Goal: Task Accomplishment & Management: Complete application form

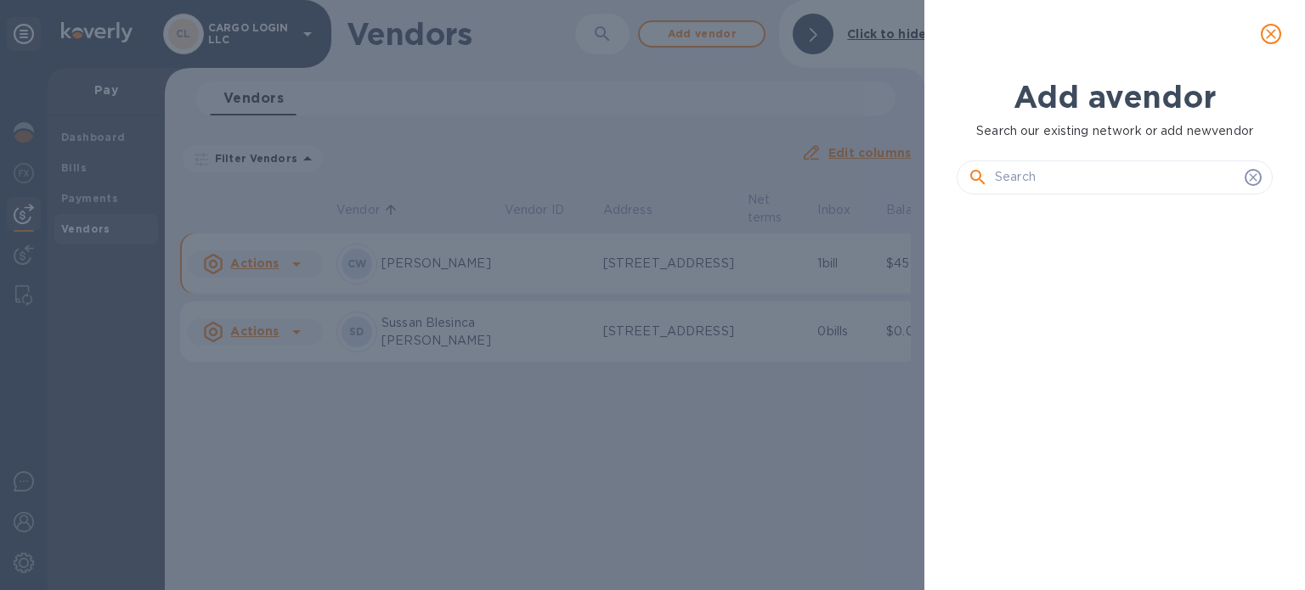
scroll to position [325, 323]
click at [1045, 176] on input "text" at bounding box center [1116, 177] width 243 height 25
paste input "S U [GEOGRAPHIC_DATA]"
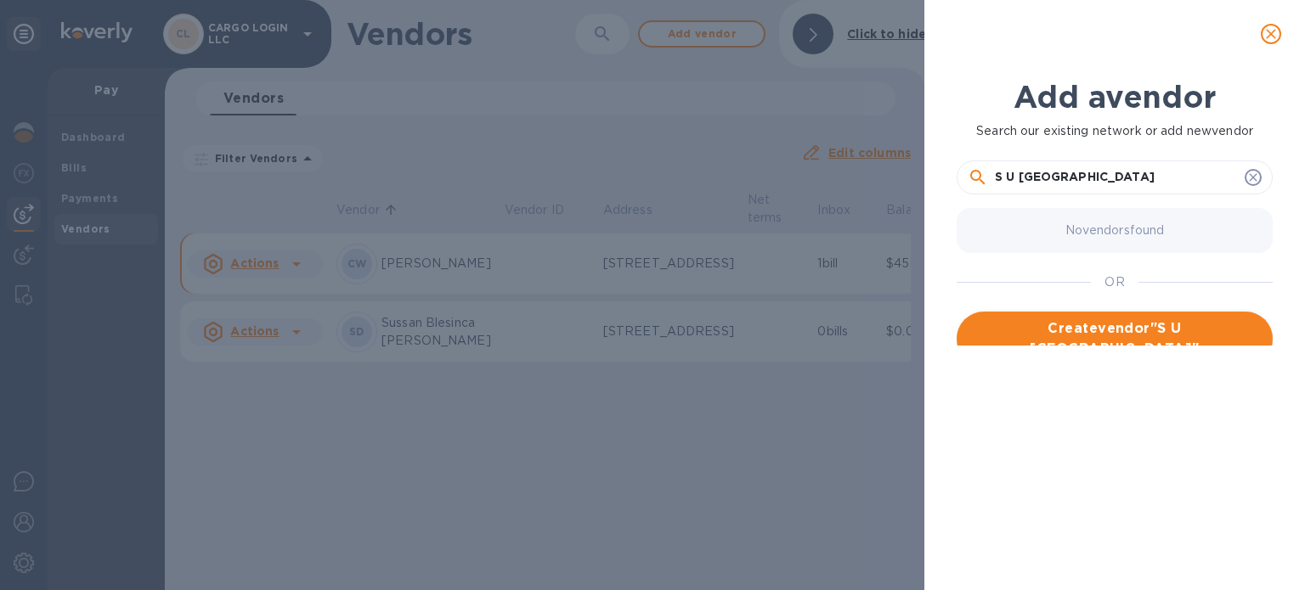
type input "S U [GEOGRAPHIC_DATA]"
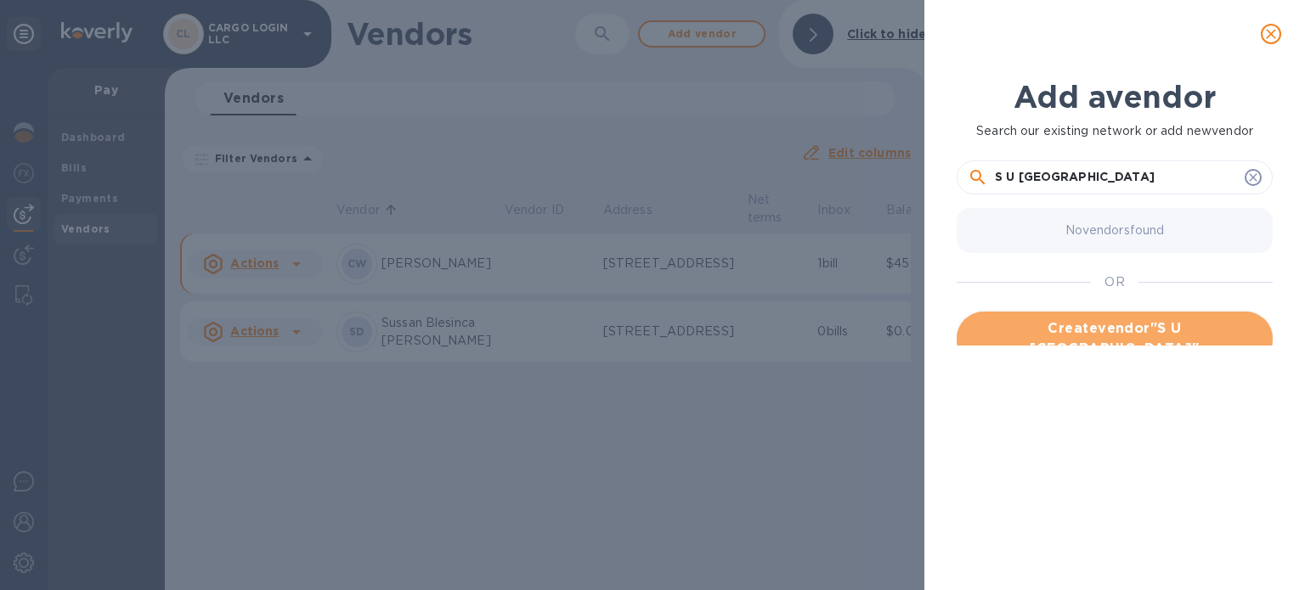
click at [1094, 333] on span "Create vendor " S U LOKUGE "" at bounding box center [1114, 339] width 289 height 41
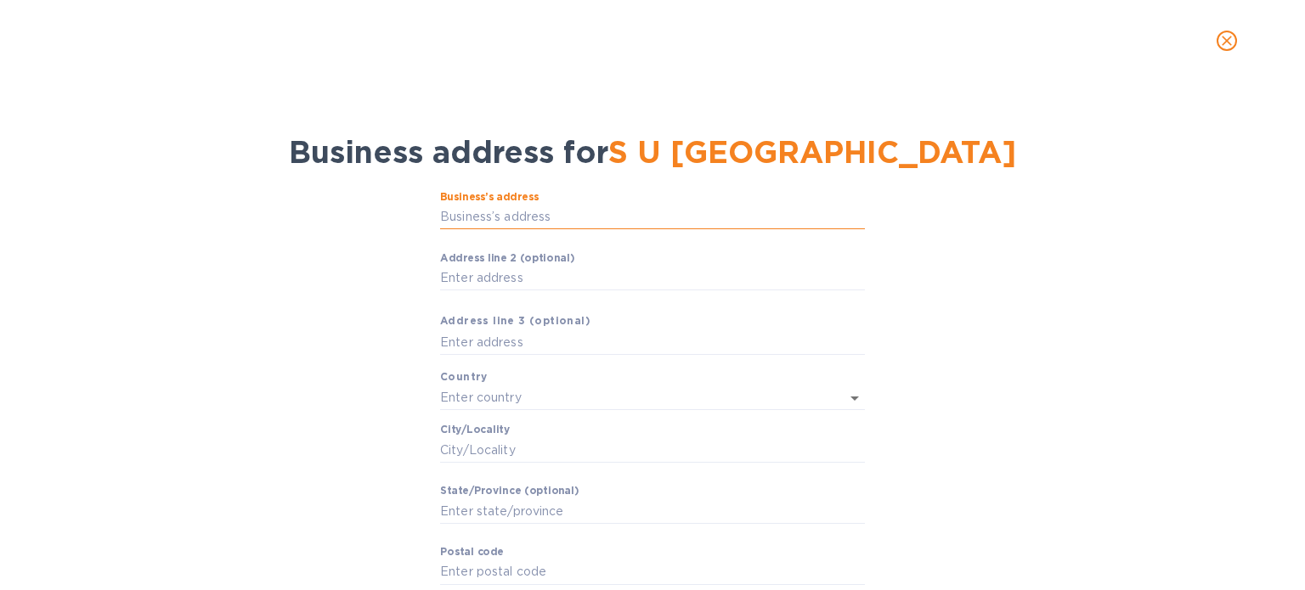
click at [572, 213] on input "Business’s аddress" at bounding box center [652, 217] width 425 height 25
paste input "87/4"
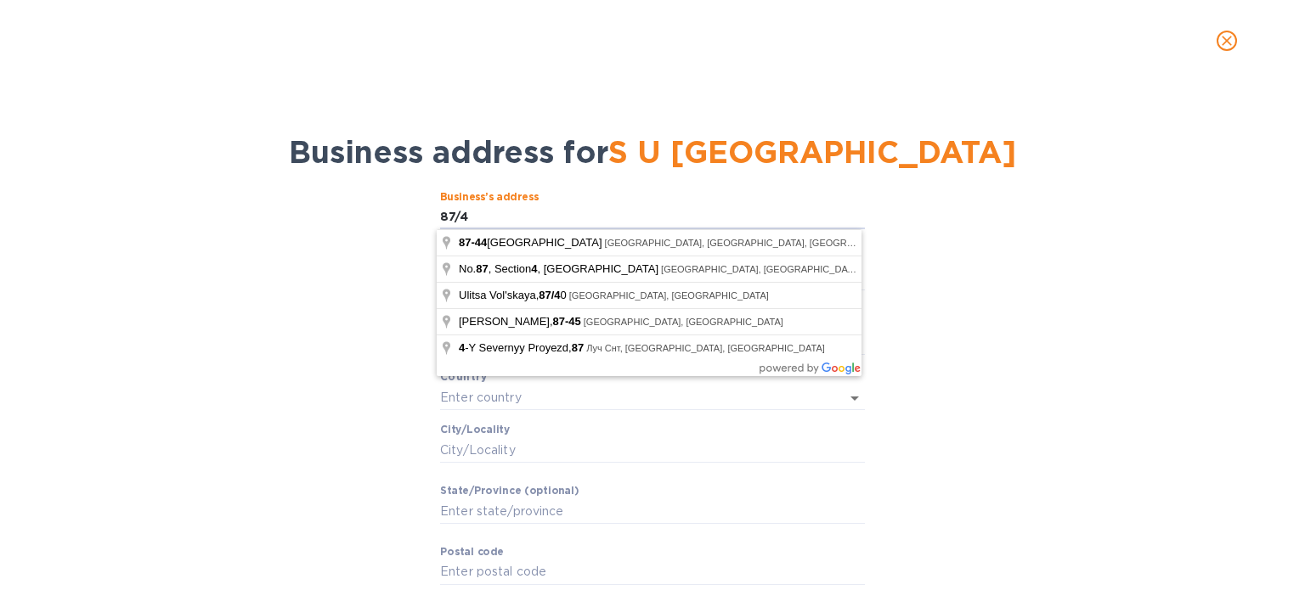
type input "87/4"
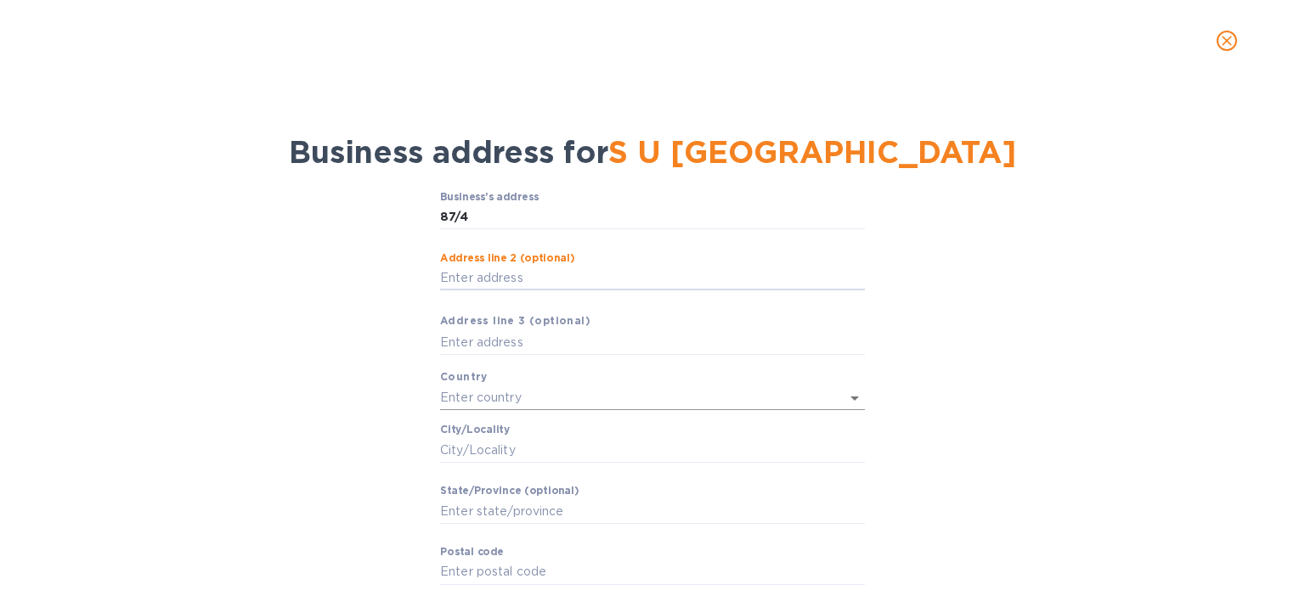
paste input "Honnanthara South"
click at [558, 274] on input "Honnanthara South HONNANTHARA SOUTH" at bounding box center [652, 278] width 425 height 25
type input "HONNANTHARA SOUTH"
click at [545, 342] on input "text" at bounding box center [652, 342] width 425 height 25
paste input "Piliyanadala"
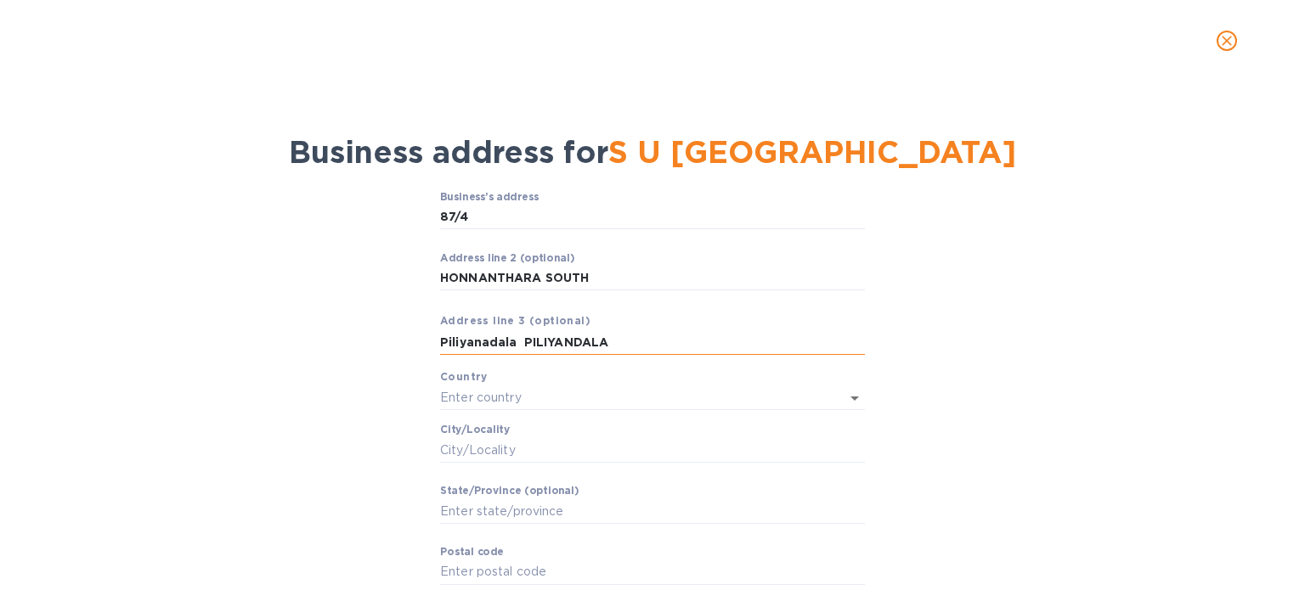
click at [522, 336] on input "Piliyanadala PILIYANDALA" at bounding box center [652, 342] width 425 height 25
type input "PILIYANDALA"
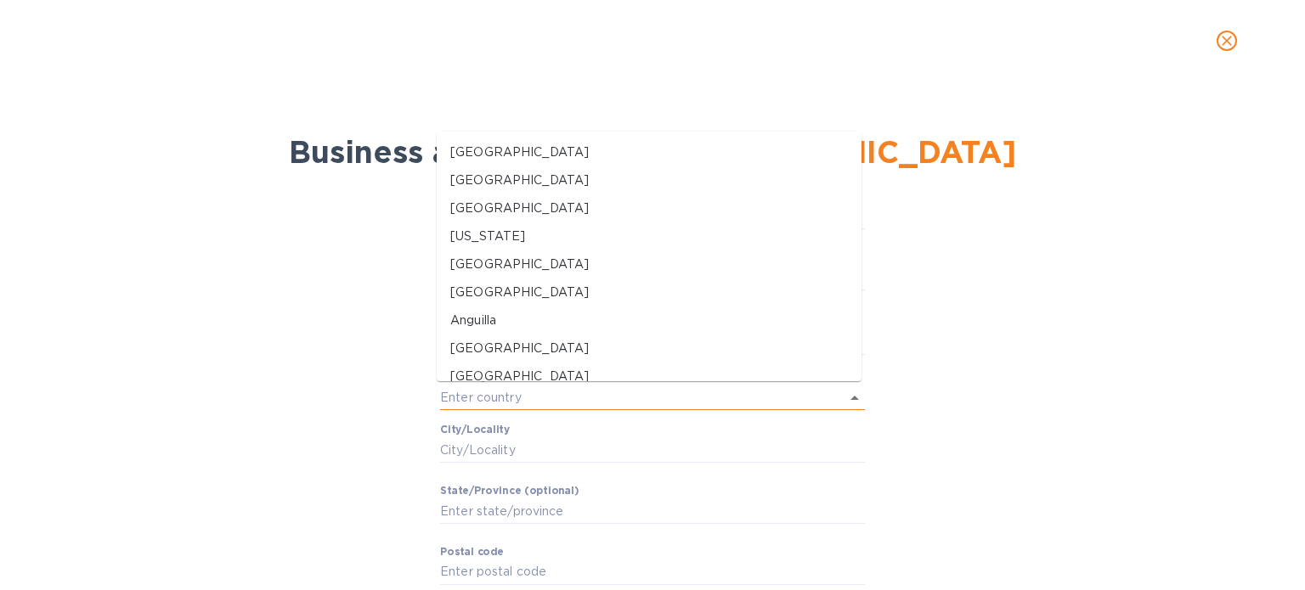
click at [523, 390] on input "text" at bounding box center [628, 398] width 377 height 25
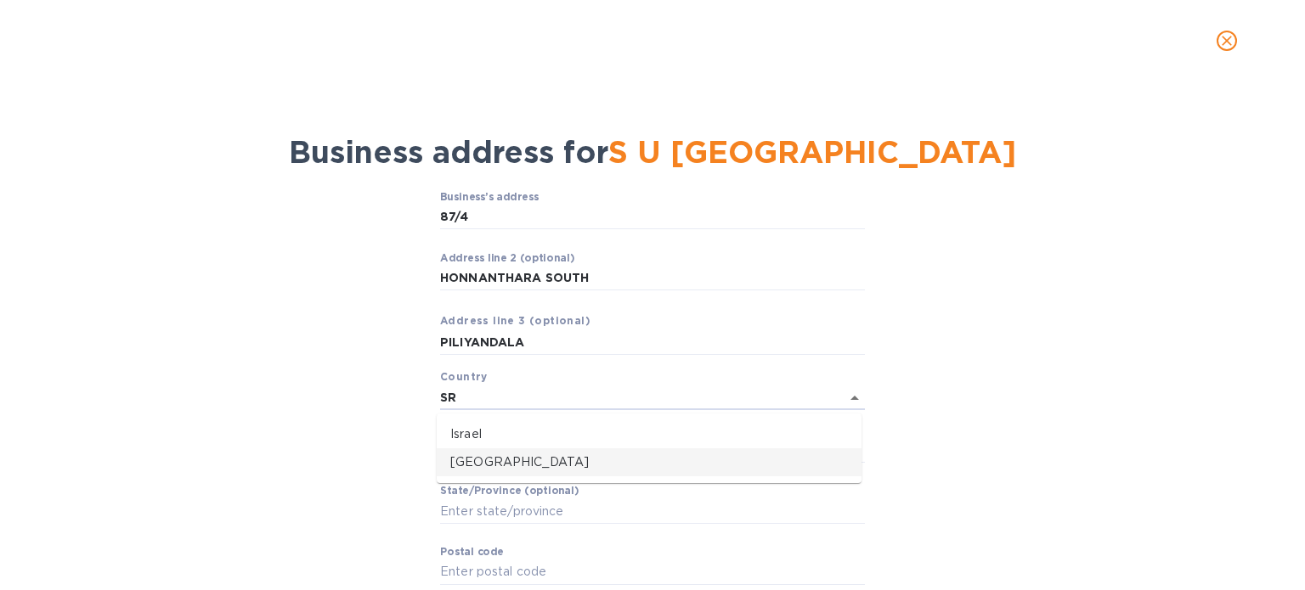
click at [505, 460] on p "[GEOGRAPHIC_DATA]" at bounding box center [649, 463] width 398 height 18
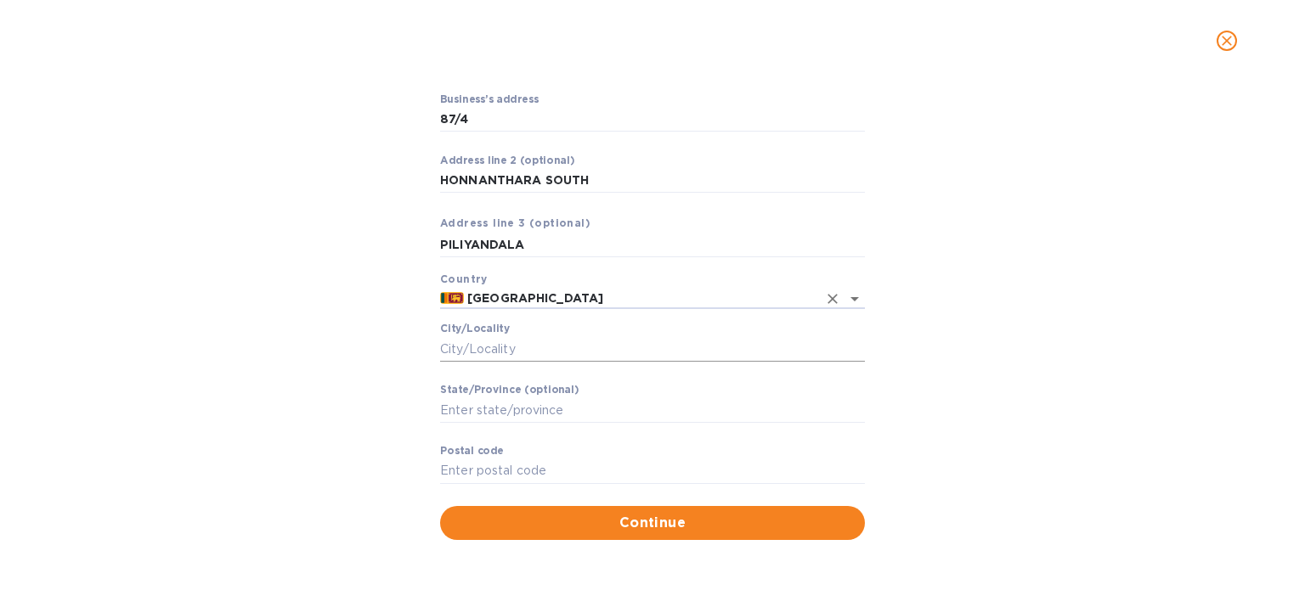
scroll to position [99, 0]
type input "[GEOGRAPHIC_DATA]"
click at [584, 353] on input "Сity/Locаlity" at bounding box center [652, 348] width 425 height 25
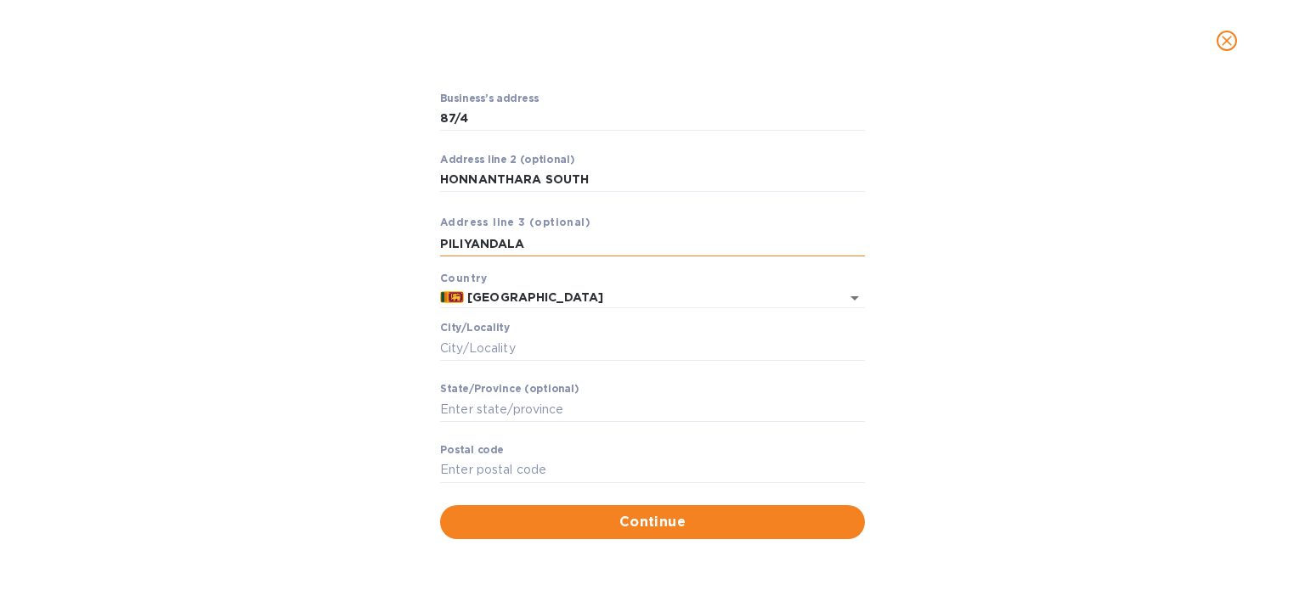
click at [500, 240] on input "PILIYANDALA" at bounding box center [652, 243] width 425 height 25
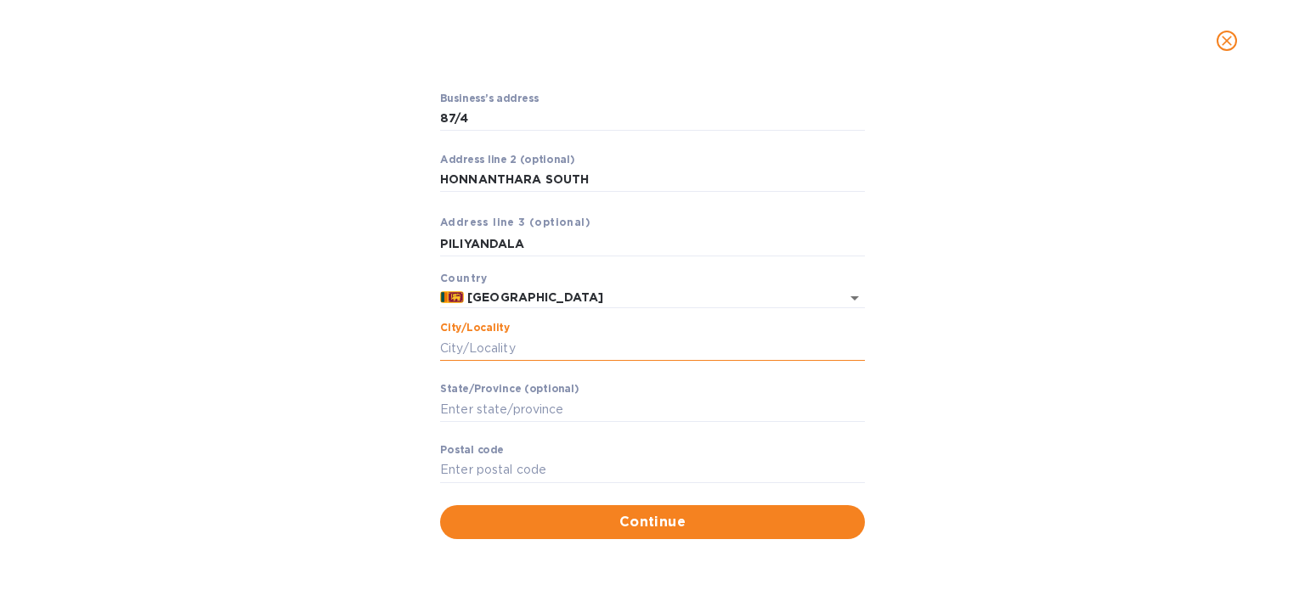
click at [517, 348] on input "Сity/Locаlity" at bounding box center [652, 348] width 425 height 25
paste input "PILIYANDALA"
type input "PILIYANDALA"
click at [564, 403] on input "Stаte/Province (optional)" at bounding box center [652, 409] width 425 height 25
type input "[GEOGRAPHIC_DATA]"
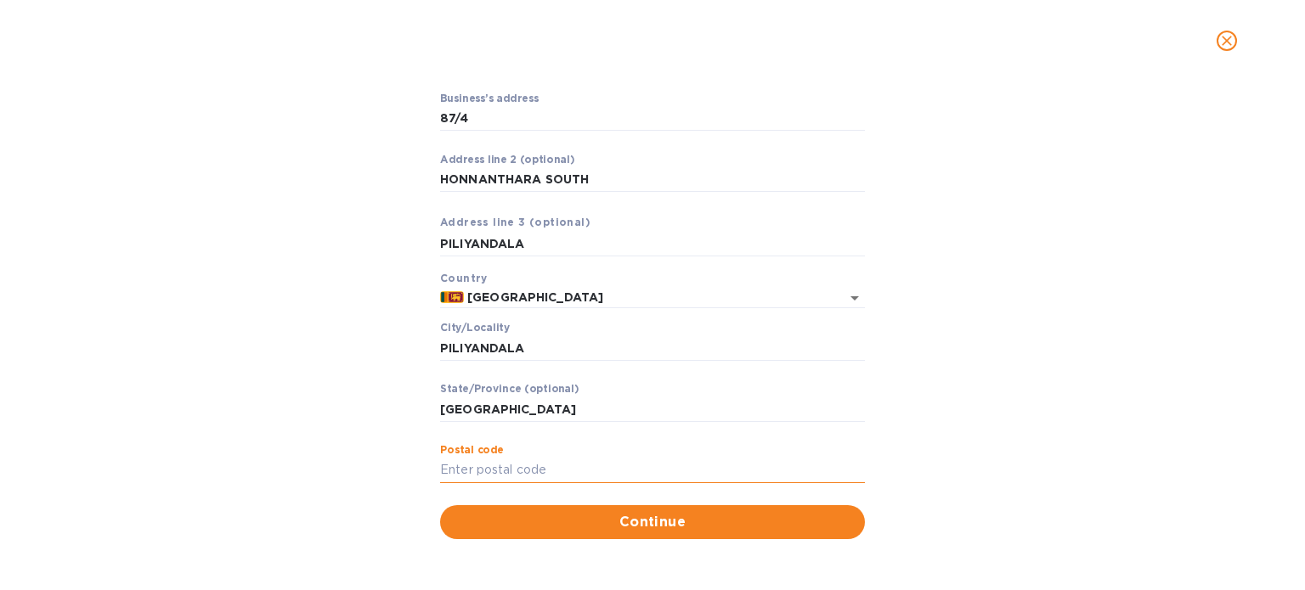
click at [567, 463] on input "Pоstal cоde" at bounding box center [652, 470] width 425 height 25
paste input "10300"
type input "10300"
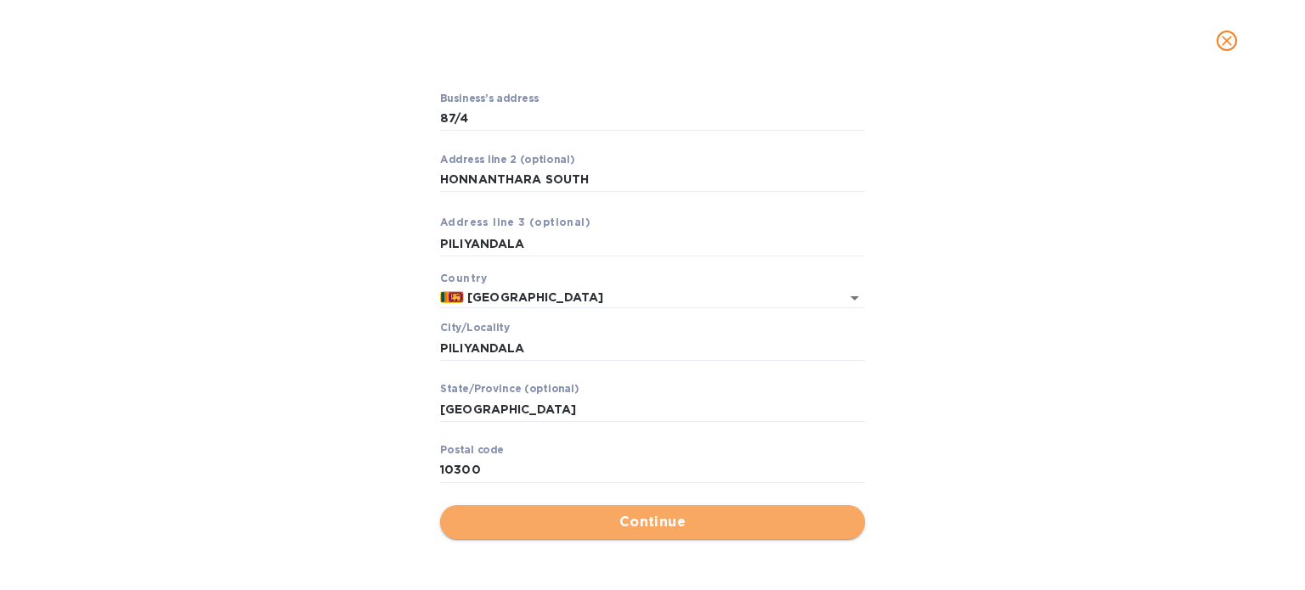
click at [640, 519] on span "Continue" at bounding box center [653, 522] width 398 height 20
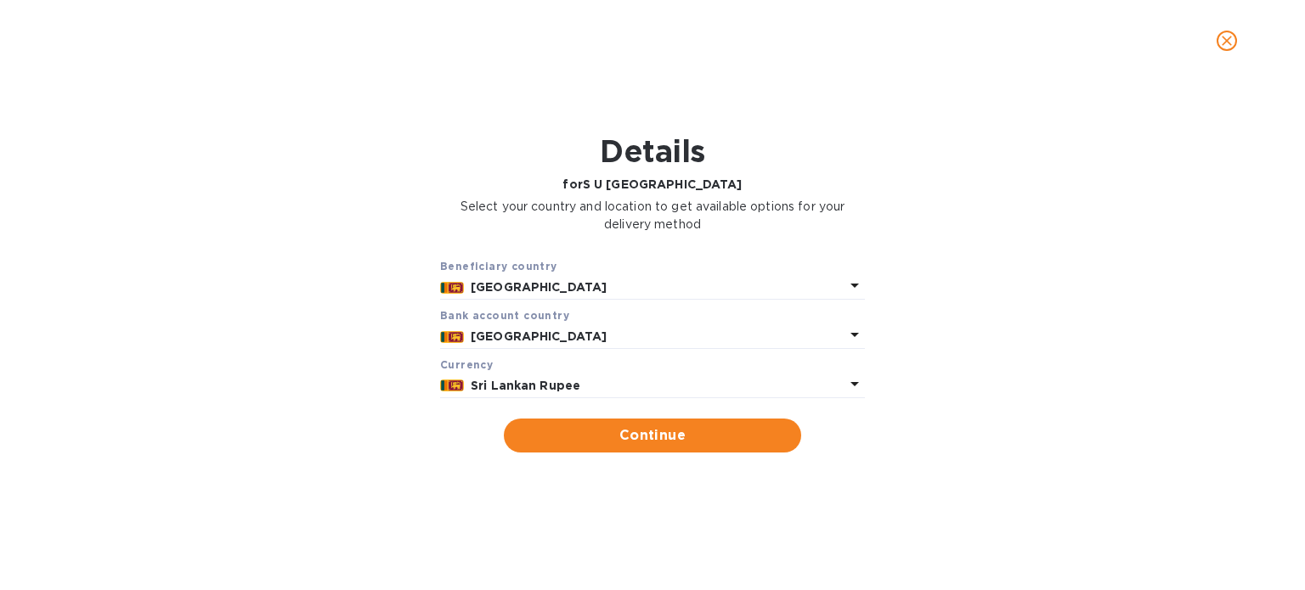
click at [649, 376] on div "Sri Lankan Rupee" at bounding box center [657, 386] width 381 height 25
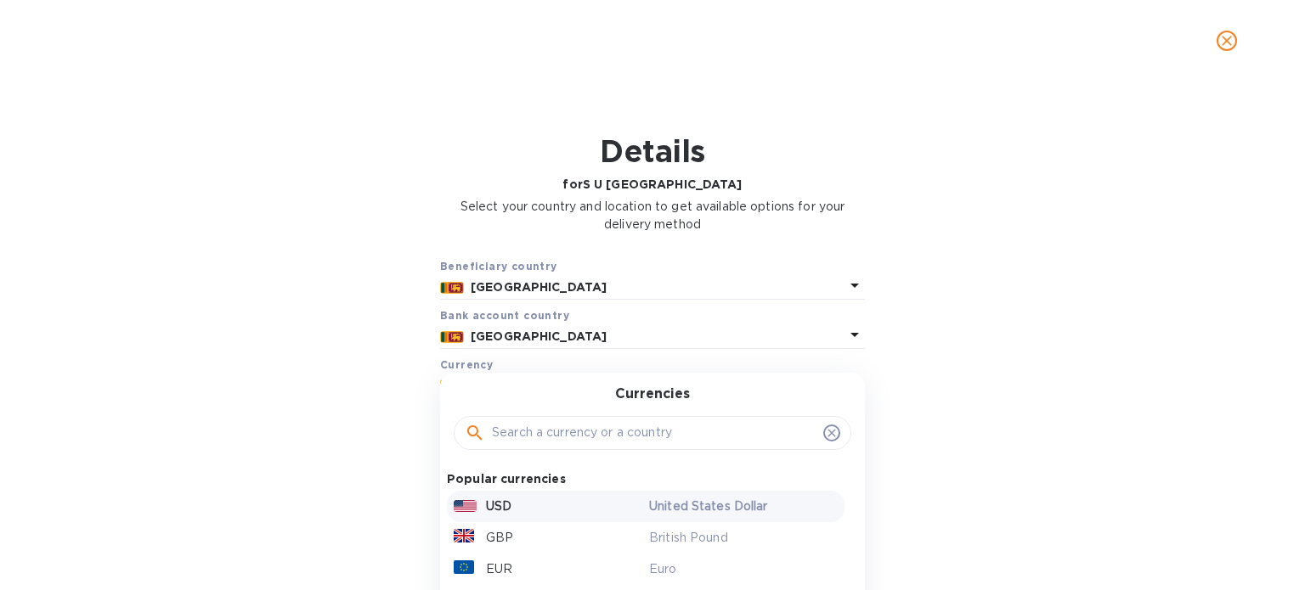
click at [591, 503] on div "USD" at bounding box center [547, 506] width 195 height 25
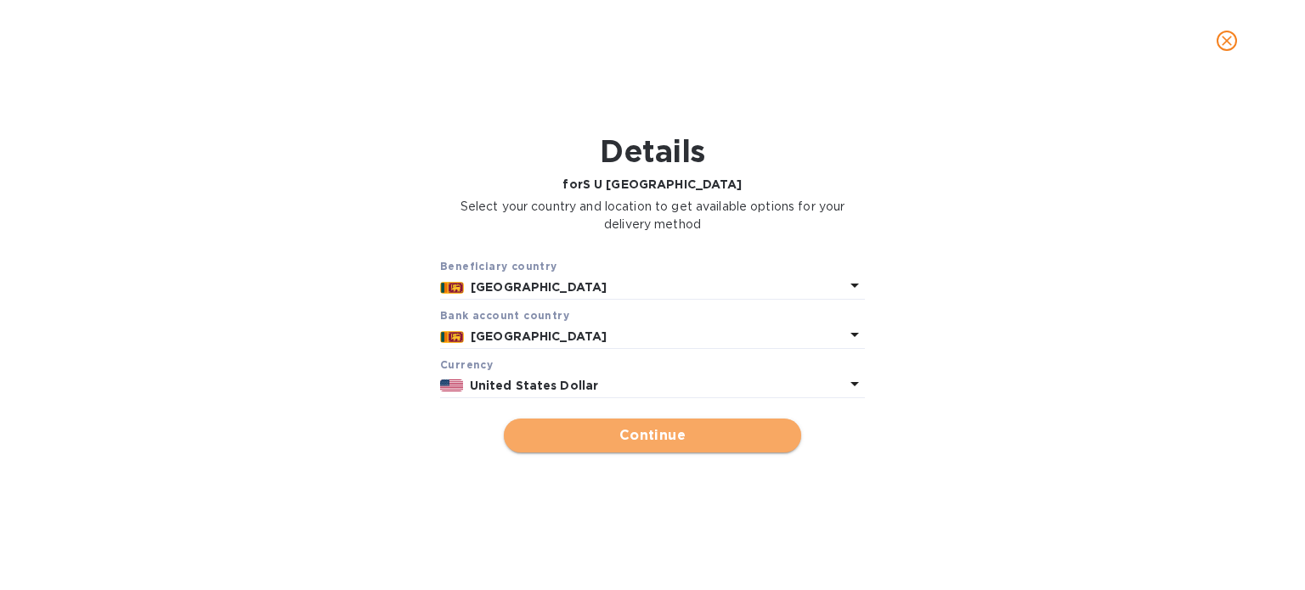
click at [652, 431] on span "Continue" at bounding box center [652, 436] width 270 height 20
type input "S U [GEOGRAPHIC_DATA]"
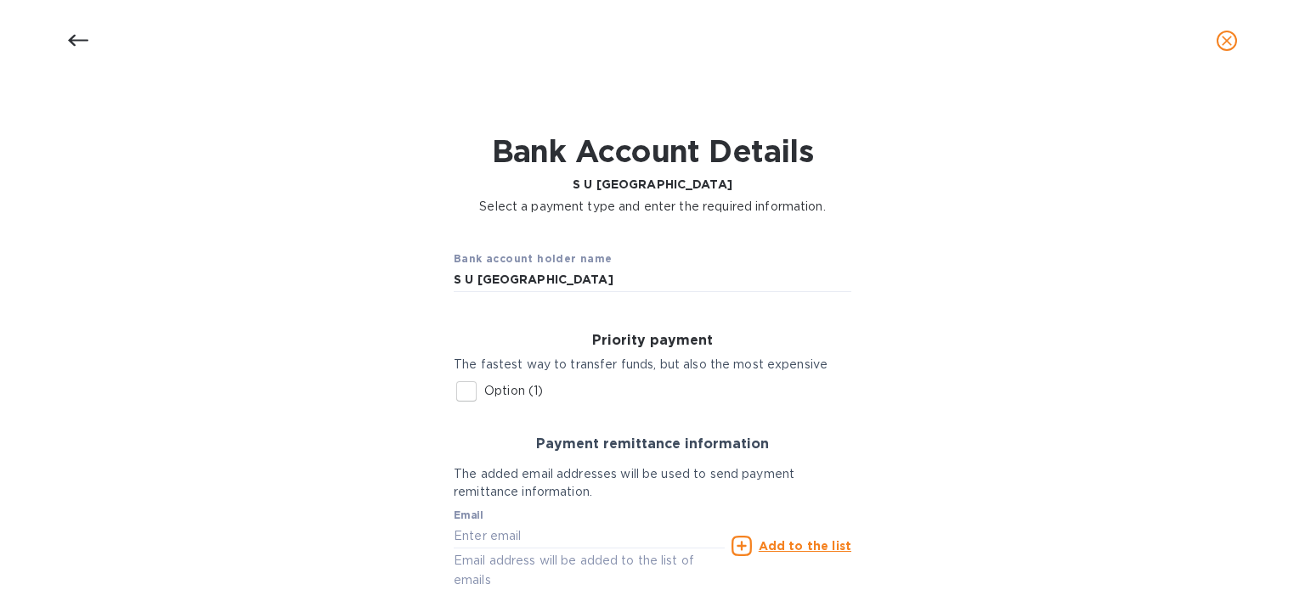
scroll to position [134, 0]
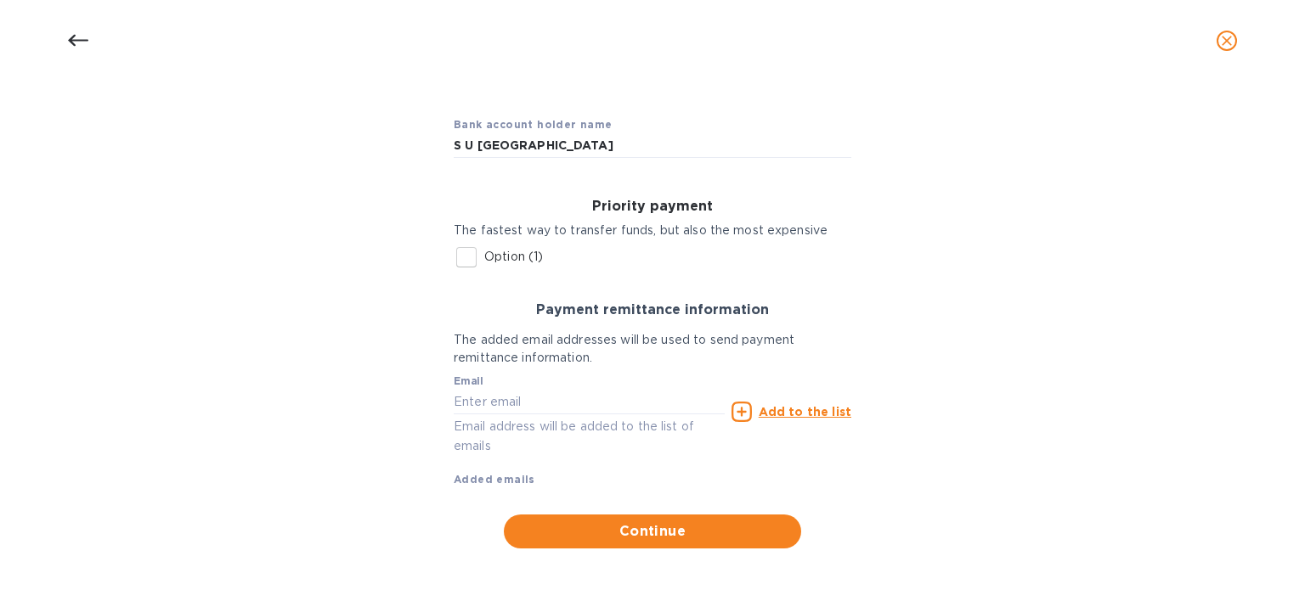
click at [465, 257] on input "Option (1)" at bounding box center [467, 258] width 36 height 36
checkbox input "true"
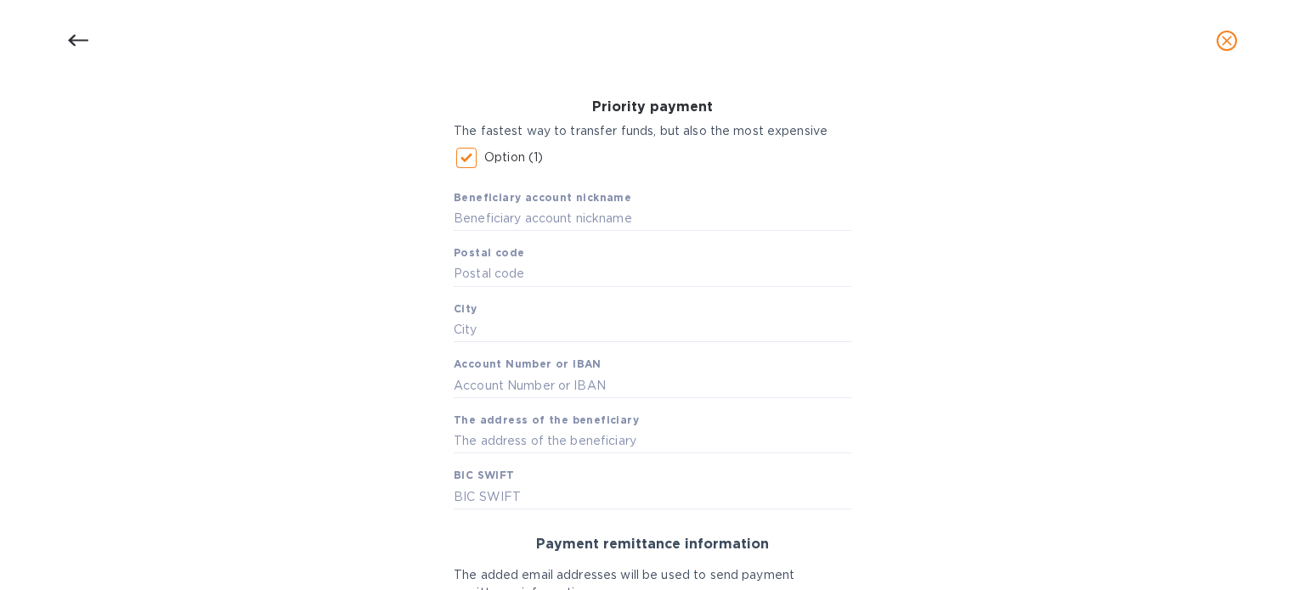
scroll to position [240, 0]
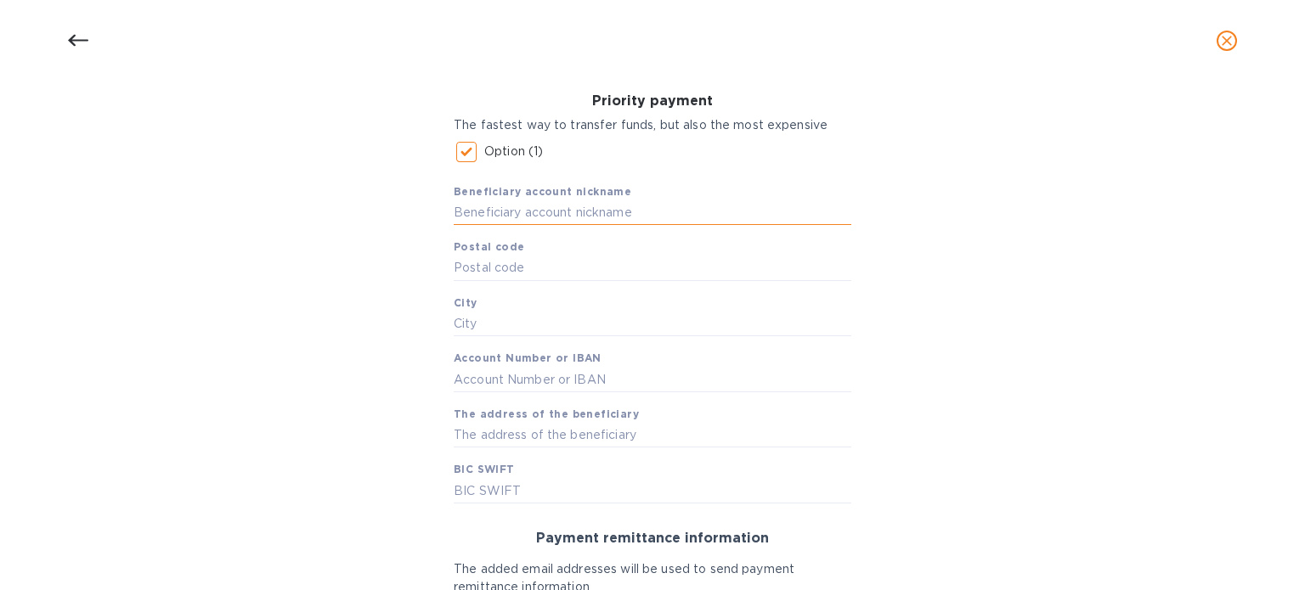
click at [645, 211] on input "text" at bounding box center [653, 212] width 398 height 25
paste input "S U [GEOGRAPHIC_DATA]"
type input "S U [GEOGRAPHIC_DATA]"
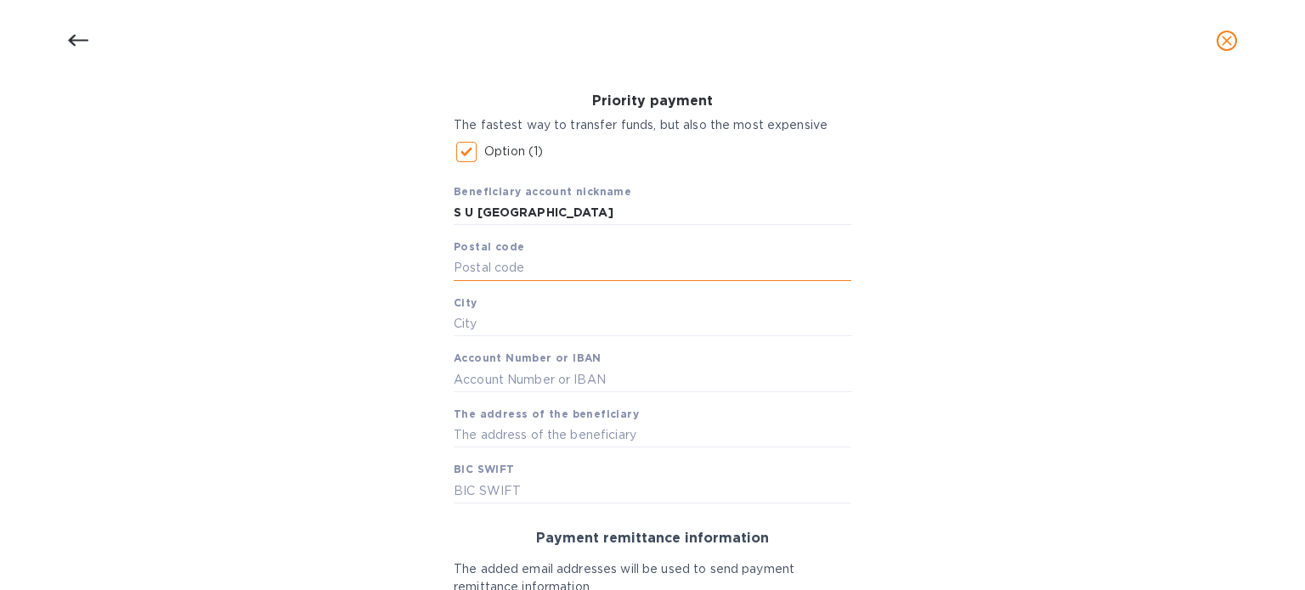
click at [522, 268] on input "text" at bounding box center [653, 268] width 398 height 25
paste input "10300"
type input "10300"
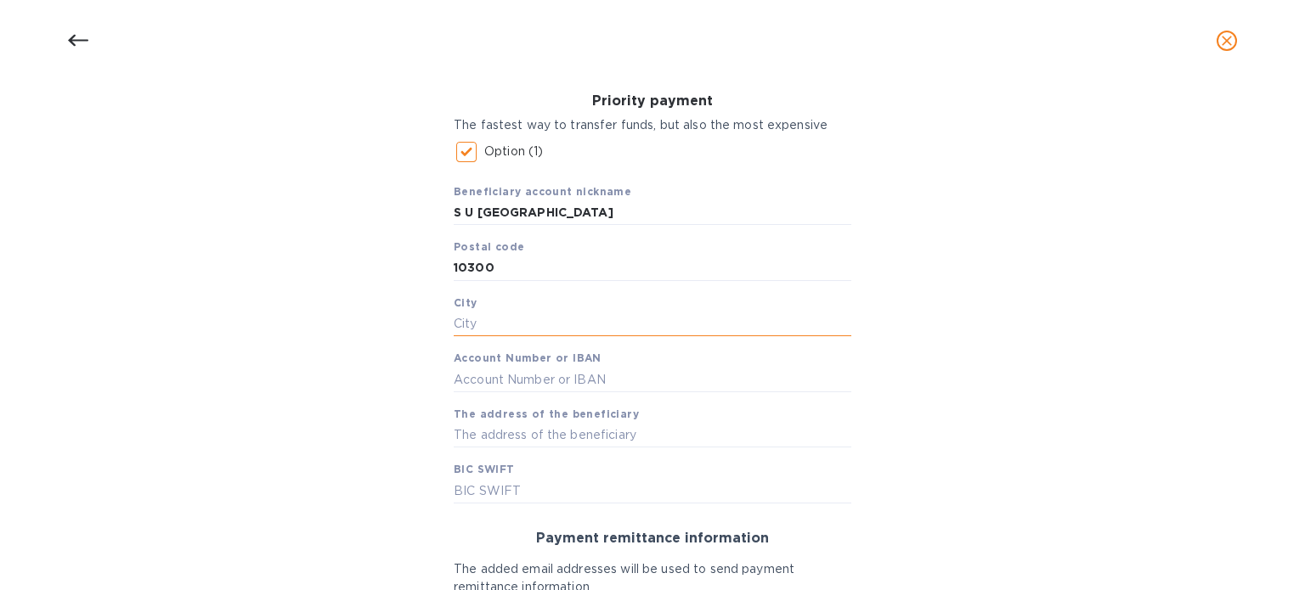
click at [636, 330] on input "text" at bounding box center [653, 324] width 398 height 25
type input "P"
paste input "Piliyanadala"
click at [528, 323] on input "Piliyanadala PILIYANDALA" at bounding box center [653, 324] width 398 height 25
type input "PILIYANDALA"
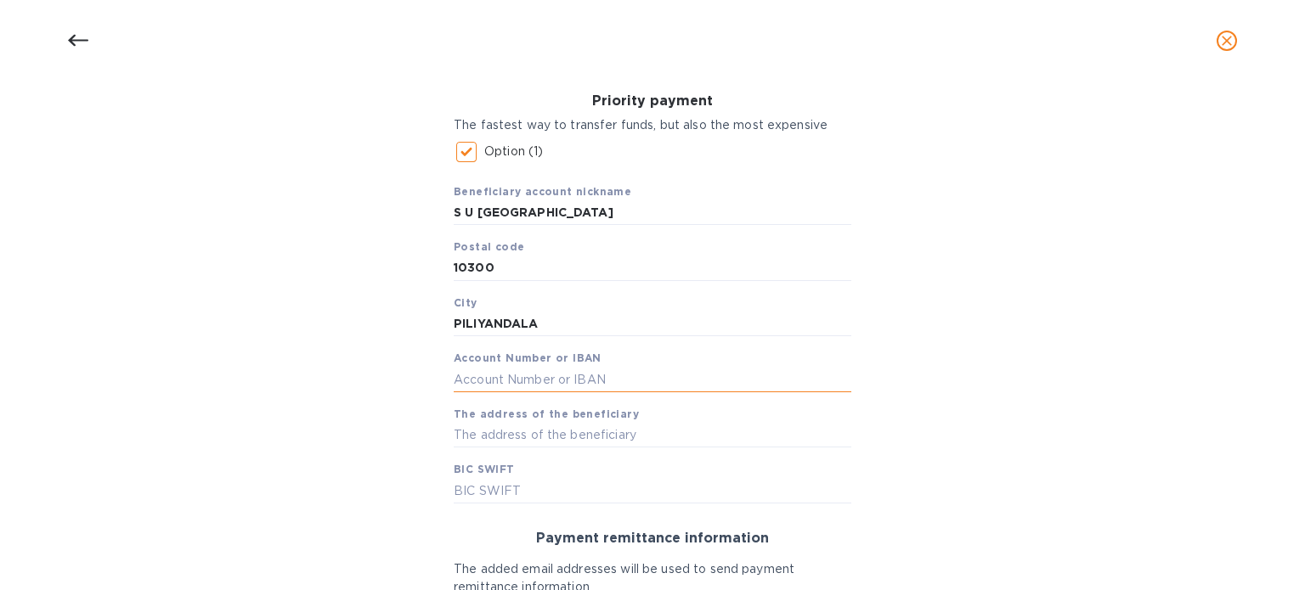
click at [612, 379] on input "text" at bounding box center [653, 379] width 398 height 25
paste input "270020006634"
type input "270020006634"
click at [601, 431] on input "text" at bounding box center [653, 435] width 398 height 25
click at [583, 437] on input "text" at bounding box center [653, 435] width 398 height 25
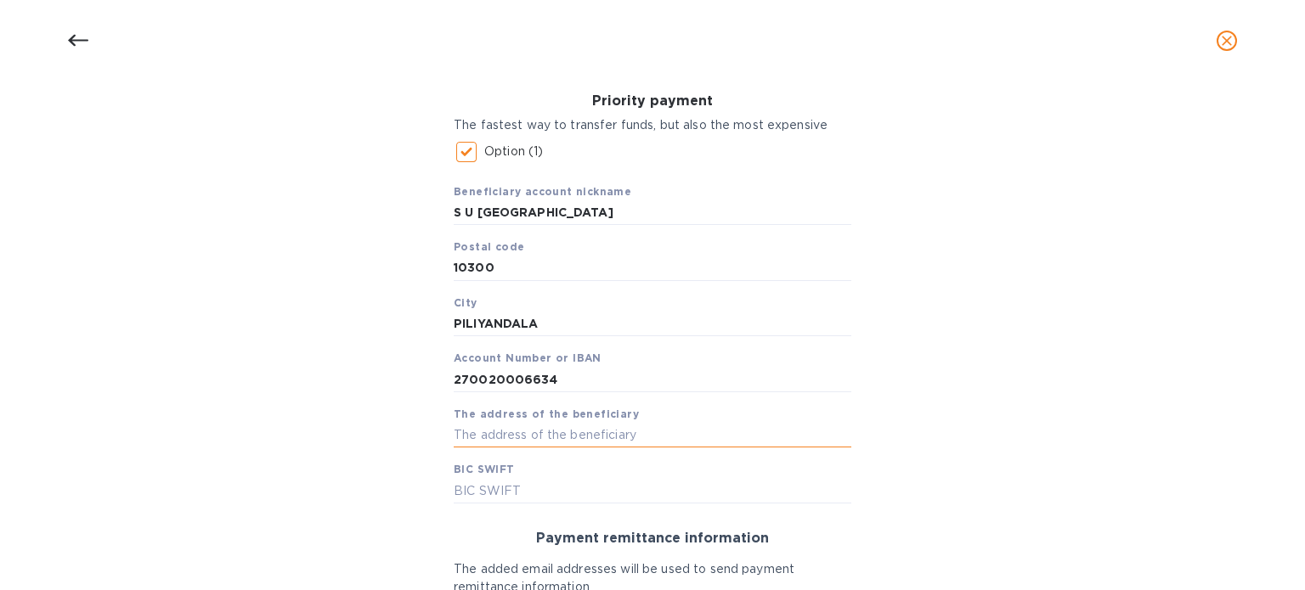
paste input "87/4 Honnanthara [GEOGRAPHIC_DATA] 10300"
click at [483, 432] on input "87/4 Honnanthara [GEOGRAPHIC_DATA] 10300" at bounding box center [653, 435] width 398 height 25
click at [760, 436] on input "[STREET_ADDRESS]" at bounding box center [653, 435] width 398 height 25
click at [723, 431] on input "[STREET_ADDRESS]" at bounding box center [653, 435] width 398 height 25
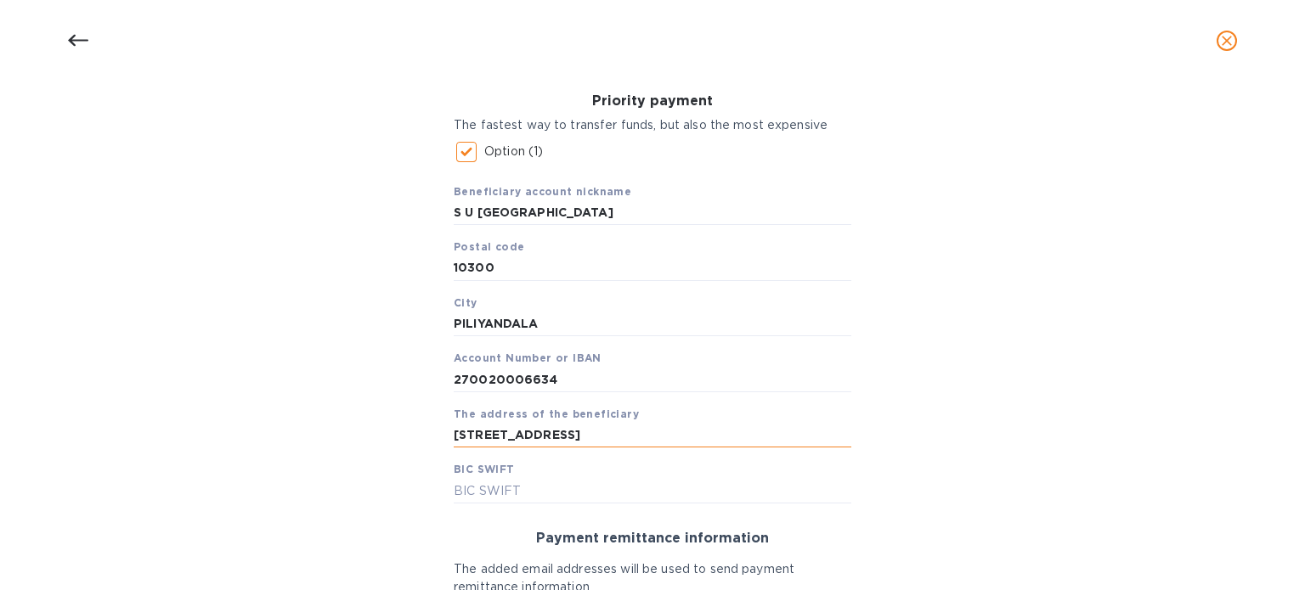
click at [732, 434] on input "[STREET_ADDRESS]" at bounding box center [653, 435] width 398 height 25
type input "[STREET_ADDRESS]"
click at [544, 491] on input "text" at bounding box center [653, 490] width 398 height 25
paste input "[SWIFT_CODE]"
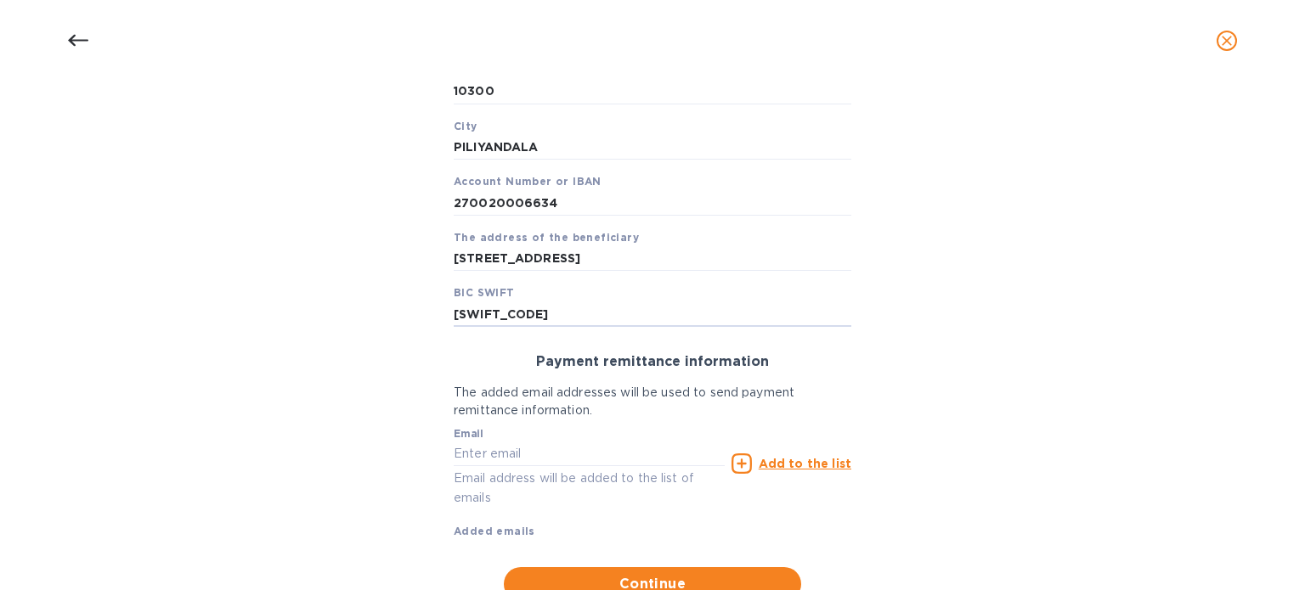
scroll to position [480, 0]
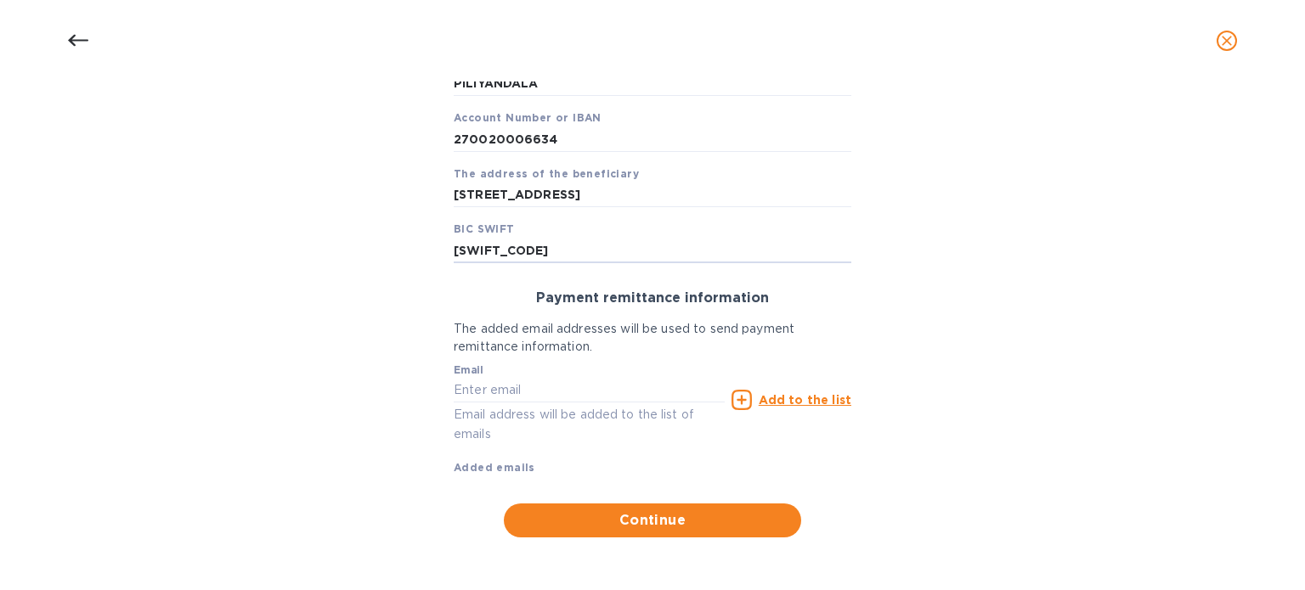
type input "[SWIFT_CODE]"
click at [564, 394] on input "text" at bounding box center [589, 390] width 271 height 25
paste input "[EMAIL_ADDRESS][DOMAIN_NAME]"
type input "[EMAIL_ADDRESS][DOMAIN_NAME]"
click at [776, 400] on u "Add to the list" at bounding box center [805, 400] width 93 height 14
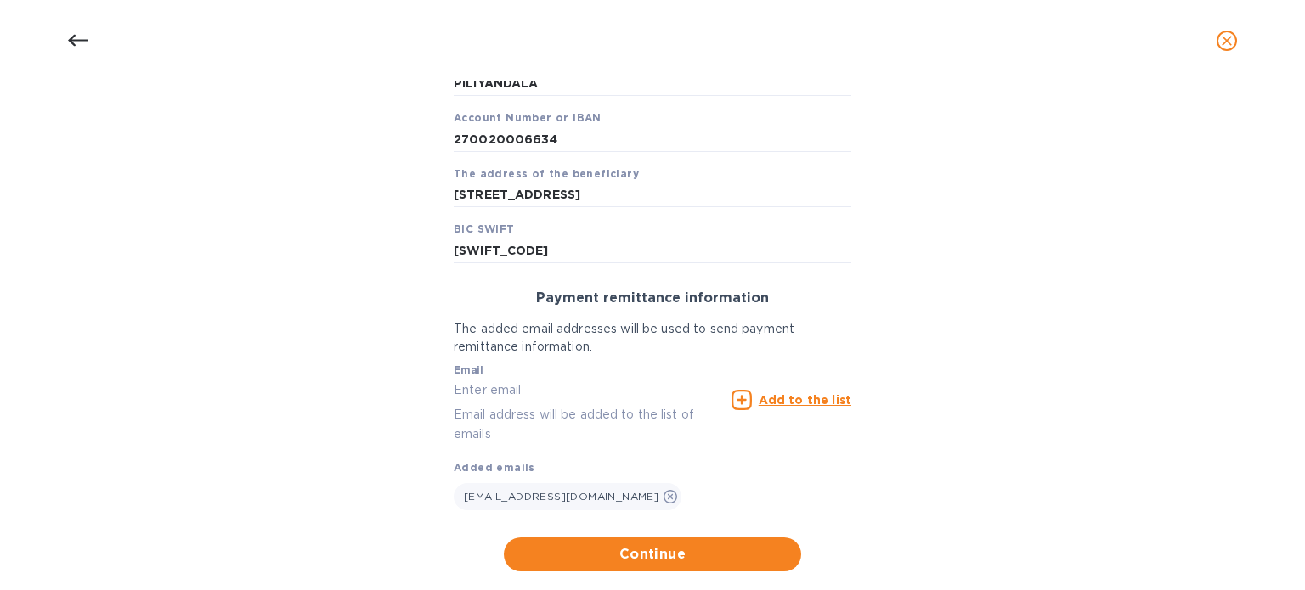
scroll to position [514, 0]
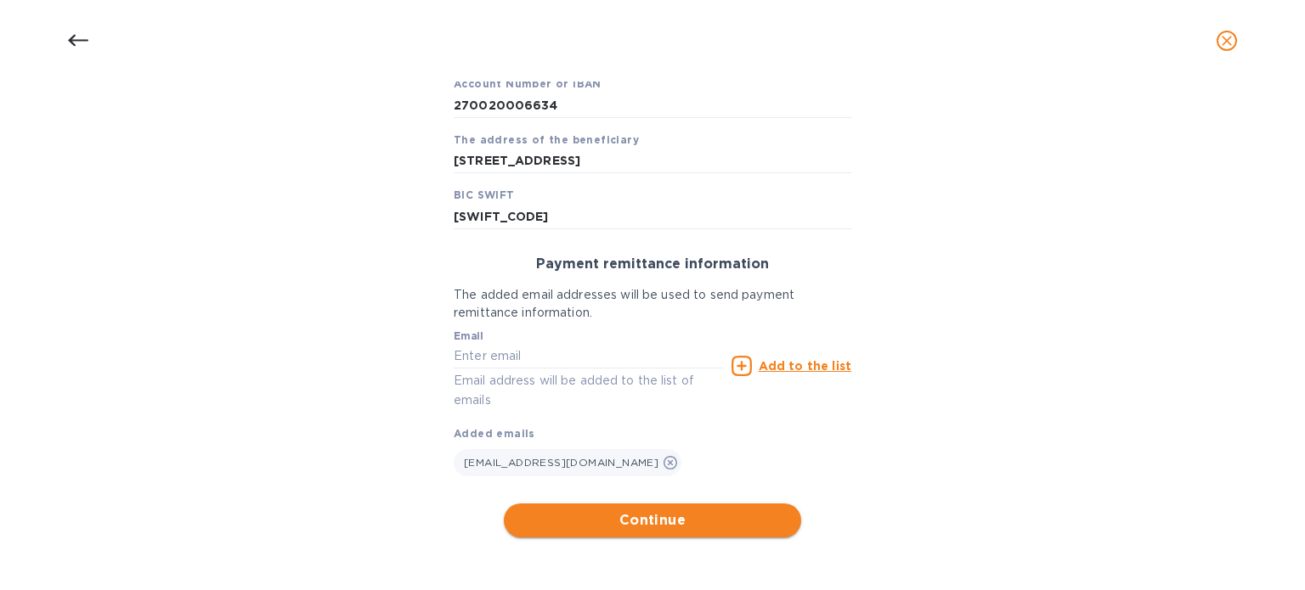
click at [663, 520] on span "Continue" at bounding box center [652, 521] width 270 height 20
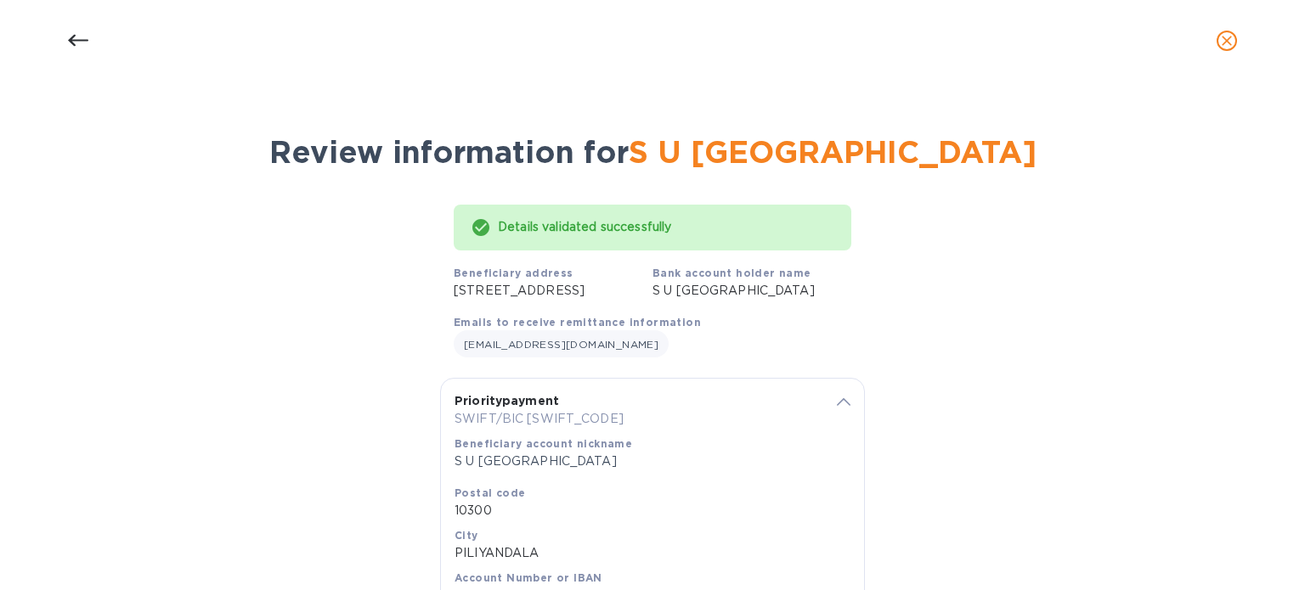
scroll to position [313, 0]
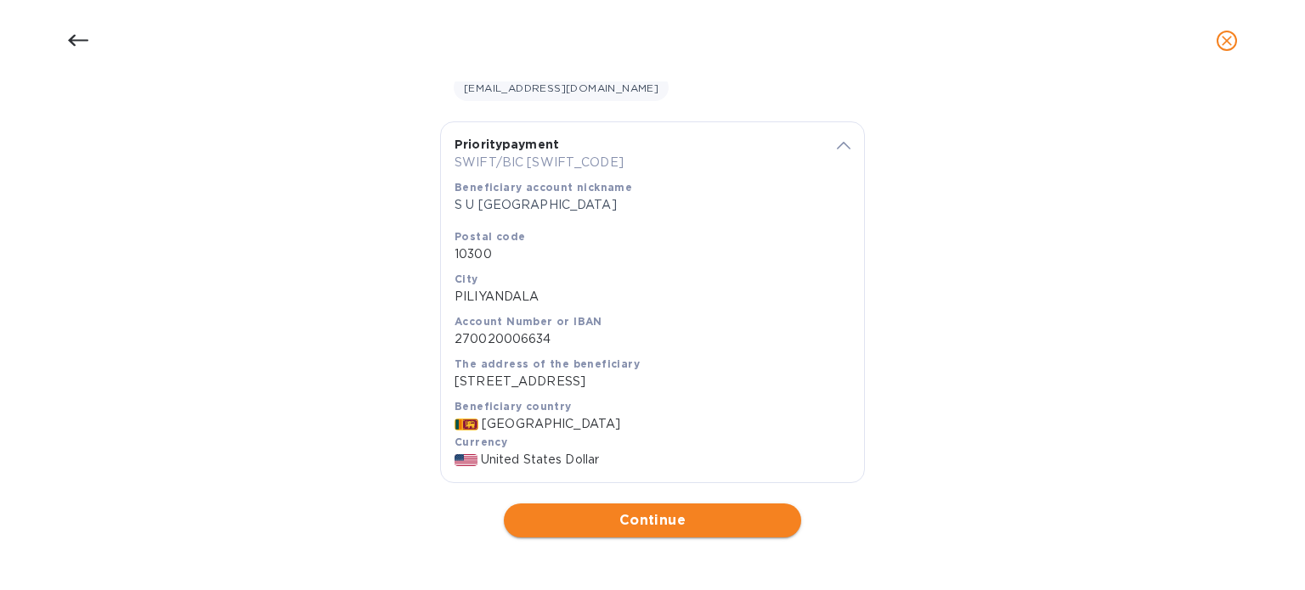
click at [693, 525] on span "Continue" at bounding box center [652, 521] width 270 height 20
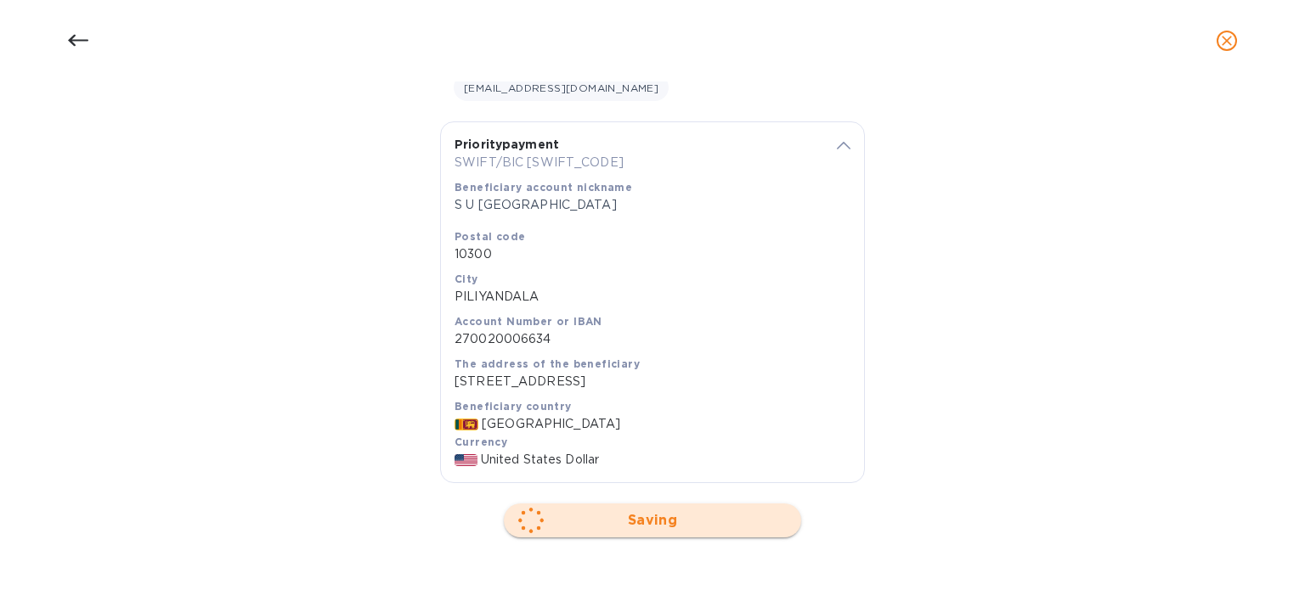
scroll to position [0, 0]
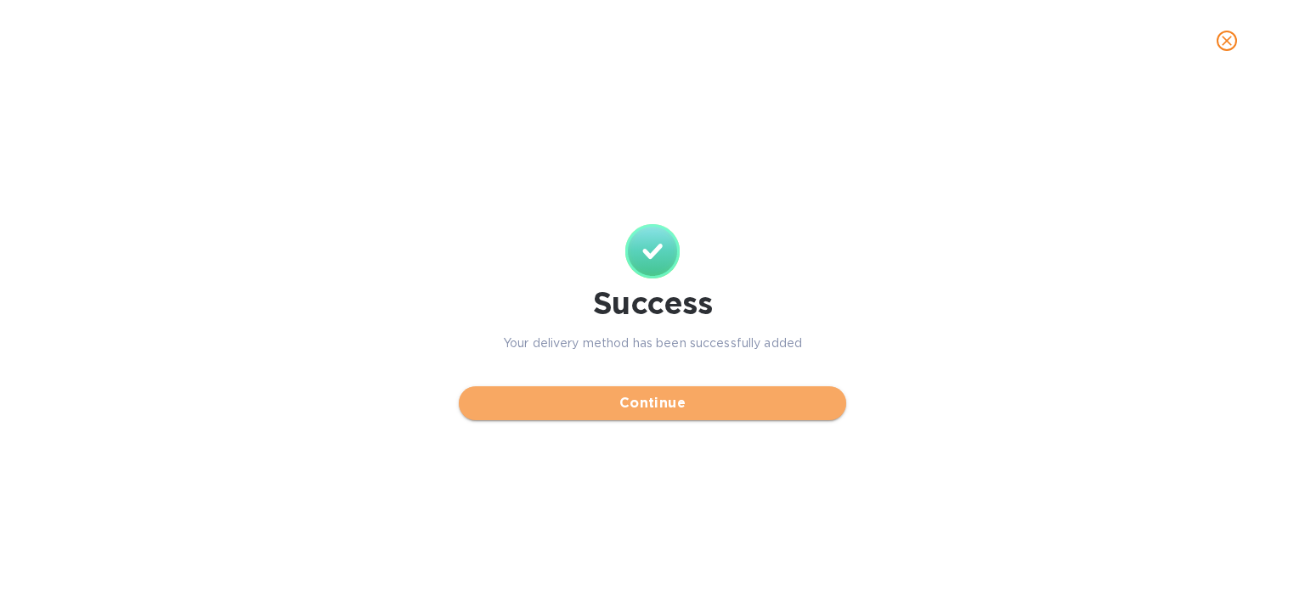
click at [701, 396] on span "Continue" at bounding box center [652, 403] width 360 height 20
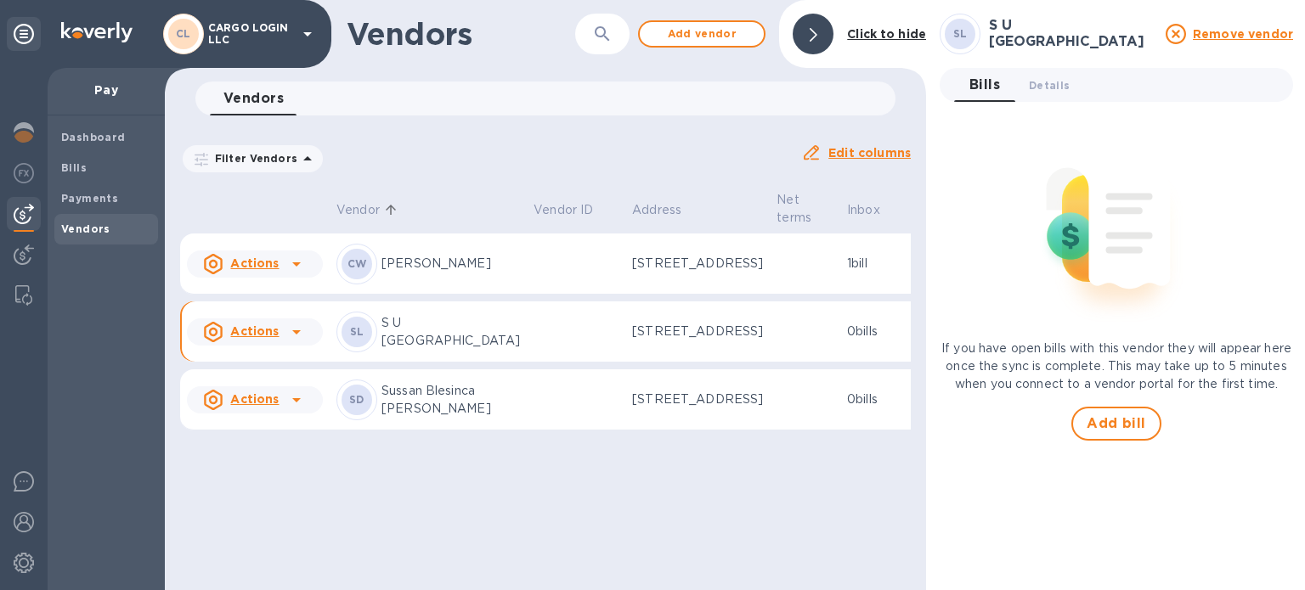
scroll to position [22, 0]
click at [717, 39] on span "Add vendor" at bounding box center [701, 34] width 97 height 20
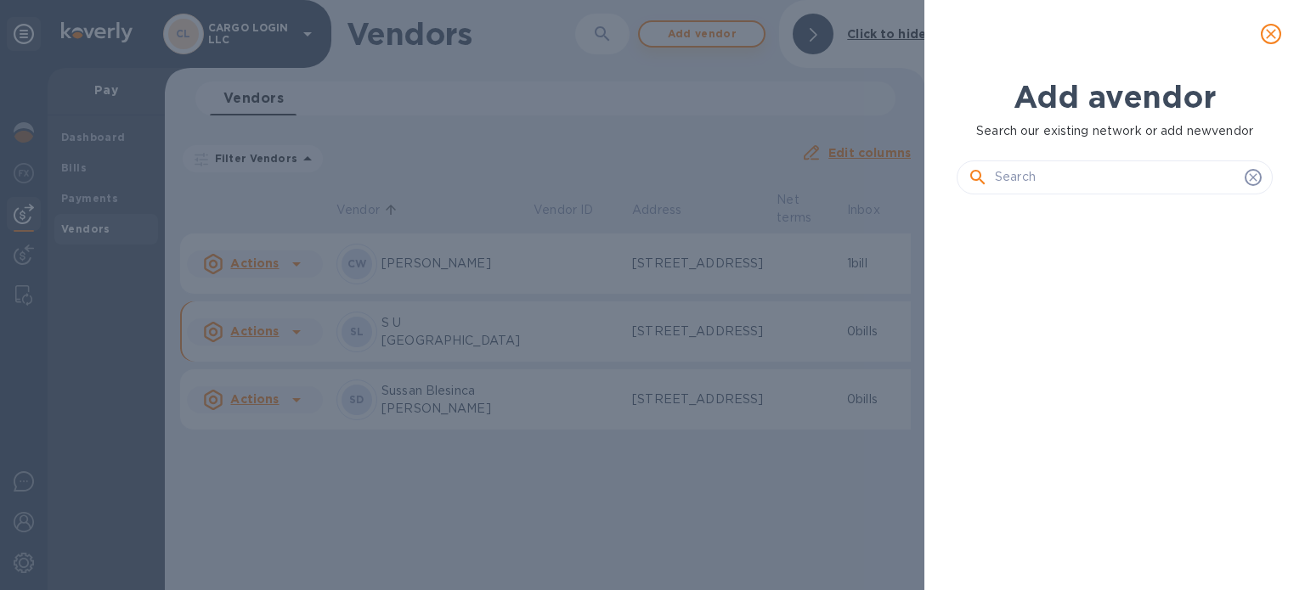
scroll to position [325, 323]
click at [1027, 175] on input "text" at bounding box center [1116, 177] width 243 height 25
paste input "[PERSON_NAME] [PERSON_NAME]"
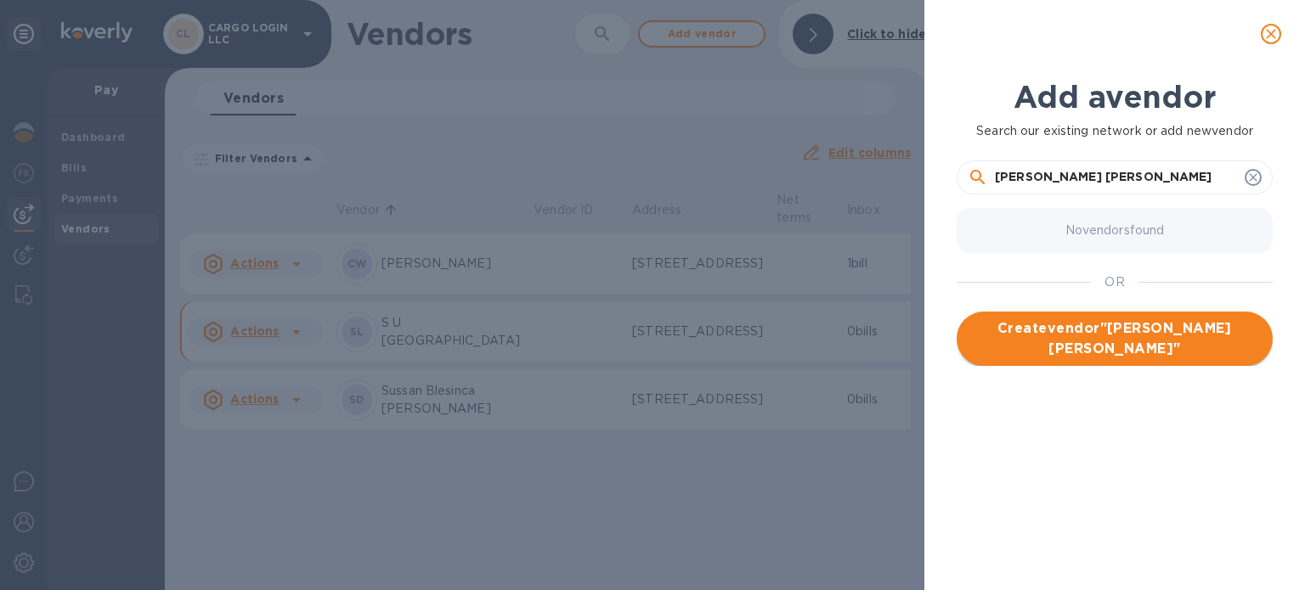
type input "[PERSON_NAME] [PERSON_NAME]"
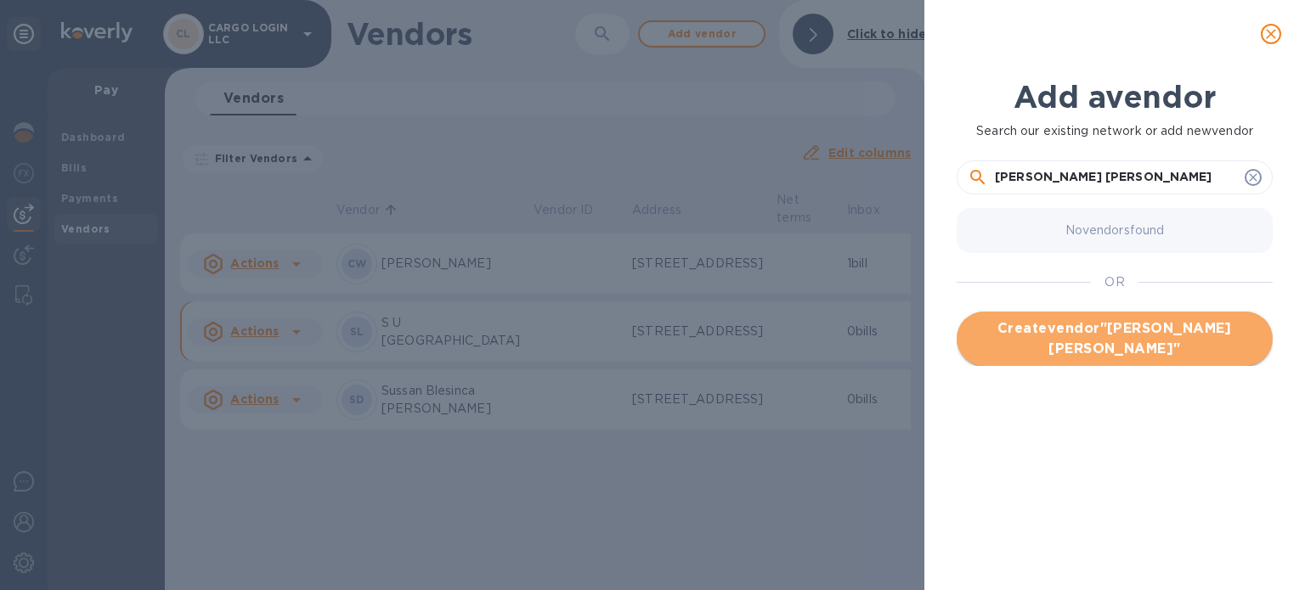
click at [1098, 332] on span "Create vendor " [PERSON_NAME] [PERSON_NAME] "" at bounding box center [1114, 339] width 289 height 41
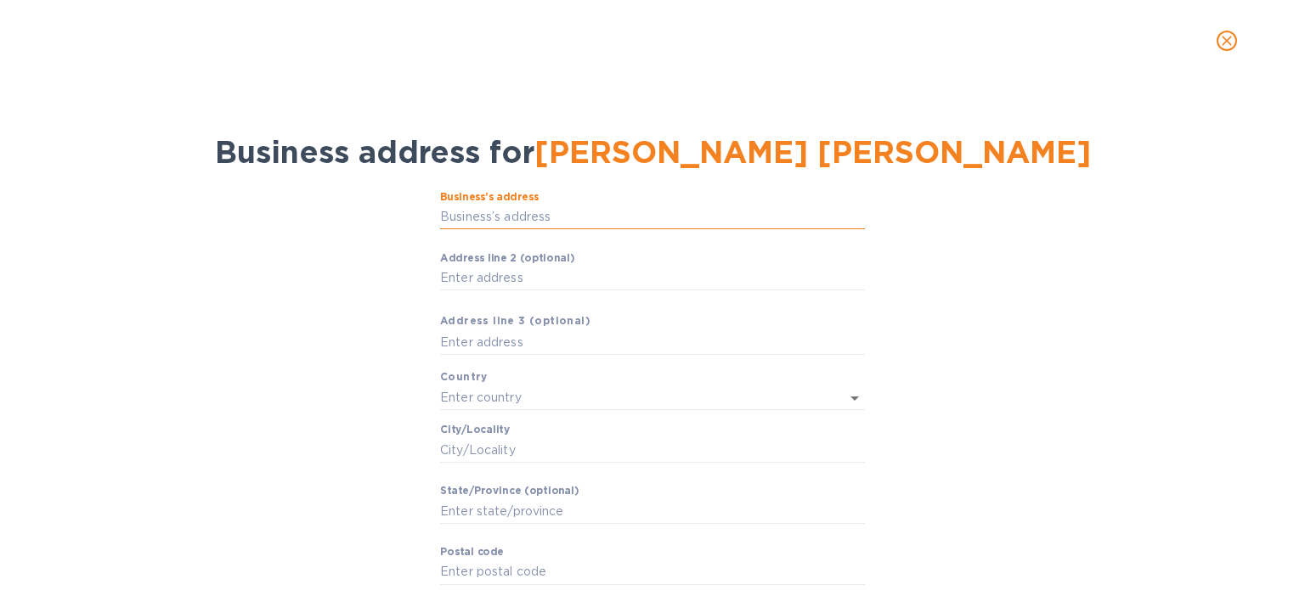
click at [547, 217] on input "Business’s аddress" at bounding box center [652, 217] width 425 height 25
paste input "Lot 9, unit 1 [GEOGRAPHIC_DATA] Subd. Brgy."
type input "Lot 9, unit 1 [GEOGRAPHIC_DATA] Subd. Brgy."
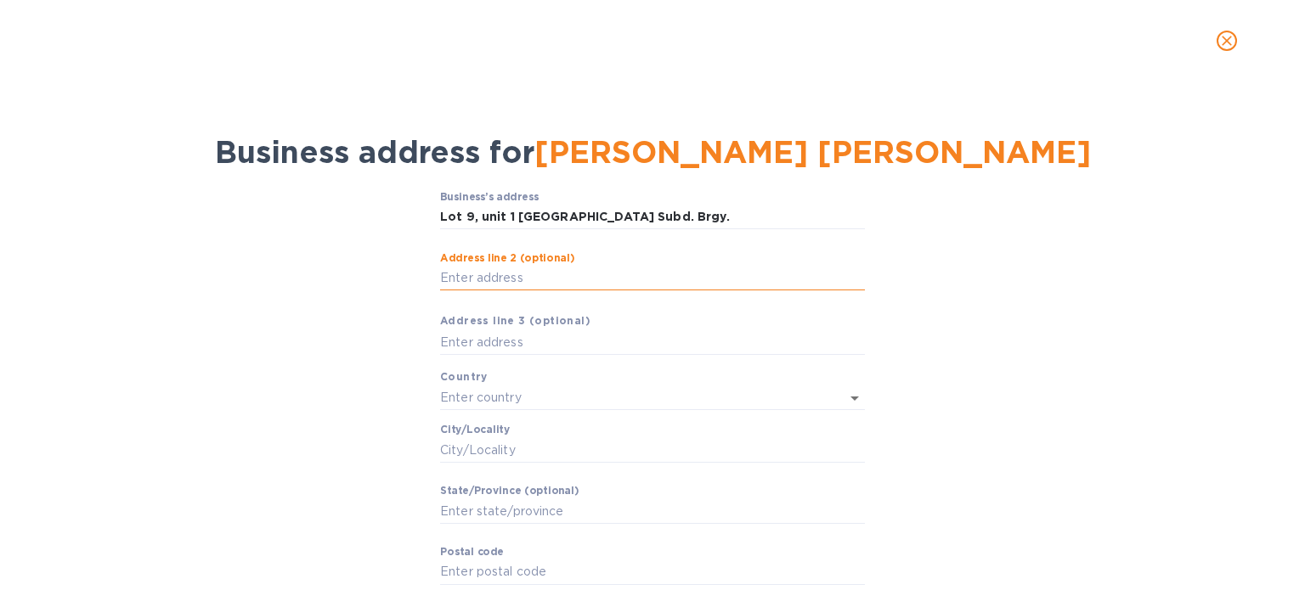
click at [524, 279] on input "Аddress line 2 (optional)" at bounding box center [652, 278] width 425 height 25
paste input "Bonuan Gueset Dagupan City"
type input "Bonuan Gueset Dagupan City"
click at [596, 345] on input "text" at bounding box center [652, 342] width 425 height 25
paste input "2400 [GEOGRAPHIC_DATA] [GEOGRAPHIC_DATA]"
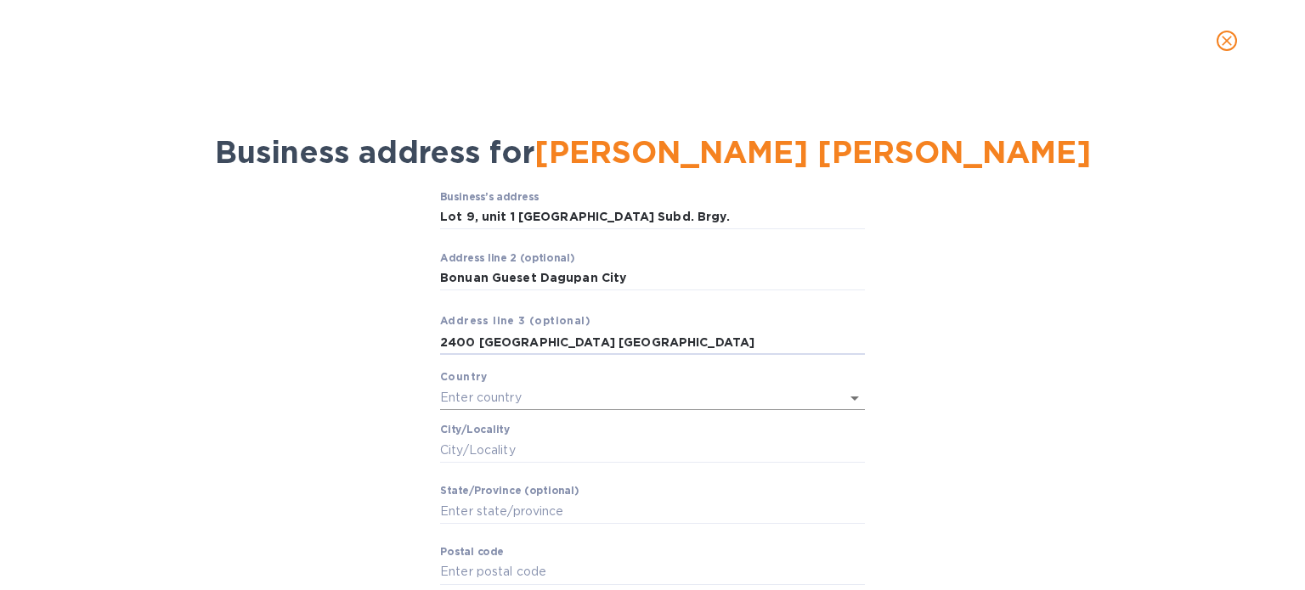
type input "2400 [GEOGRAPHIC_DATA] [GEOGRAPHIC_DATA]"
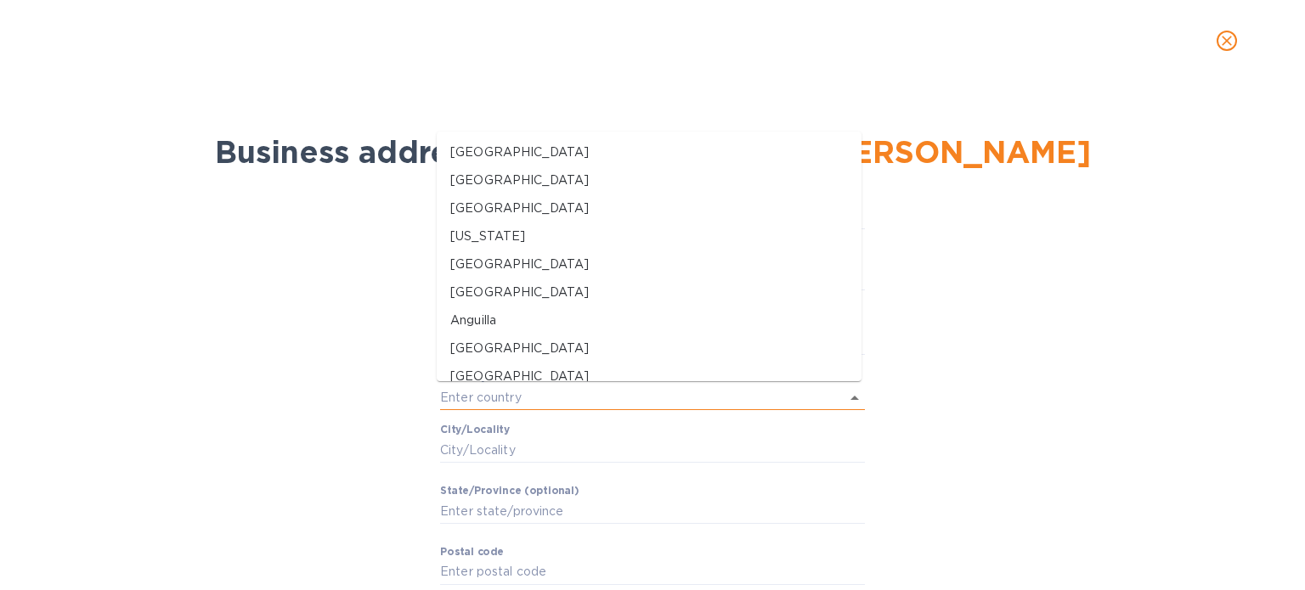
click at [585, 390] on input "text" at bounding box center [628, 398] width 377 height 25
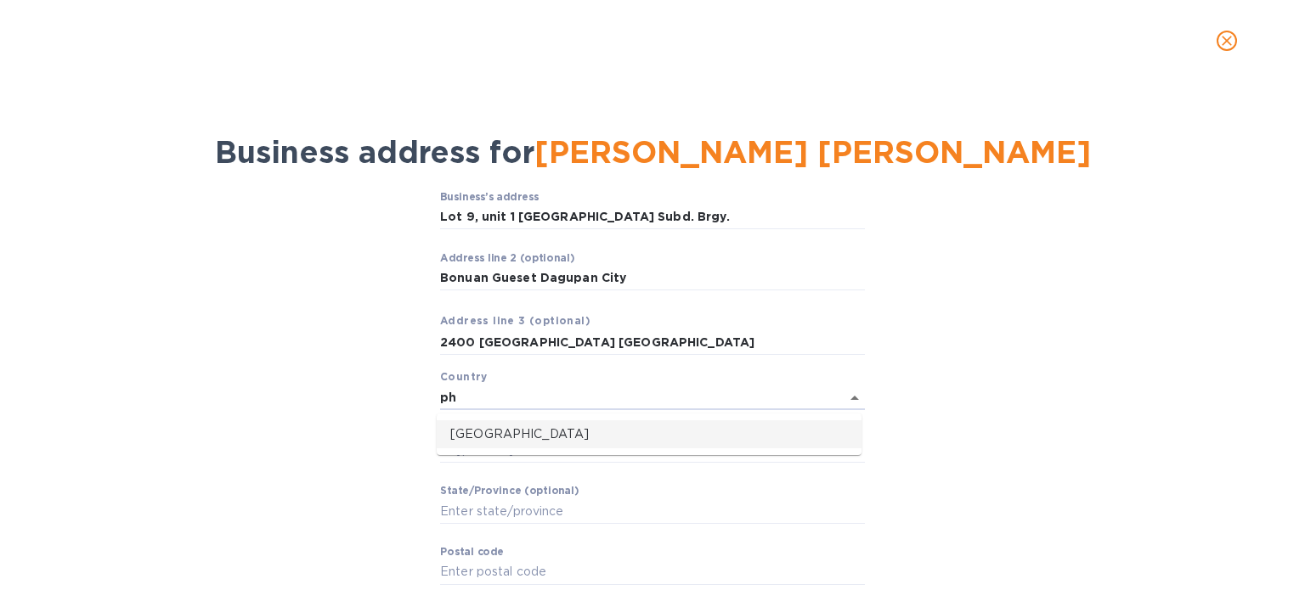
click at [551, 434] on p "[GEOGRAPHIC_DATA]" at bounding box center [649, 435] width 398 height 18
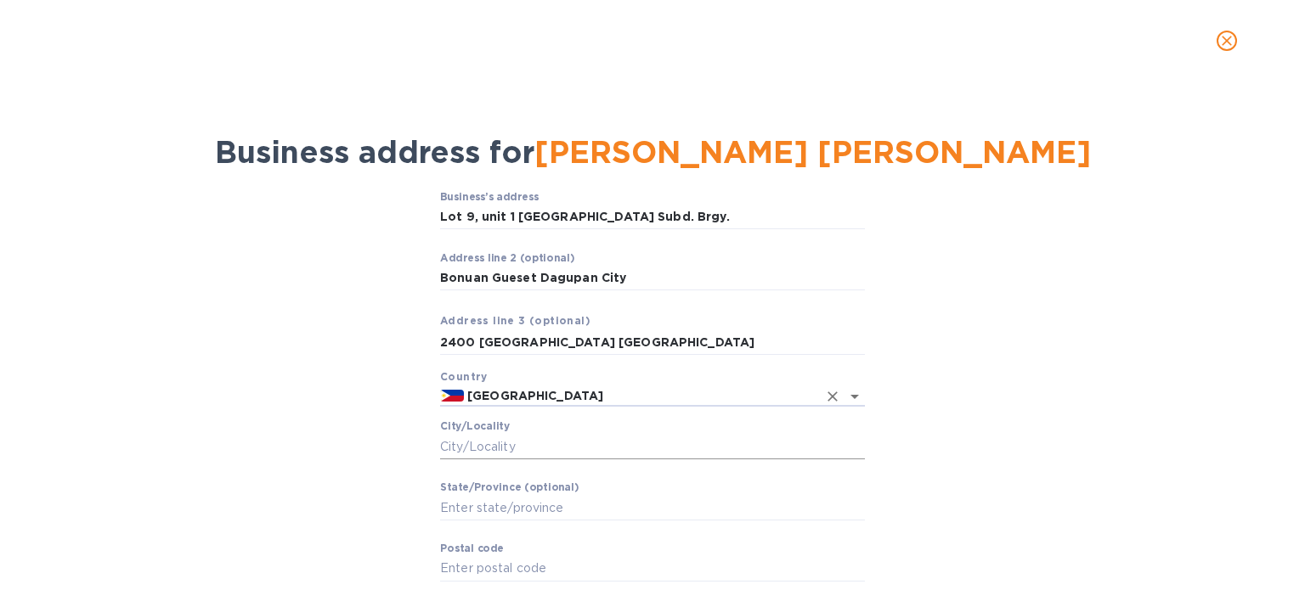
type input "[GEOGRAPHIC_DATA]"
click at [548, 441] on input "Сity/Locаlity" at bounding box center [652, 446] width 425 height 25
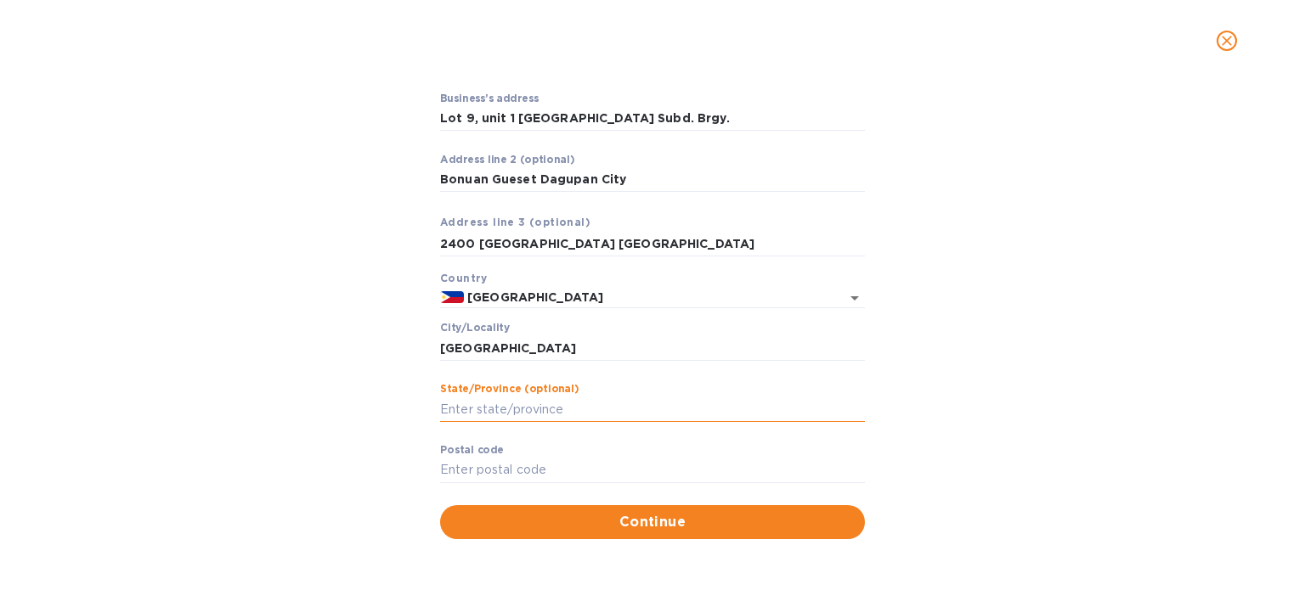
click at [595, 408] on input "Stаte/Province (optional)" at bounding box center [652, 409] width 425 height 25
click at [477, 346] on input "[GEOGRAPHIC_DATA]" at bounding box center [652, 348] width 425 height 25
paste input "Dagupan"
type input "Dagupan"
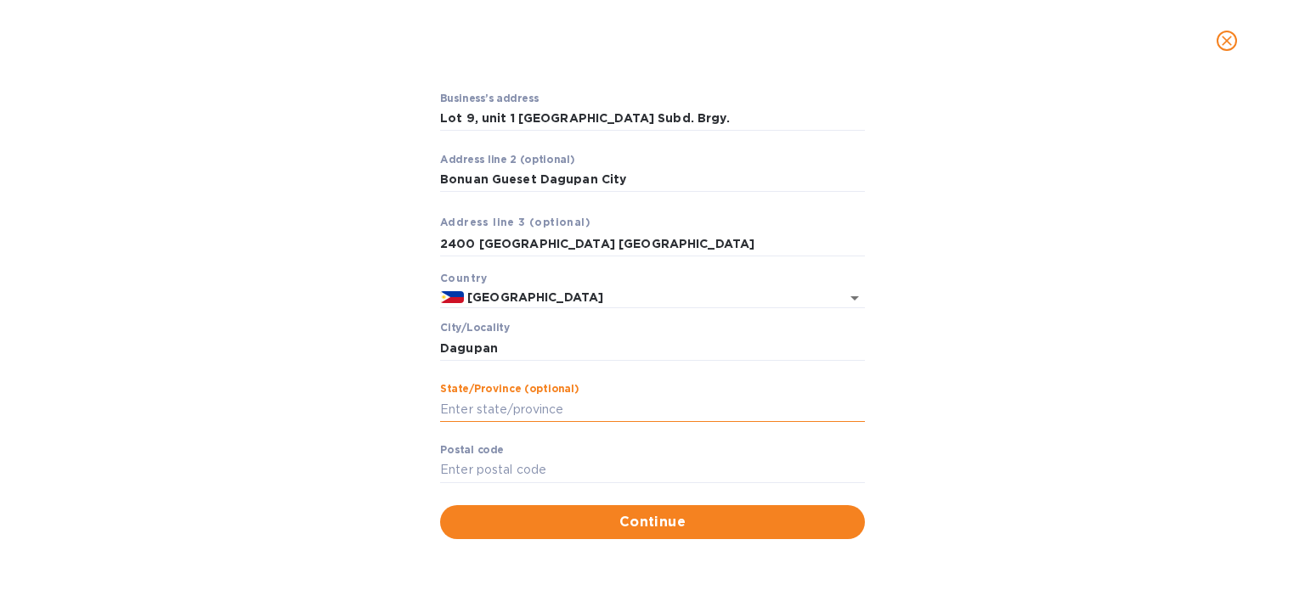
click at [585, 410] on input "Stаte/Province (optional)" at bounding box center [652, 409] width 425 height 25
paste input "Pangasinan"
type input "Pangasinan"
click at [572, 470] on input "Pоstal cоde" at bounding box center [652, 470] width 425 height 25
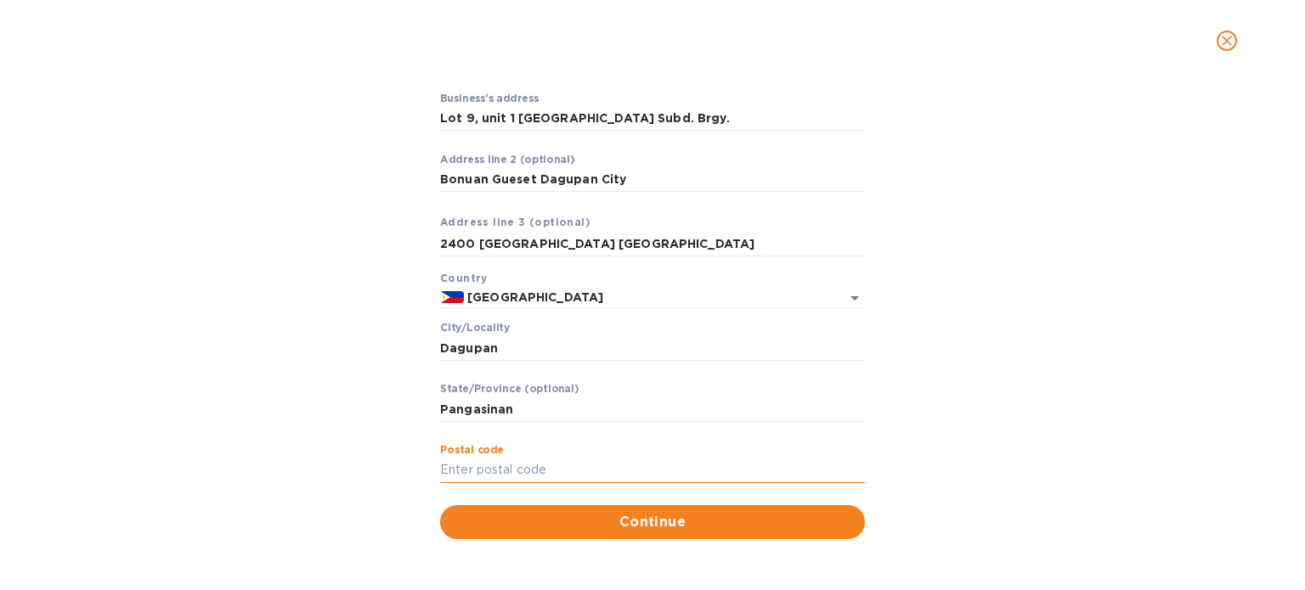
paste input "2400"
type input "2400"
click at [680, 518] on span "Continue" at bounding box center [653, 522] width 398 height 20
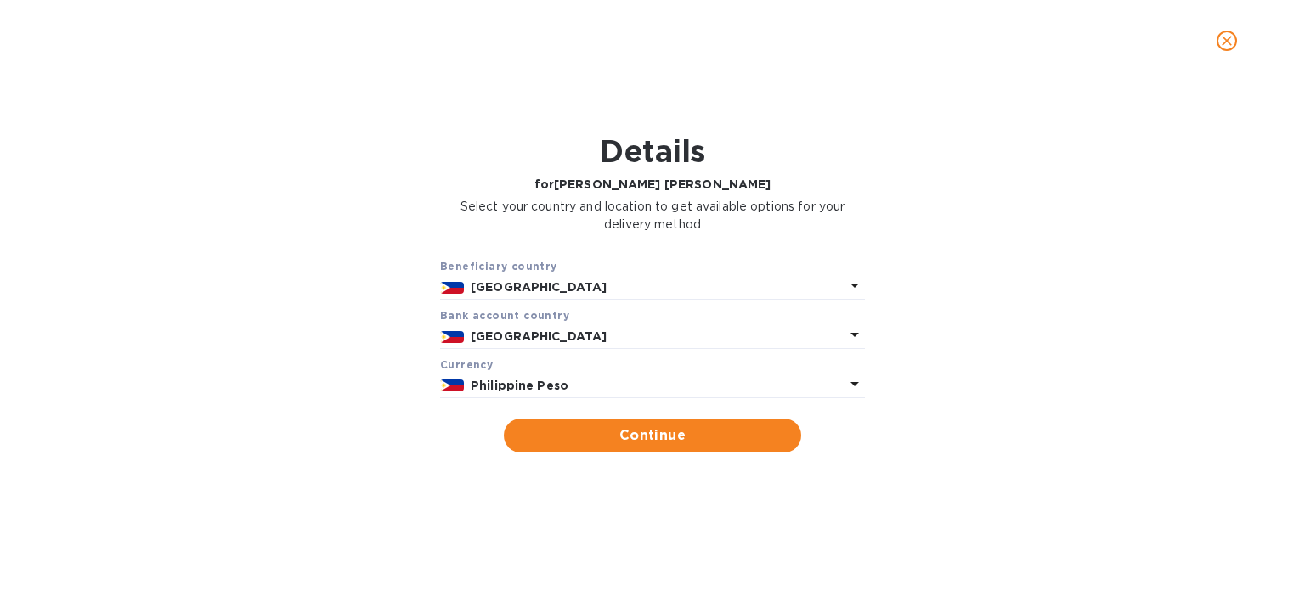
click at [634, 388] on p "Philippine Peso" at bounding box center [658, 386] width 374 height 18
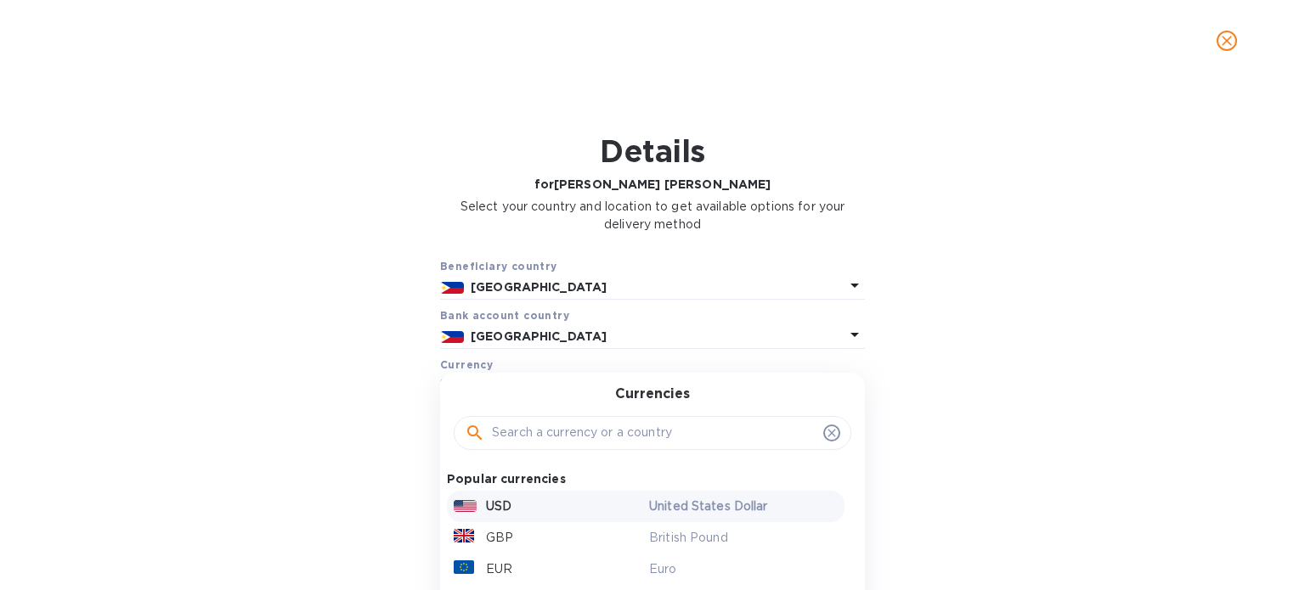
click at [572, 510] on div "USD" at bounding box center [547, 506] width 195 height 25
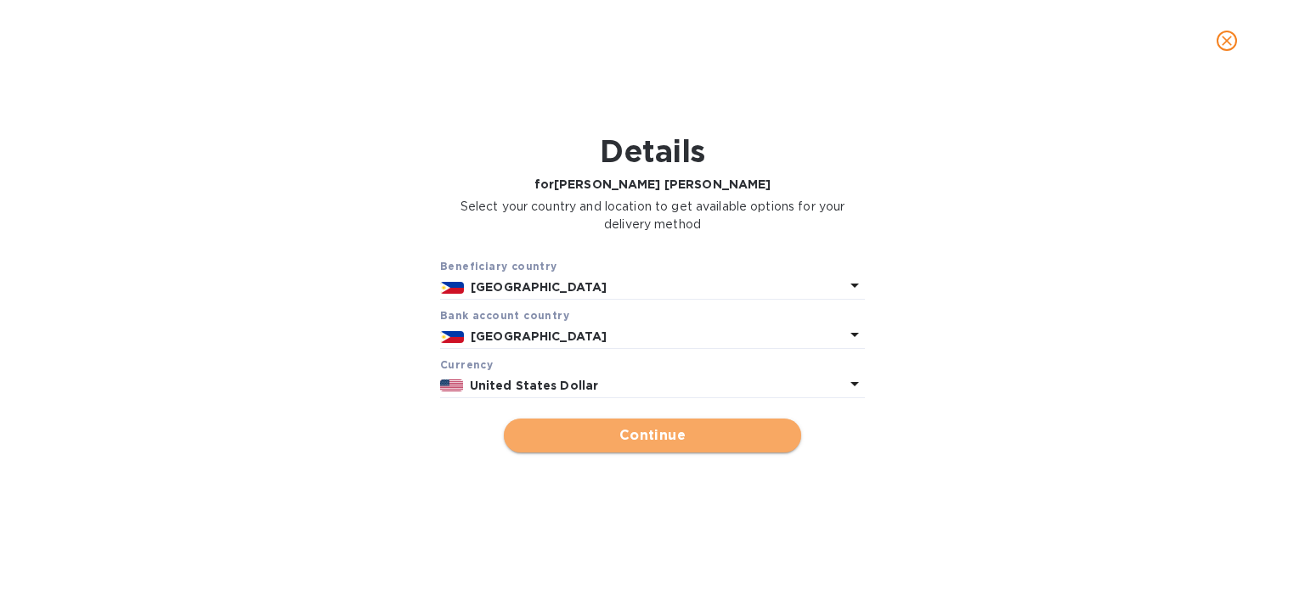
click at [630, 434] on span "Continue" at bounding box center [652, 436] width 270 height 20
type input "[PERSON_NAME] [PERSON_NAME]"
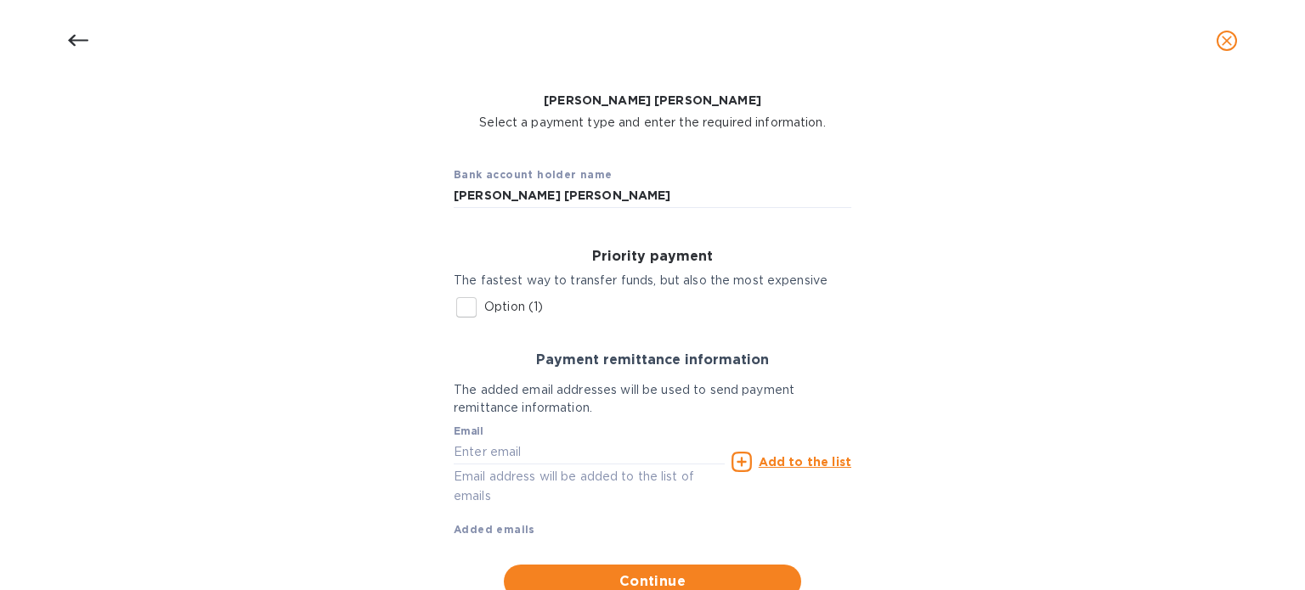
scroll to position [85, 0]
click at [463, 307] on input "Option (1)" at bounding box center [467, 307] width 36 height 36
checkbox input "true"
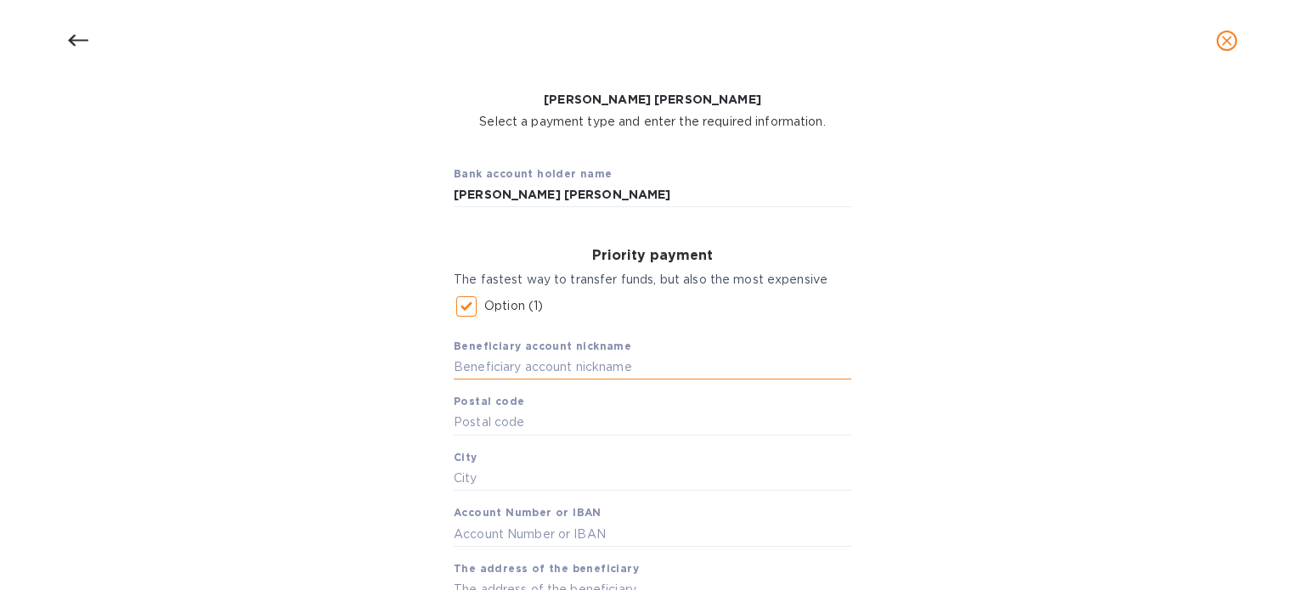
click at [598, 363] on input "text" at bounding box center [653, 367] width 398 height 25
paste input "[PERSON_NAME] [PERSON_NAME]"
type input "[PERSON_NAME] [PERSON_NAME]"
click at [608, 422] on input "text" at bounding box center [653, 422] width 398 height 25
paste input "2400"
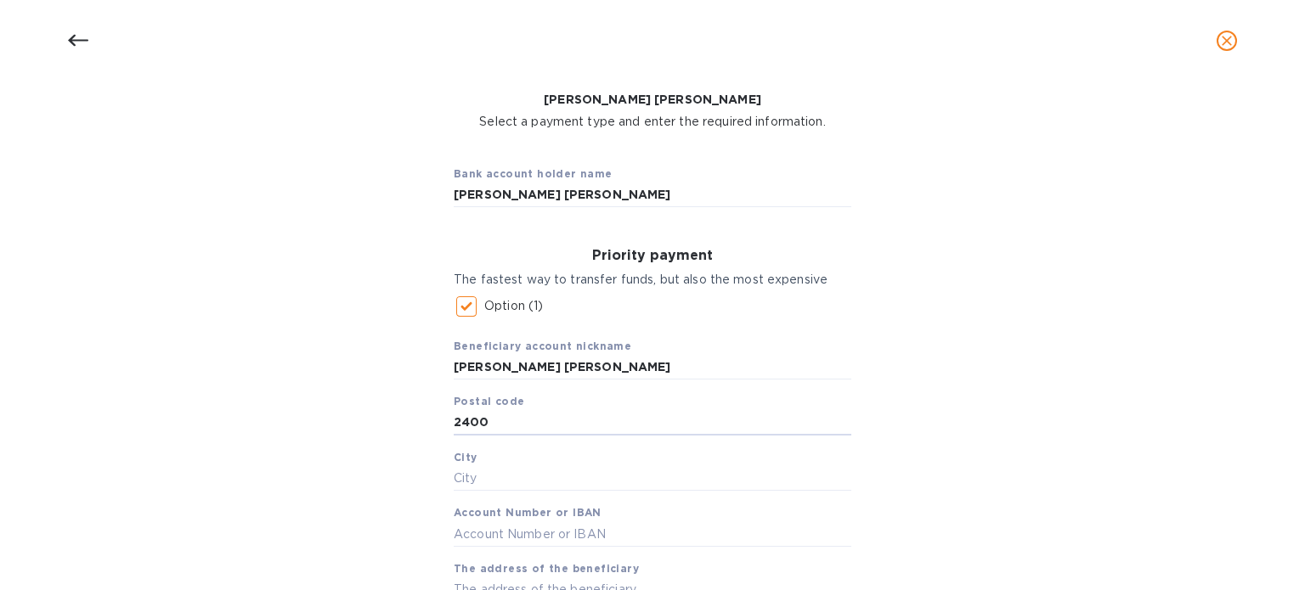
type input "2400"
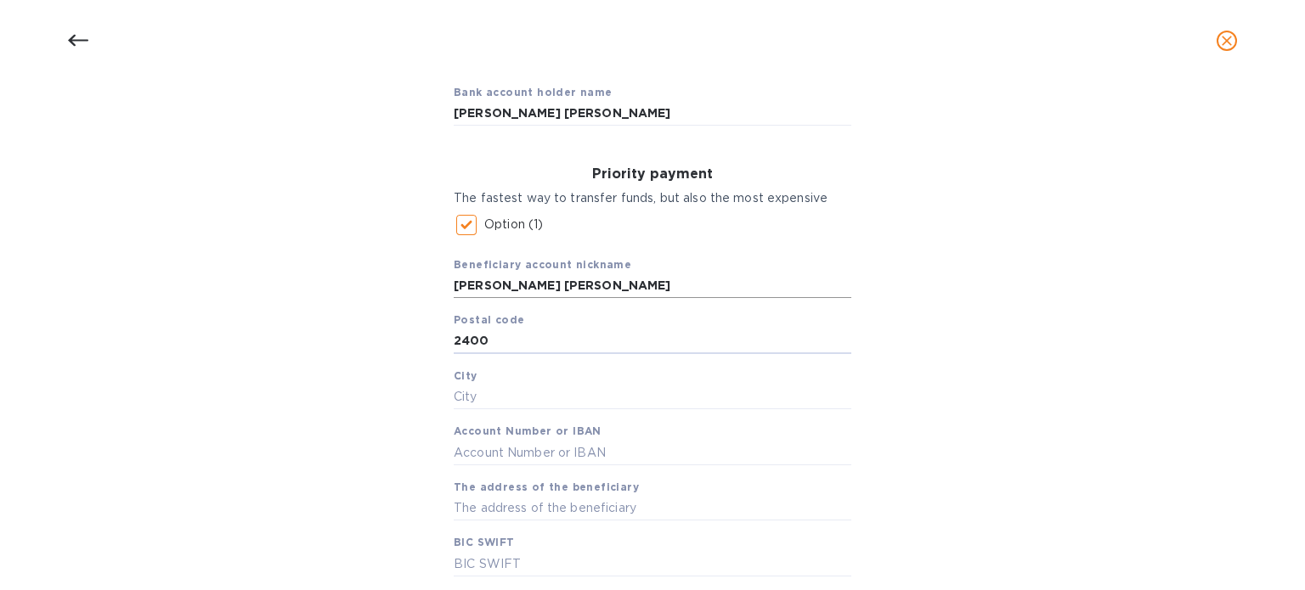
scroll to position [213, 0]
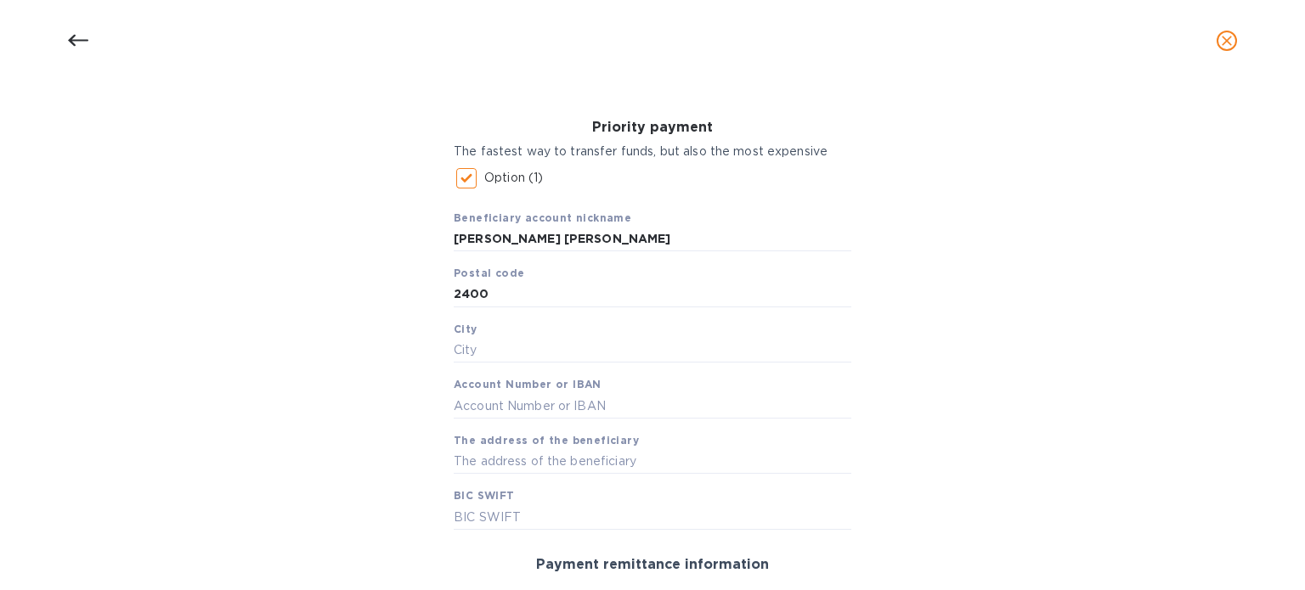
click at [598, 365] on div "Beneficiary account nickname [PERSON_NAME] [PERSON_NAME] Postal code 2400 City …" at bounding box center [653, 363] width 398 height 334
click at [618, 353] on input "text" at bounding box center [653, 350] width 398 height 25
paste input "Dagupan"
click at [509, 343] on input "Dagupan DAGUPAN" at bounding box center [653, 350] width 398 height 25
type input "DAGUPAN"
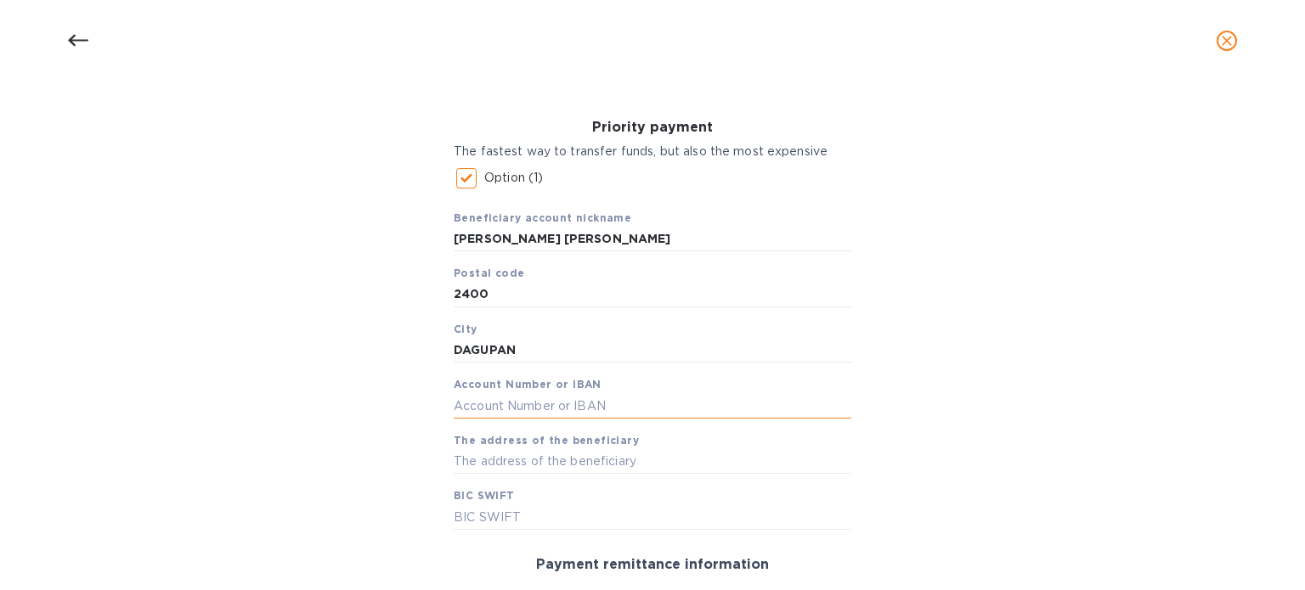
click at [501, 404] on input "text" at bounding box center [653, 405] width 398 height 25
paste input "0000009023091246"
type input "0000009023091246"
click at [632, 454] on input "text" at bounding box center [653, 461] width 398 height 25
click at [537, 461] on input "text" at bounding box center [653, 461] width 398 height 25
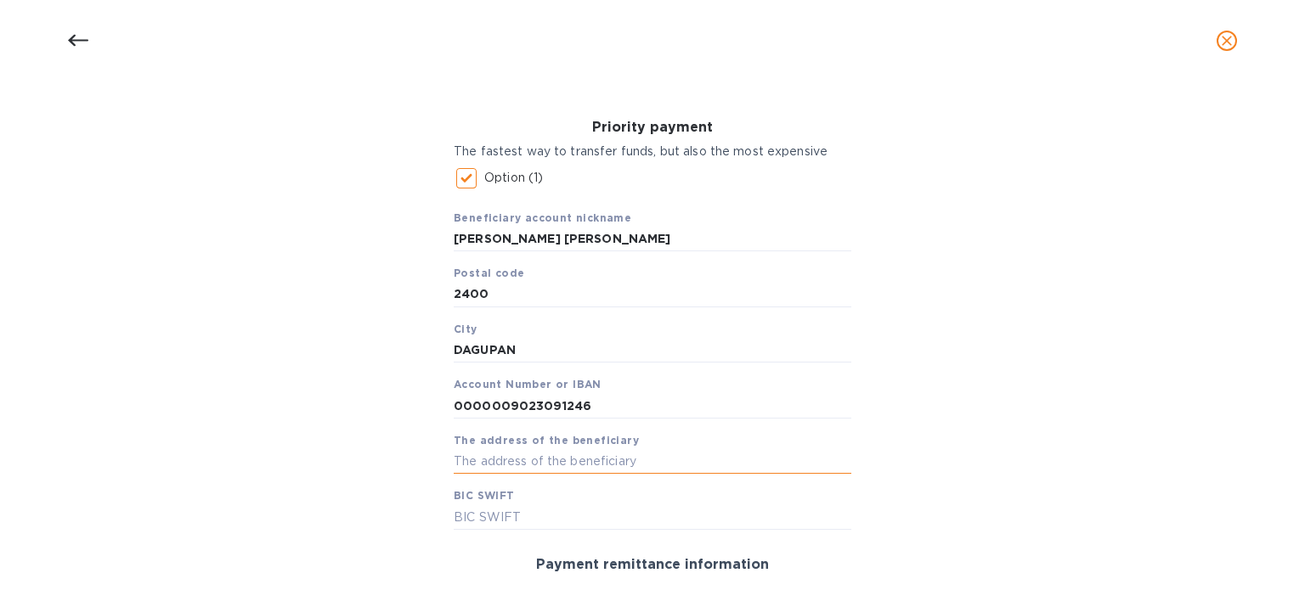
paste input "Lot 9, unit 1 [GEOGRAPHIC_DATA] Subd. Brgy. Bonuan Gueset [GEOGRAPHIC_DATA], 24…"
type input "Lot 9, unit 1 [GEOGRAPHIC_DATA] Subd. Brgy. Bonuan Gueset [GEOGRAPHIC_DATA], 24…"
click at [535, 512] on input "text" at bounding box center [653, 517] width 398 height 25
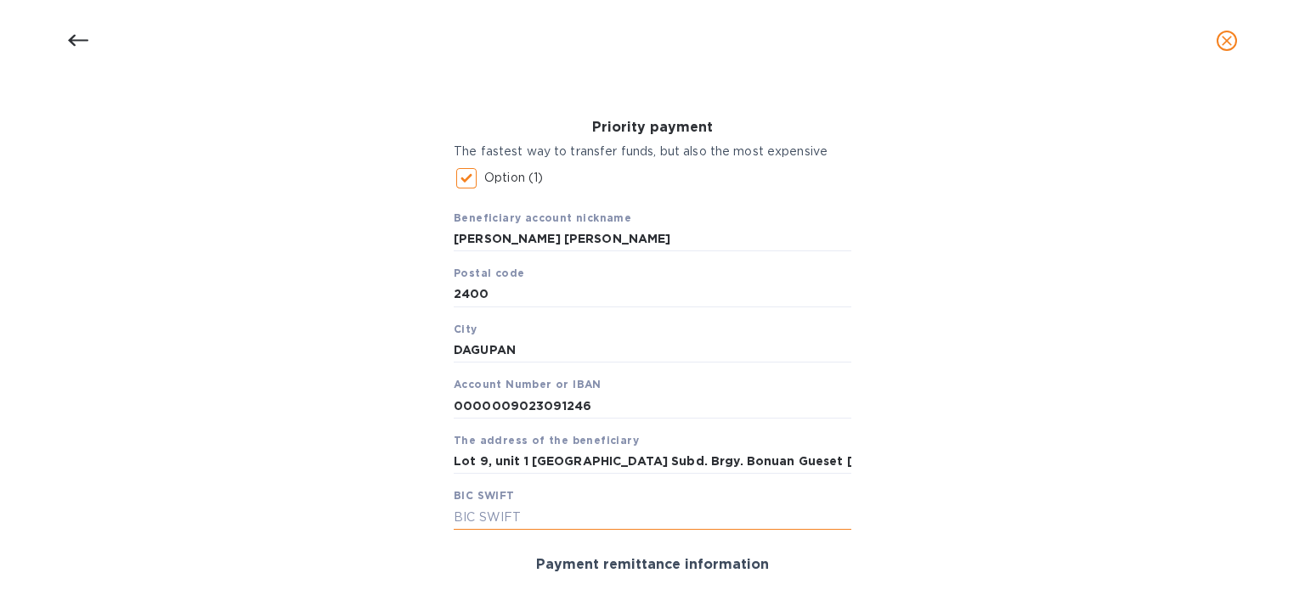
paste input "[SWIFT_CODE]"
type input "[SWIFT_CODE]"
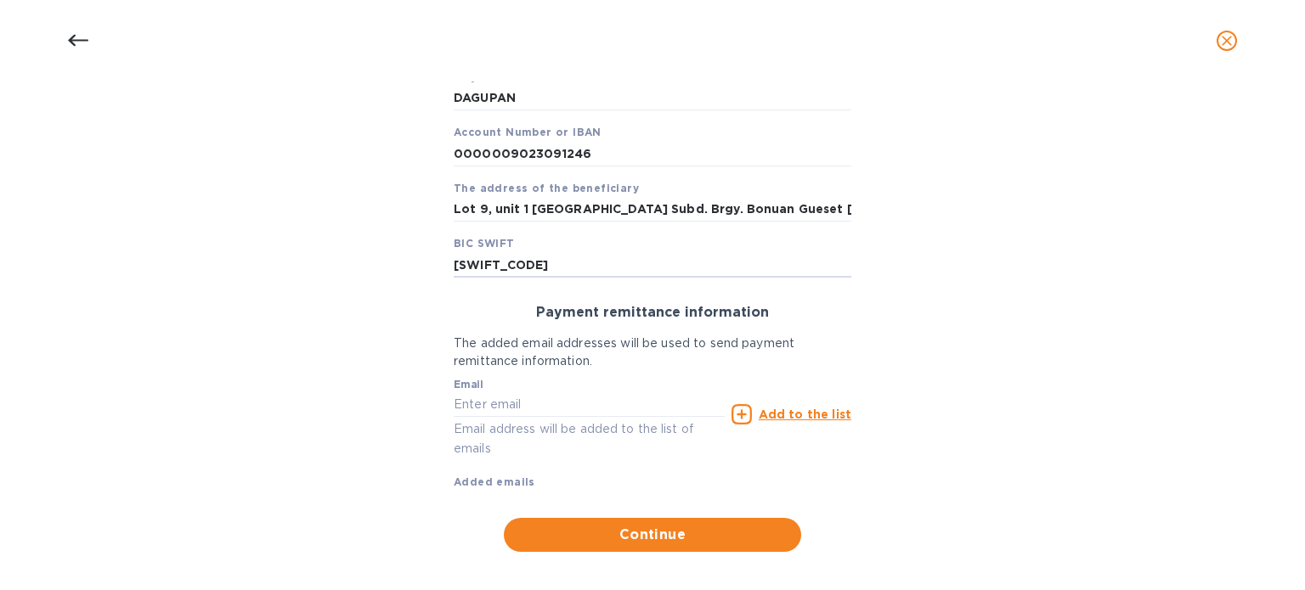
scroll to position [480, 0]
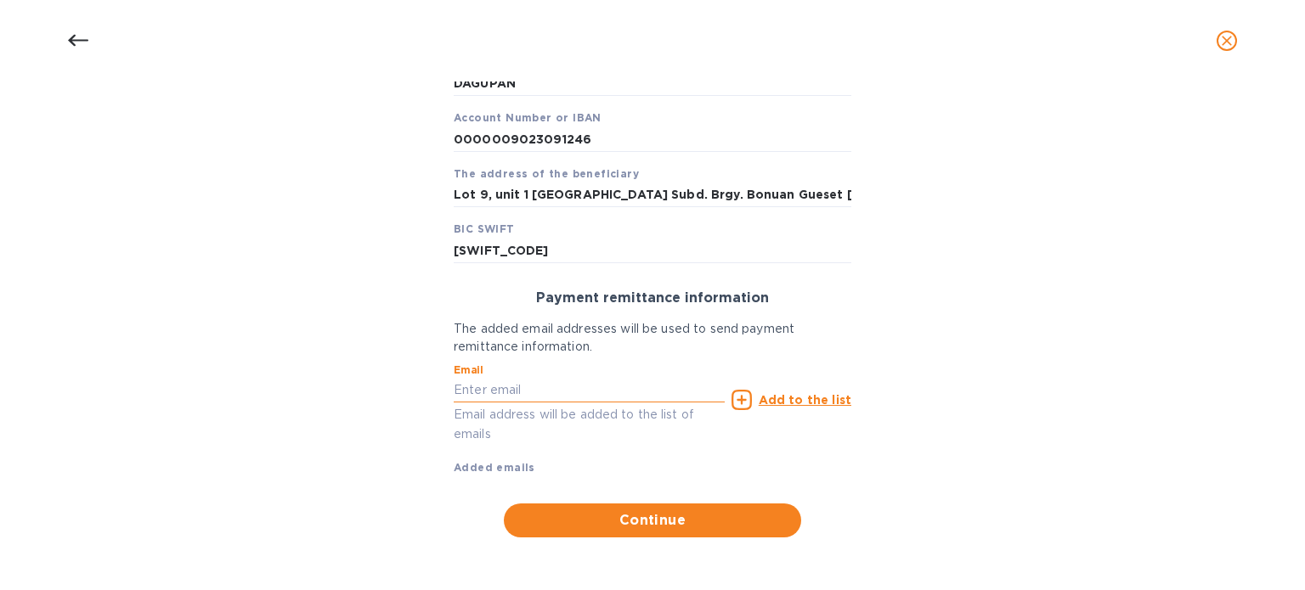
click at [572, 393] on input "text" at bounding box center [589, 390] width 271 height 25
paste input "[PERSON_NAME][EMAIL_ADDRESS][DOMAIN_NAME]"
type input "[PERSON_NAME][EMAIL_ADDRESS][DOMAIN_NAME]"
click at [779, 400] on u "Add to the list" at bounding box center [805, 400] width 93 height 14
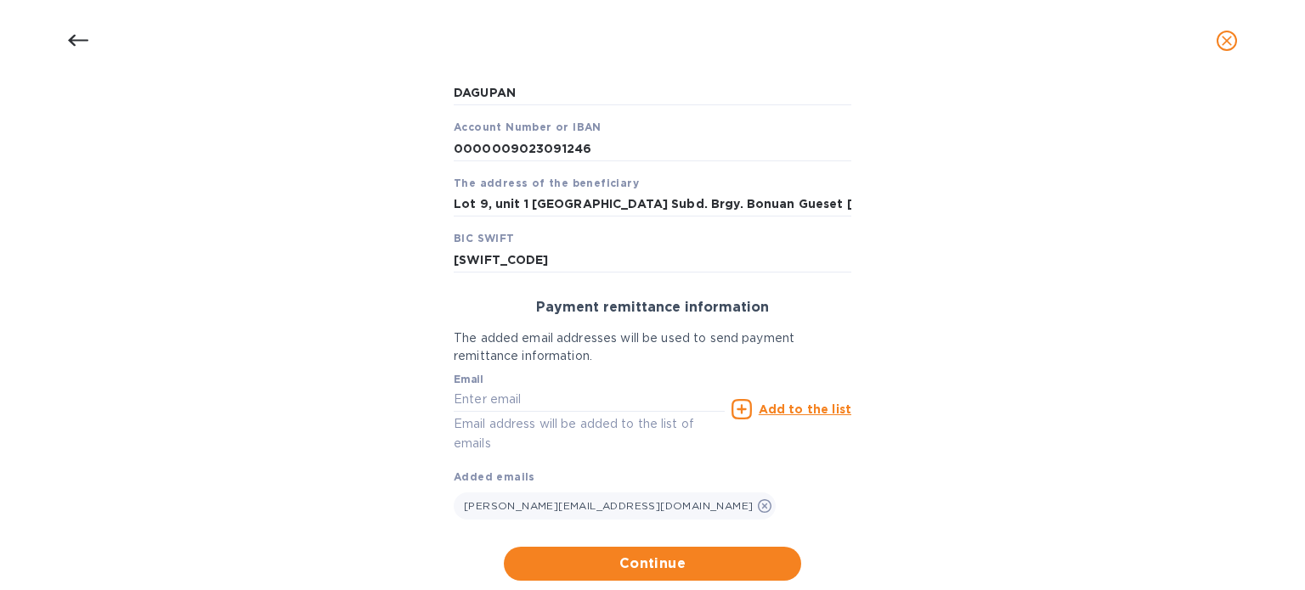
scroll to position [514, 0]
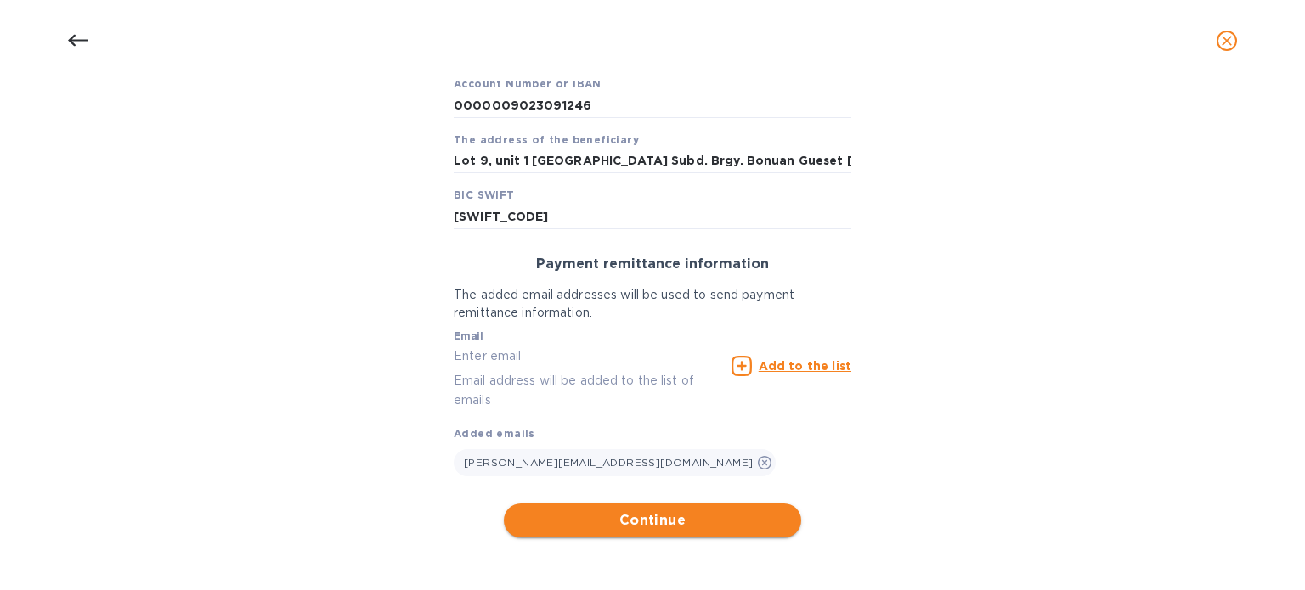
click at [663, 519] on span "Continue" at bounding box center [652, 521] width 270 height 20
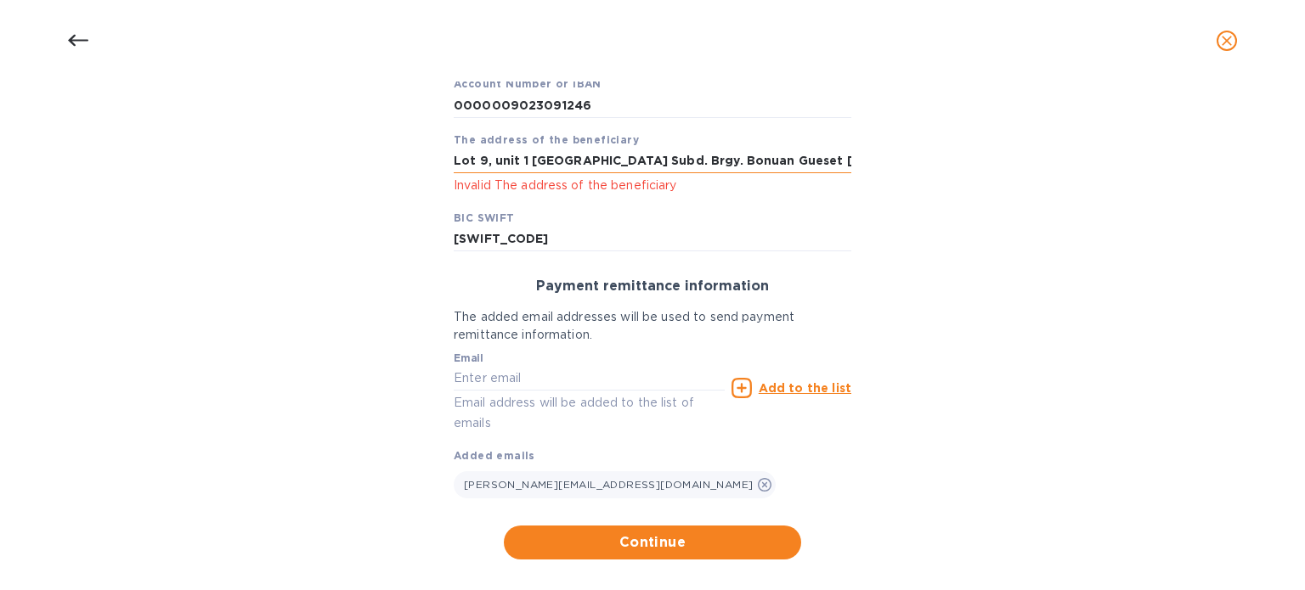
click at [659, 159] on input "Lot 9, unit 1 [GEOGRAPHIC_DATA] Subd. Brgy. Bonuan Gueset [GEOGRAPHIC_DATA], 24…" at bounding box center [653, 161] width 398 height 25
click at [568, 161] on input "Lot 9, unit 1 [GEOGRAPHIC_DATA] Subd. Brgy. Bonuan Gueset [GEOGRAPHIC_DATA], 24…" at bounding box center [653, 161] width 398 height 25
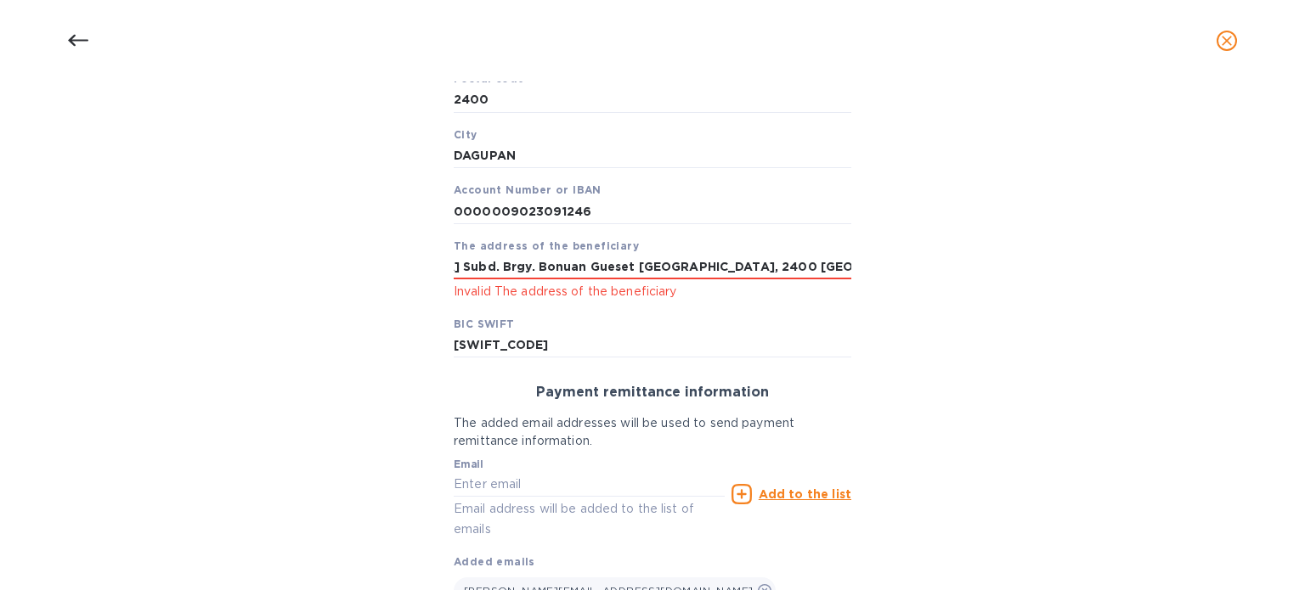
scroll to position [406, 0]
click at [510, 264] on input "Lot 9, unit 1 [GEOGRAPHIC_DATA] Subd. Brgy. Bonuan Gueset [GEOGRAPHIC_DATA], 24…" at bounding box center [653, 269] width 398 height 25
click at [477, 268] on input "Lot 9, unit 1 [GEOGRAPHIC_DATA] Subd. Brgy Bonuan Gueset [GEOGRAPHIC_DATA], 240…" at bounding box center [653, 269] width 398 height 25
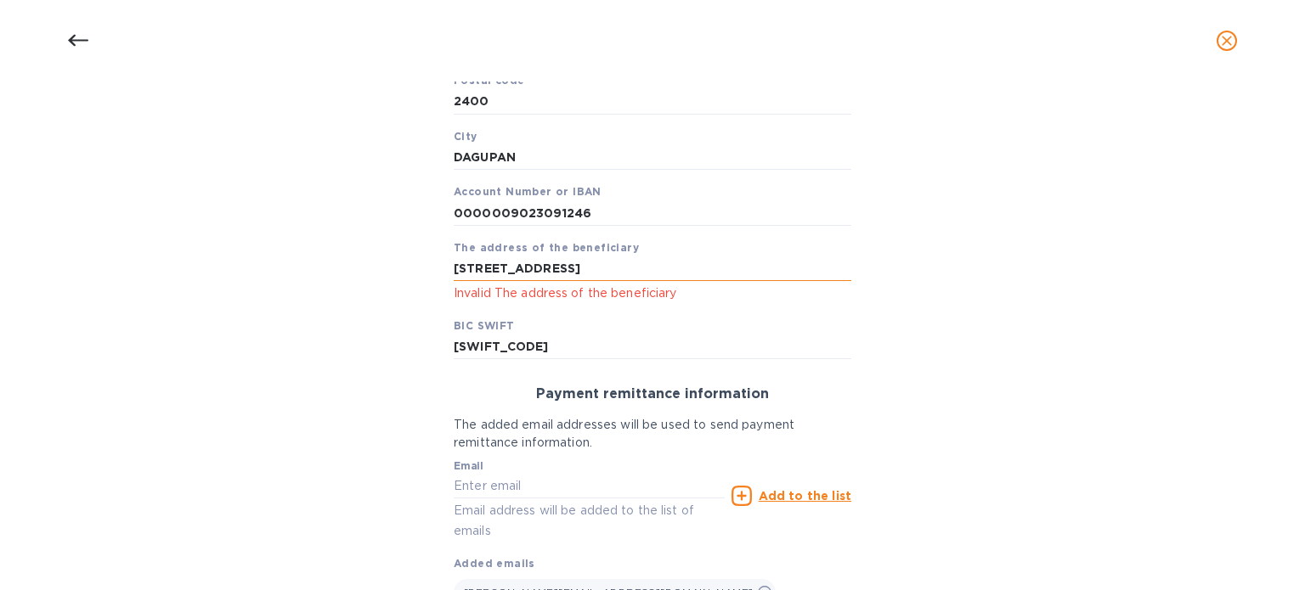
click at [686, 269] on input "[STREET_ADDRESS]" at bounding box center [653, 269] width 398 height 25
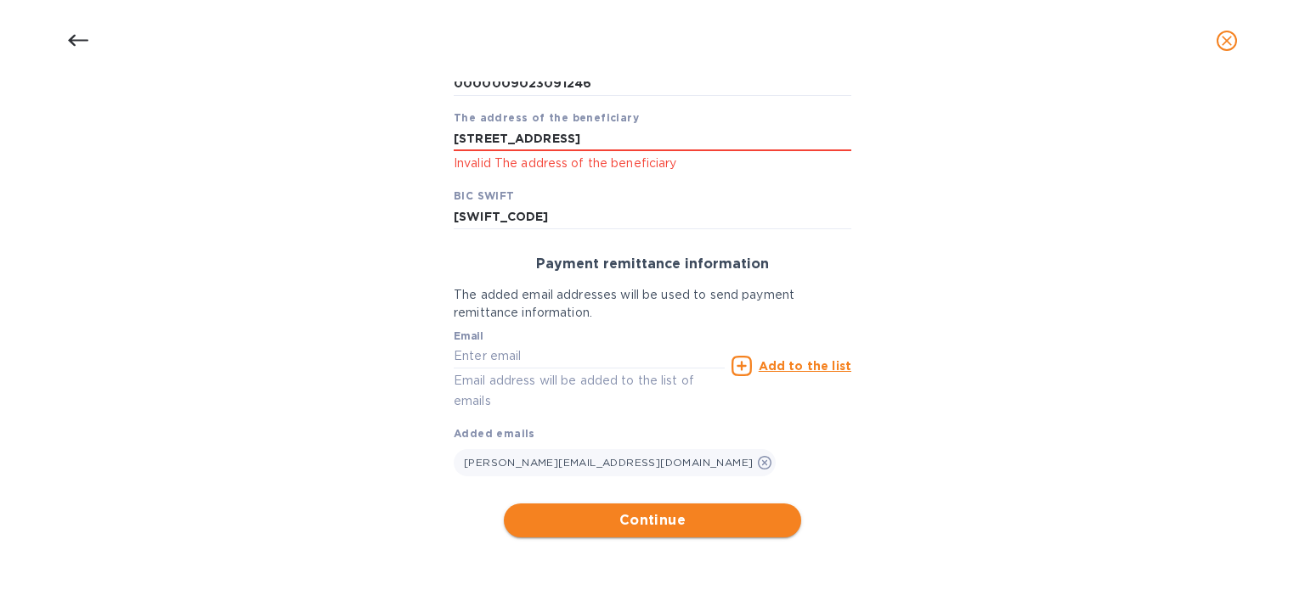
type input "[STREET_ADDRESS]"
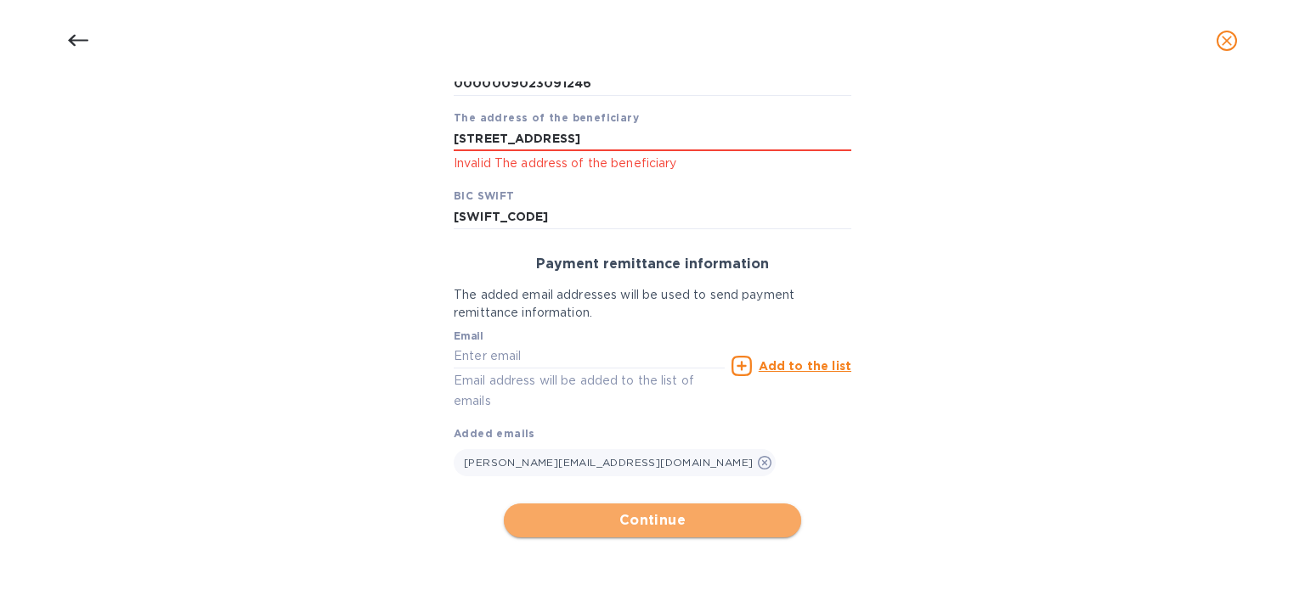
click at [665, 515] on span "Continue" at bounding box center [652, 521] width 270 height 20
click at [641, 523] on span "Continue" at bounding box center [652, 521] width 270 height 20
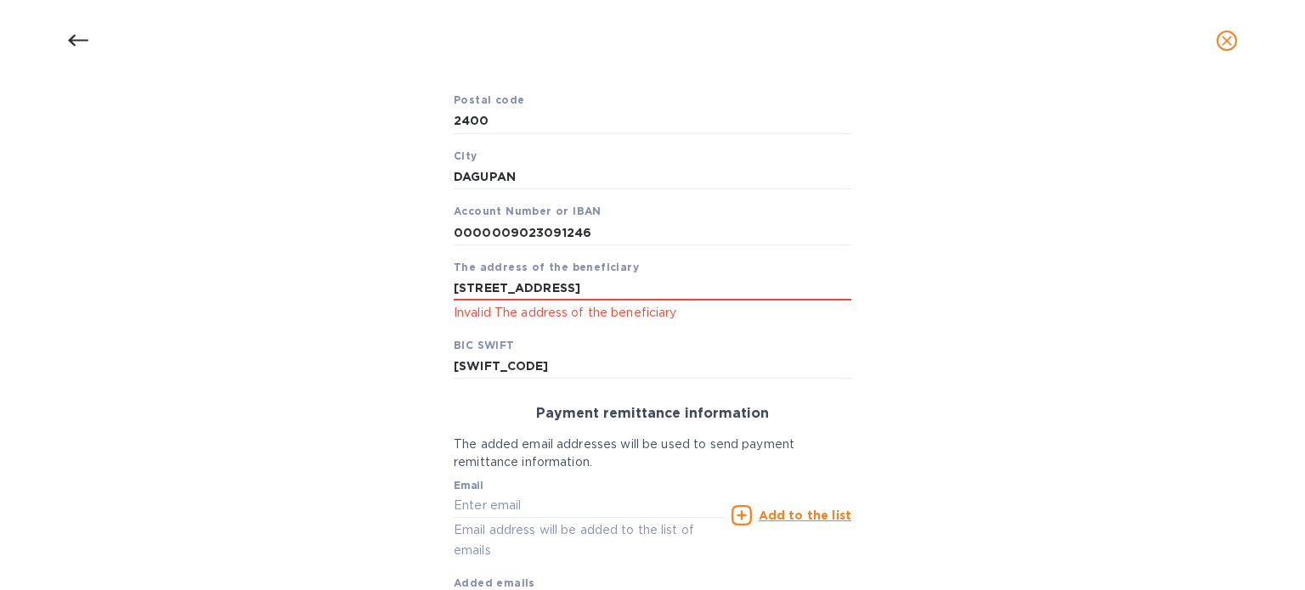
scroll to position [393, 0]
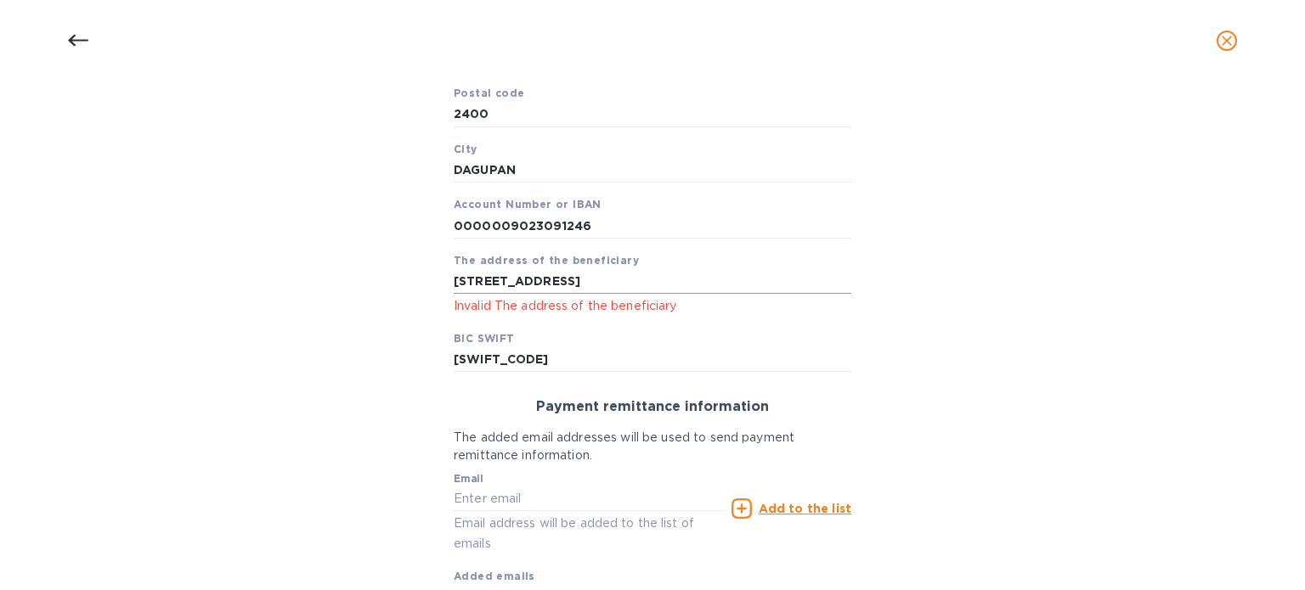
click at [764, 282] on input "[STREET_ADDRESS]" at bounding box center [653, 281] width 398 height 25
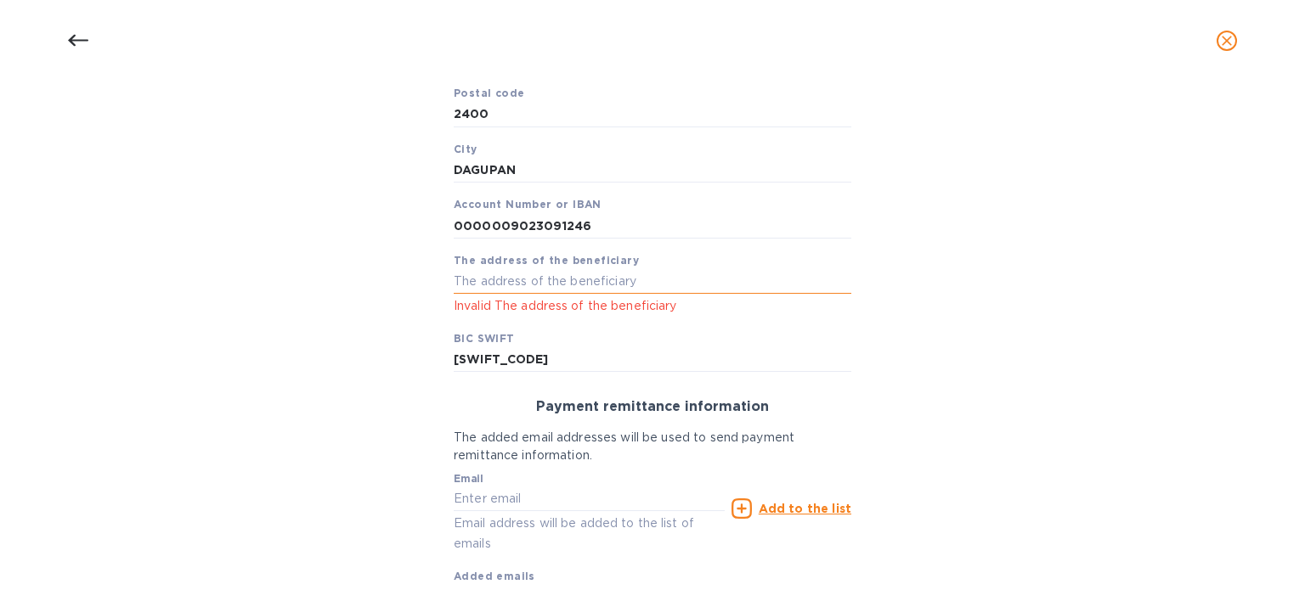
click at [562, 282] on input "text" at bounding box center [653, 281] width 398 height 25
paste input "Lot 9, unit 1 [GEOGRAPHIC_DATA] Subd. Brgy. Bonuan Gueset [GEOGRAPHIC_DATA], 24…"
click at [683, 278] on input "Lot 9, unit 1 [GEOGRAPHIC_DATA] Subd. Brgy. Bonuan Gueset [GEOGRAPHIC_DATA], 24…" at bounding box center [653, 281] width 398 height 25
click at [718, 280] on input "Lot 9, unit 1 [GEOGRAPHIC_DATA] Subd Brgy. Bonuan Gueset [GEOGRAPHIC_DATA], 240…" at bounding box center [653, 281] width 398 height 25
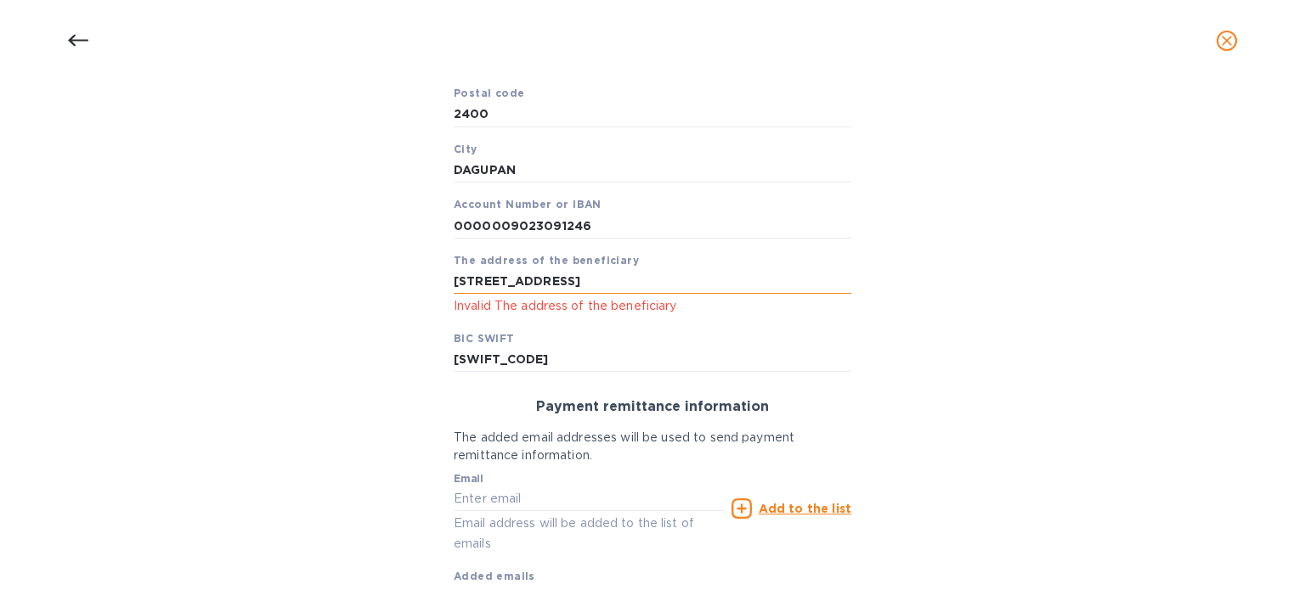
click at [816, 283] on input "[STREET_ADDRESS]" at bounding box center [653, 281] width 398 height 25
click at [723, 282] on input "[STREET_ADDRESS]" at bounding box center [653, 281] width 398 height 25
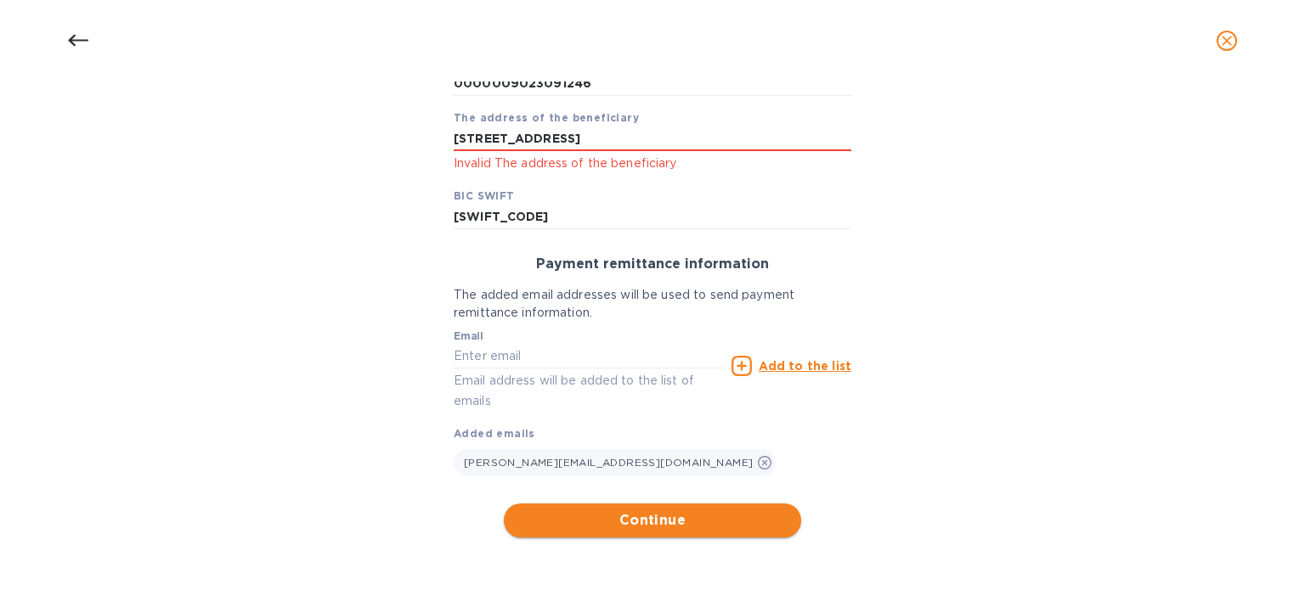
scroll to position [0, 0]
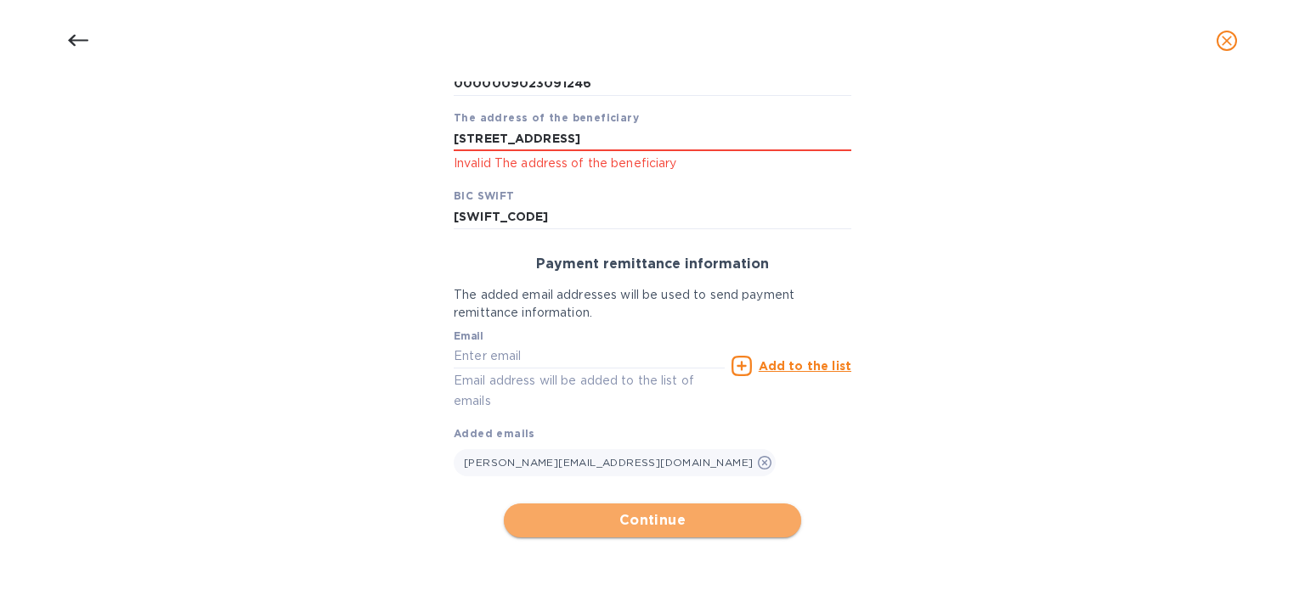
click at [641, 526] on span "Continue" at bounding box center [652, 521] width 270 height 20
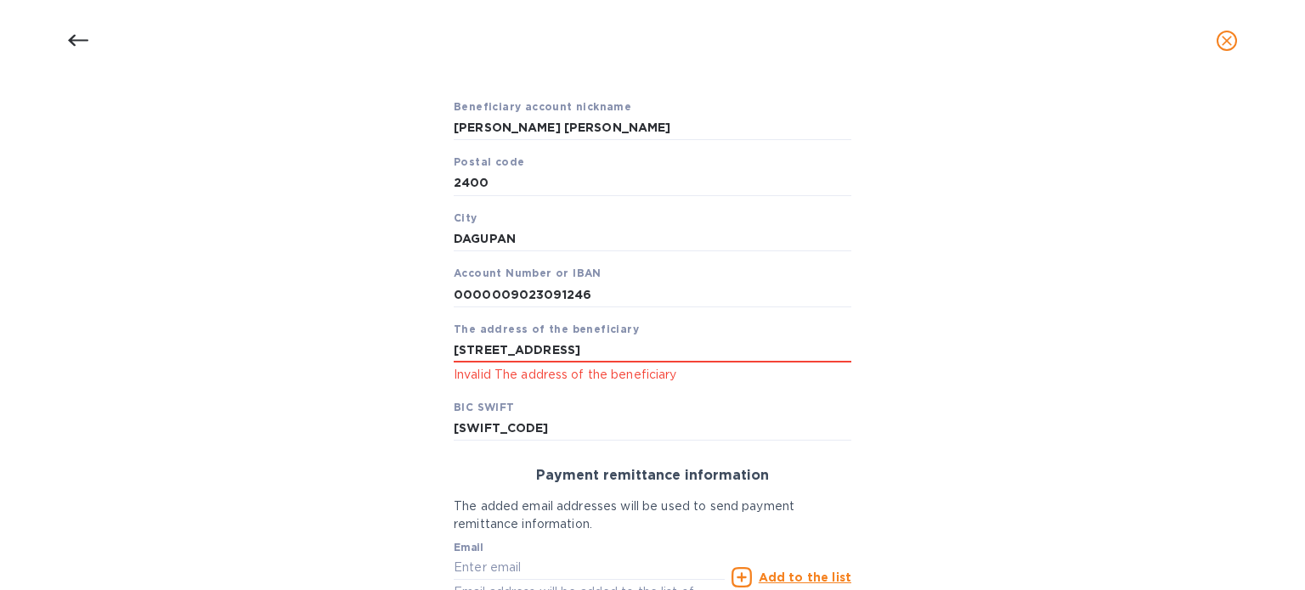
scroll to position [323, 0]
click at [663, 351] on input "[STREET_ADDRESS]" at bounding box center [653, 352] width 398 height 25
drag, startPoint x: 816, startPoint y: 353, endPoint x: 925, endPoint y: 342, distance: 110.1
click at [925, 342] on div "Bank account holder name [PERSON_NAME] [PERSON_NAME] Priority payment The faste…" at bounding box center [652, 332] width 1261 height 858
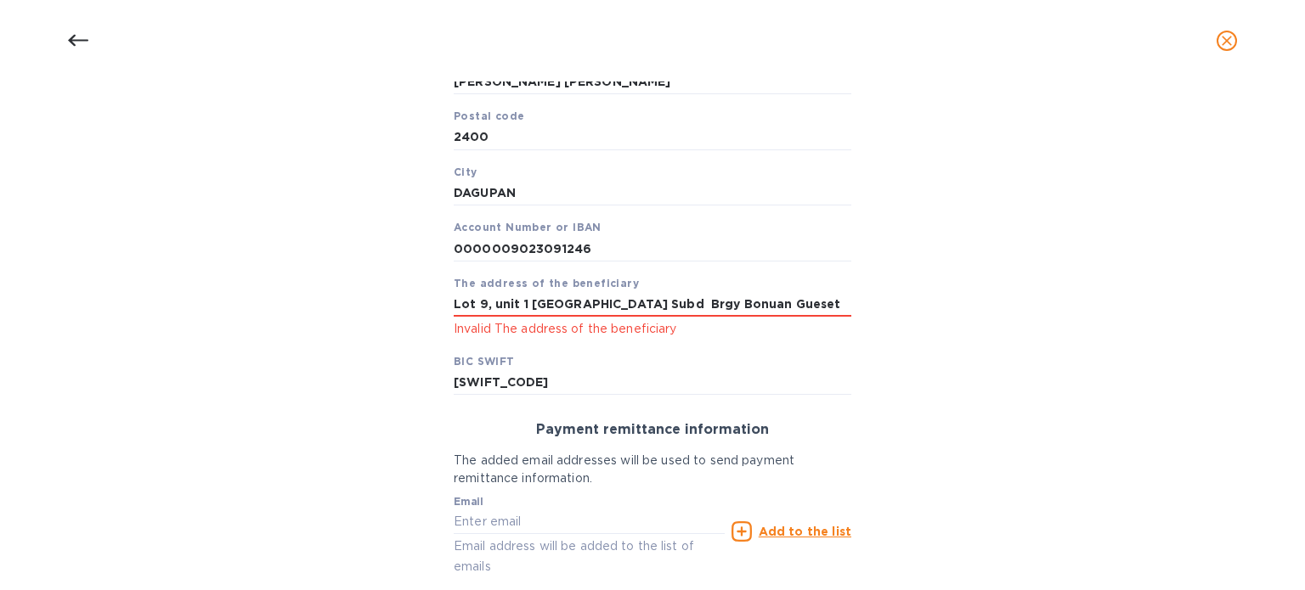
scroll to position [372, 0]
drag, startPoint x: 812, startPoint y: 302, endPoint x: 412, endPoint y: 312, distance: 400.3
click at [412, 312] on div "Bank account holder name [PERSON_NAME] [PERSON_NAME] Priority payment The faste…" at bounding box center [652, 283] width 1261 height 858
paste input ". Brgy. Bonuan Gueset [GEOGRAPHIC_DATA]"
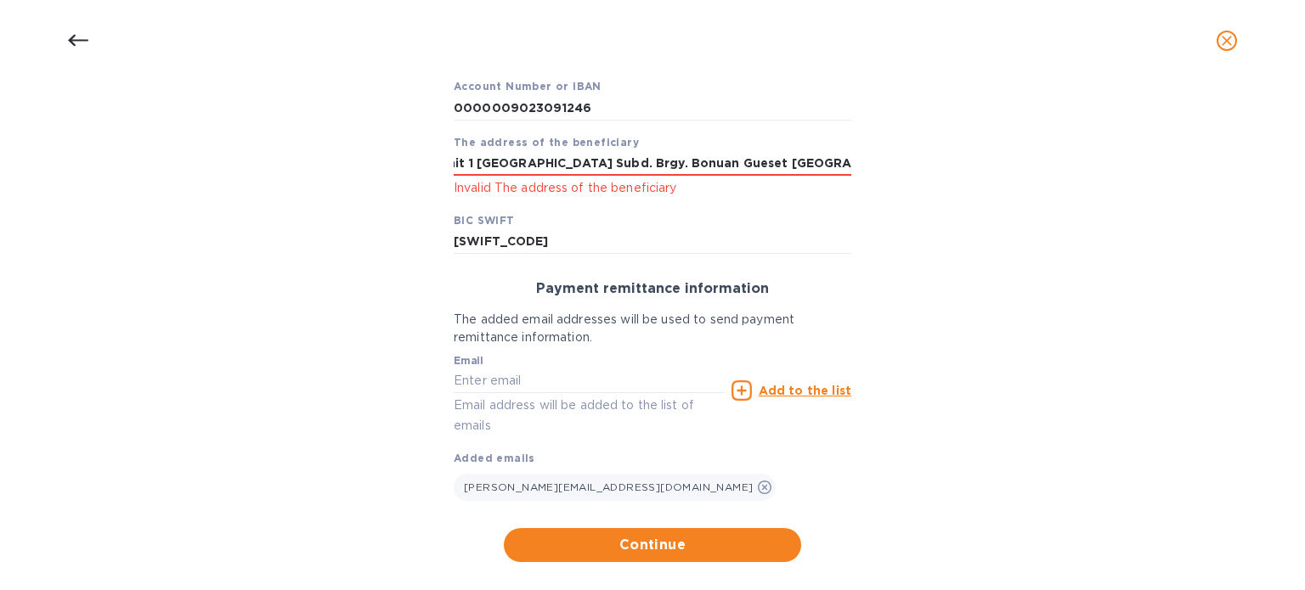
scroll to position [512, 0]
type input "Lot 9, unit 1 [GEOGRAPHIC_DATA] Subd. Brgy. Bonuan Gueset [GEOGRAPHIC_DATA]"
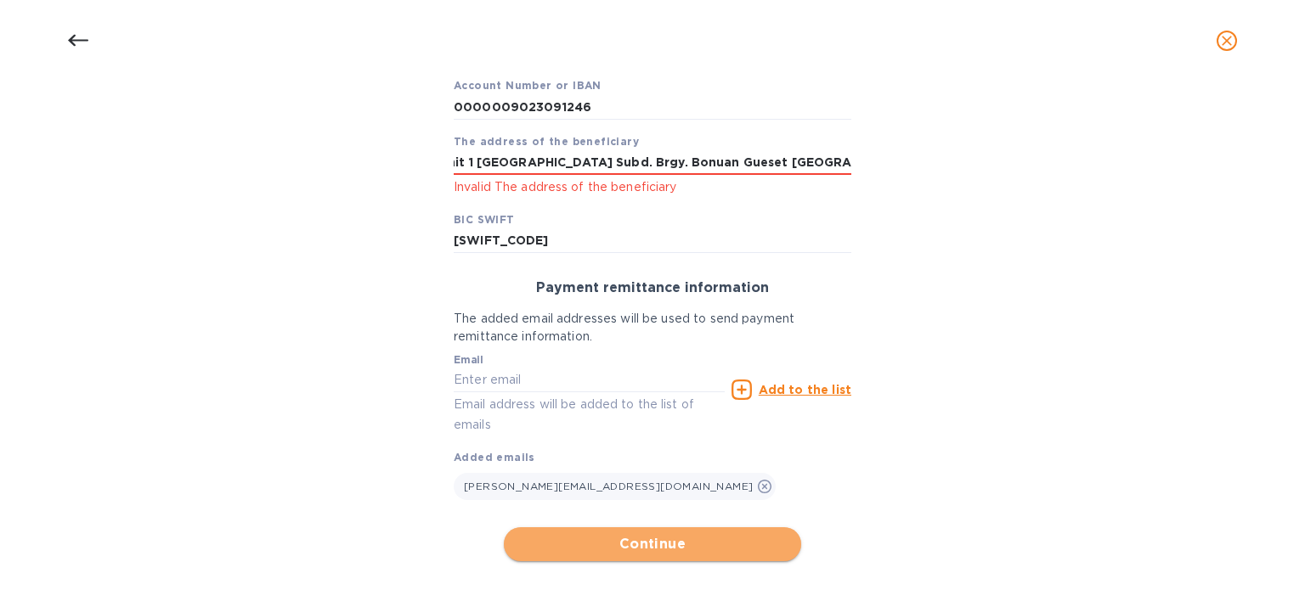
scroll to position [0, 0]
click at [669, 545] on span "Continue" at bounding box center [652, 544] width 270 height 20
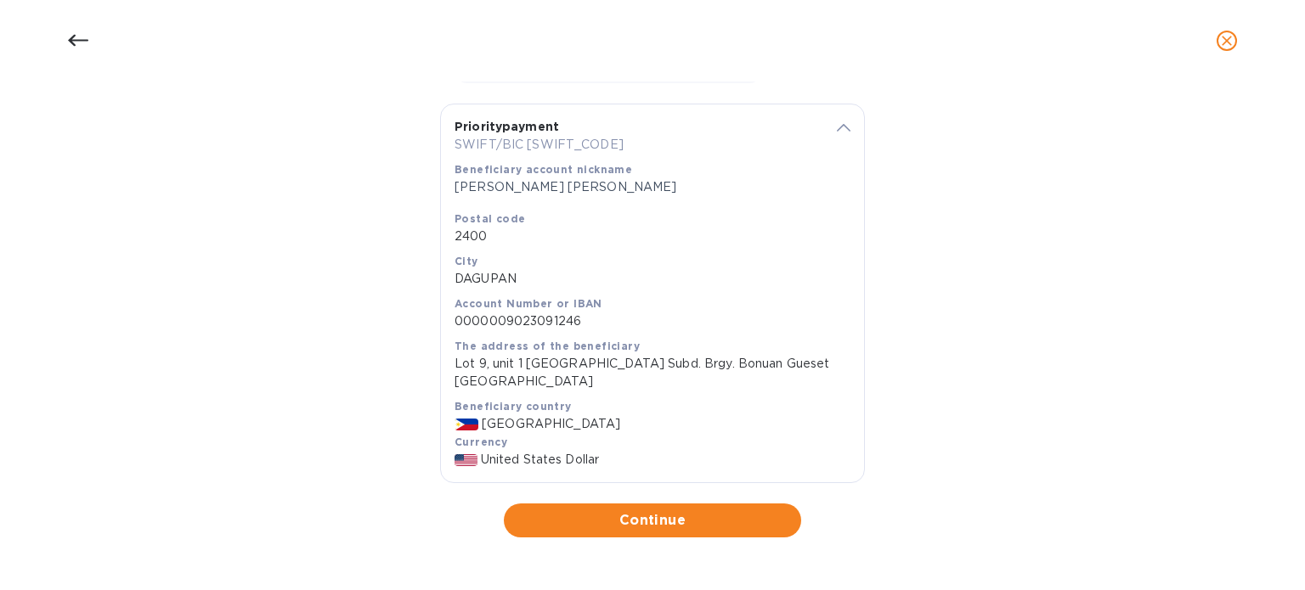
scroll to position [350, 0]
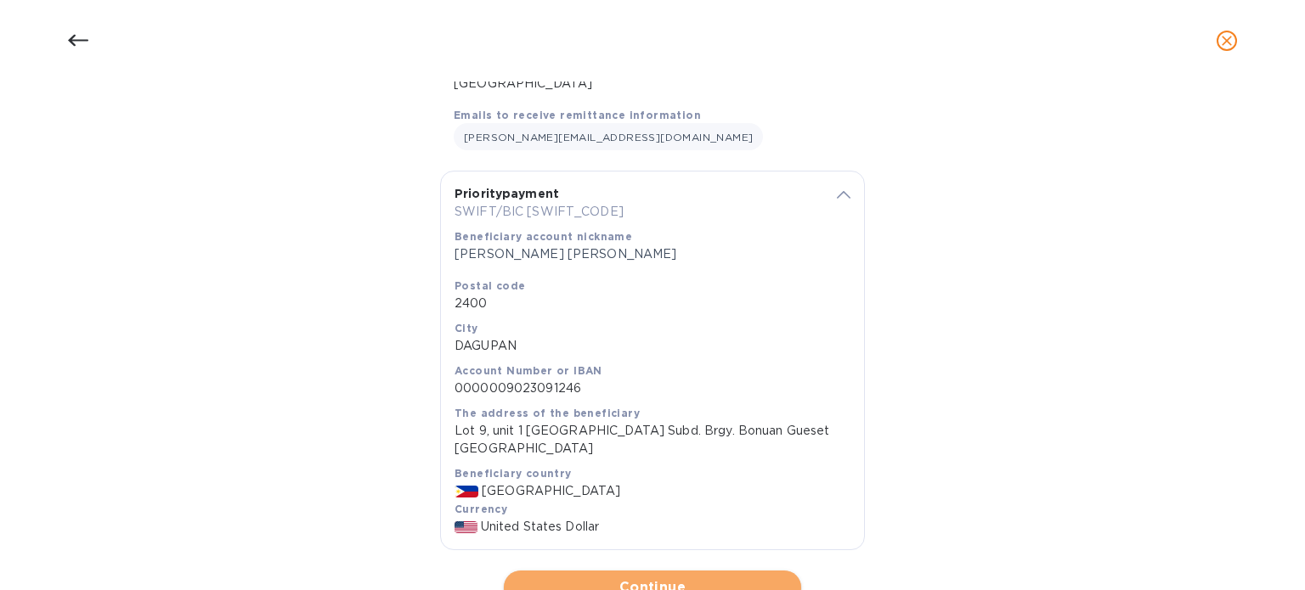
click at [675, 578] on span "Continue" at bounding box center [652, 588] width 270 height 20
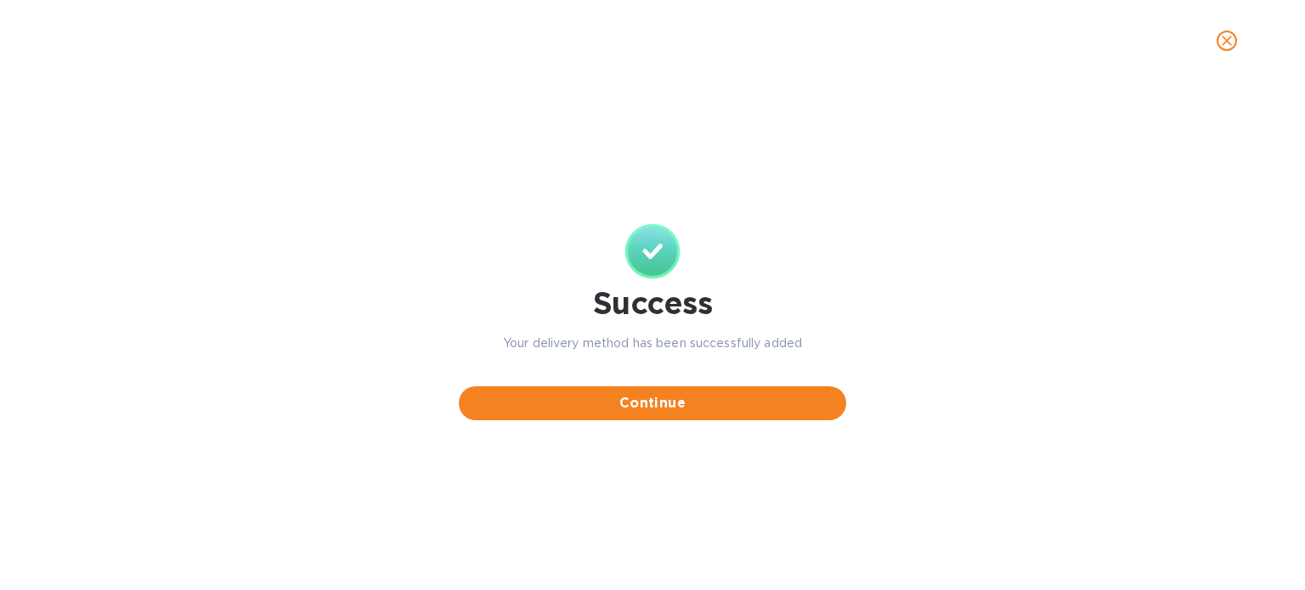
scroll to position [0, 0]
click at [663, 407] on span "Continue" at bounding box center [652, 403] width 360 height 20
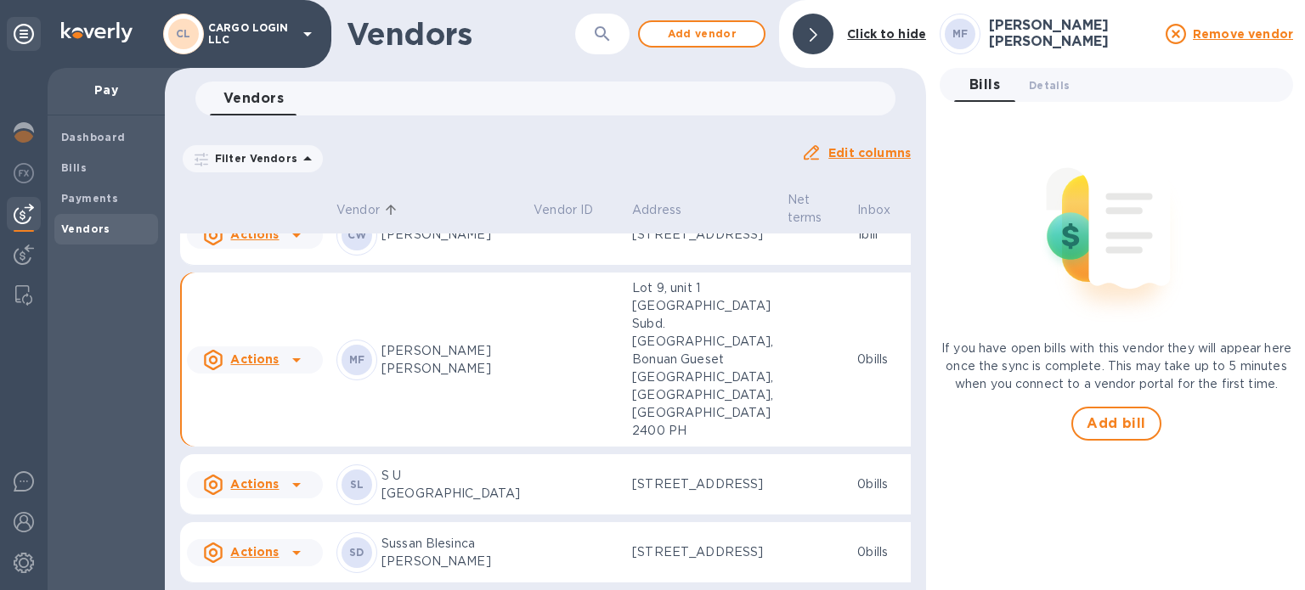
scroll to position [186, 0]
click at [702, 30] on span "Add vendor" at bounding box center [701, 34] width 97 height 20
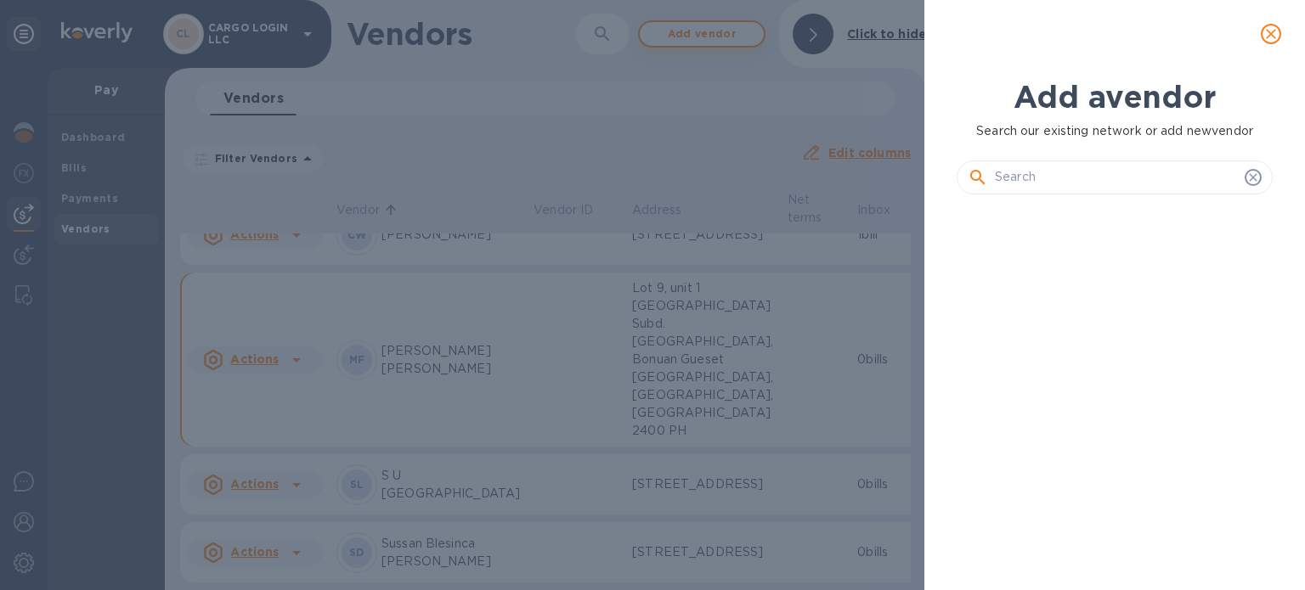
scroll to position [325, 323]
click at [1070, 172] on input "text" at bounding box center [1116, 177] width 243 height 25
paste input "[PERSON_NAME]"
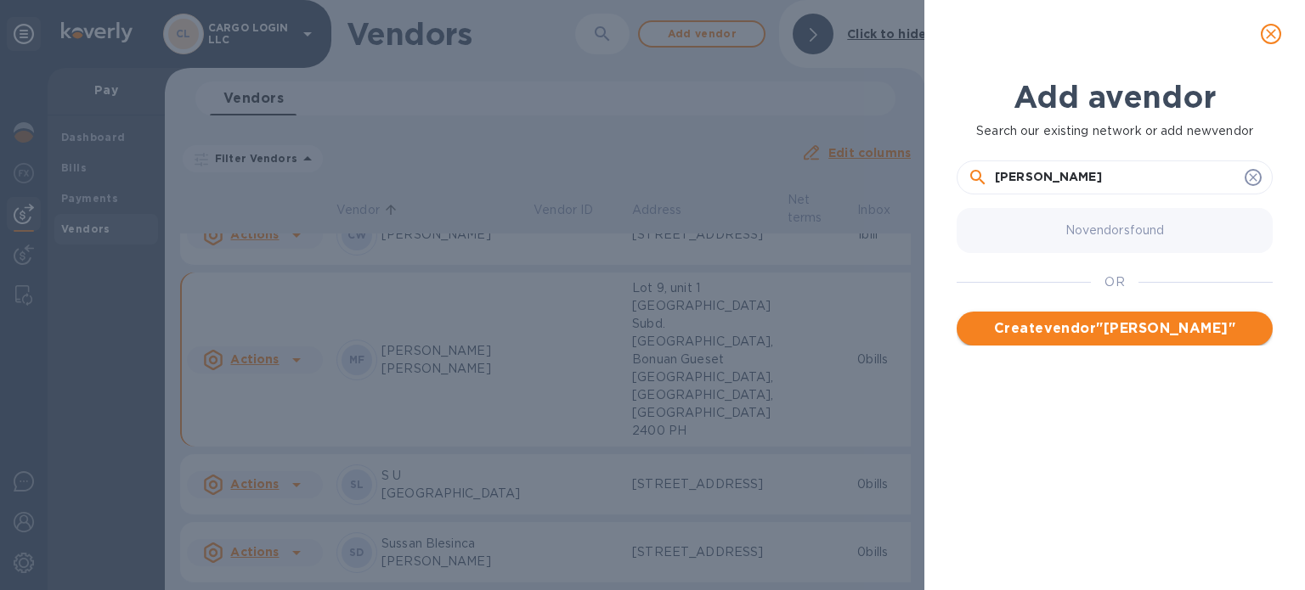
type input "[PERSON_NAME]"
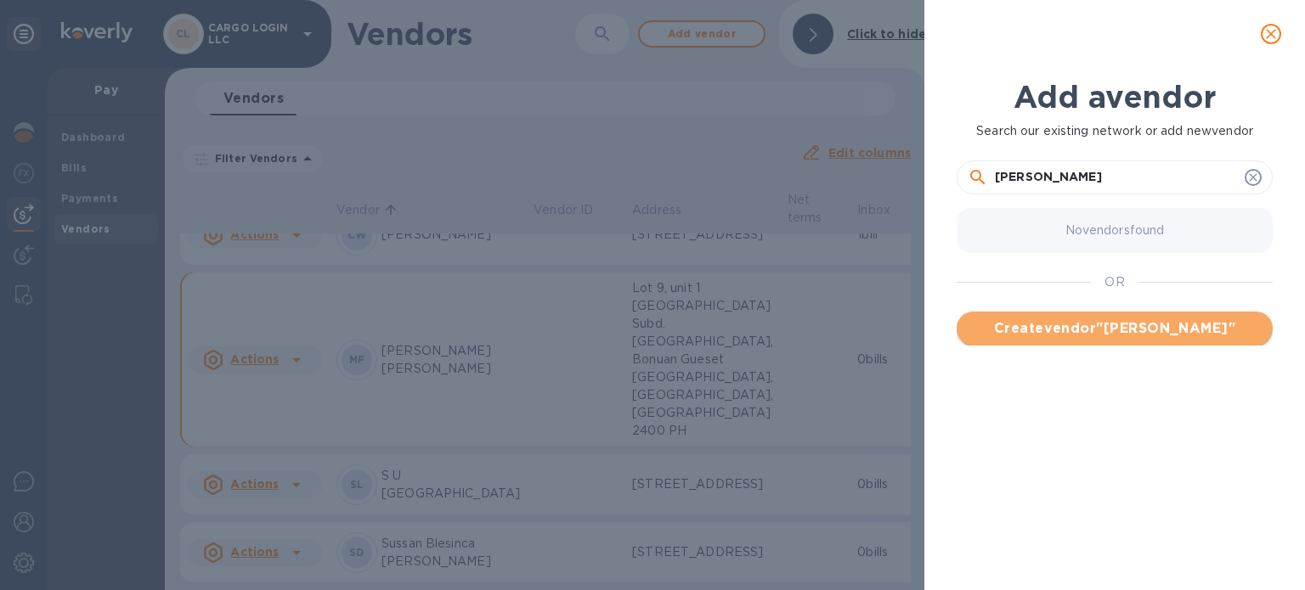
click at [1074, 325] on span "Create vendor " [PERSON_NAME] "" at bounding box center [1114, 329] width 289 height 20
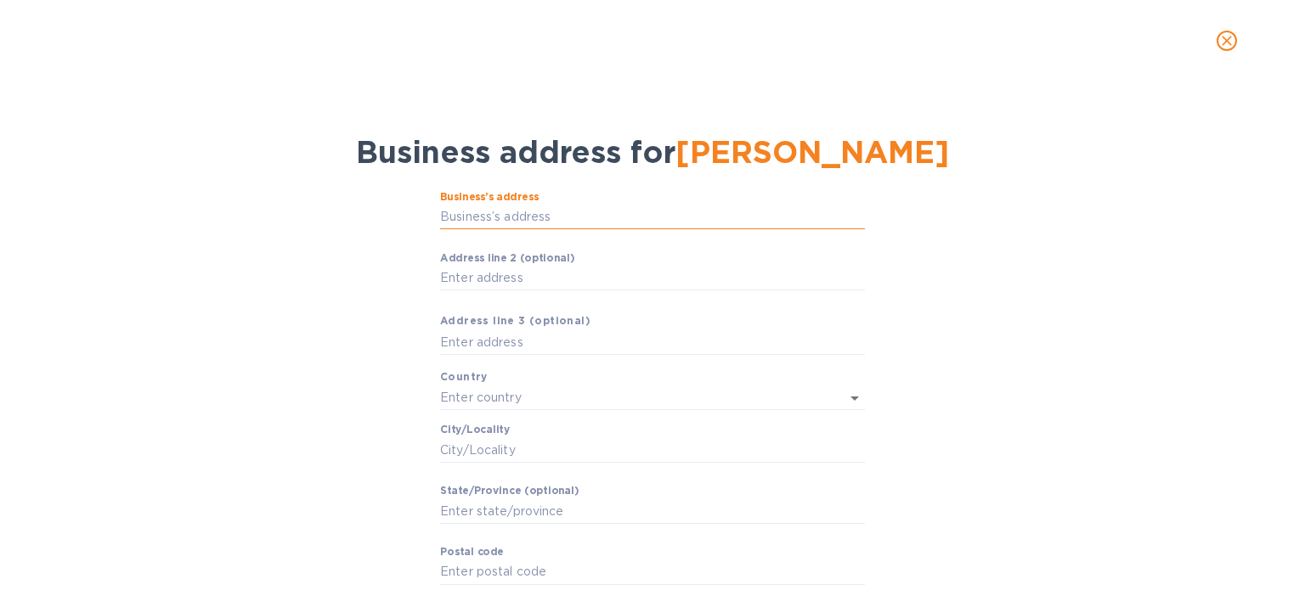
click at [565, 218] on input "Business’s аddress" at bounding box center [652, 217] width 425 height 25
paste input "[STREET_ADDRESS]"
type input "[STREET_ADDRESS]"
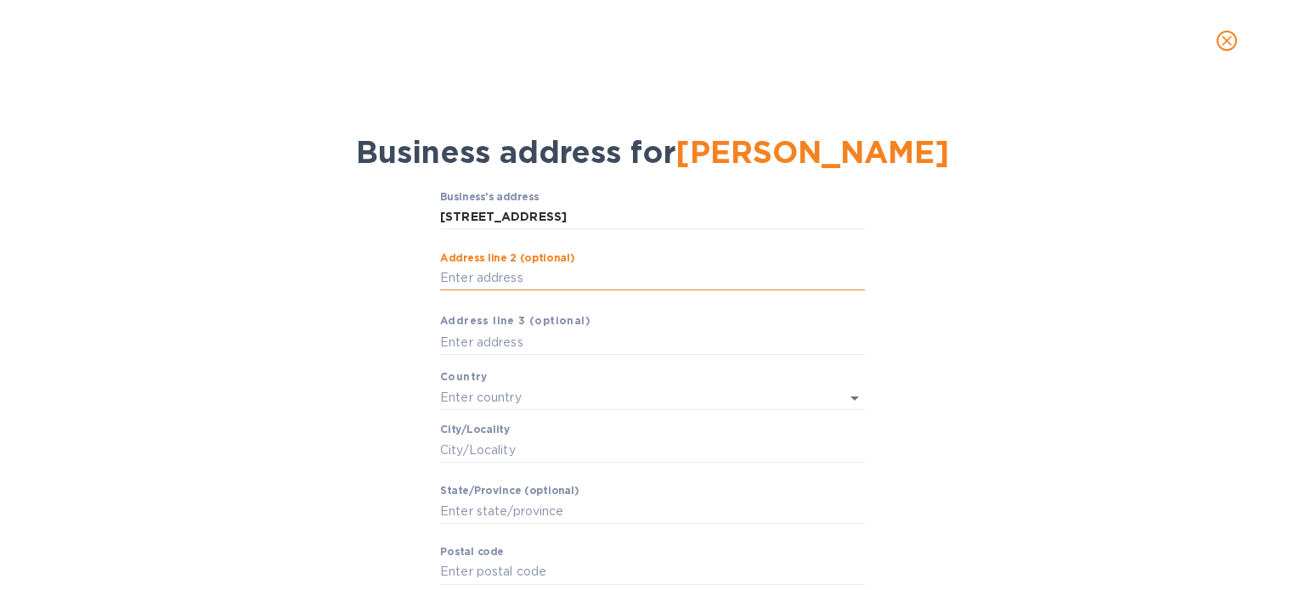
click at [548, 281] on input "Аddress line 2 (optional)" at bounding box center [652, 278] width 425 height 25
paste input "[GEOGRAPHIC_DATA]"
type input "[GEOGRAPHIC_DATA]"
click at [541, 345] on input "text" at bounding box center [652, 342] width 425 height 25
paste input "[GEOGRAPHIC_DATA]"
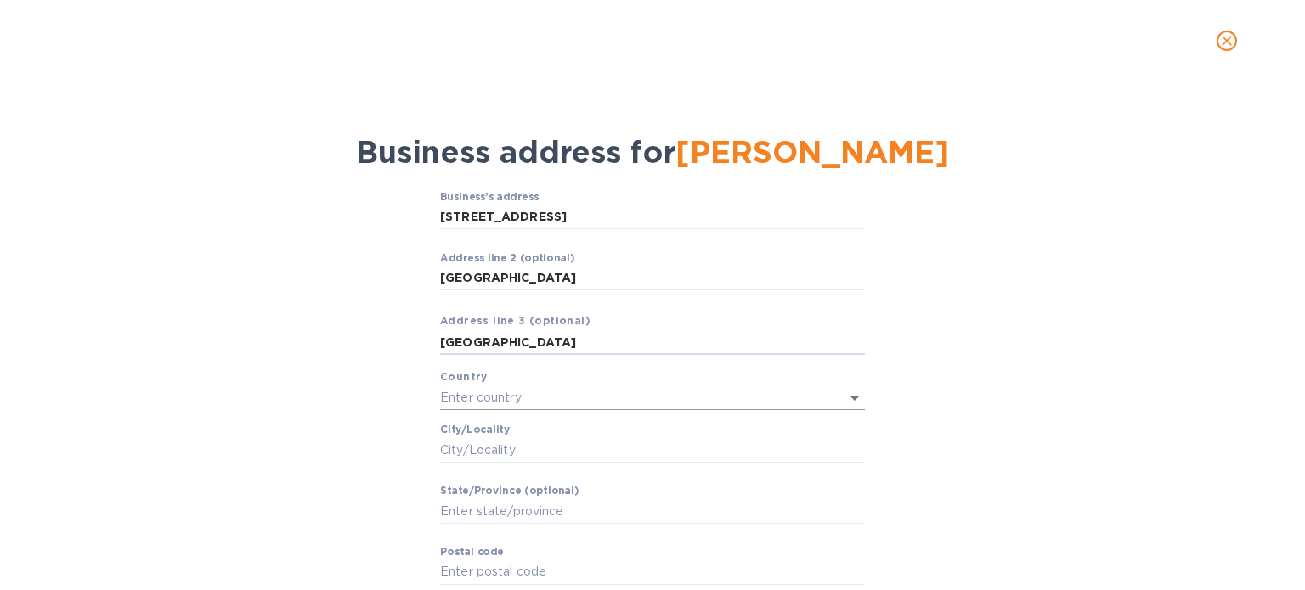
type input "[GEOGRAPHIC_DATA]"
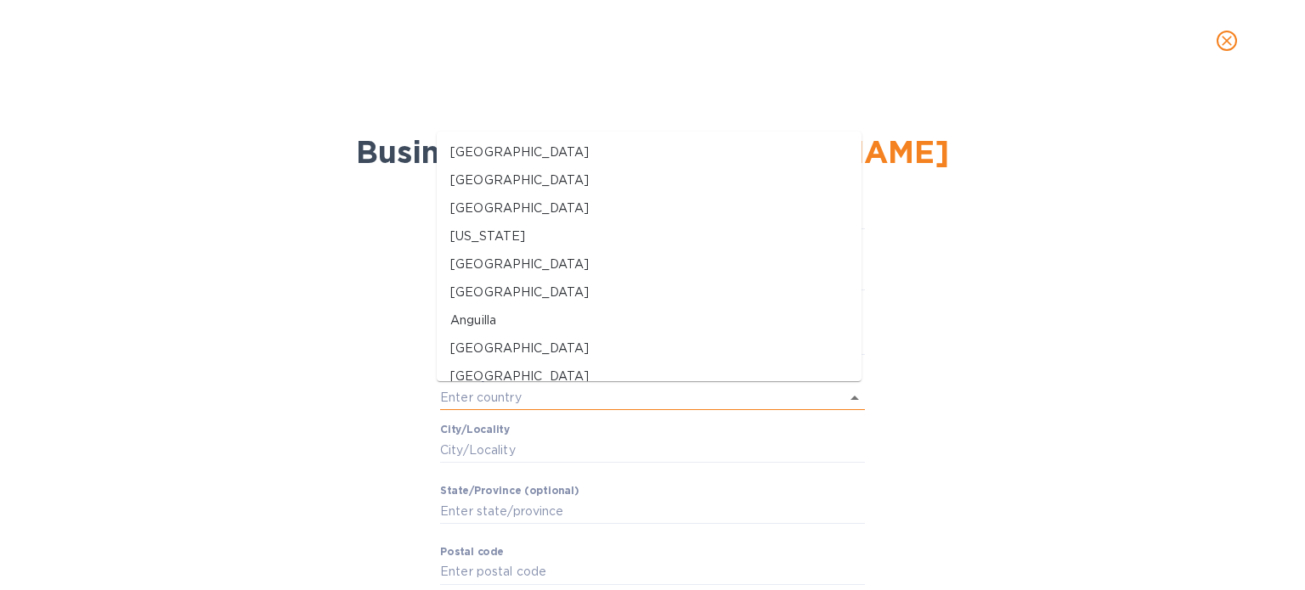
click at [541, 395] on input "text" at bounding box center [628, 398] width 377 height 25
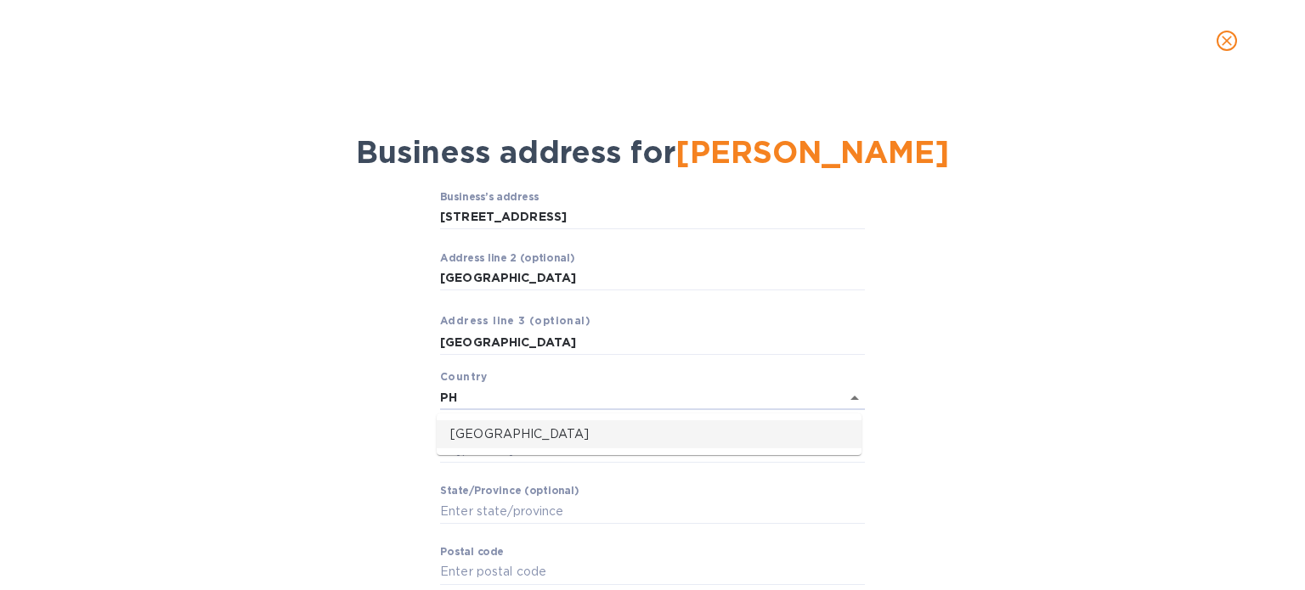
click at [512, 436] on p "[GEOGRAPHIC_DATA]" at bounding box center [649, 435] width 398 height 18
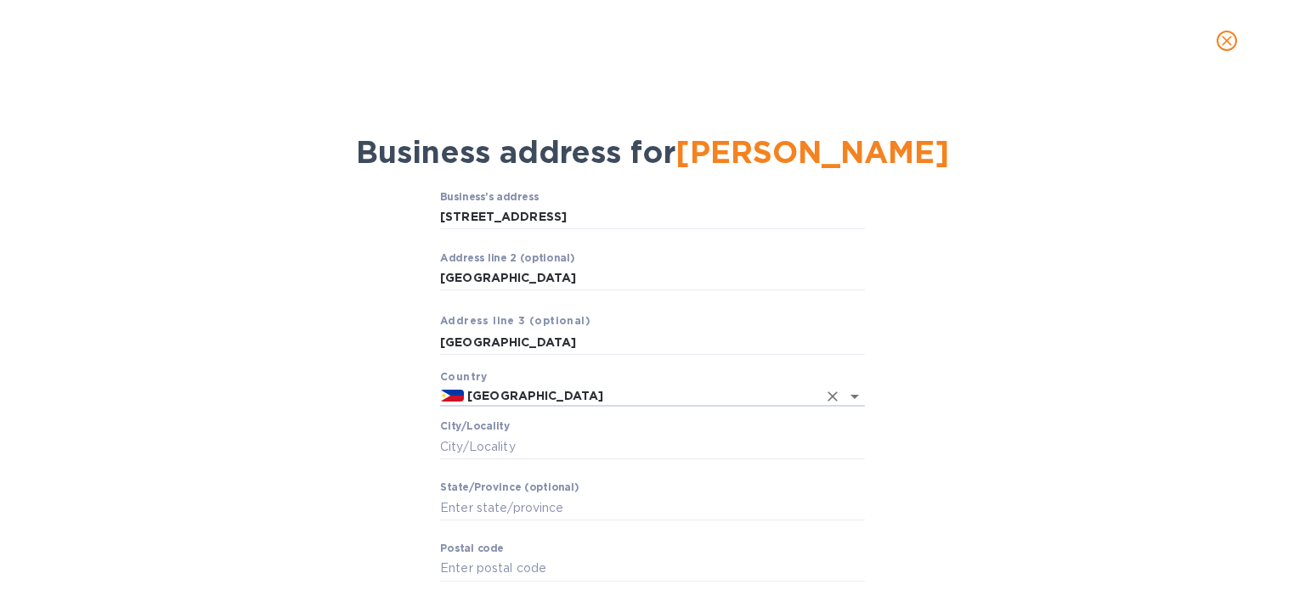
type input "[GEOGRAPHIC_DATA]"
click at [560, 447] on input "Сity/Locаlity" at bounding box center [652, 446] width 425 height 25
paste input "Taguig"
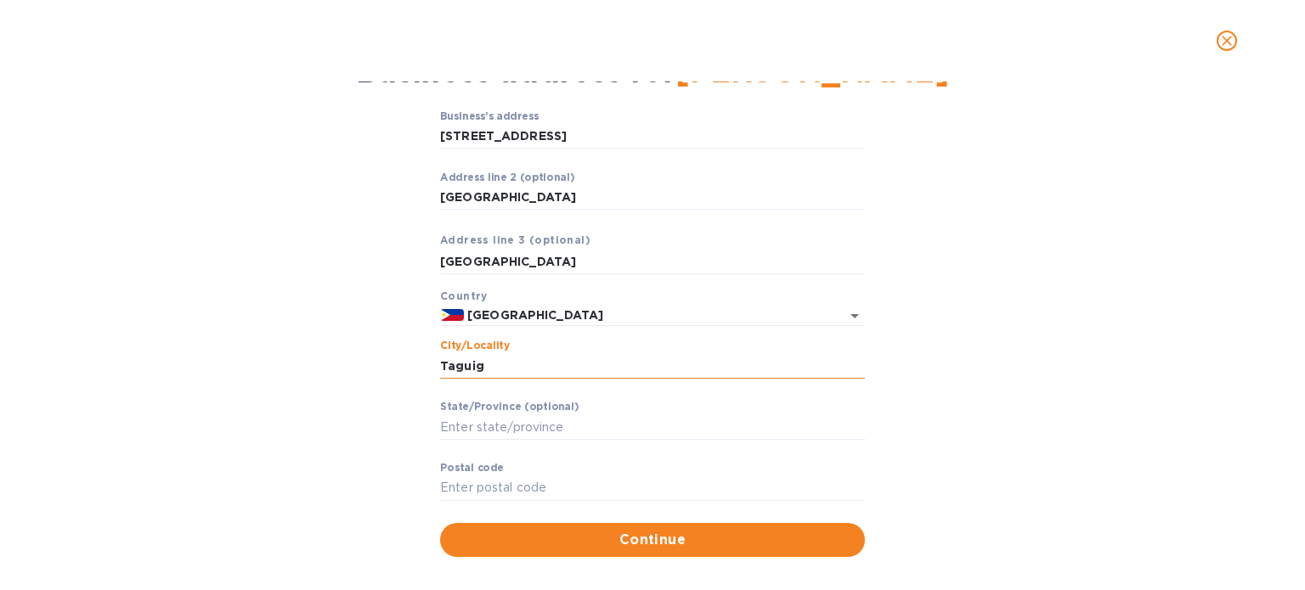
scroll to position [82, 0]
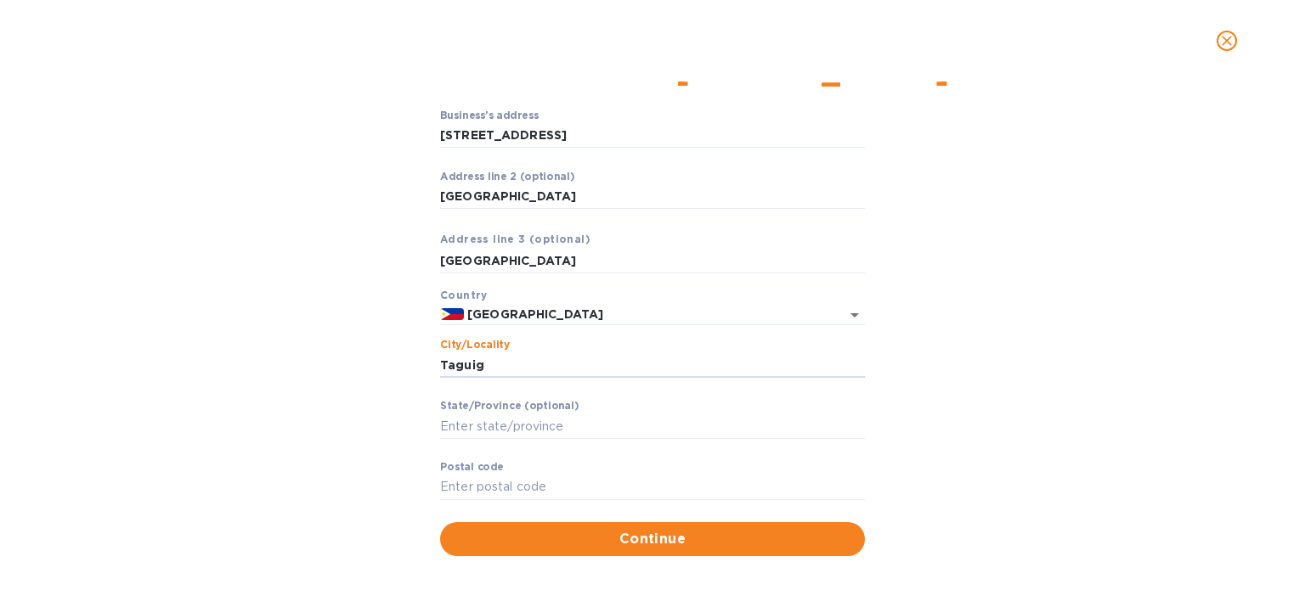
type input "Taguig"
click at [520, 428] on input "Stаte/Province (optional)" at bounding box center [652, 426] width 425 height 25
paste input "[GEOGRAPHIC_DATA]"
type input "[GEOGRAPHIC_DATA]"
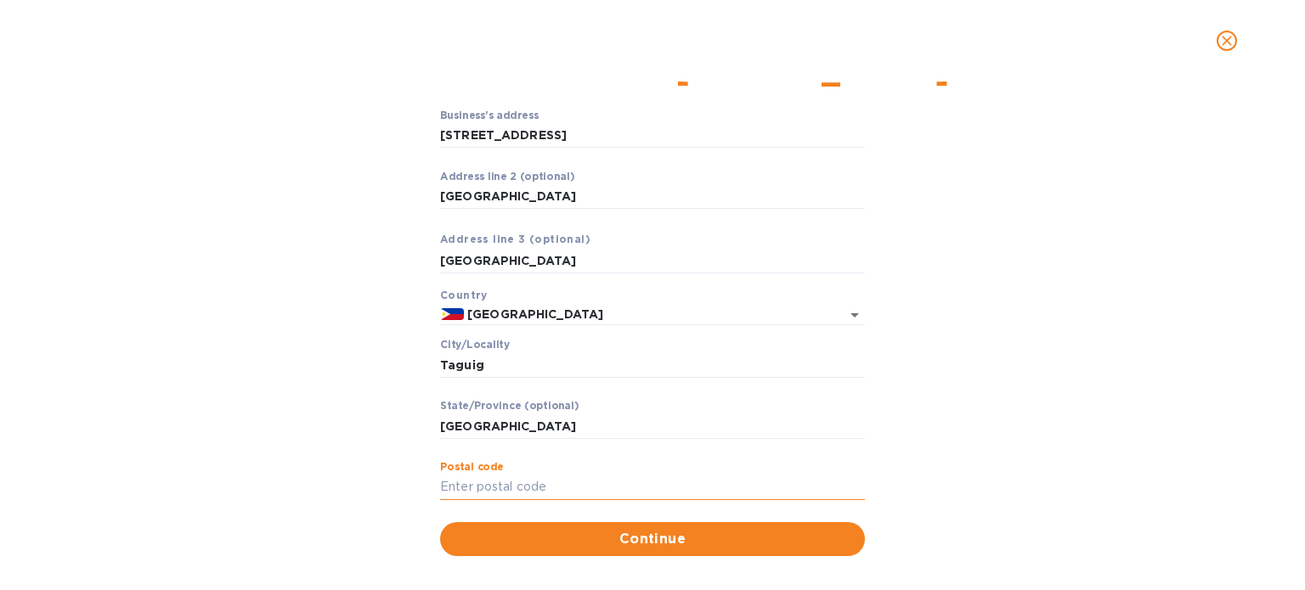
click at [571, 482] on input "Pоstal cоde" at bounding box center [652, 487] width 425 height 25
paste input "1631"
type input "1631"
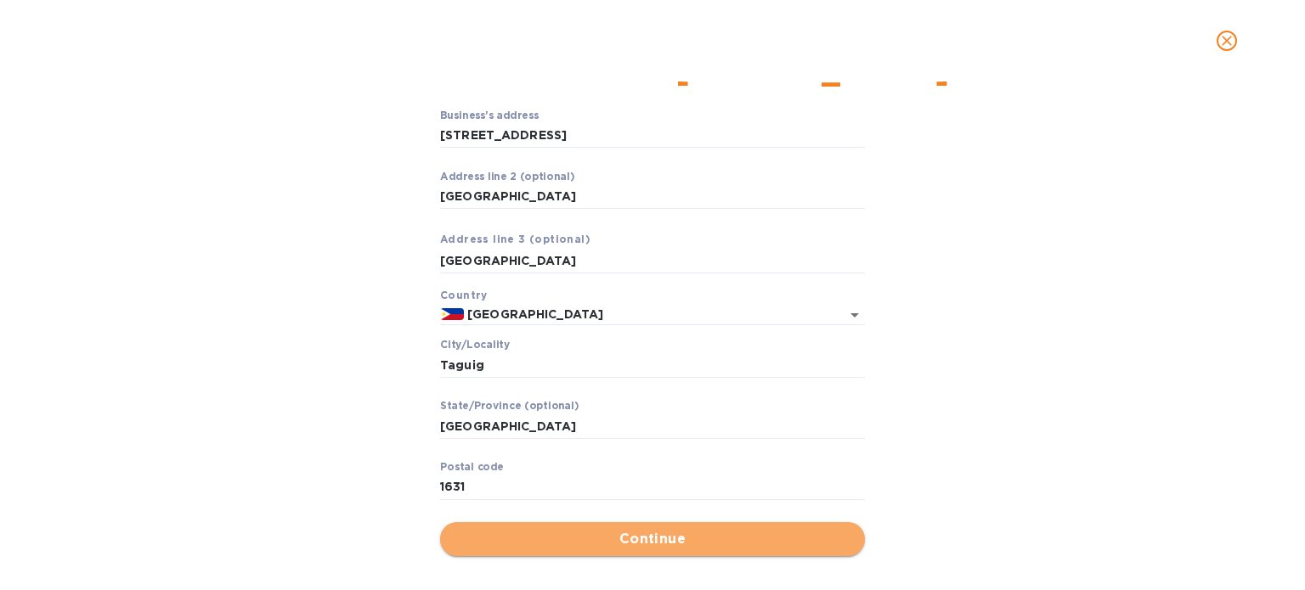
click at [639, 532] on span "Continue" at bounding box center [653, 539] width 398 height 20
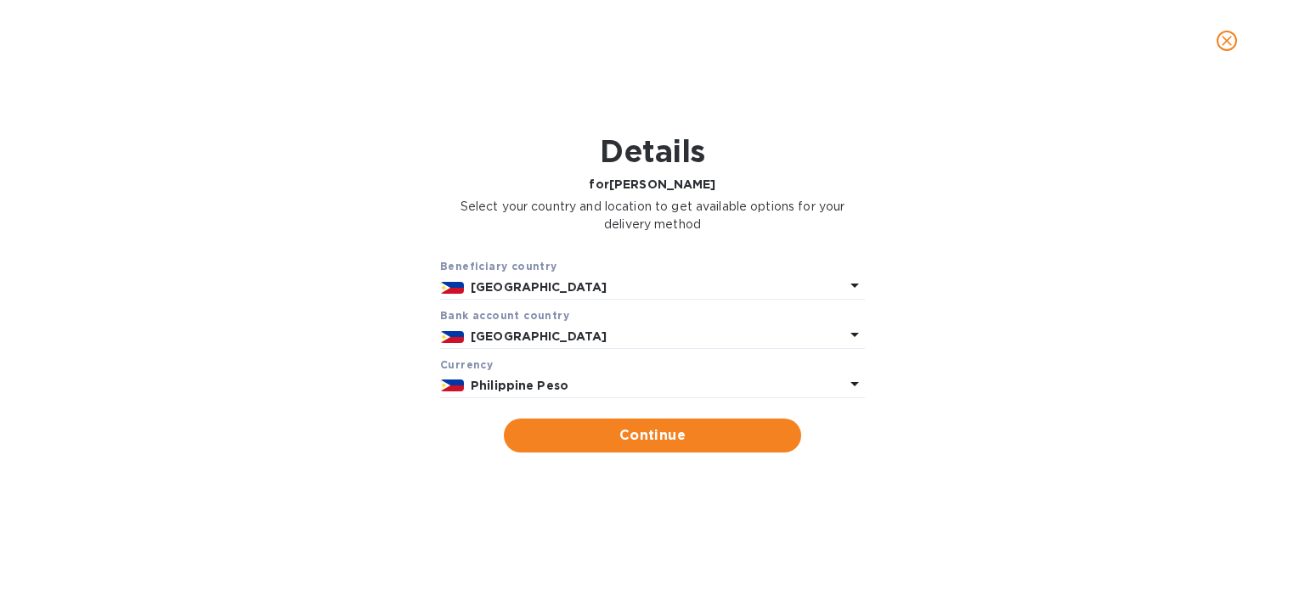
click at [626, 382] on p "Philippine Peso" at bounding box center [658, 386] width 374 height 18
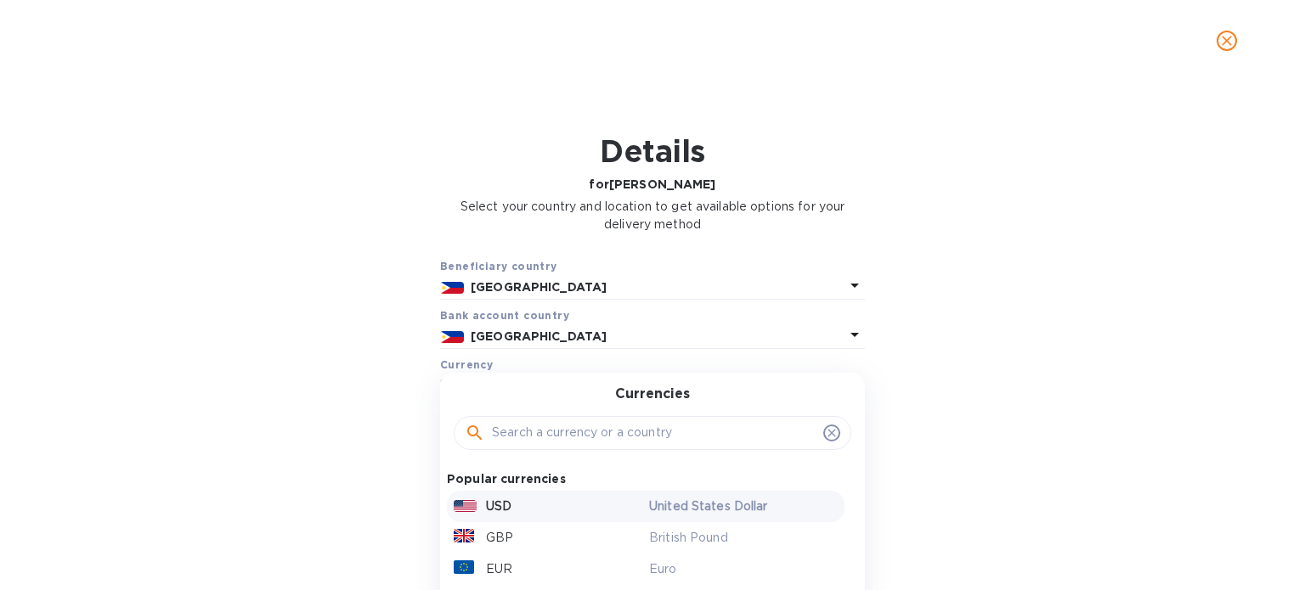
click at [703, 496] on div "United States Dollar" at bounding box center [743, 506] width 195 height 25
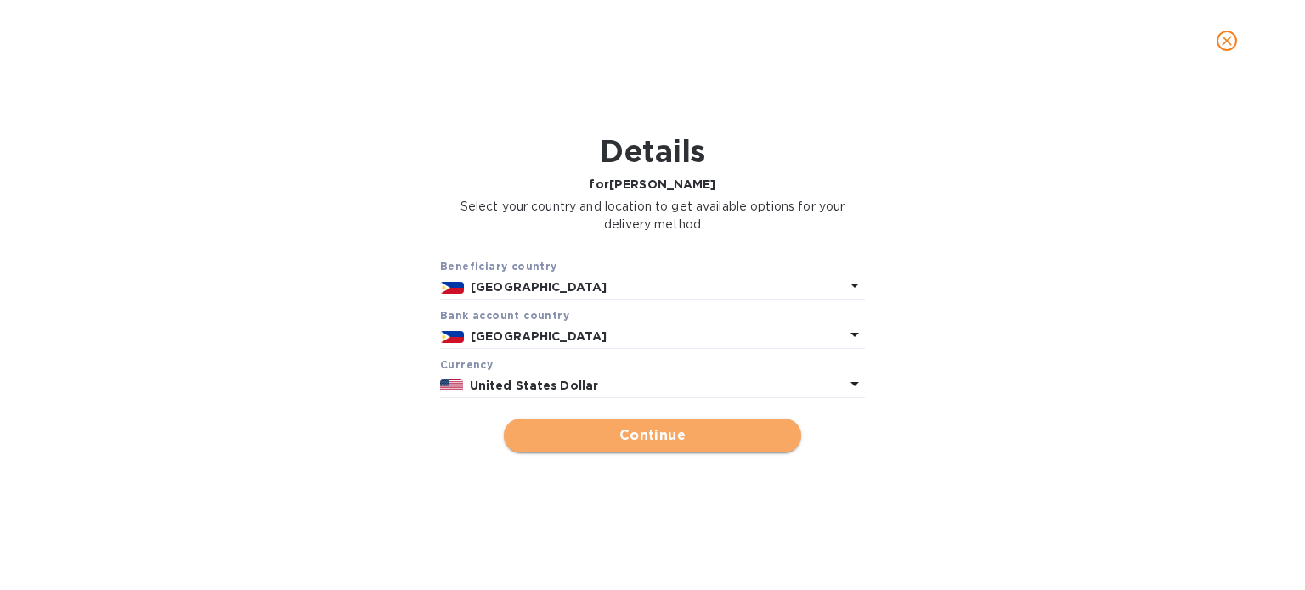
click at [675, 435] on span "Continue" at bounding box center [652, 436] width 270 height 20
type input "[PERSON_NAME]"
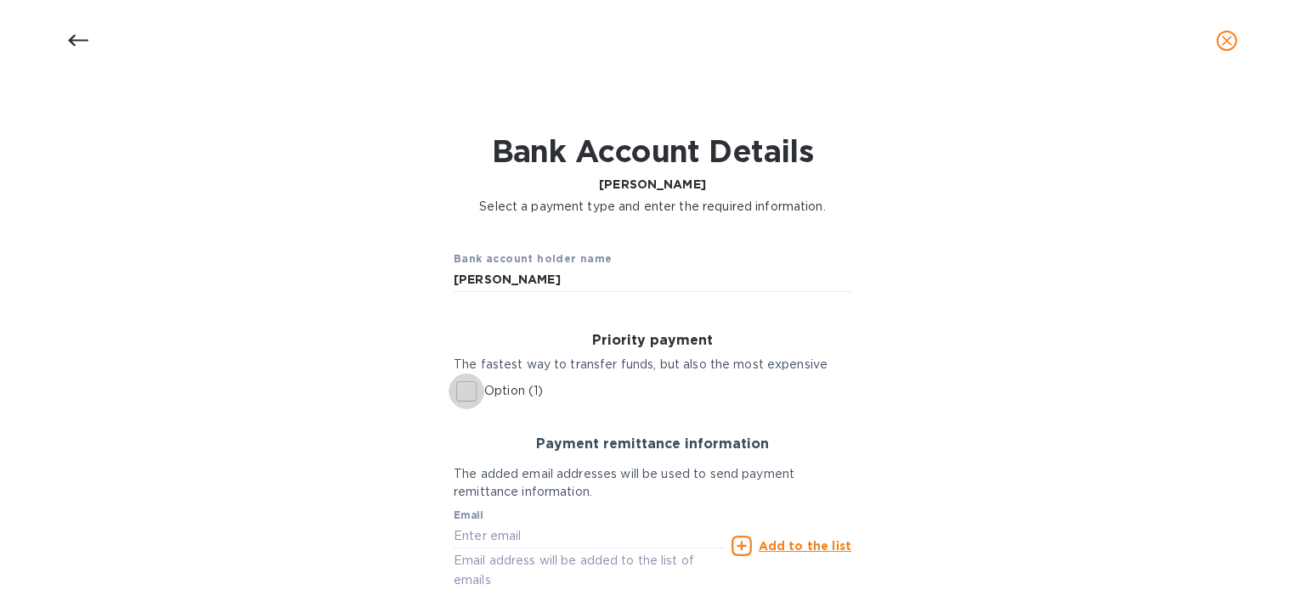
click at [463, 389] on input "Option (1)" at bounding box center [467, 392] width 36 height 36
checkbox input "true"
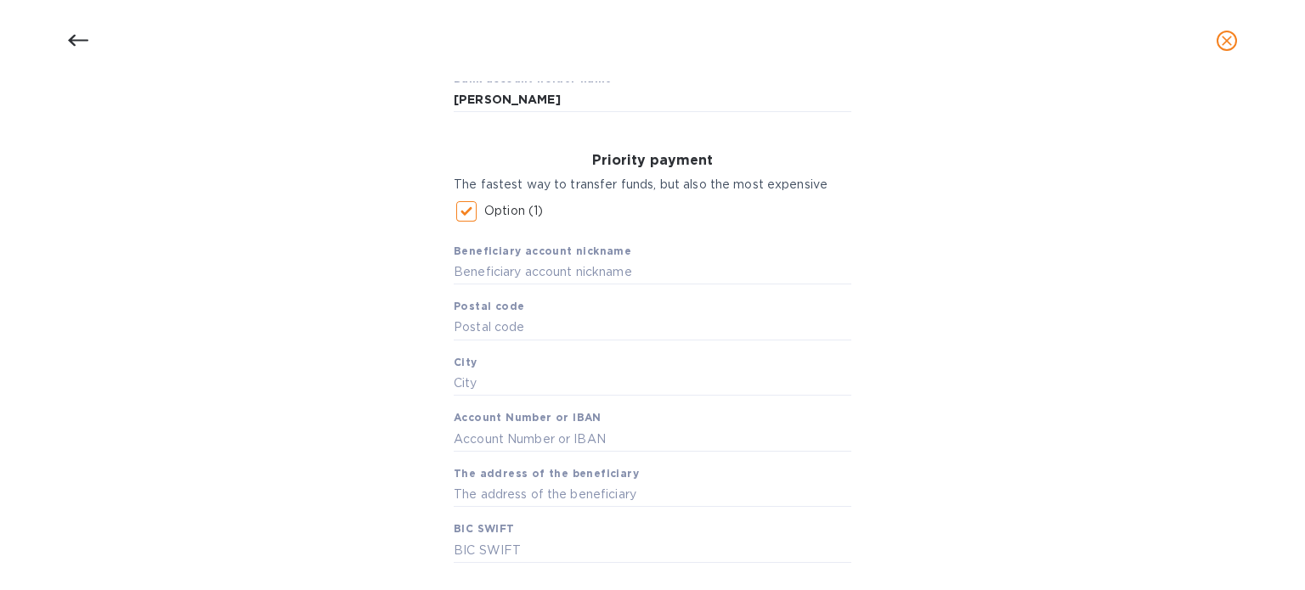
scroll to position [182, 0]
click at [606, 281] on input "text" at bounding box center [653, 270] width 398 height 25
paste input "[PERSON_NAME]"
type input "[PERSON_NAME]"
click at [584, 325] on input "text" at bounding box center [653, 325] width 398 height 25
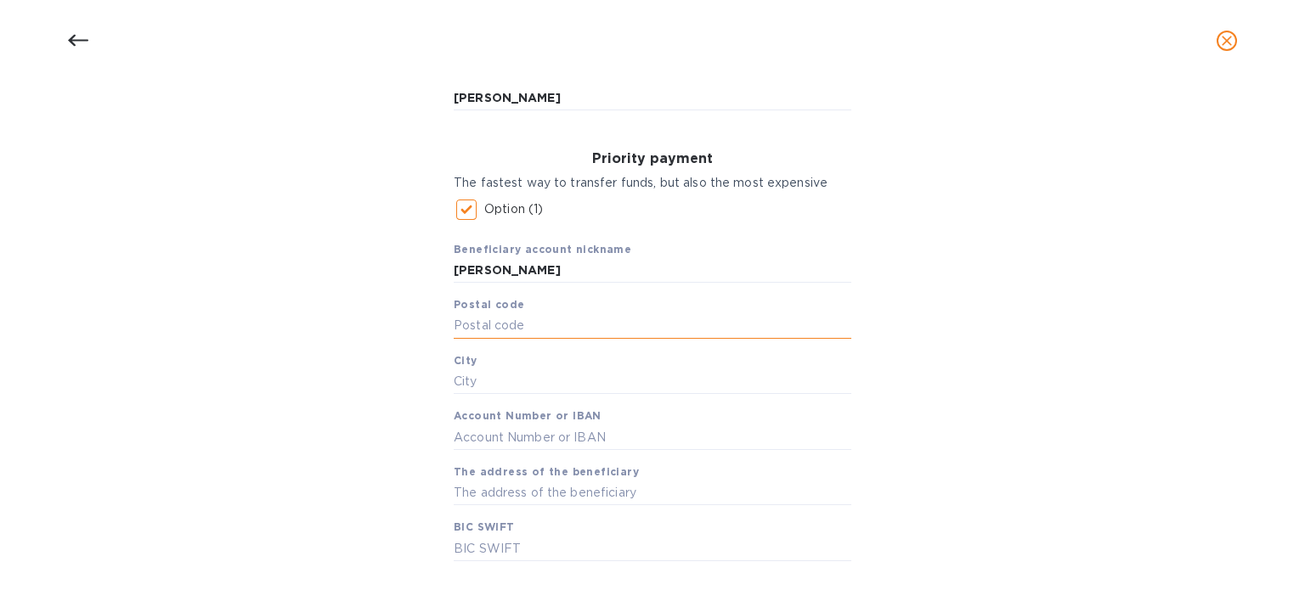
paste input "1631"
type input "1631"
click at [517, 387] on input "text" at bounding box center [653, 382] width 398 height 25
paste input "Taguig"
type input "Taguig"
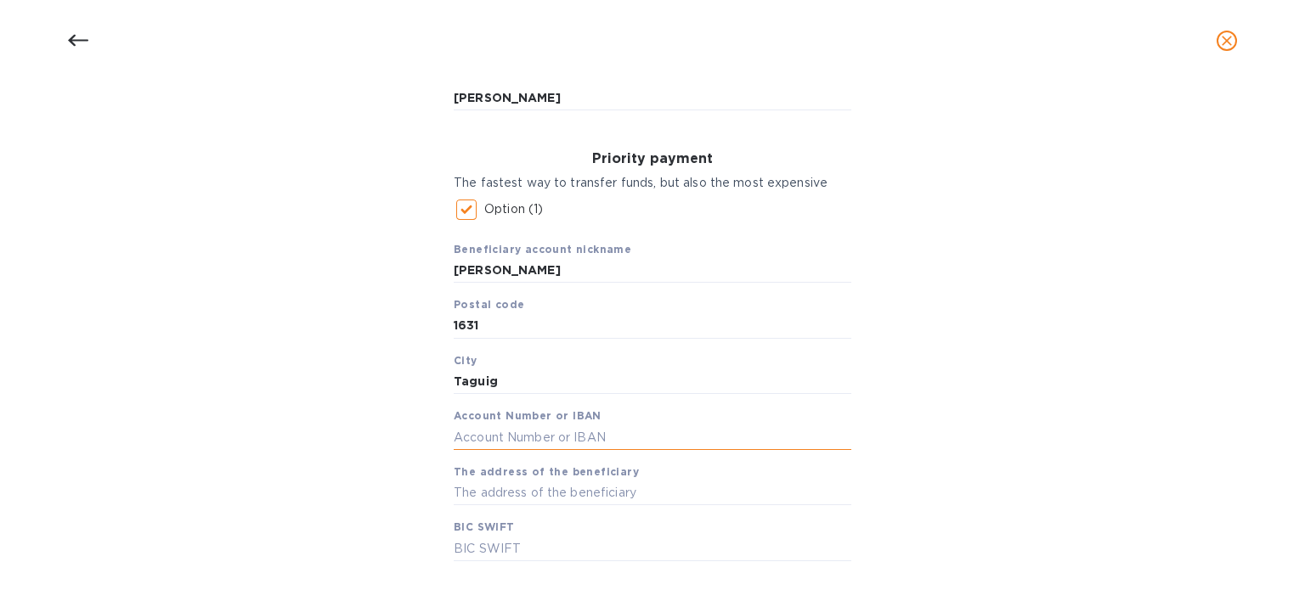
click at [591, 437] on input "text" at bounding box center [653, 437] width 398 height 25
paste input "3819161088"
type input "3819161088"
click at [552, 489] on input "text" at bounding box center [653, 493] width 398 height 25
paste input "[STREET_ADDRESS]"
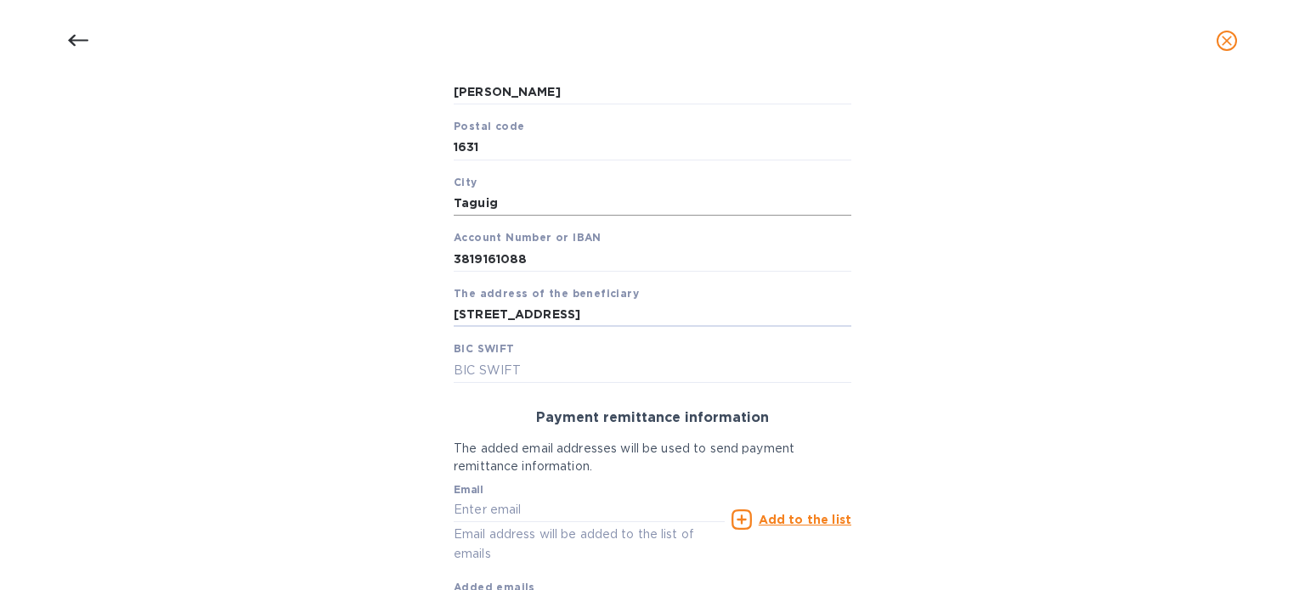
scroll to position [374, 0]
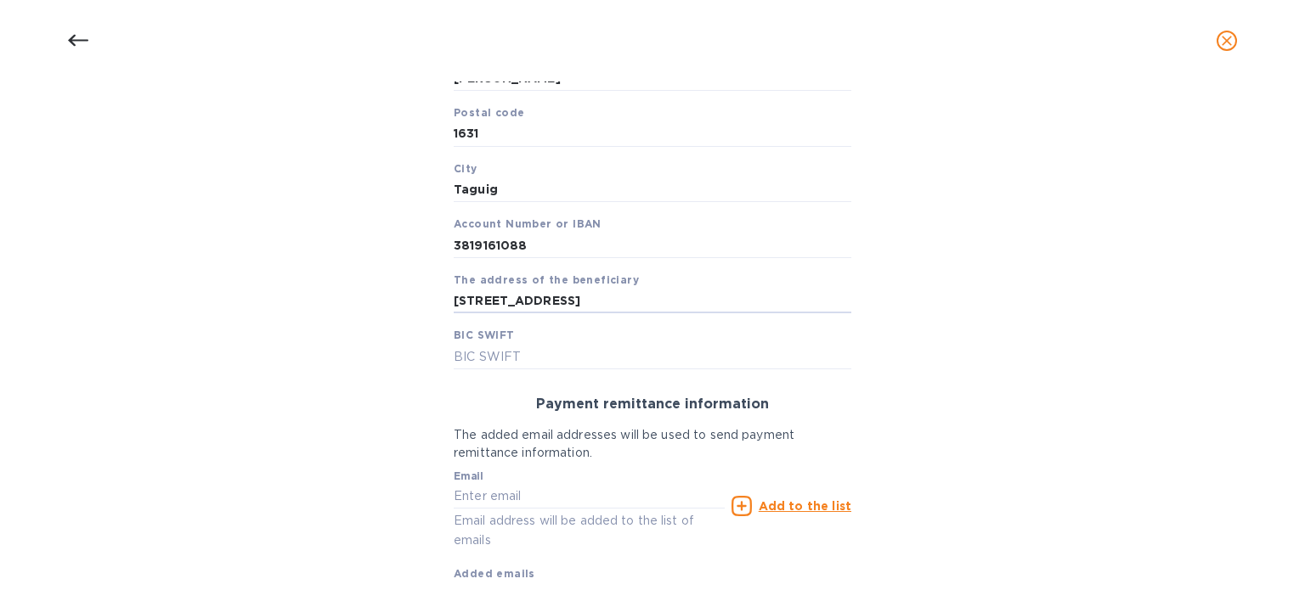
type input "[STREET_ADDRESS]"
click at [535, 358] on input "text" at bounding box center [653, 356] width 398 height 25
paste input "[SWIFT_CODE]"
type input "[SWIFT_CODE]"
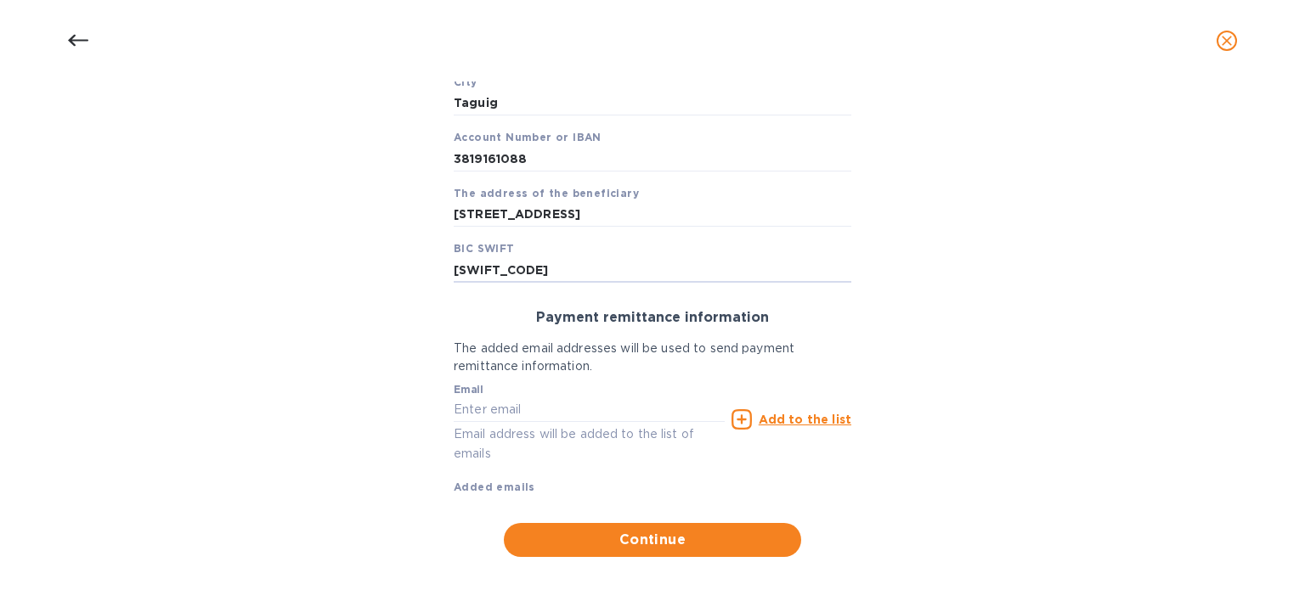
scroll to position [461, 0]
click at [542, 407] on input "text" at bounding box center [589, 409] width 271 height 25
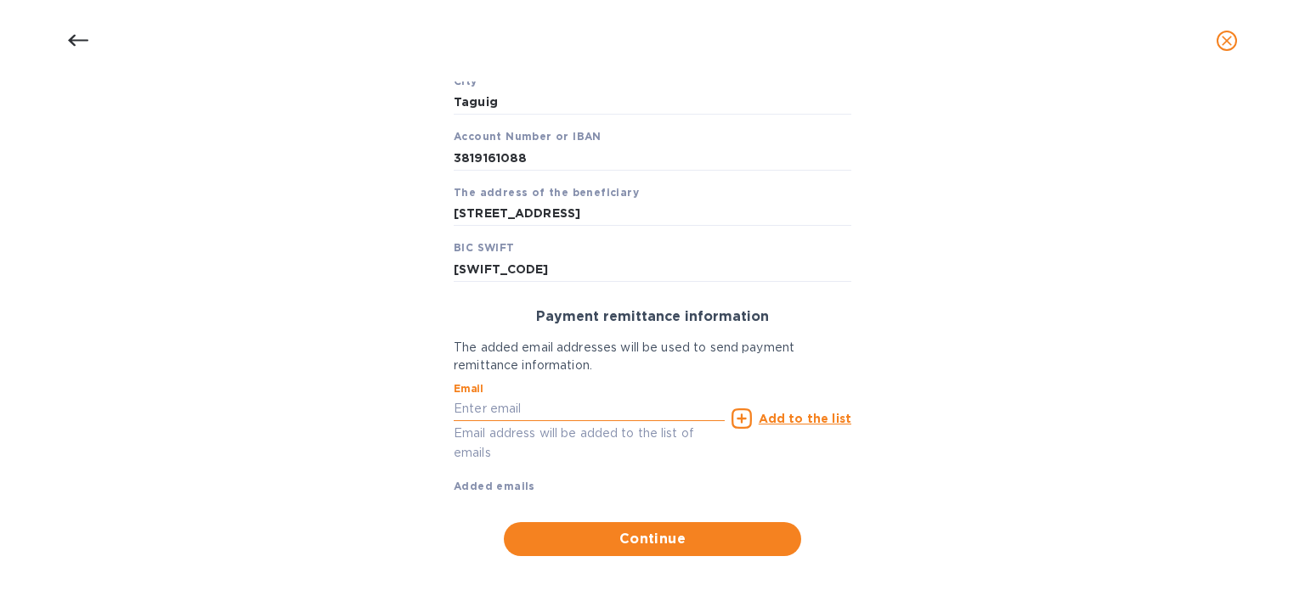
paste input "[EMAIL_ADDRESS][DOMAIN_NAME]"
type input "[EMAIL_ADDRESS][DOMAIN_NAME]"
click at [794, 414] on u "Add to the list" at bounding box center [805, 419] width 93 height 14
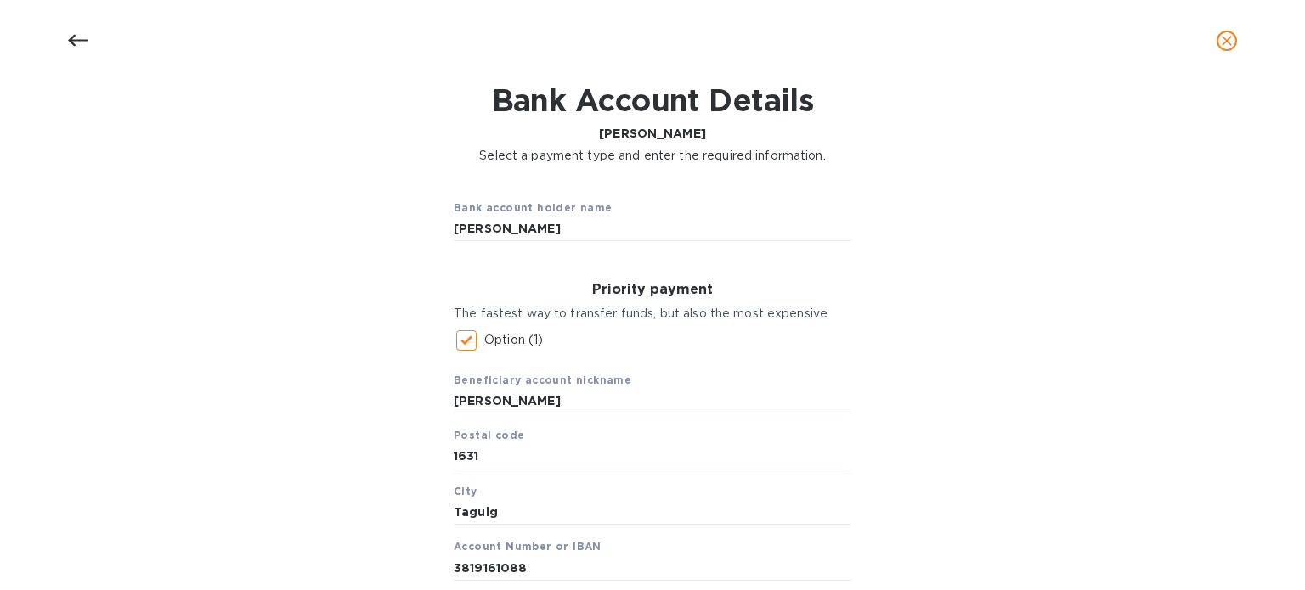
scroll to position [514, 0]
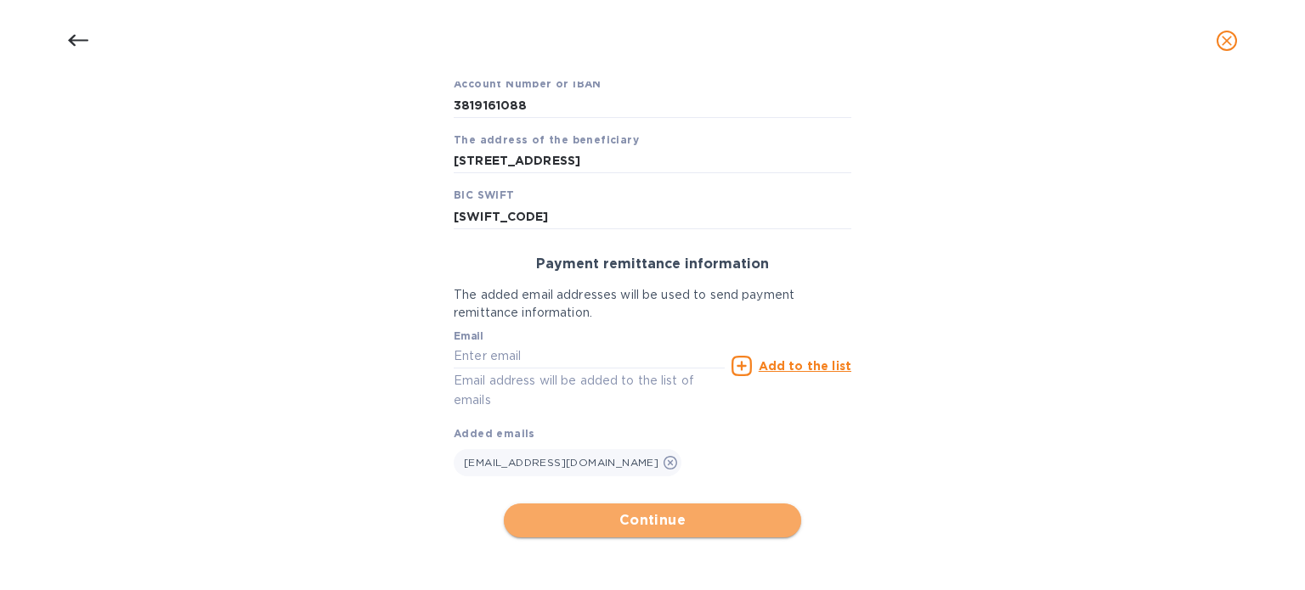
click at [676, 527] on span "Continue" at bounding box center [652, 521] width 270 height 20
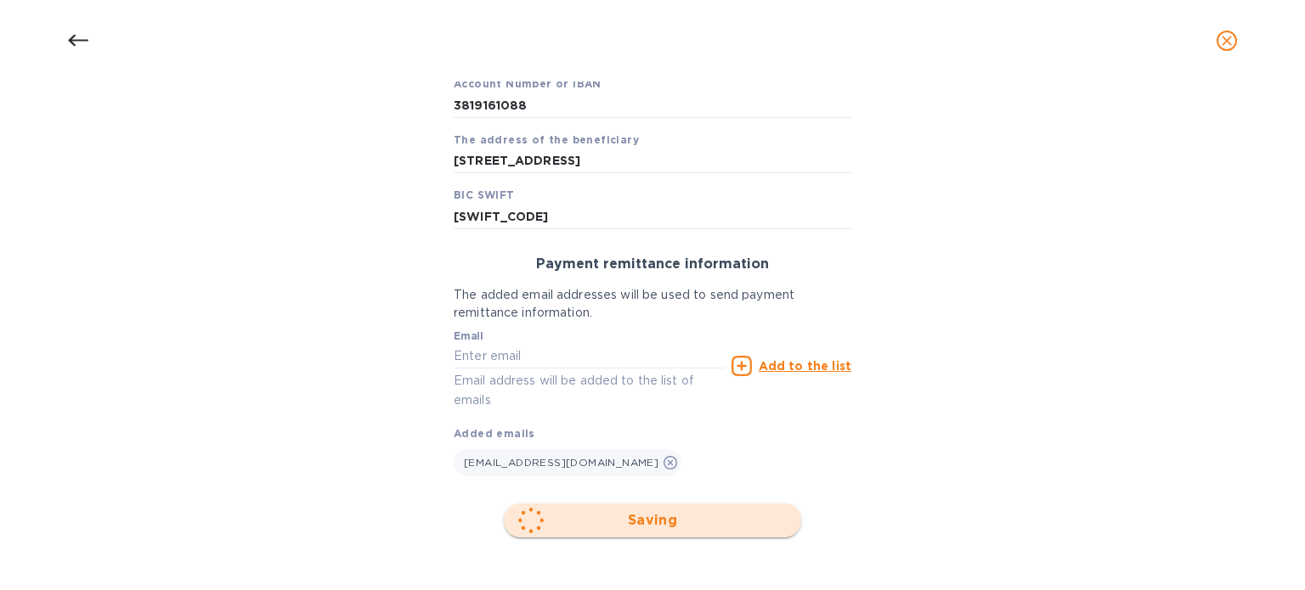
scroll to position [296, 0]
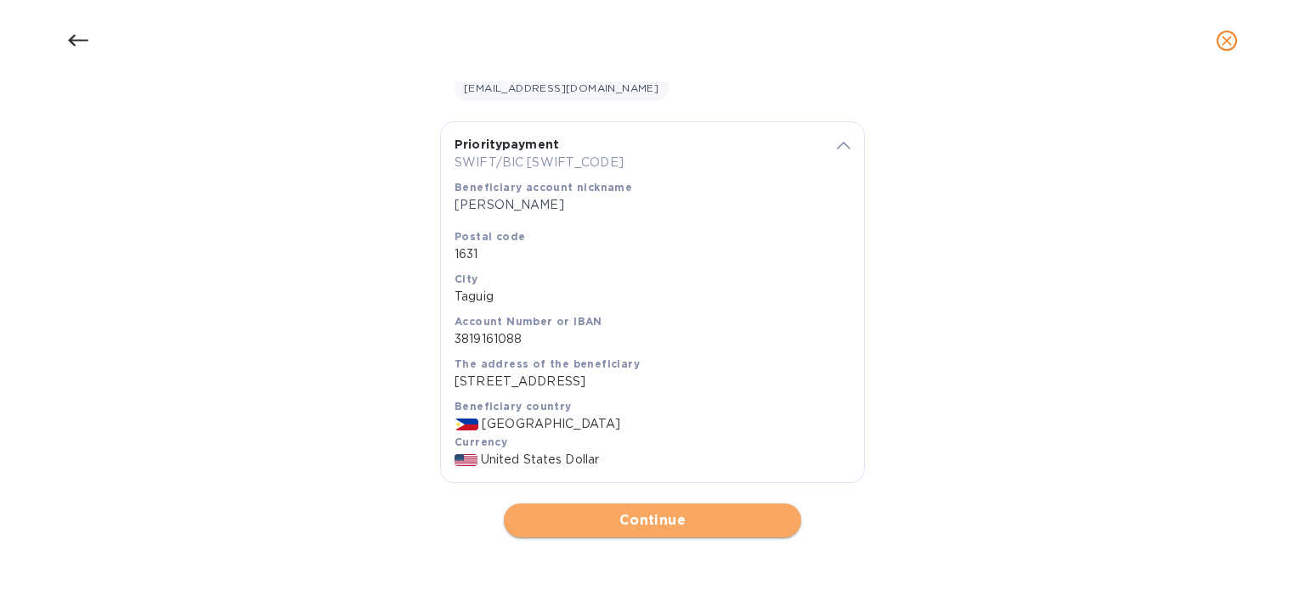
click at [639, 515] on span "Continue" at bounding box center [652, 521] width 270 height 20
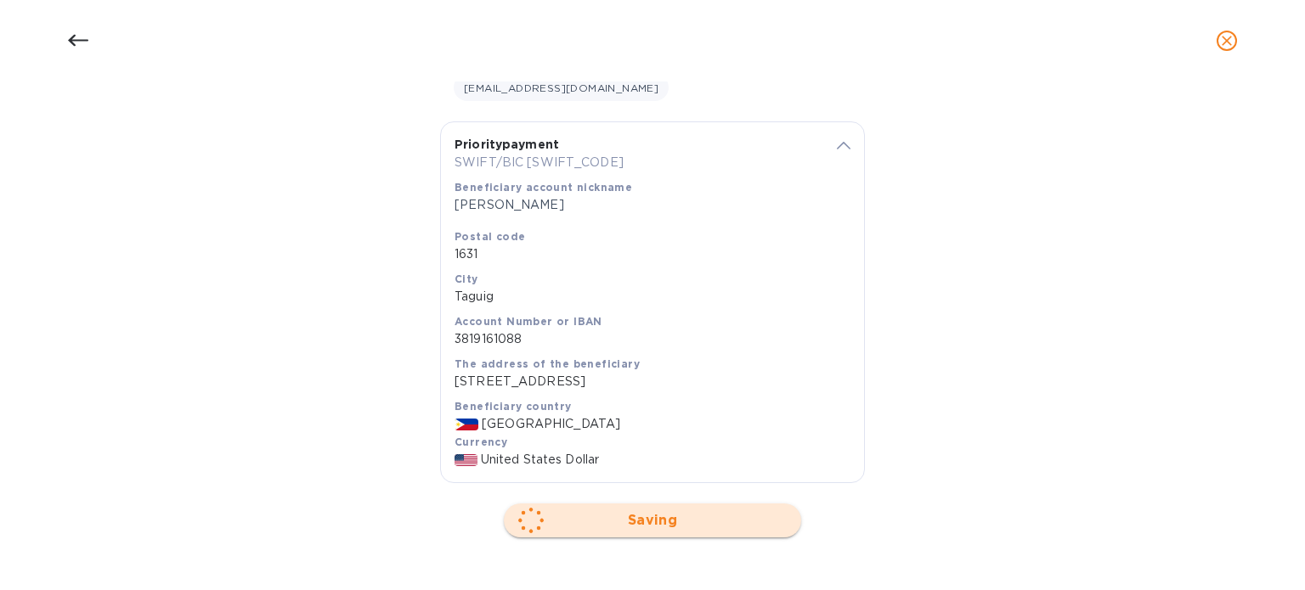
scroll to position [0, 0]
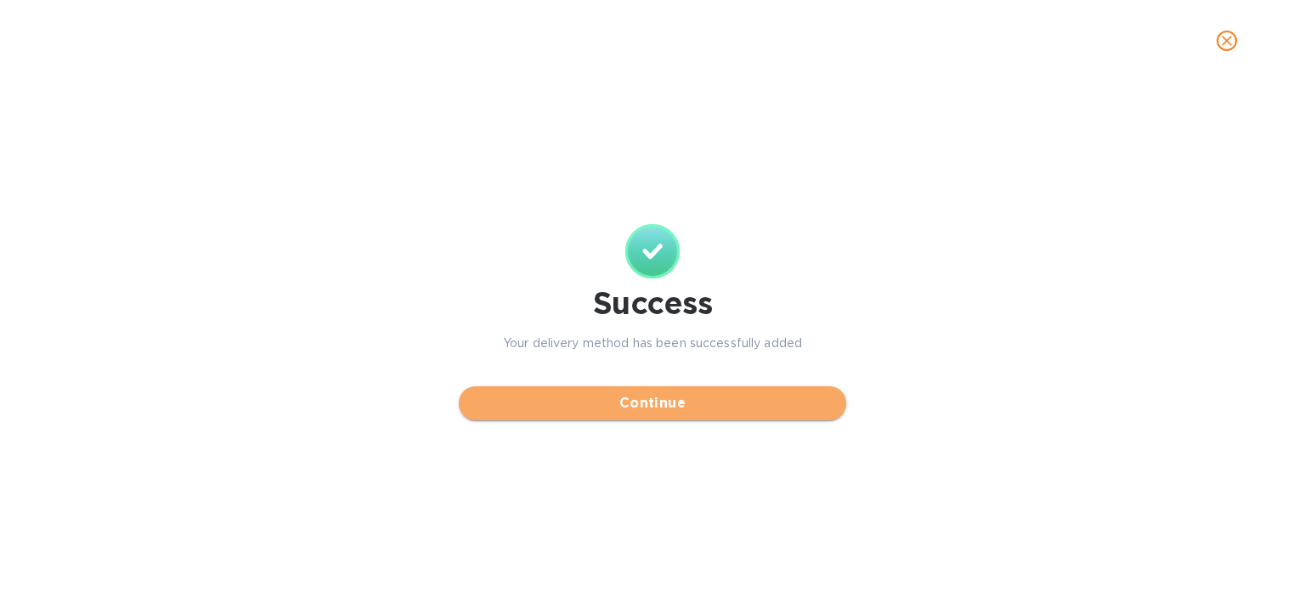
click at [688, 407] on span "Continue" at bounding box center [652, 403] width 360 height 20
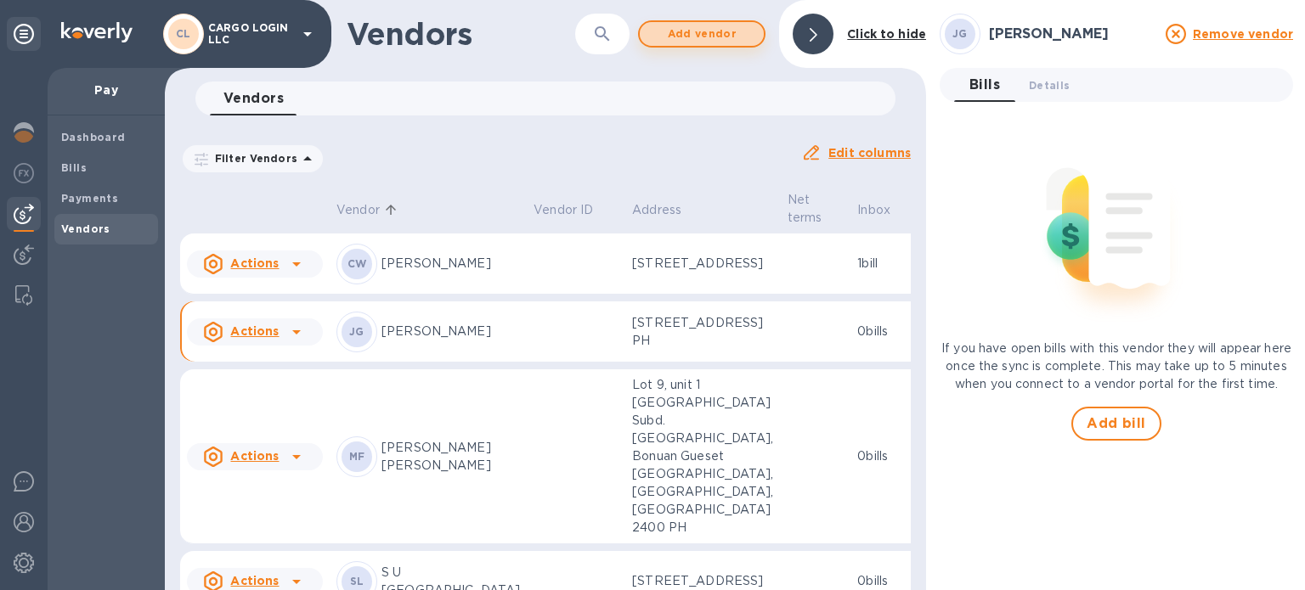
click at [712, 34] on span "Add vendor" at bounding box center [701, 34] width 97 height 20
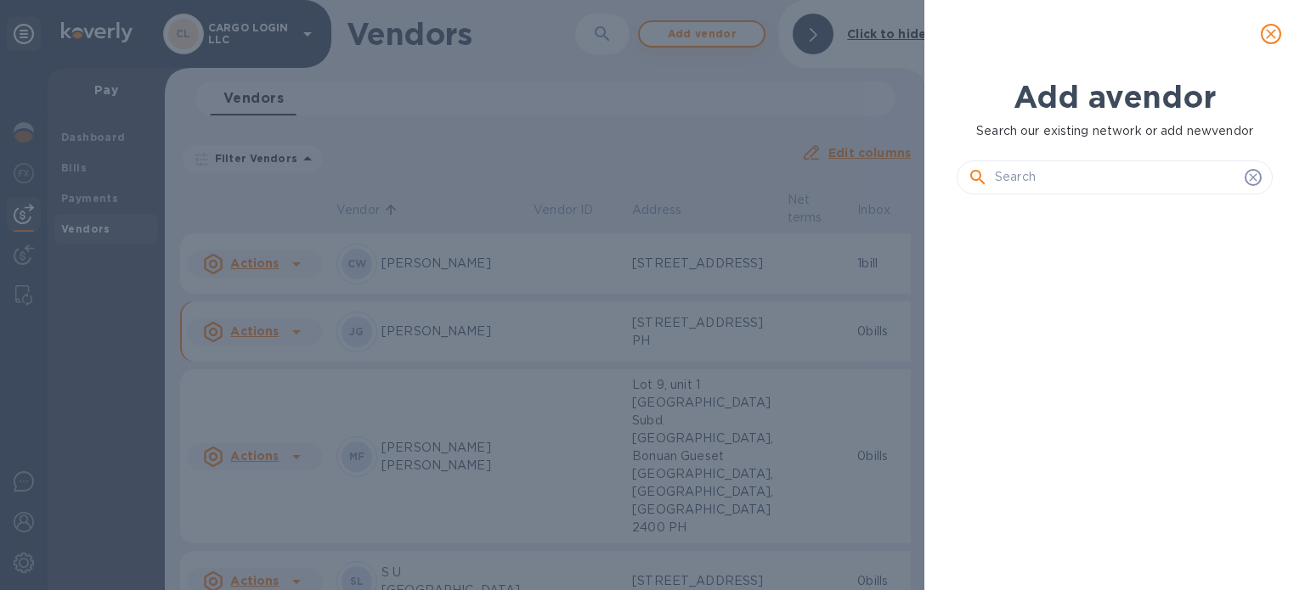
scroll to position [325, 323]
click at [1013, 172] on input "text" at bounding box center [1116, 177] width 243 height 25
paste input "Kulugammana Walakadawaththage Asantha Bandara [GEOGRAPHIC_DATA]"
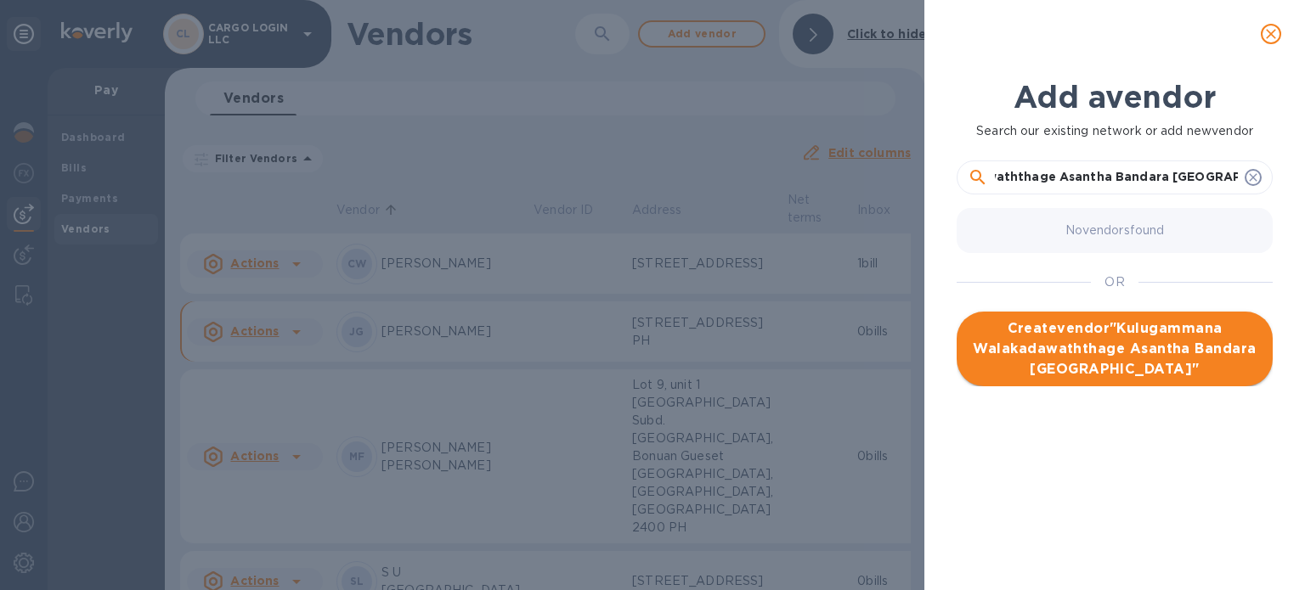
type input "Kulugammana Walakadawaththage Asantha Bandara [GEOGRAPHIC_DATA]"
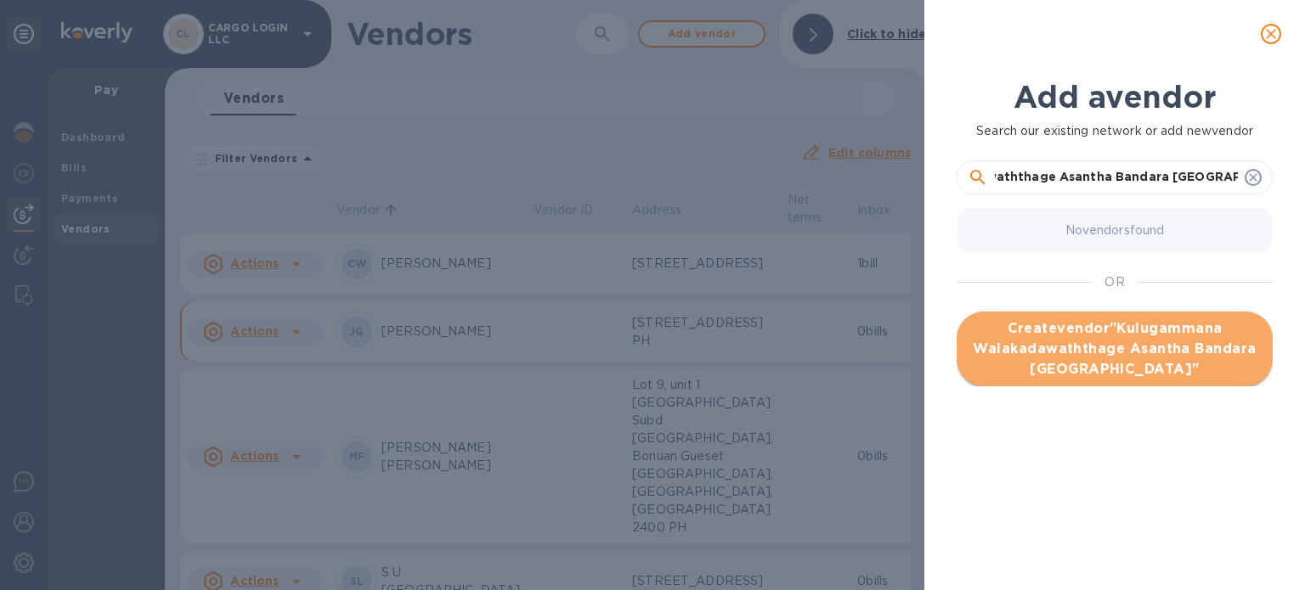
scroll to position [0, 0]
click at [1120, 348] on span "Create vendor " Kulugammana Walakadawaththage Asantha Bandara Gunawardane "" at bounding box center [1114, 349] width 289 height 61
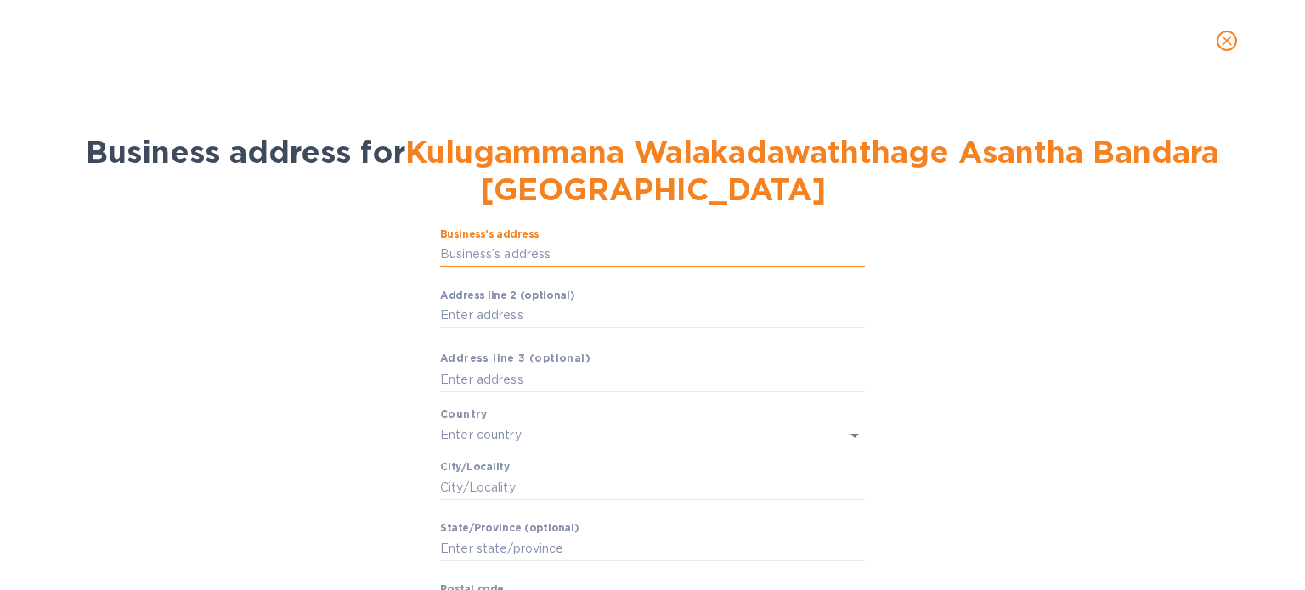
click at [632, 251] on input "Business’s аddress" at bounding box center [652, 254] width 425 height 25
paste input "113 Kulugammana, [GEOGRAPHIC_DATA]"
type input "113 Kulugammana, [GEOGRAPHIC_DATA]"
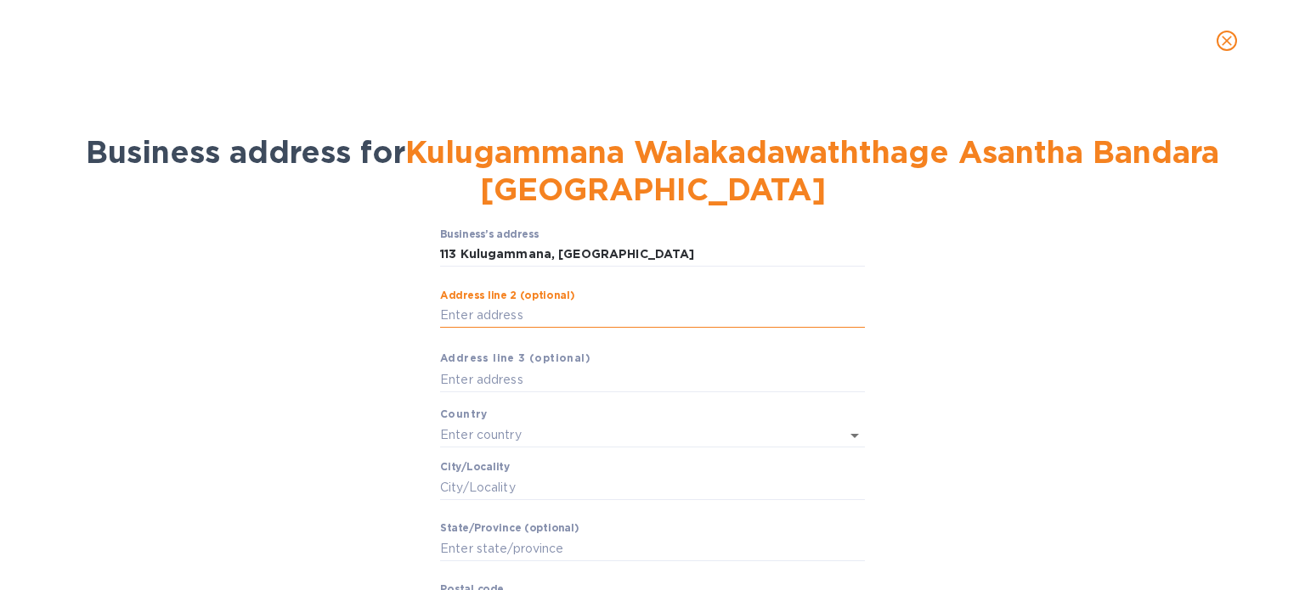
click at [510, 316] on input "Аddress line 2 (optional)" at bounding box center [652, 315] width 425 height 25
click at [483, 375] on input "text" at bounding box center [652, 379] width 425 height 25
paste input "20000"
type input "20000"
click at [498, 312] on input "Аddress line 2 (optional)" at bounding box center [652, 315] width 425 height 25
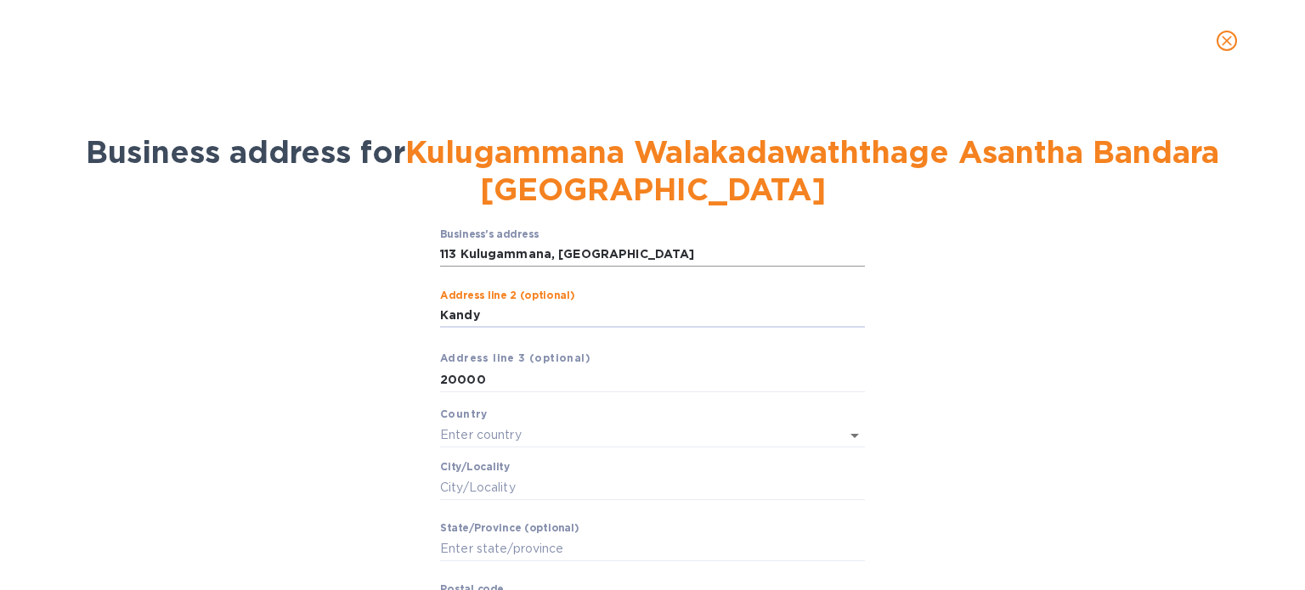
type input "Kandy"
click at [615, 251] on input "113 Kulugammana, [GEOGRAPHIC_DATA]" at bounding box center [652, 254] width 425 height 25
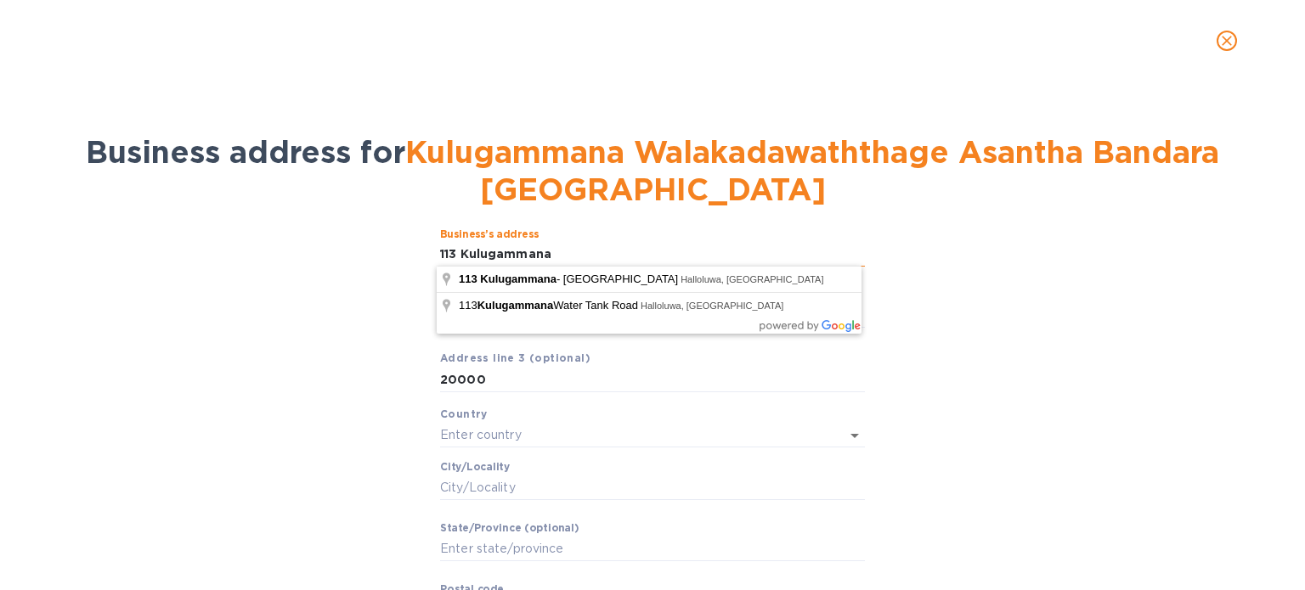
type input "113 Kulugammana"
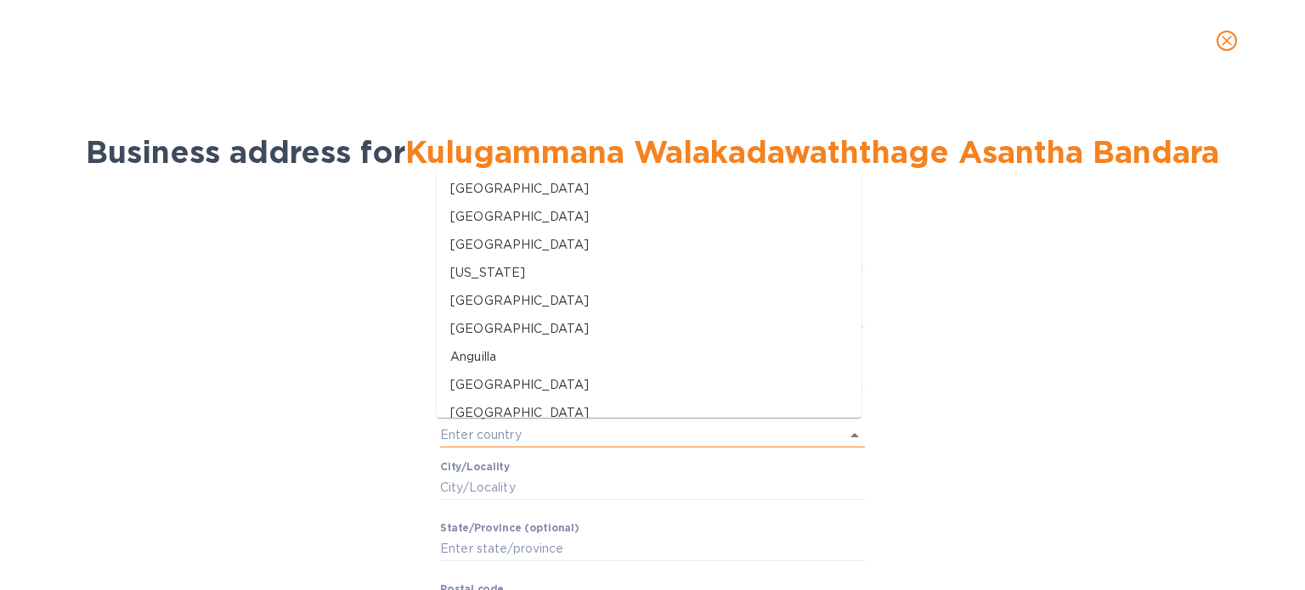
click at [610, 433] on input "text" at bounding box center [628, 435] width 377 height 25
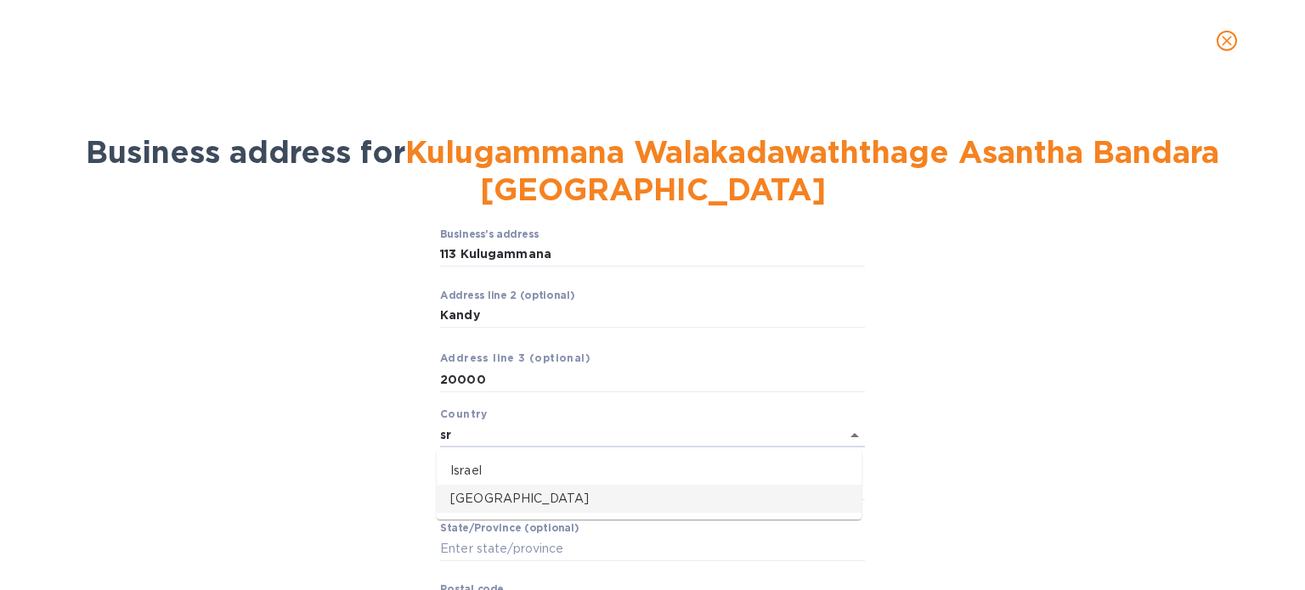
click at [559, 494] on p "[GEOGRAPHIC_DATA]" at bounding box center [649, 499] width 398 height 18
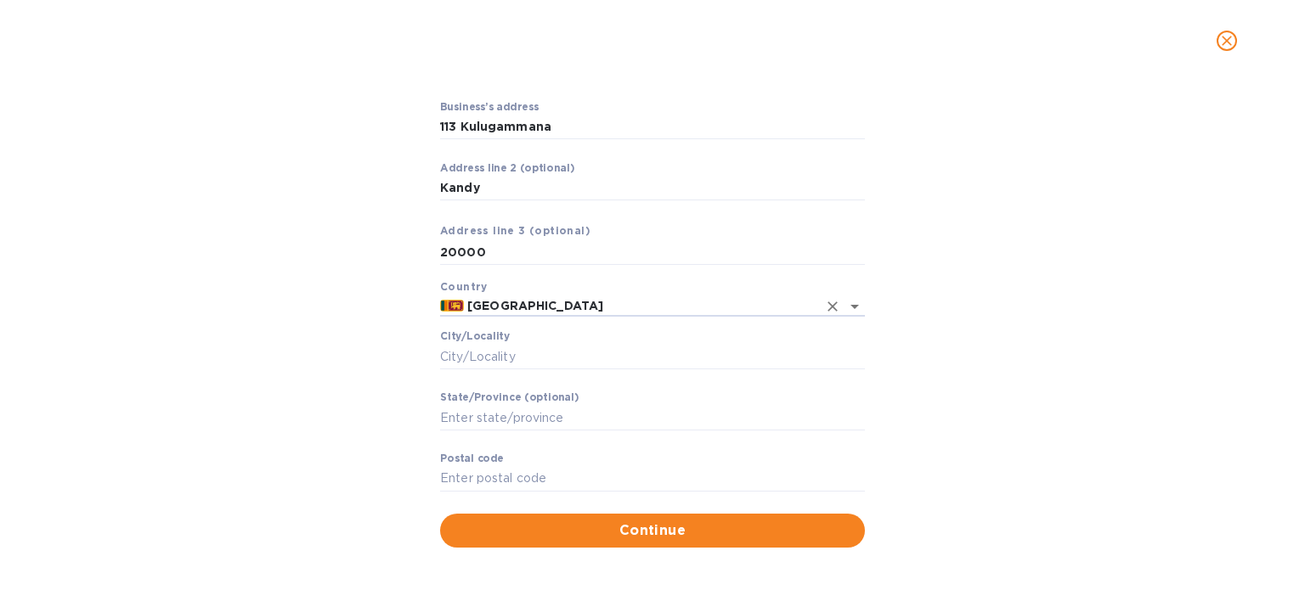
scroll to position [129, 0]
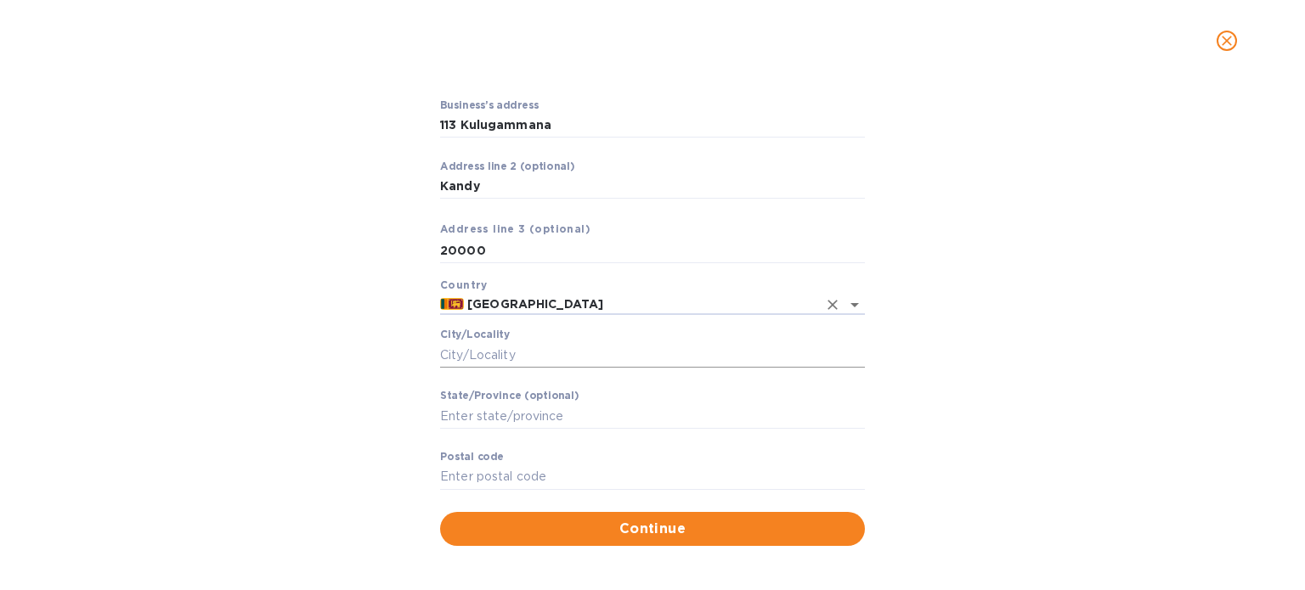
type input "[GEOGRAPHIC_DATA]"
click at [633, 347] on input "Сity/Locаlity" at bounding box center [652, 354] width 425 height 25
type input "Kandy"
click at [596, 424] on input "Stаte/Province (optional)" at bounding box center [652, 416] width 425 height 25
paste input "[GEOGRAPHIC_DATA]"
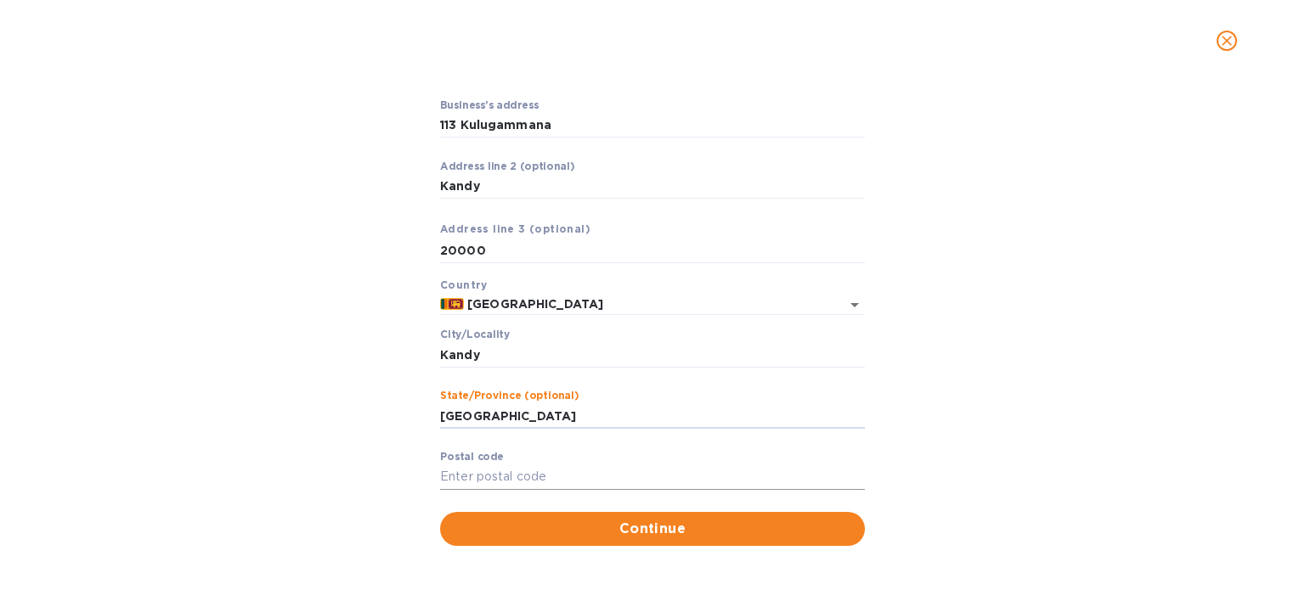
type input "[GEOGRAPHIC_DATA]"
click at [520, 468] on input "Pоstal cоde" at bounding box center [652, 477] width 425 height 25
paste input "20000"
type input "20000"
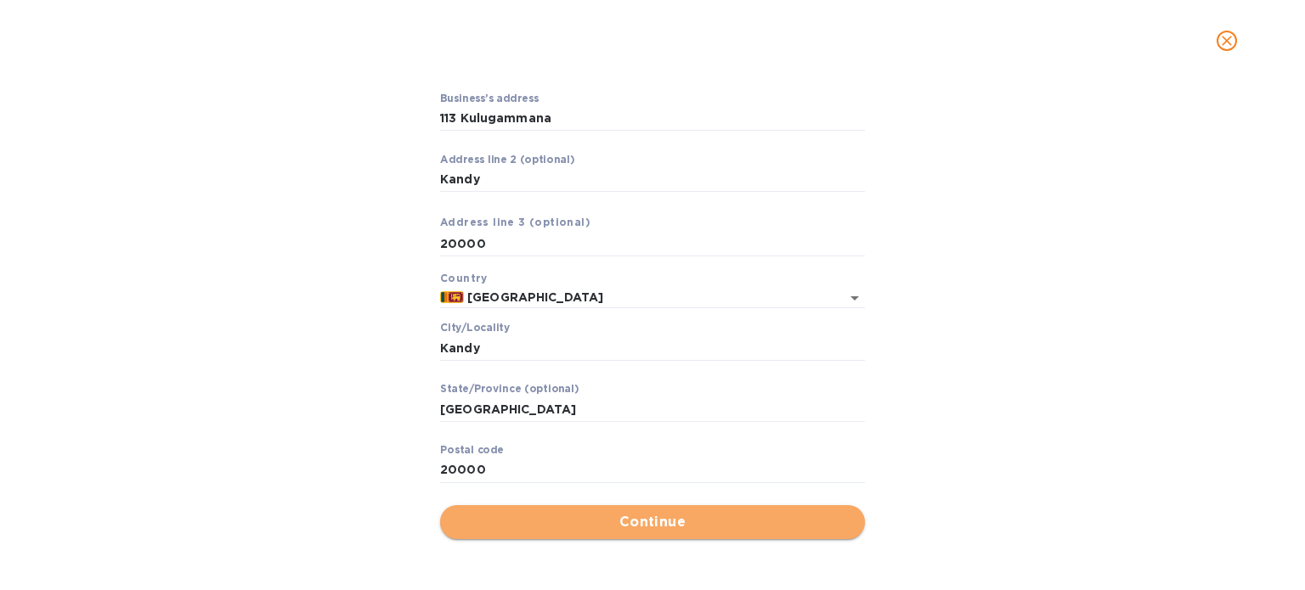
click at [686, 522] on span "Continue" at bounding box center [653, 522] width 398 height 20
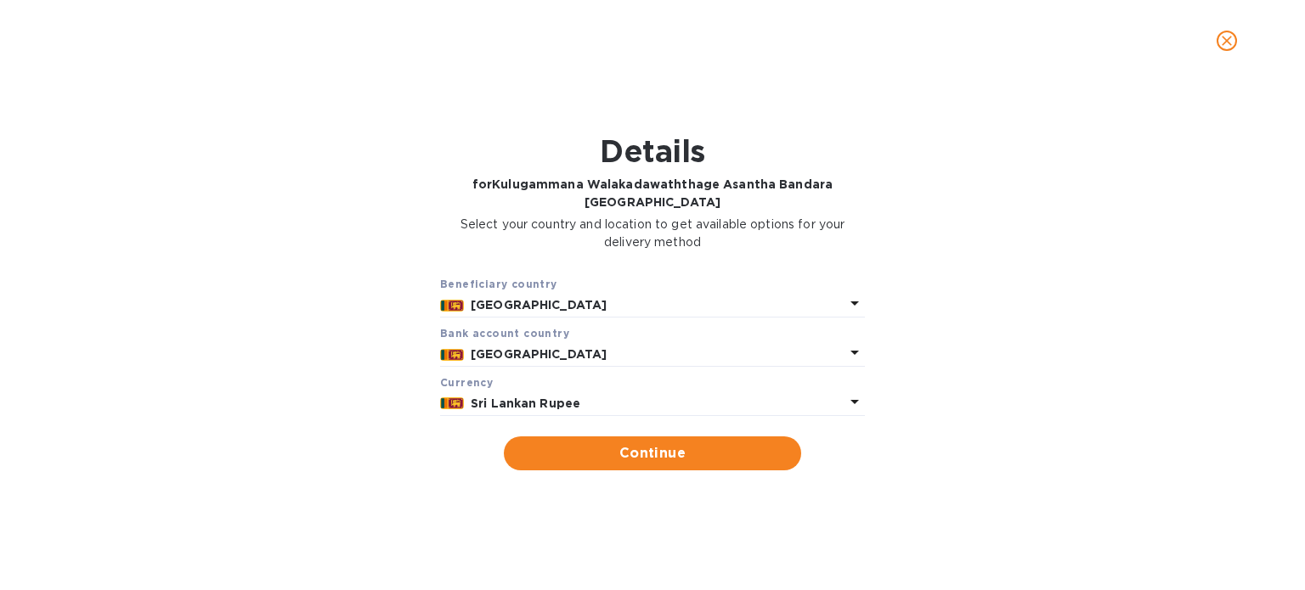
click at [633, 403] on p "Sri Lankan Rupee" at bounding box center [658, 404] width 374 height 18
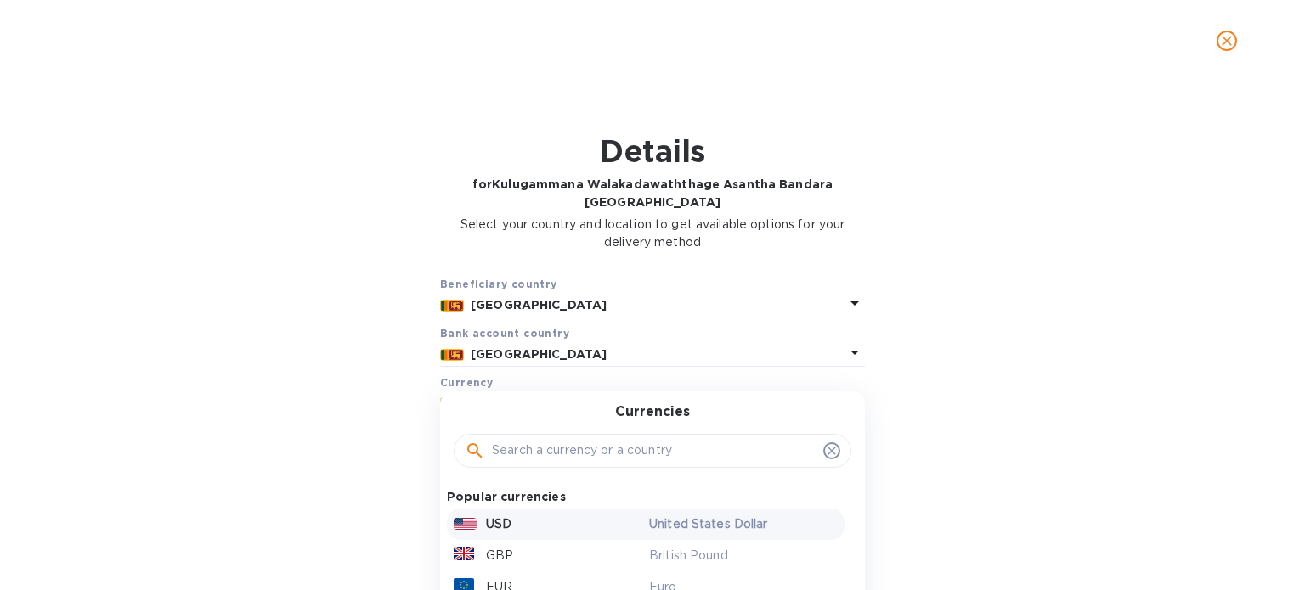
click at [578, 517] on div "USD" at bounding box center [547, 524] width 195 height 25
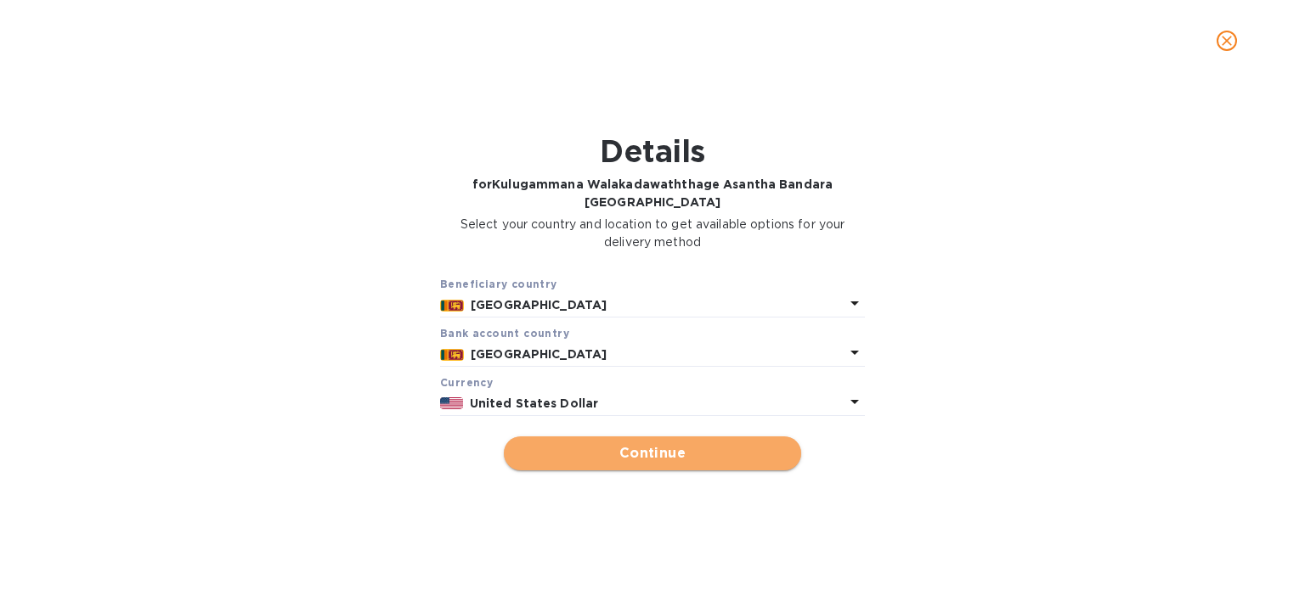
click at [644, 453] on span "Continue" at bounding box center [652, 453] width 270 height 20
type input "Kulugammana Walakadawaththage Asantha Bandara [GEOGRAPHIC_DATA]"
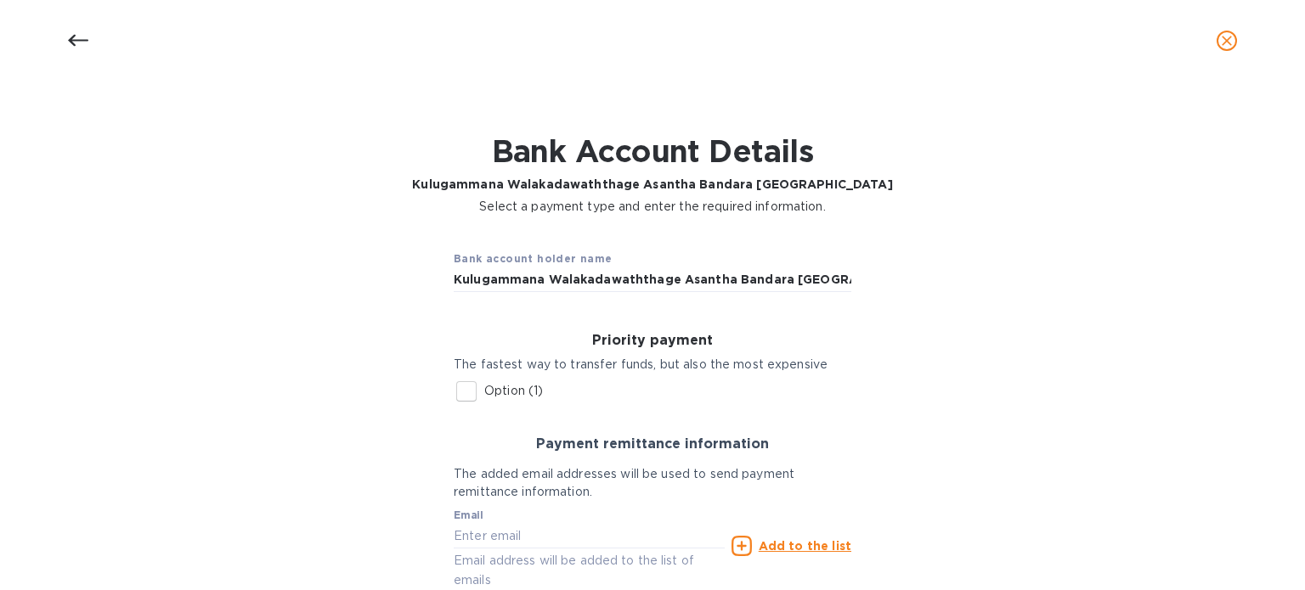
click at [466, 387] on input "Option (1)" at bounding box center [467, 392] width 36 height 36
checkbox input "true"
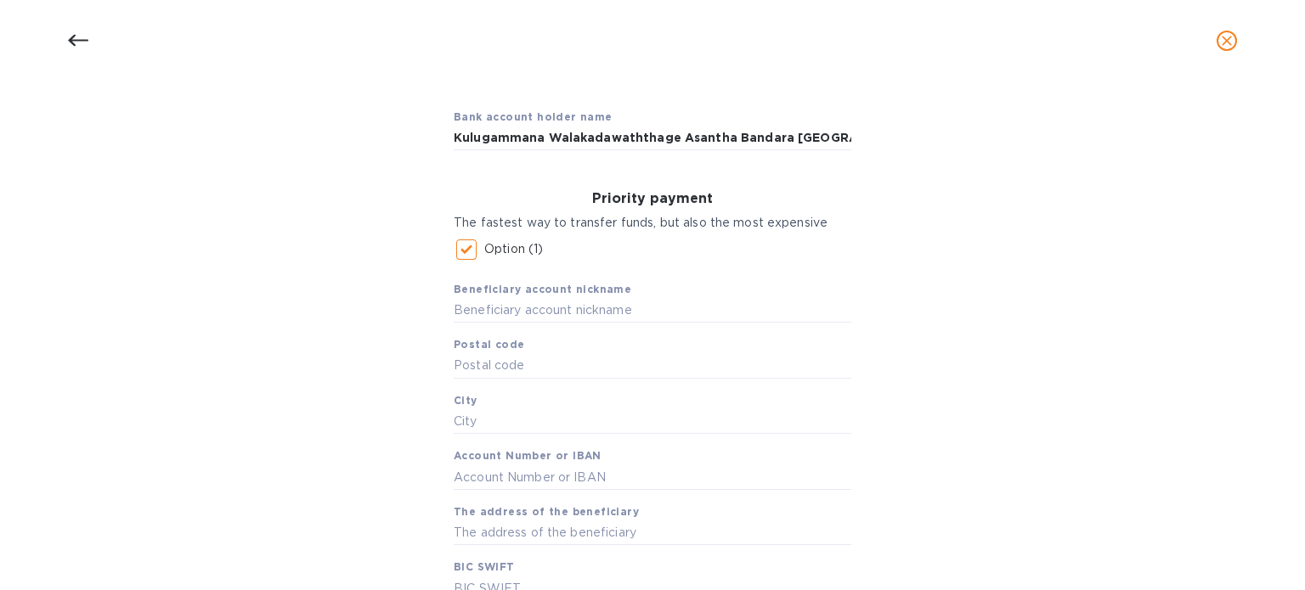
scroll to position [143, 0]
click at [540, 305] on input "text" at bounding box center [653, 309] width 398 height 25
paste input "Kulugammana Walakadawaththage Asantha Bandara [GEOGRAPHIC_DATA]"
type input "Kulugammana Walakadawaththage Asantha Bandara [GEOGRAPHIC_DATA]"
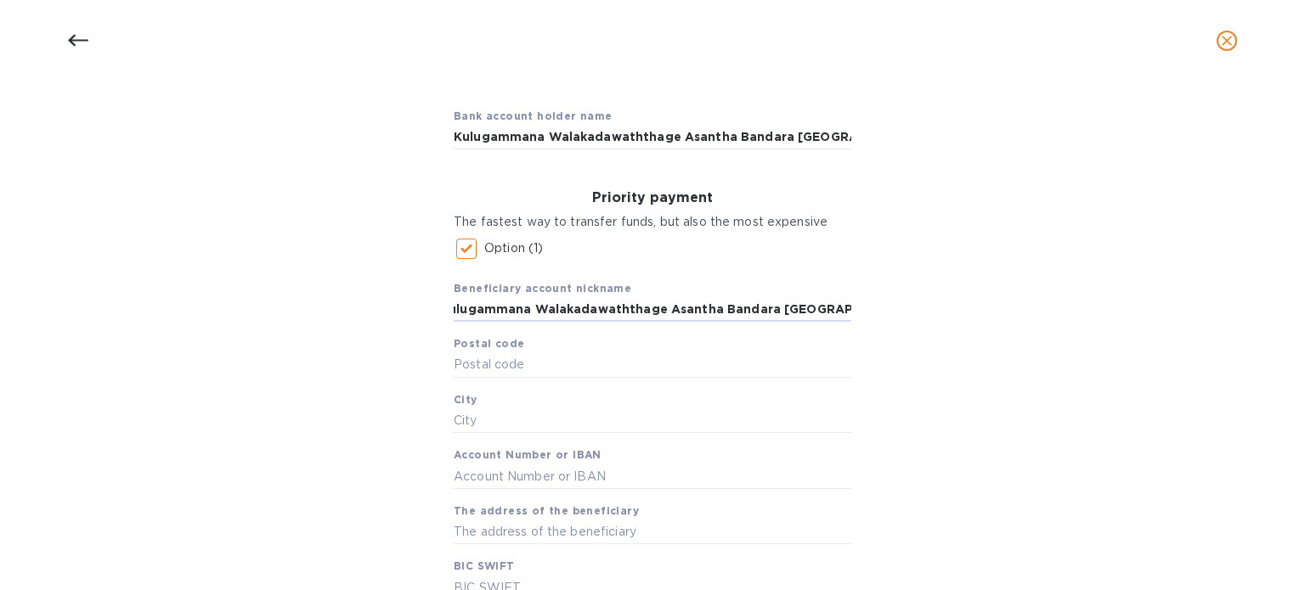
scroll to position [0, 0]
click at [564, 366] on input "text" at bounding box center [653, 365] width 398 height 25
paste input "20000"
type input "20000"
click at [496, 417] on input "text" at bounding box center [653, 421] width 398 height 25
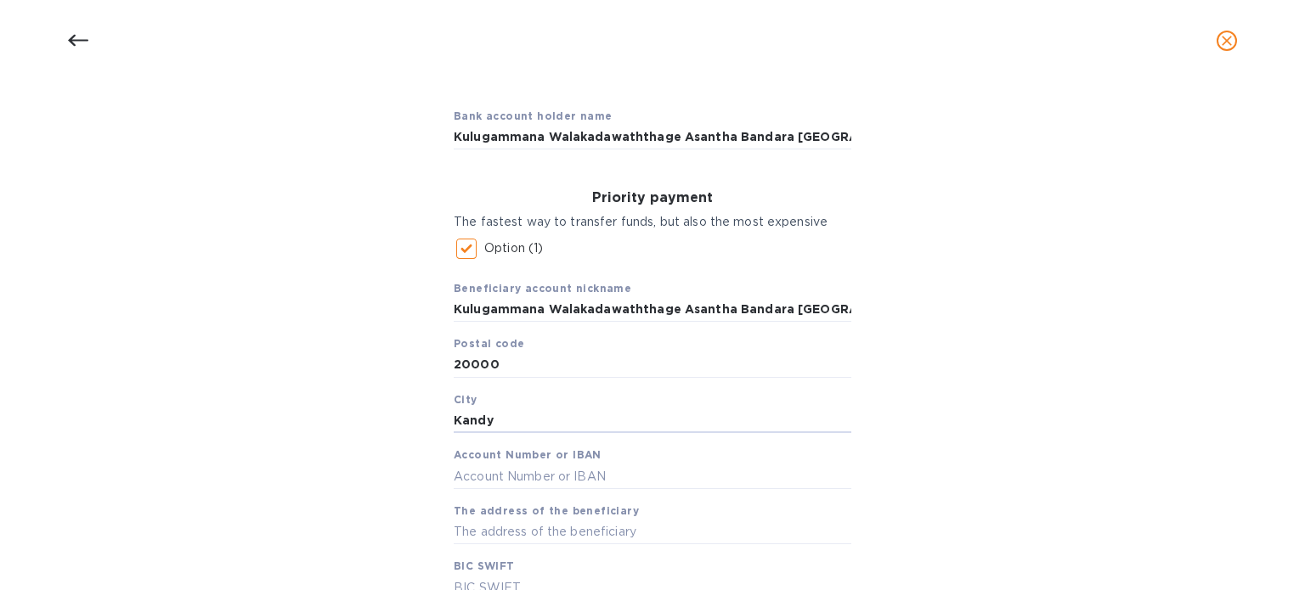
type input "Kandy"
click at [505, 475] on input "text" at bounding box center [653, 476] width 398 height 25
paste input "018810527617"
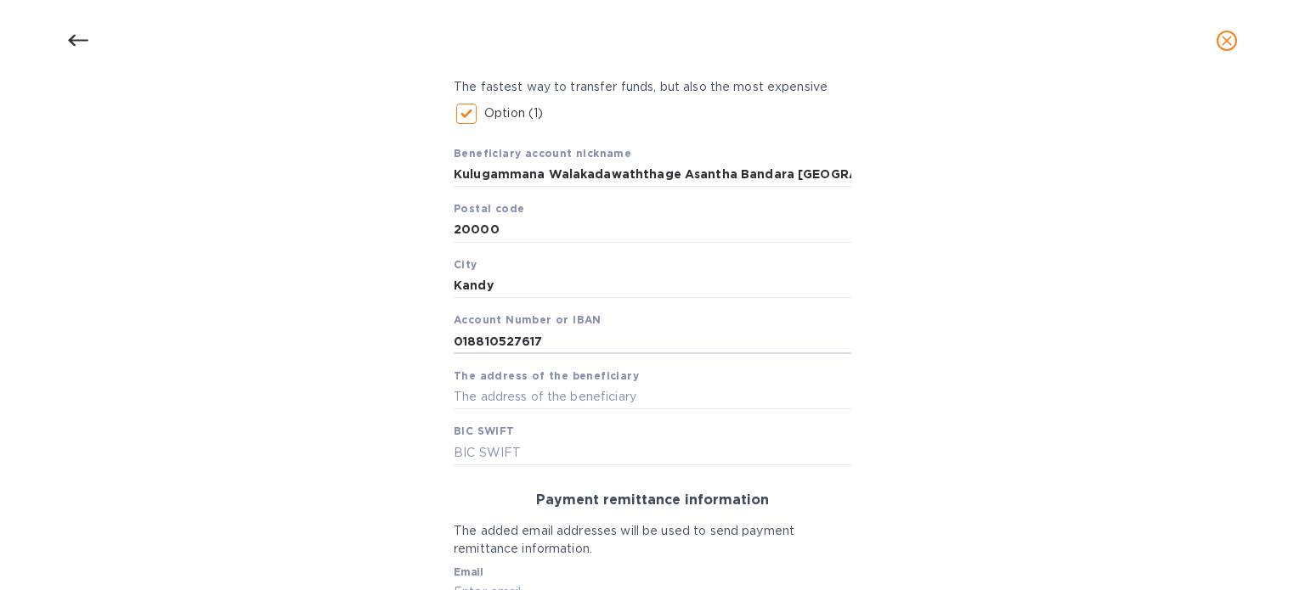
scroll to position [279, 0]
type input "018810527617"
click at [590, 395] on input "text" at bounding box center [653, 396] width 398 height 25
paste input "113 Kulugammana, [GEOGRAPHIC_DATA]"
click at [573, 393] on input "113 Kulugammana, [GEOGRAPHIC_DATA]" at bounding box center [653, 396] width 398 height 25
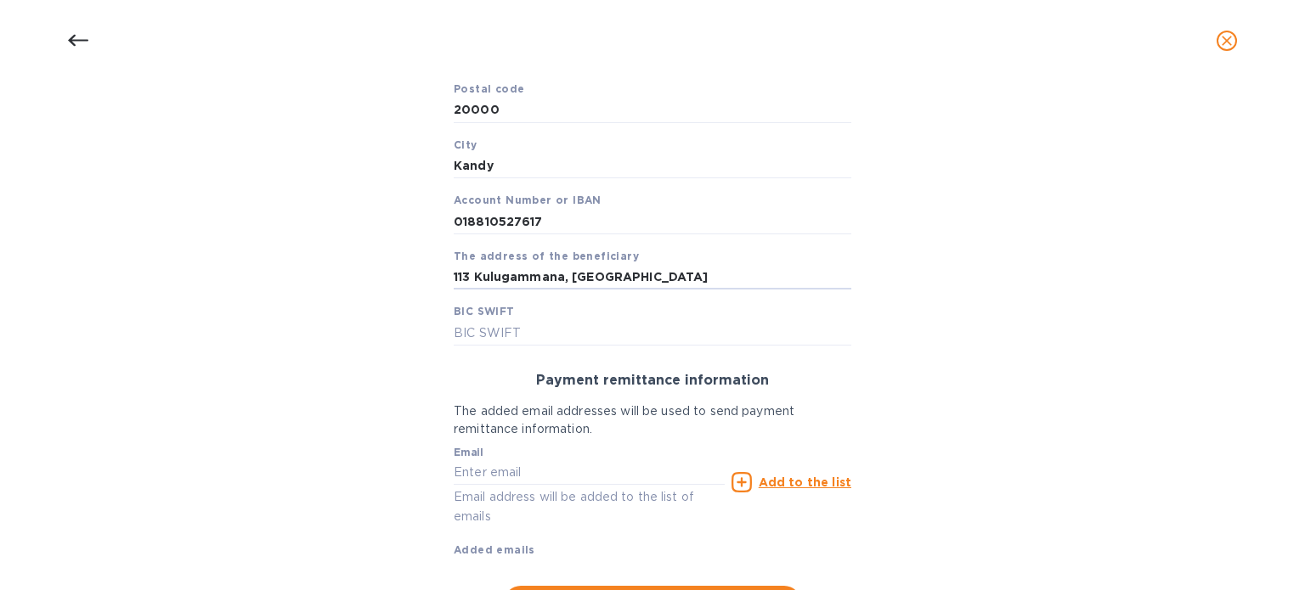
scroll to position [408, 0]
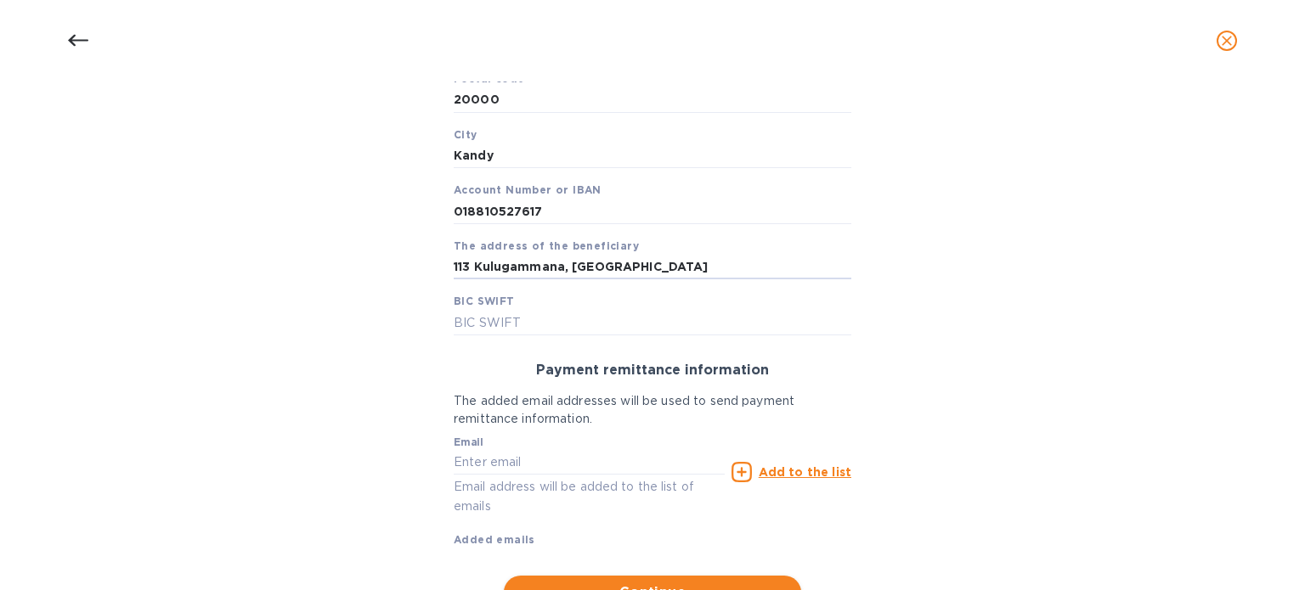
type input "113 Kulugammana, [GEOGRAPHIC_DATA]"
click at [577, 459] on input "text" at bounding box center [589, 462] width 271 height 25
click at [568, 323] on input "text" at bounding box center [653, 322] width 398 height 25
paste input "[SWIFT_CODE]"
type input "[SWIFT_CODE]"
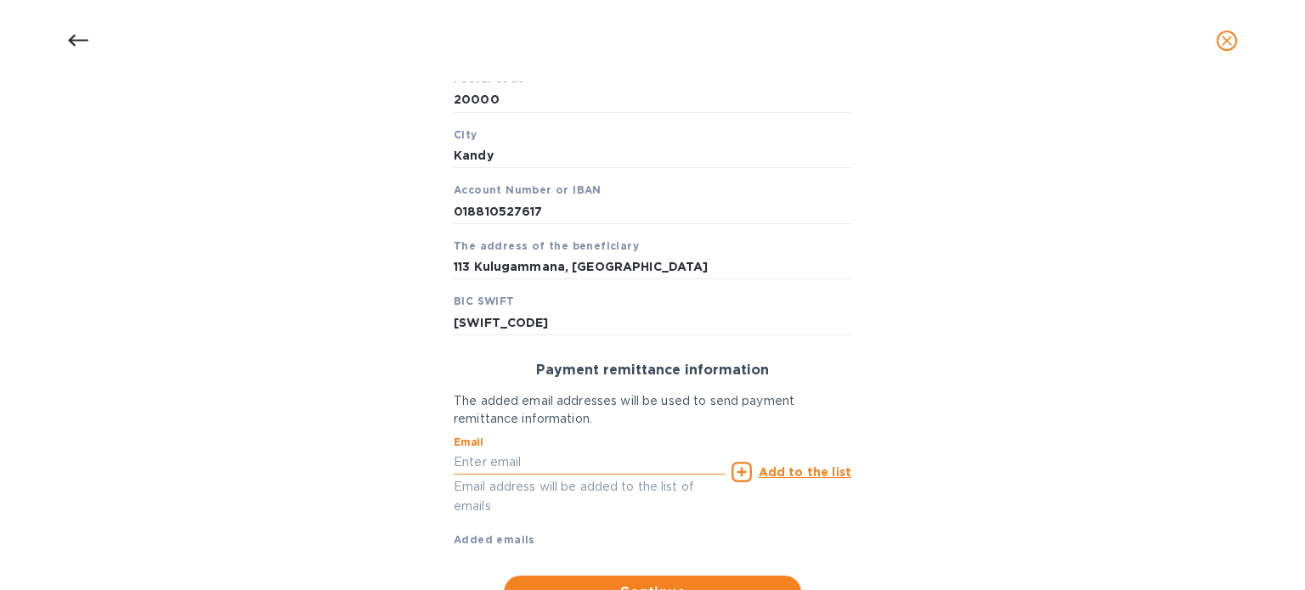
click at [591, 468] on input "text" at bounding box center [589, 462] width 271 height 25
paste input "[EMAIL_ADDRESS][DOMAIN_NAME]"
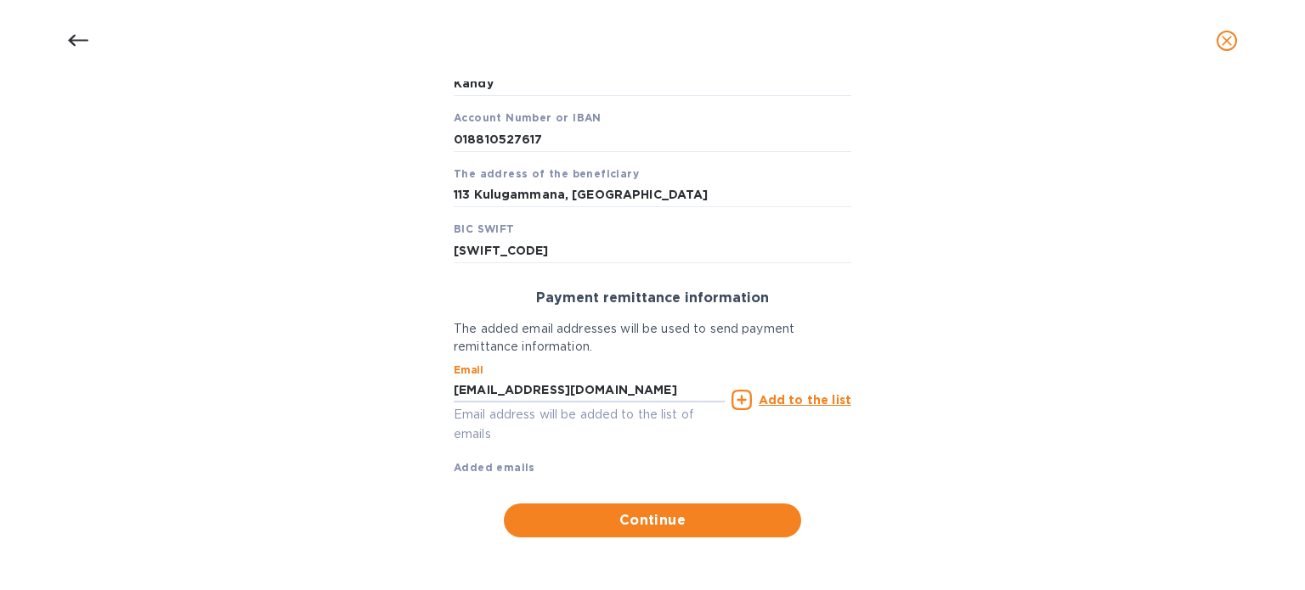
type input "[EMAIL_ADDRESS][DOMAIN_NAME]"
click at [813, 393] on u "Add to the list" at bounding box center [805, 400] width 93 height 14
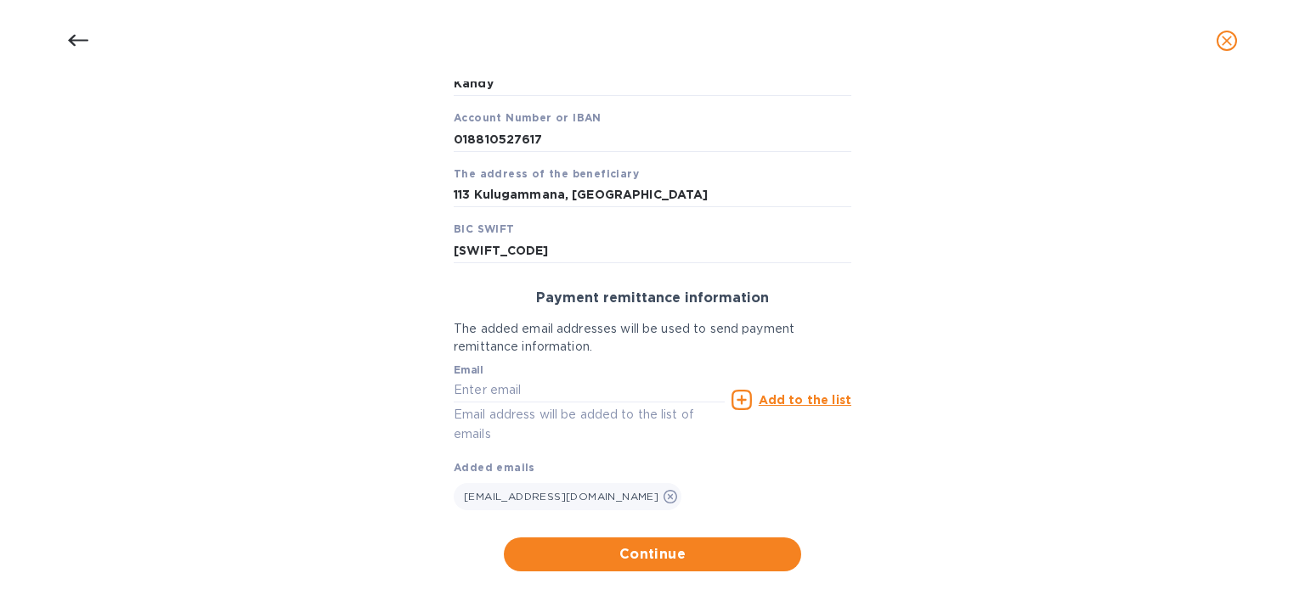
scroll to position [514, 0]
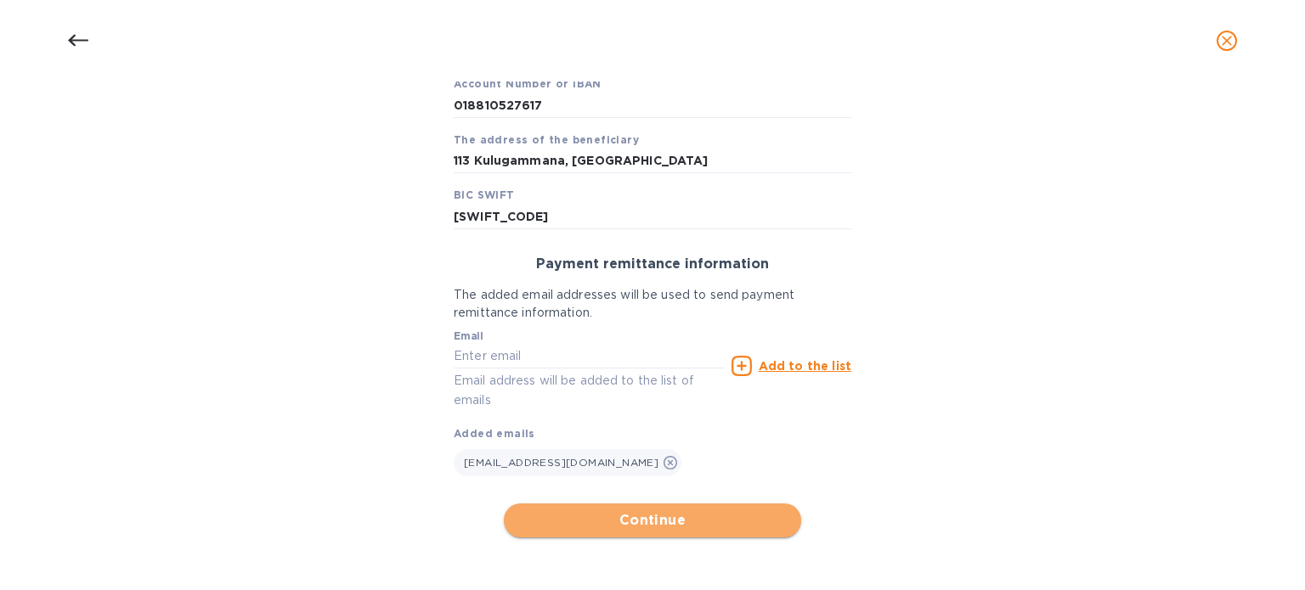
click at [683, 519] on span "Continue" at bounding box center [652, 521] width 270 height 20
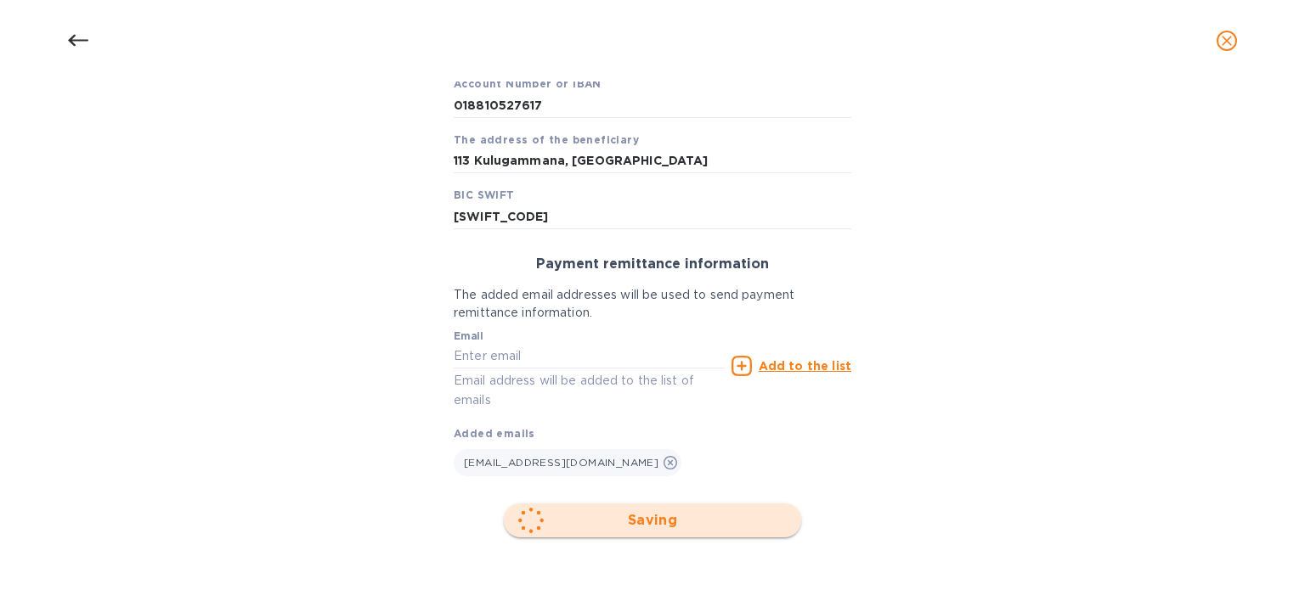
scroll to position [350, 0]
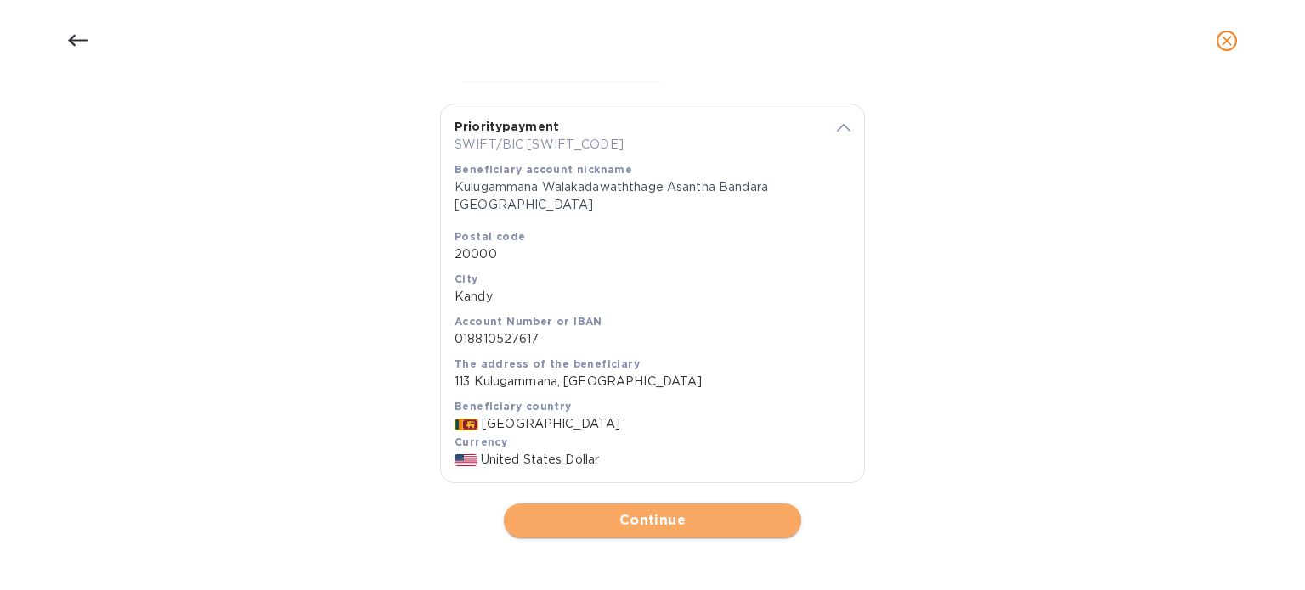
click at [666, 522] on span "Continue" at bounding box center [652, 521] width 270 height 20
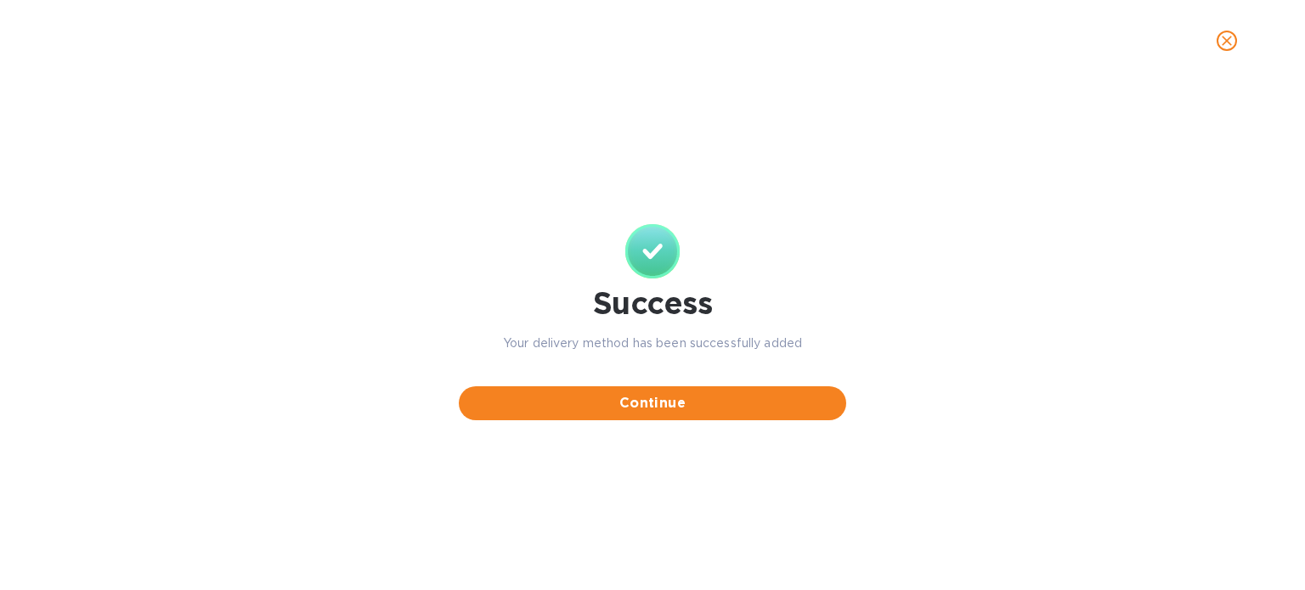
scroll to position [0, 0]
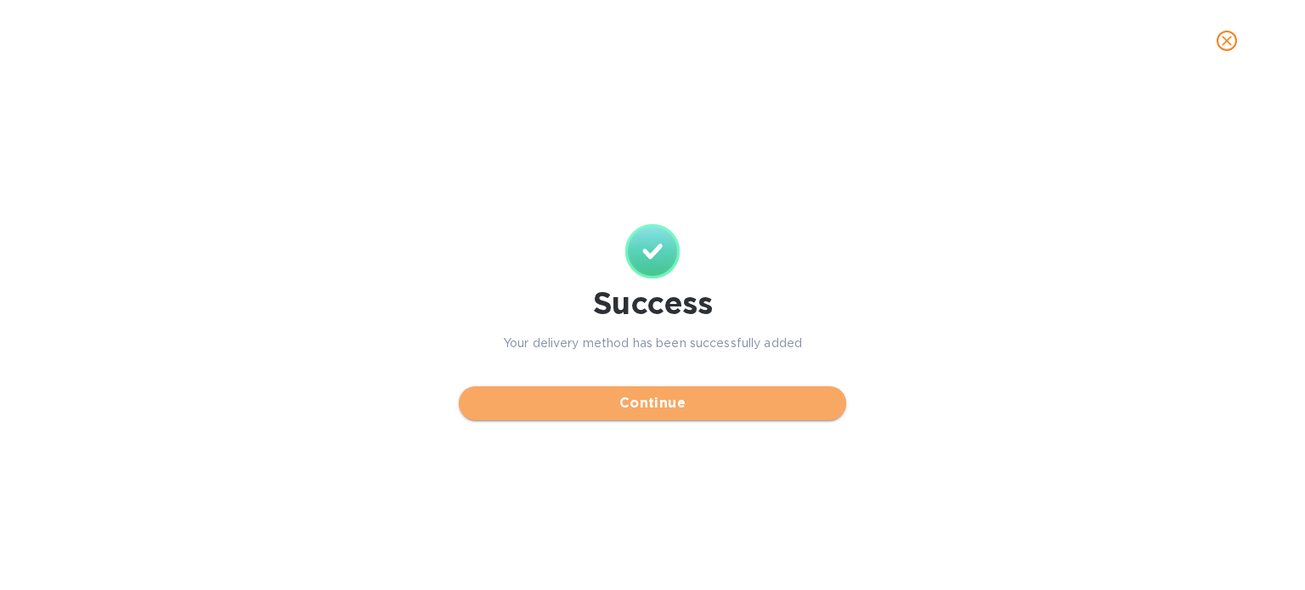
click at [714, 391] on button "Continue" at bounding box center [652, 404] width 387 height 34
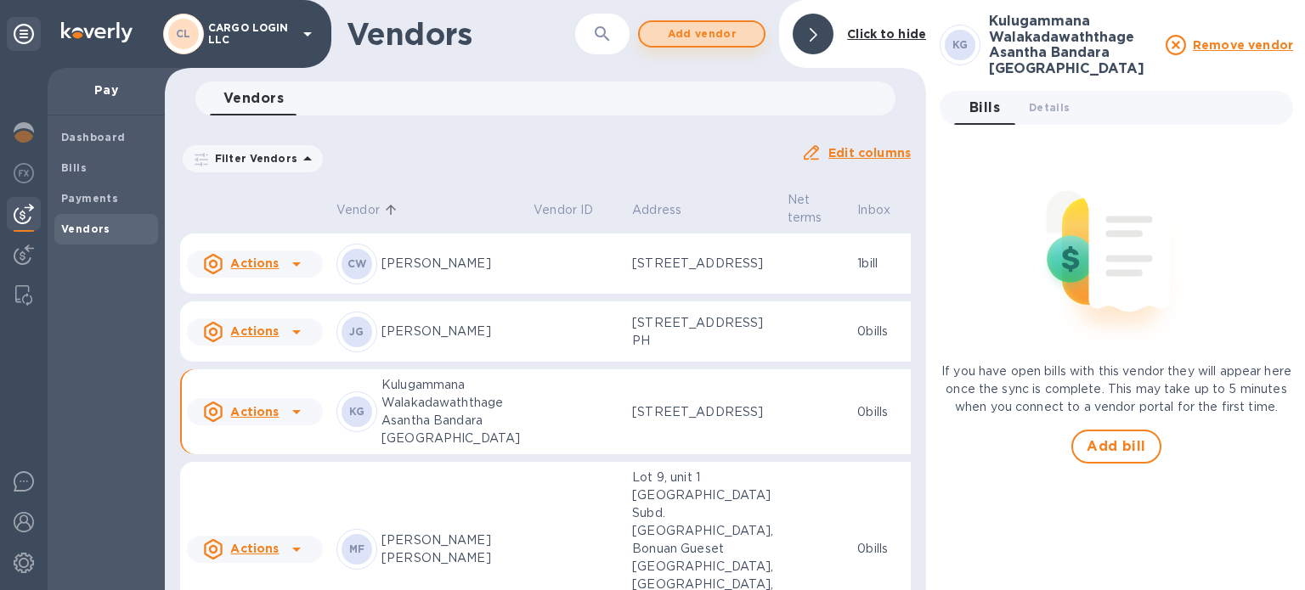
click at [697, 32] on span "Add vendor" at bounding box center [701, 34] width 97 height 20
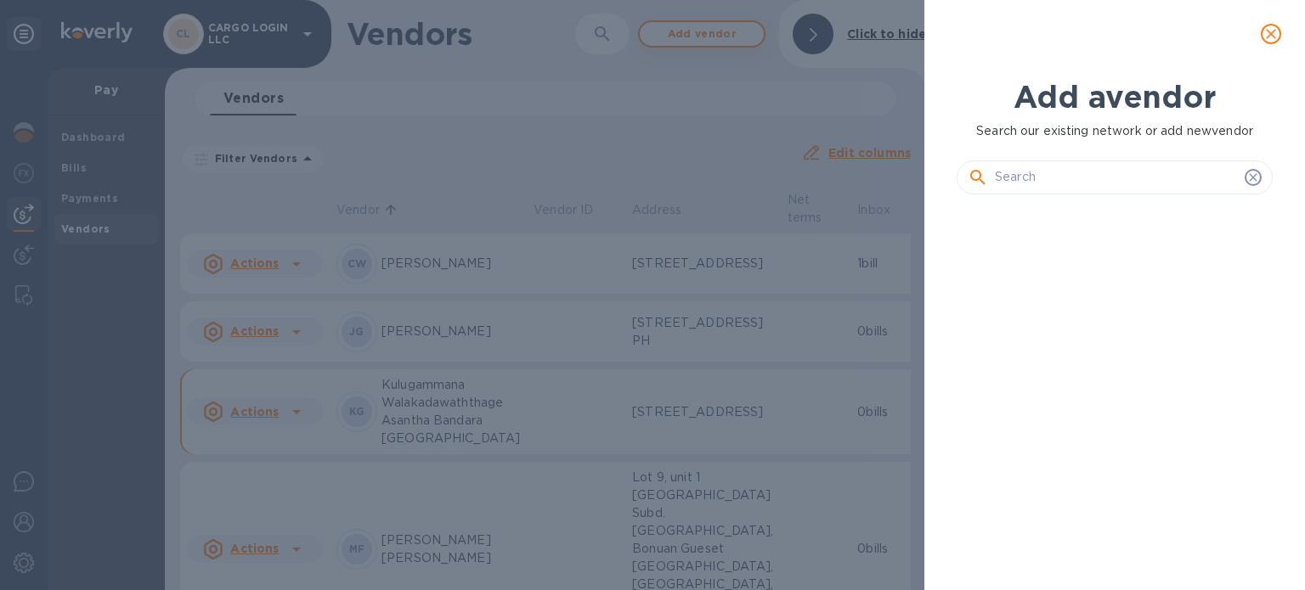
scroll to position [325, 323]
click at [1010, 178] on input "text" at bounding box center [1116, 177] width 243 height 25
paste input "Well received, thank you, [PERSON_NAME]"
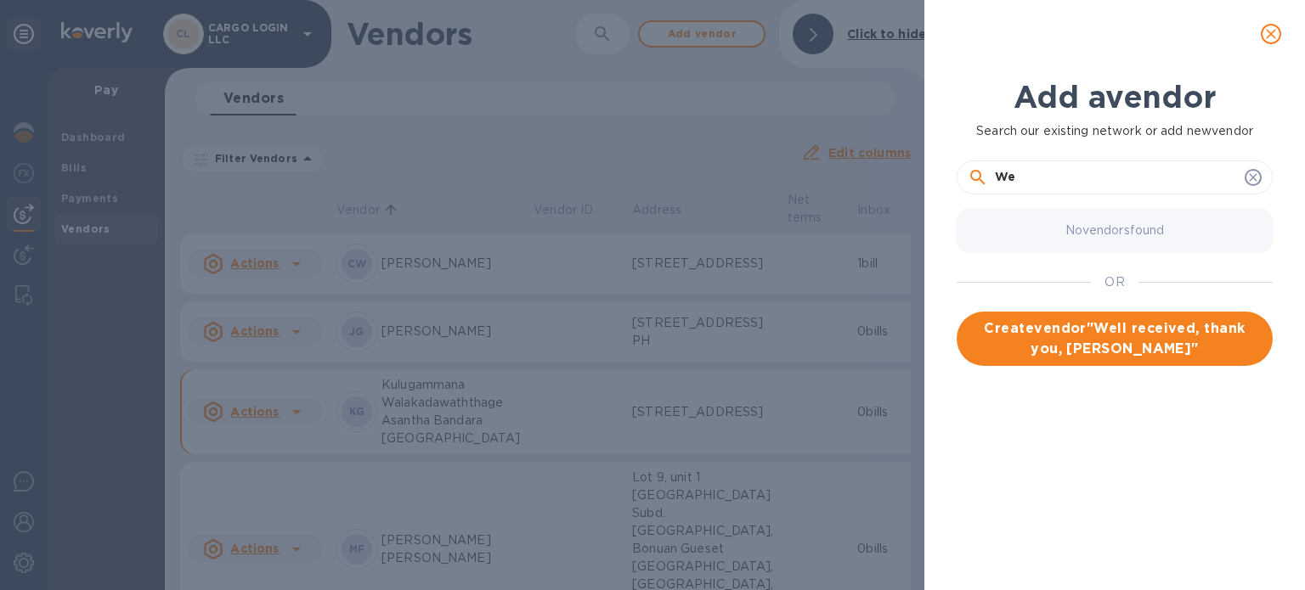
type input "W"
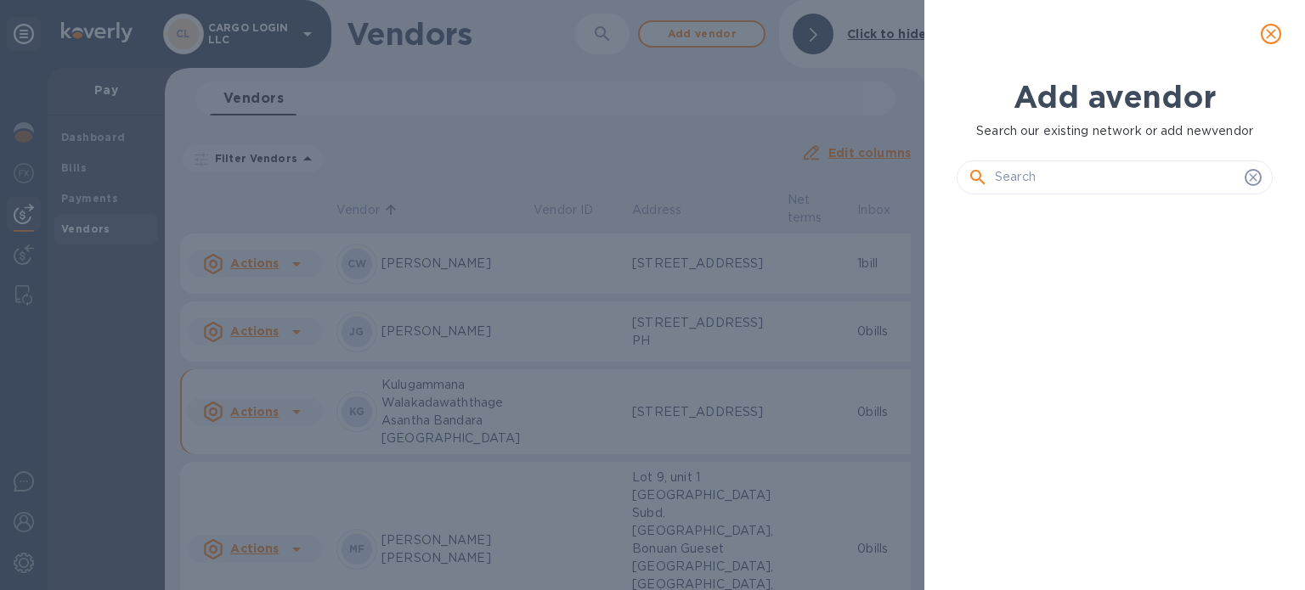
click at [999, 178] on input "text" at bounding box center [1116, 177] width 243 height 25
paste input "Well received, thank you, [PERSON_NAME]"
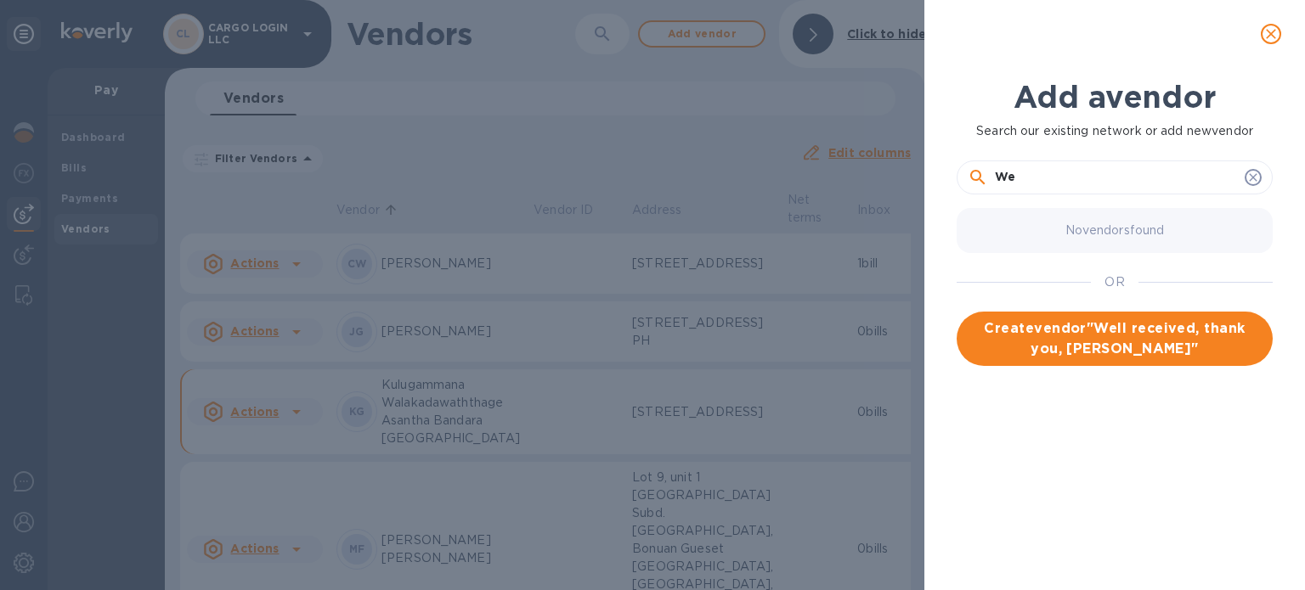
type input "W"
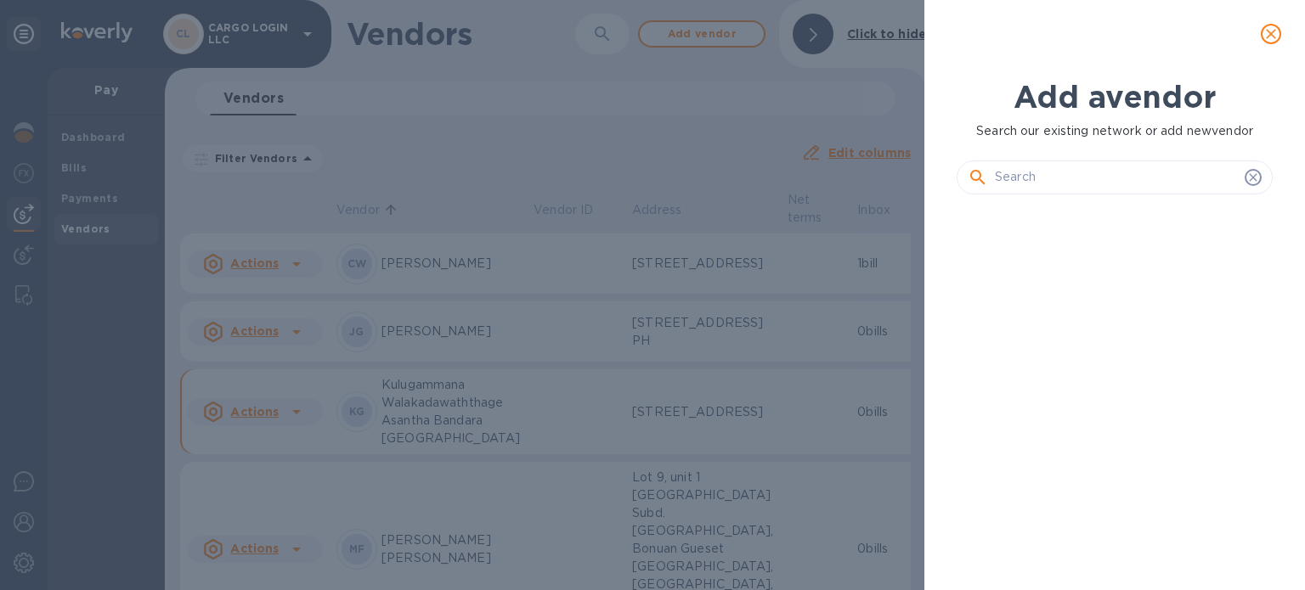
click at [1027, 175] on input "text" at bounding box center [1116, 177] width 243 height 25
paste input "M P [PERSON_NAME]"
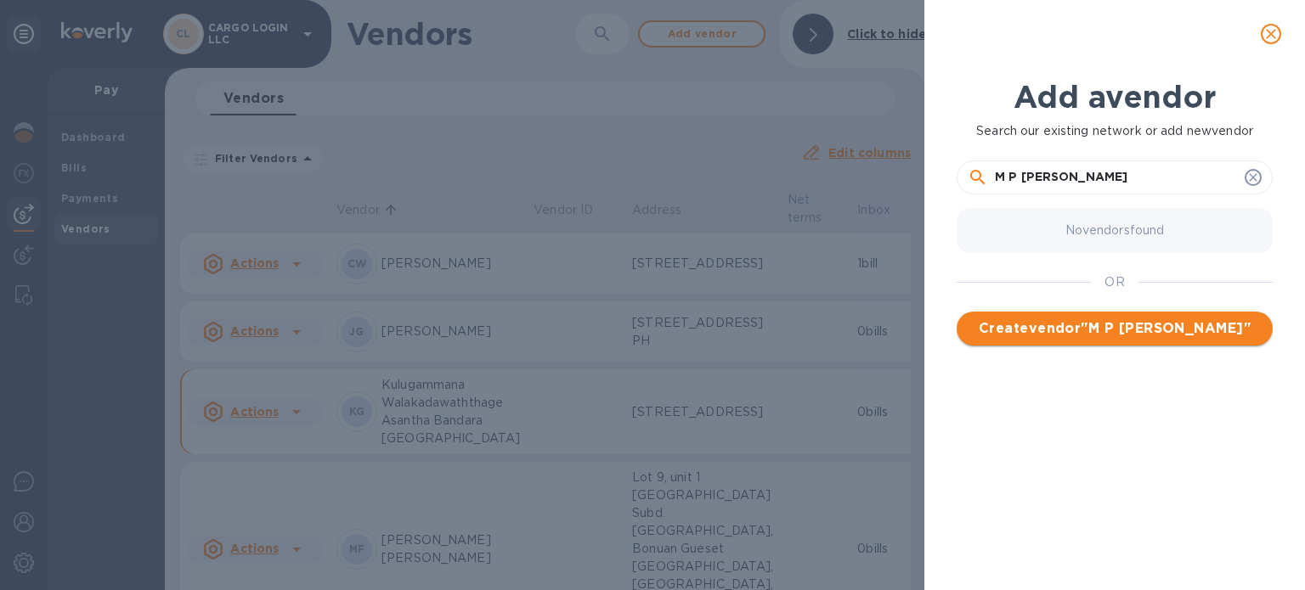
type input "M P [PERSON_NAME]"
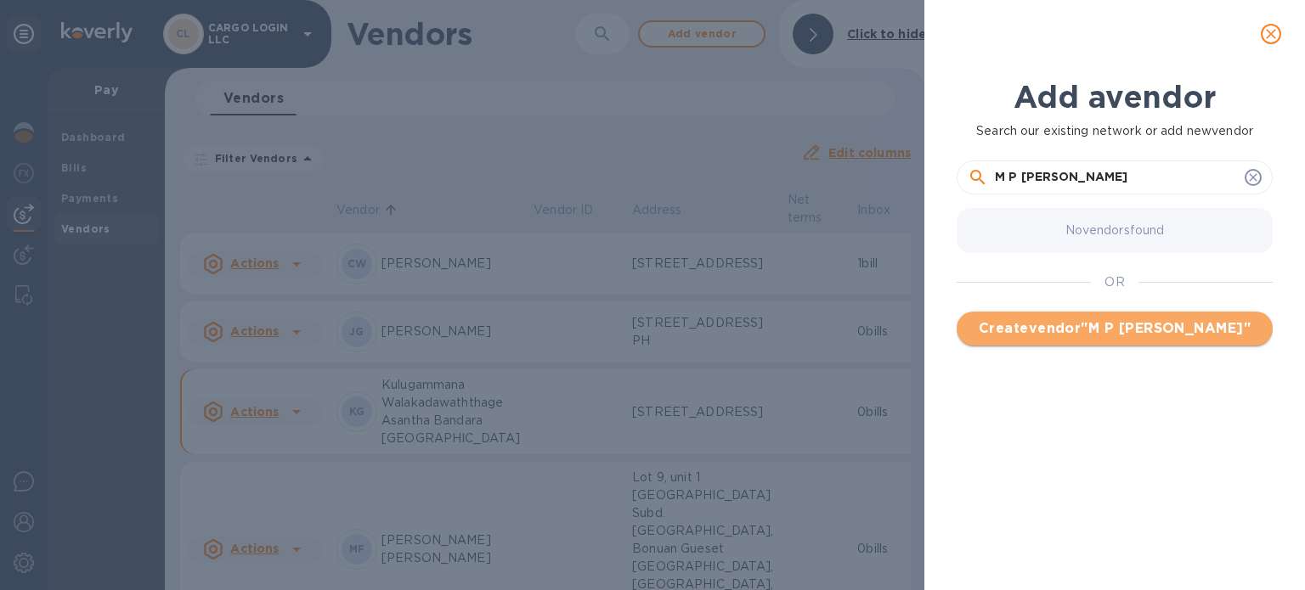
click at [1110, 330] on span "Create vendor " M P [PERSON_NAME] "" at bounding box center [1114, 329] width 289 height 20
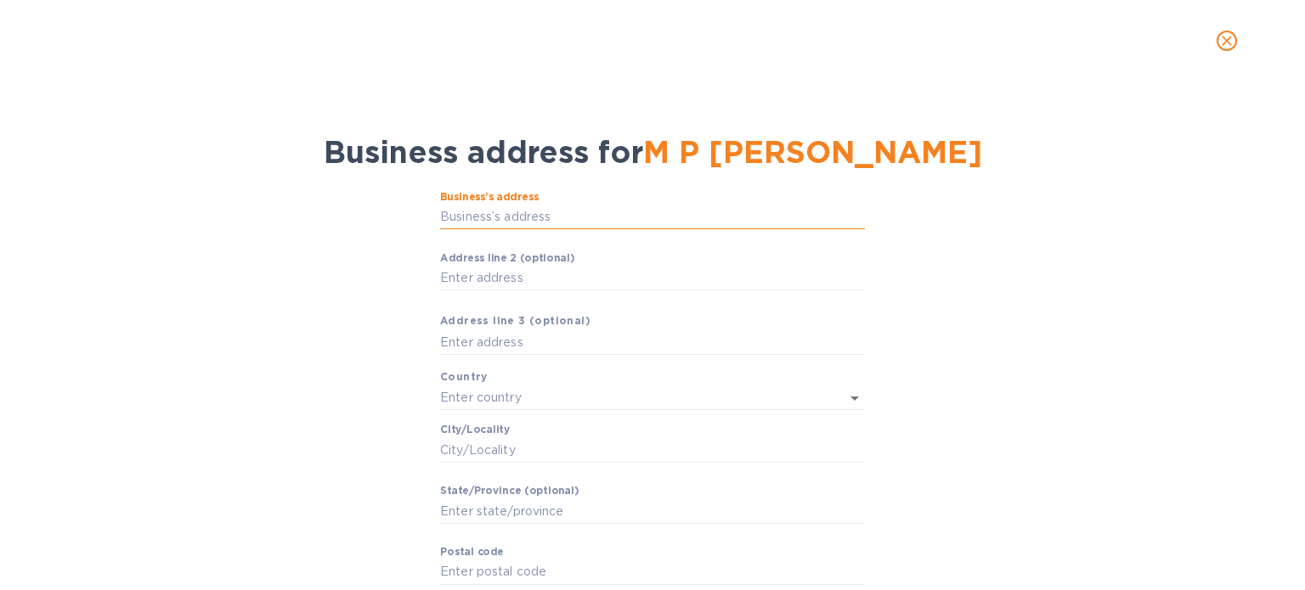
click at [556, 213] on input "Business’s аddress" at bounding box center [652, 217] width 425 height 25
paste input "M P [PERSON_NAME]"
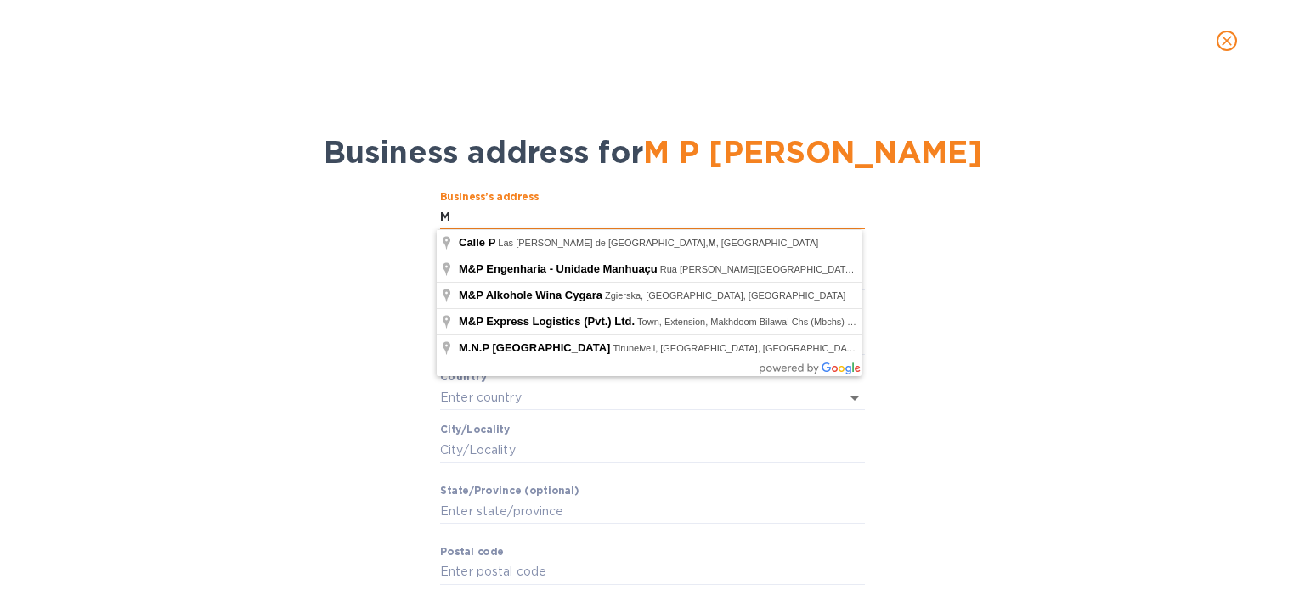
type input "M"
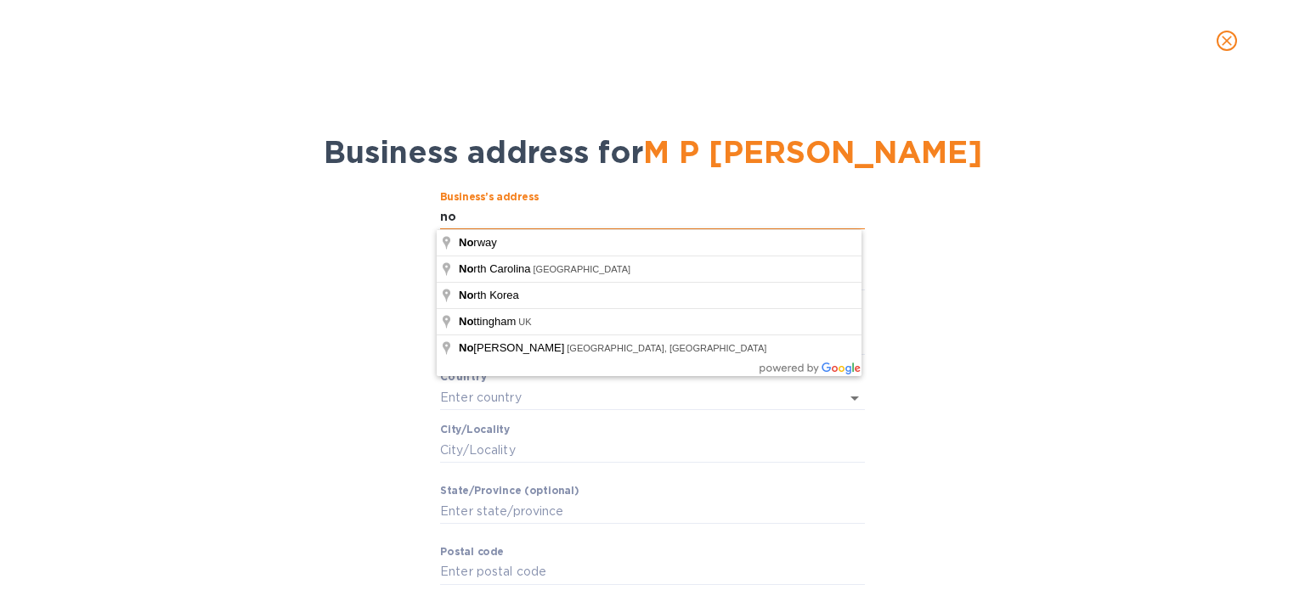
type input "n"
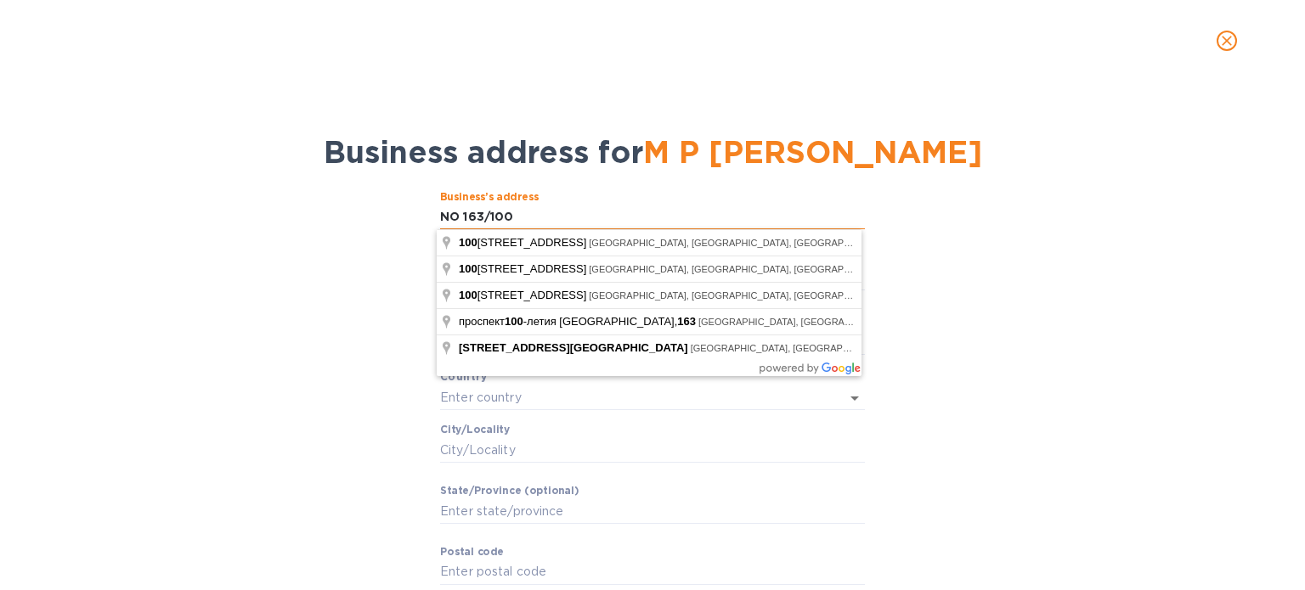
type input "NO 163/100"
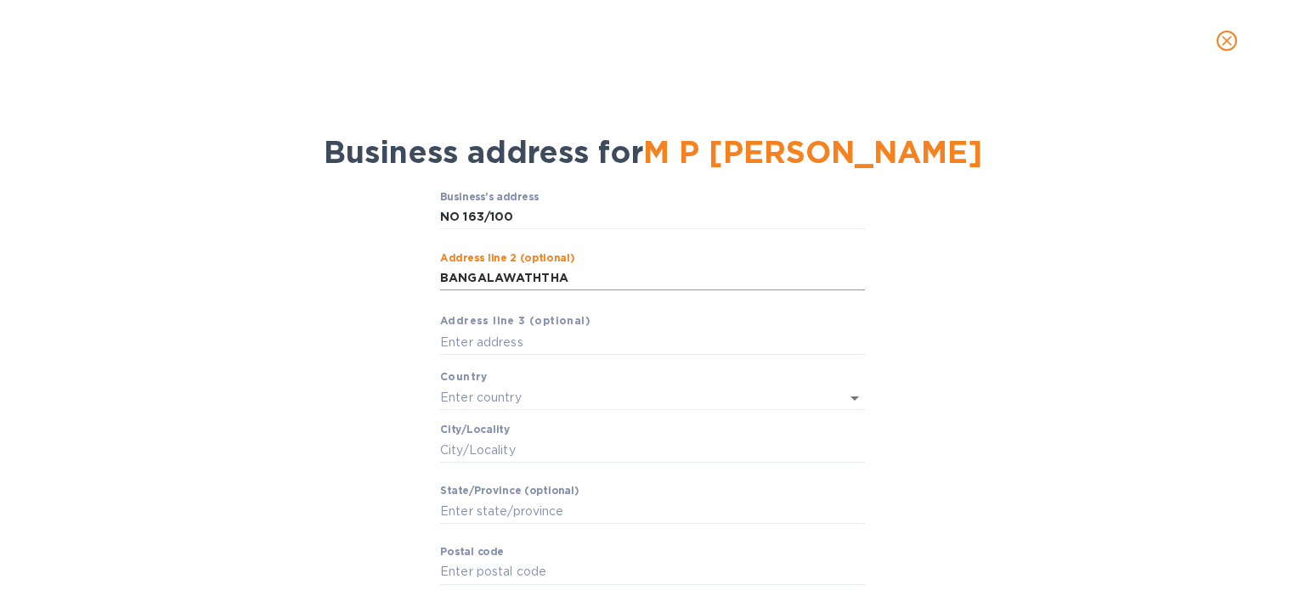
click at [539, 274] on input "BANGALAWATHTHA" at bounding box center [652, 278] width 425 height 25
type input "BANGALAWATTHA"
click at [530, 346] on input "text" at bounding box center [652, 342] width 425 height 25
type input "KIRILLAWALA"
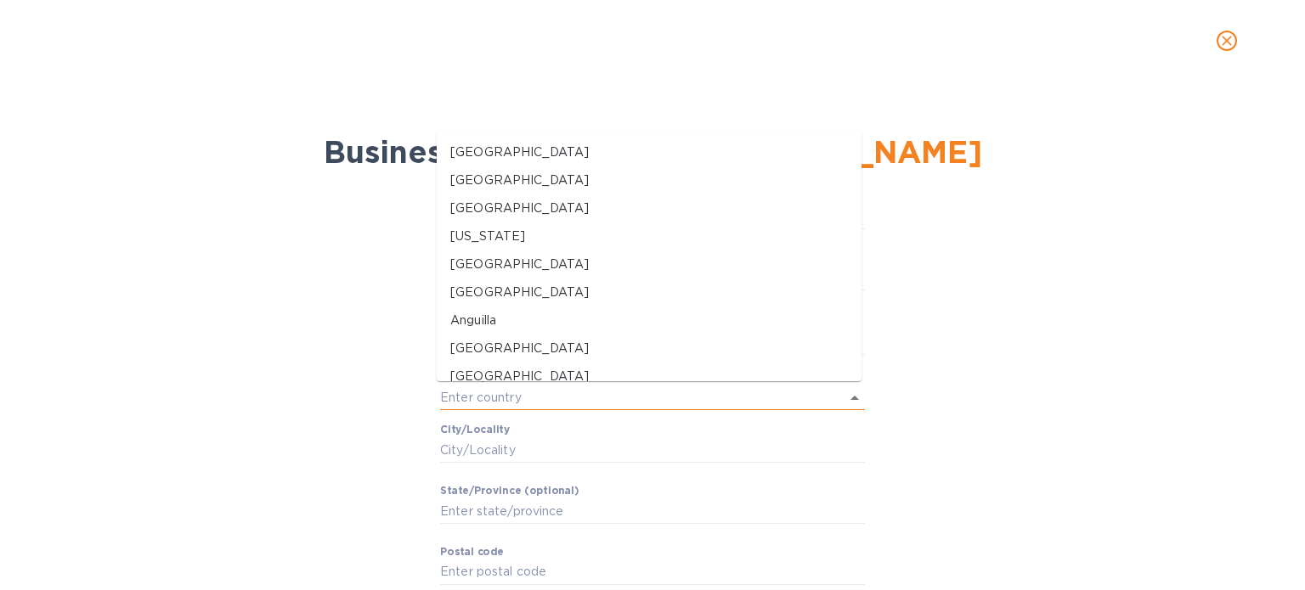
click at [531, 390] on input "text" at bounding box center [628, 398] width 377 height 25
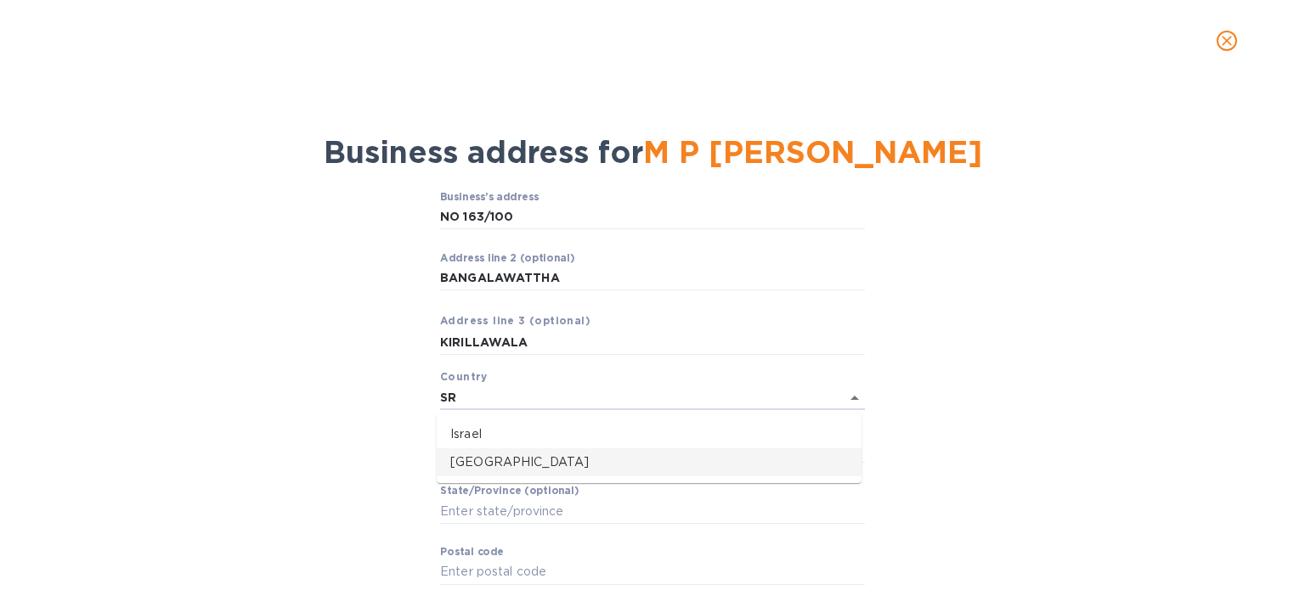
click at [507, 457] on p "[GEOGRAPHIC_DATA]" at bounding box center [649, 463] width 398 height 18
type input "[GEOGRAPHIC_DATA]"
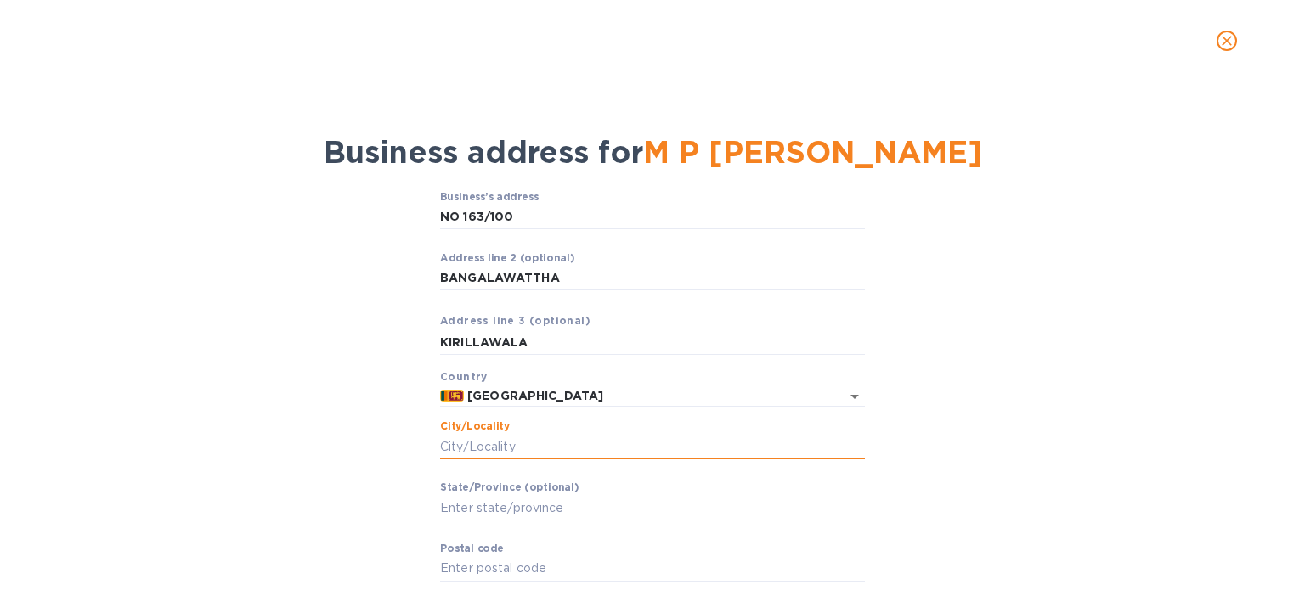
click at [567, 447] on input "Сity/Locаlity" at bounding box center [652, 446] width 425 height 25
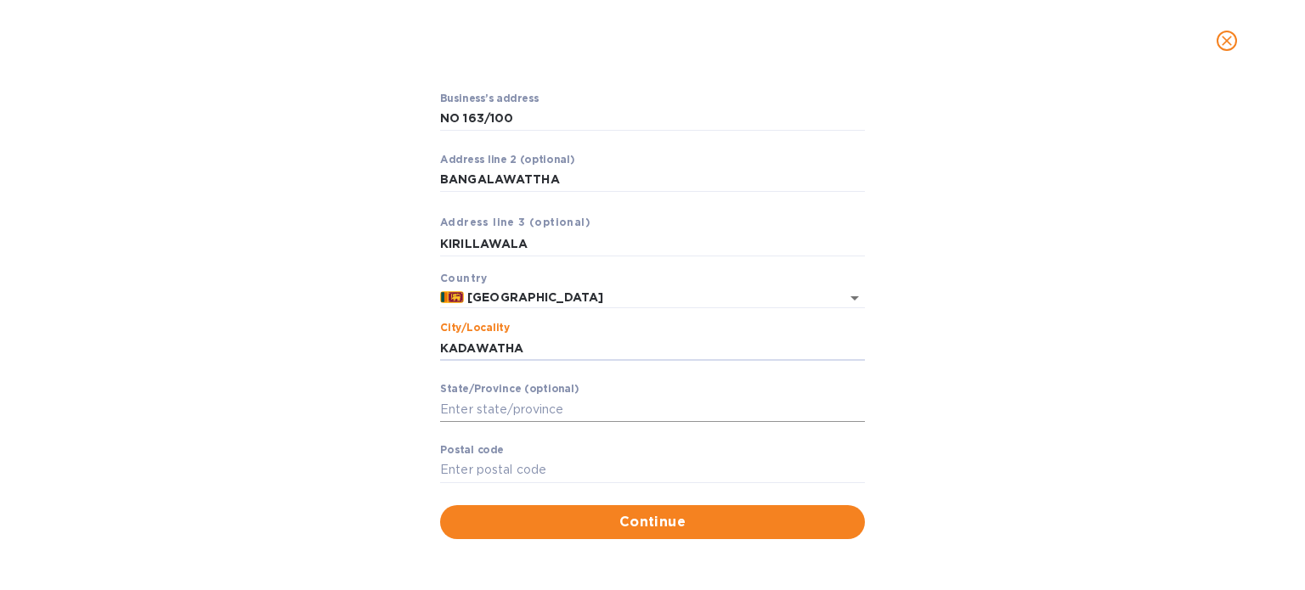
type input "KADAWATHA"
click at [602, 404] on input "Stаte/Province (optional)" at bounding box center [652, 409] width 425 height 25
type input "[GEOGRAPHIC_DATA]"
click at [578, 473] on input "Pоstal cоde" at bounding box center [652, 470] width 425 height 25
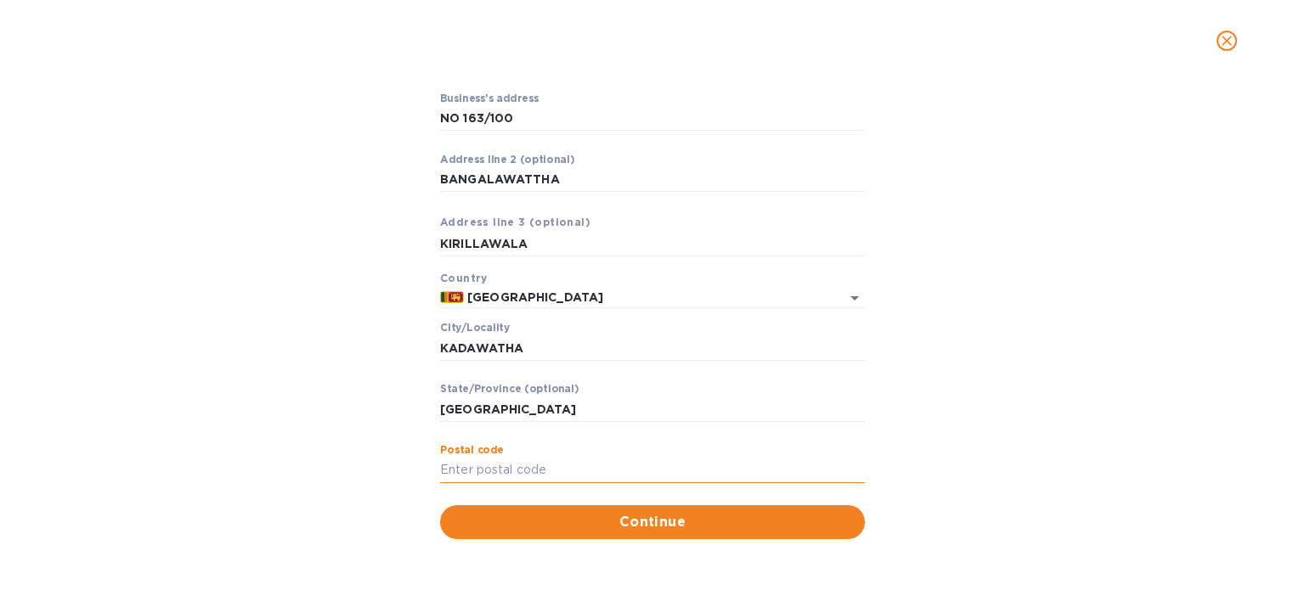
paste input "11850"
type input "11850"
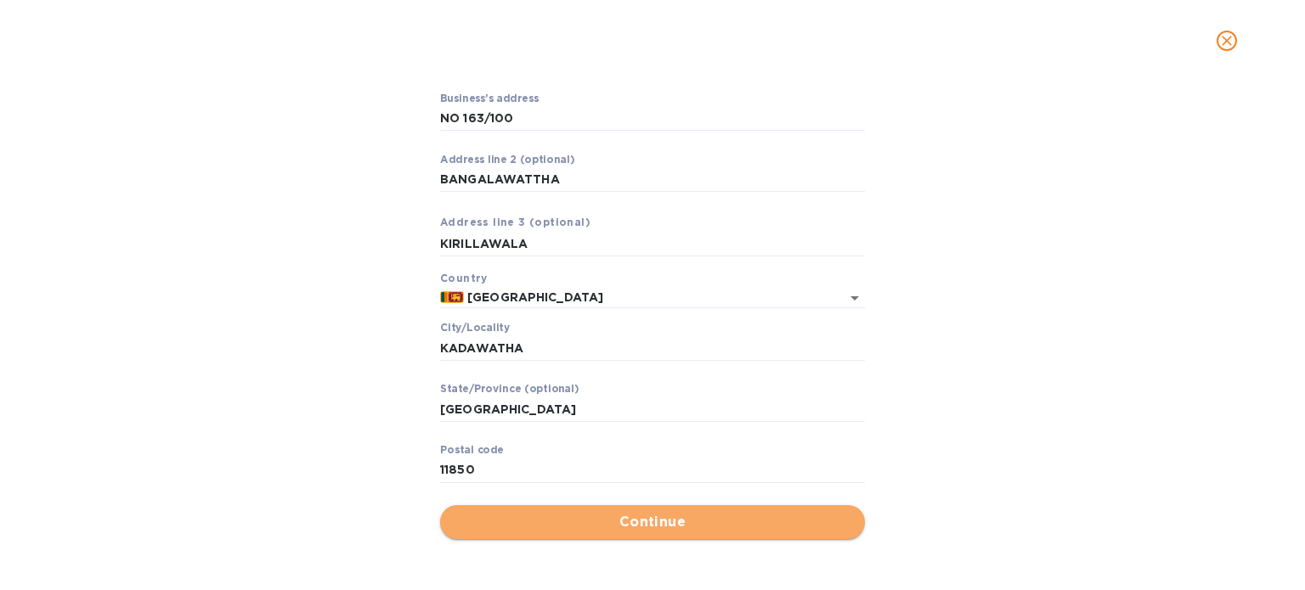
click at [650, 522] on span "Continue" at bounding box center [653, 522] width 398 height 20
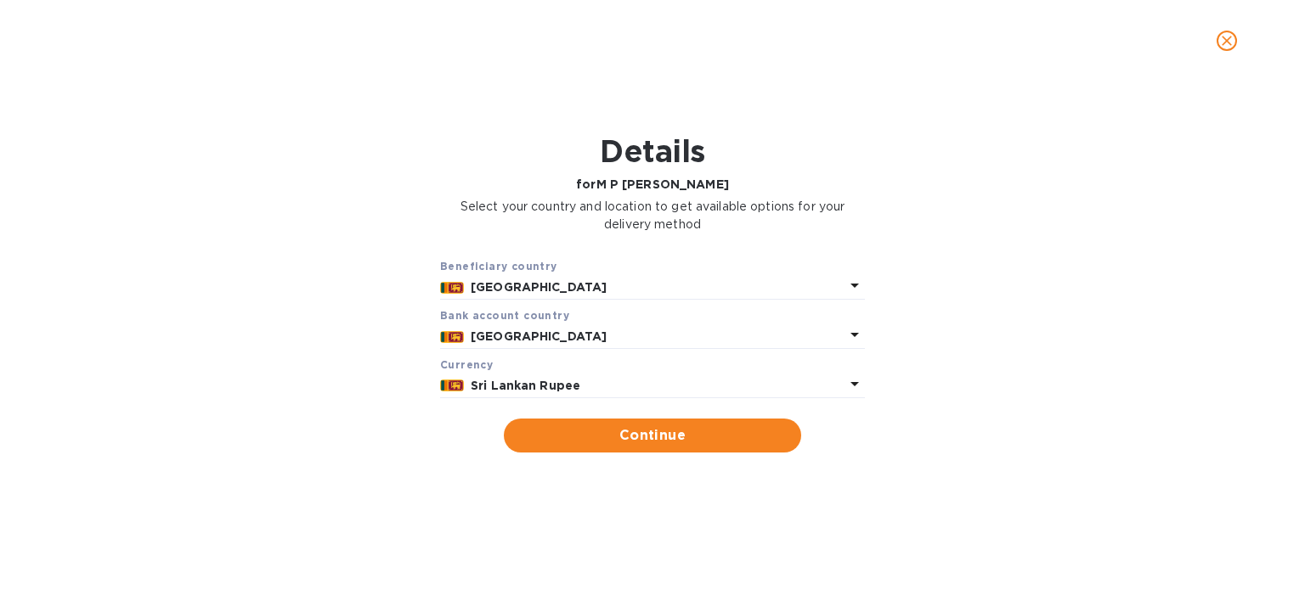
click at [728, 381] on p "Sri Lankan Rupee" at bounding box center [658, 386] width 374 height 18
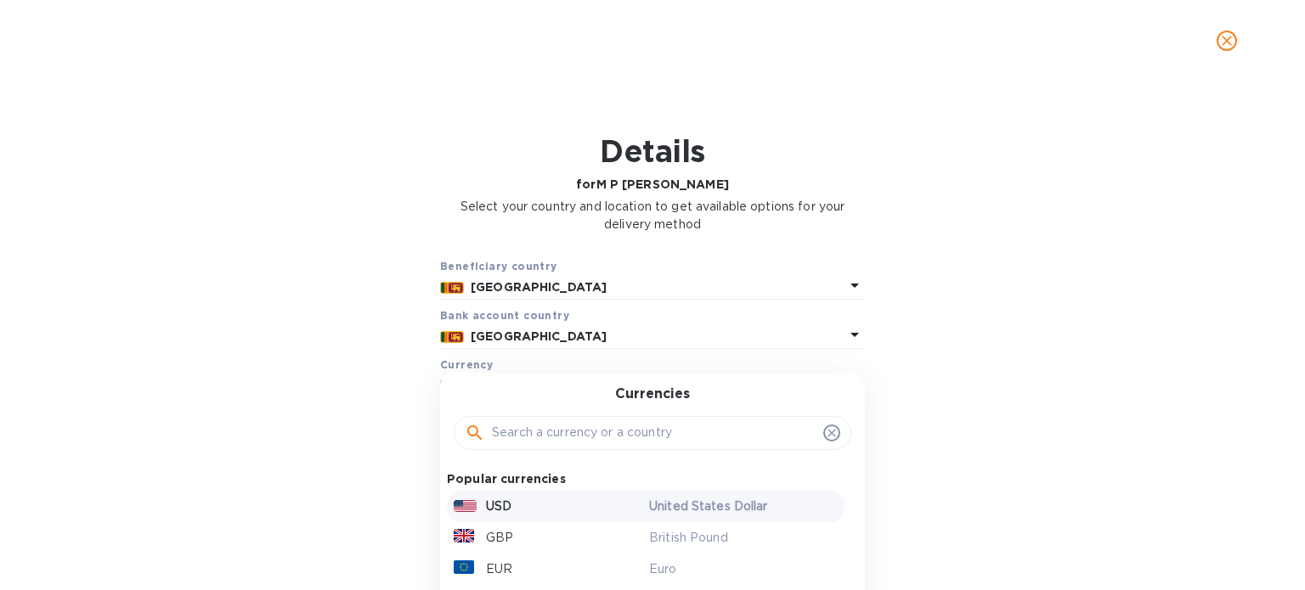
click at [632, 510] on div "USD" at bounding box center [547, 506] width 195 height 25
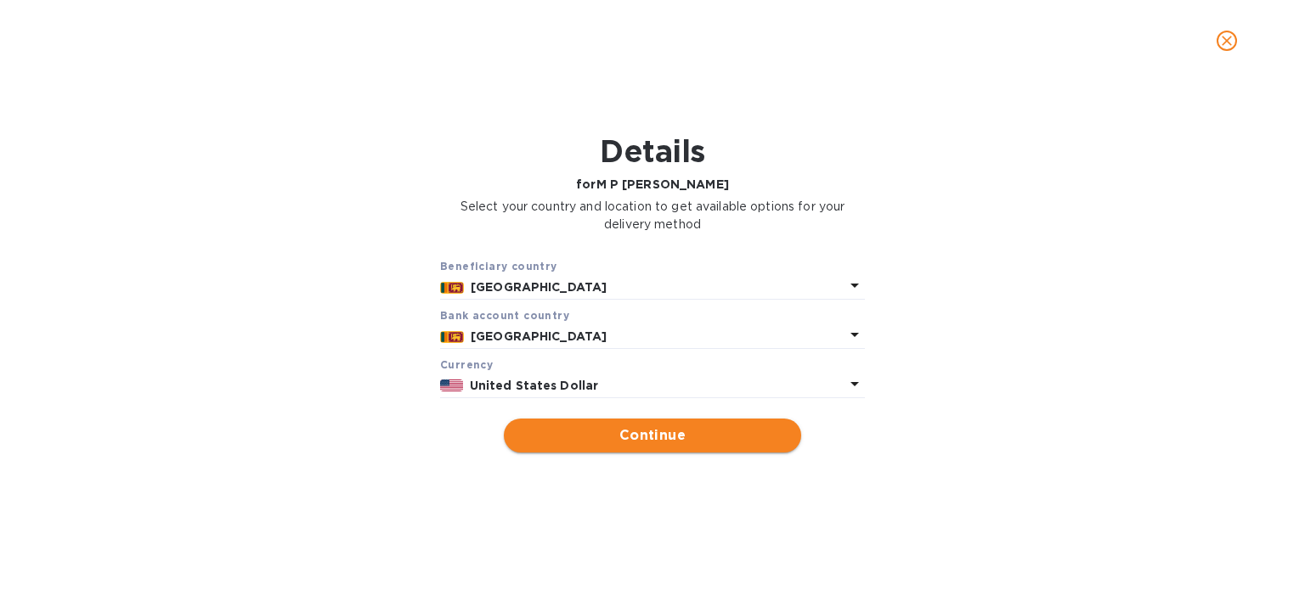
click at [695, 437] on span "Continue" at bounding box center [652, 436] width 270 height 20
type input "M P [PERSON_NAME]"
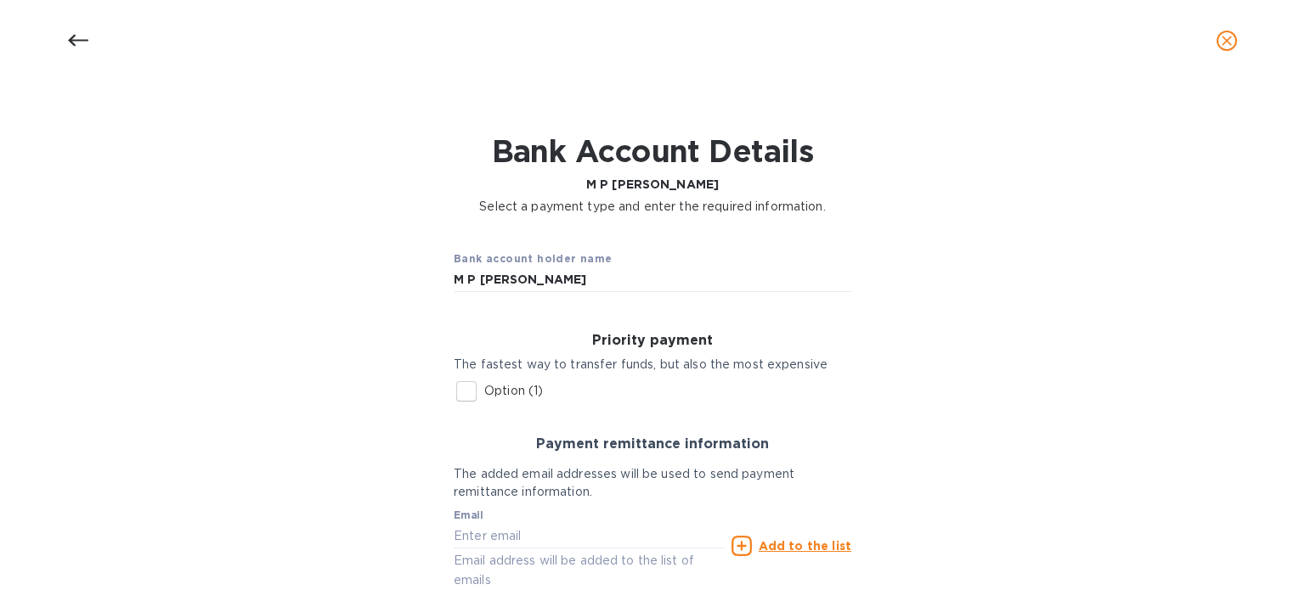
click at [465, 398] on input "Option (1)" at bounding box center [467, 392] width 36 height 36
checkbox input "true"
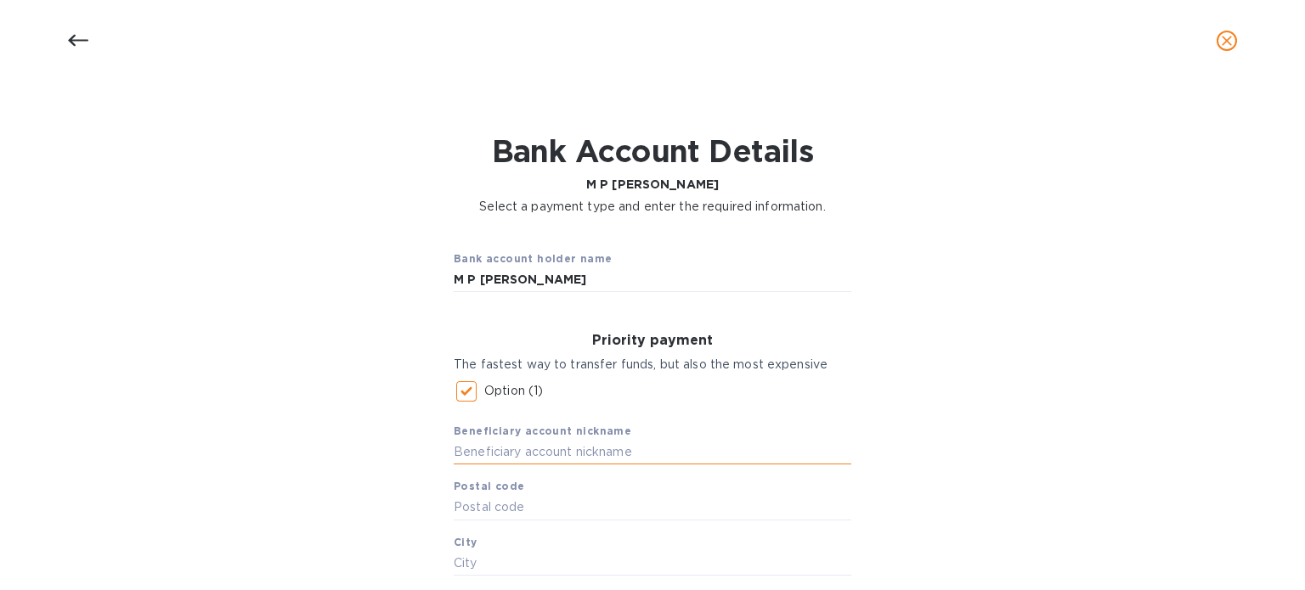
click at [538, 448] on input "text" at bounding box center [653, 452] width 398 height 25
click at [524, 455] on input "text" at bounding box center [653, 452] width 398 height 25
paste input "M P [PERSON_NAME]"
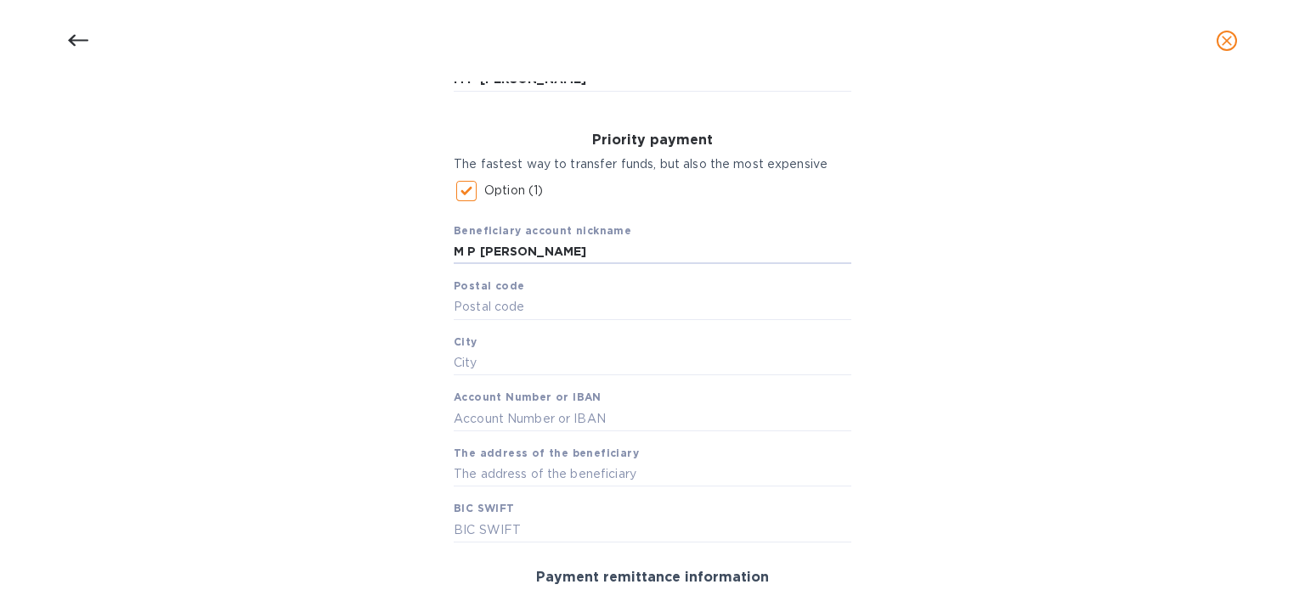
scroll to position [206, 0]
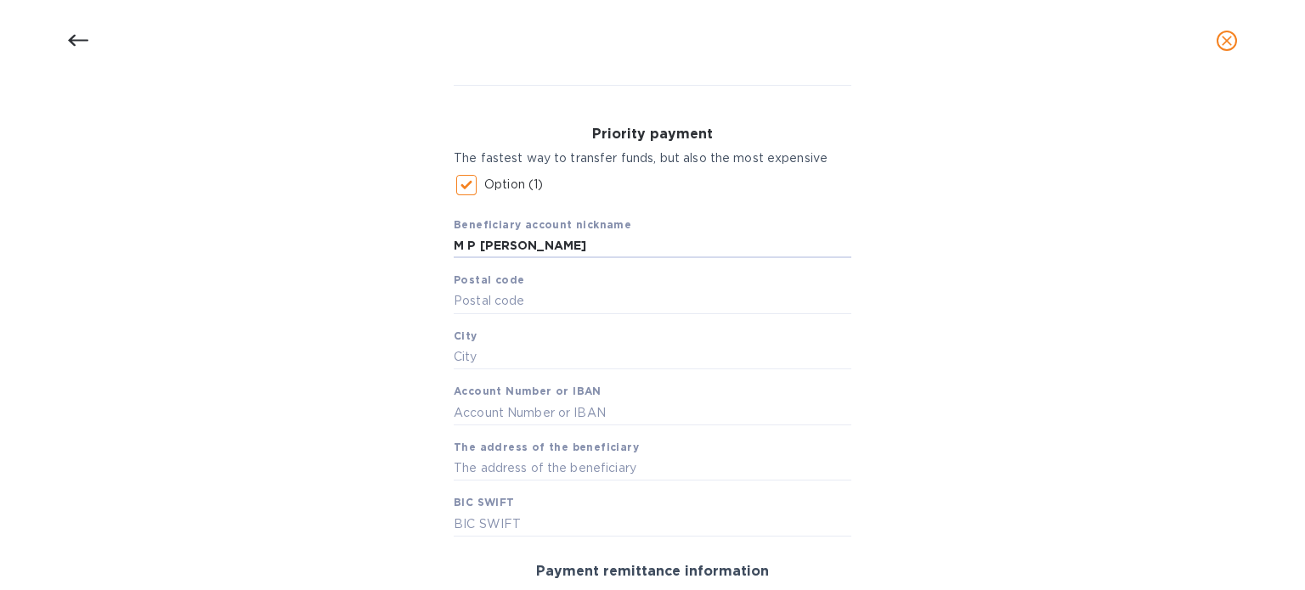
type input "M P [PERSON_NAME]"
click at [535, 298] on input "text" at bounding box center [653, 301] width 398 height 25
paste input "11850"
type input "11850"
click at [502, 355] on input "text" at bounding box center [653, 357] width 398 height 25
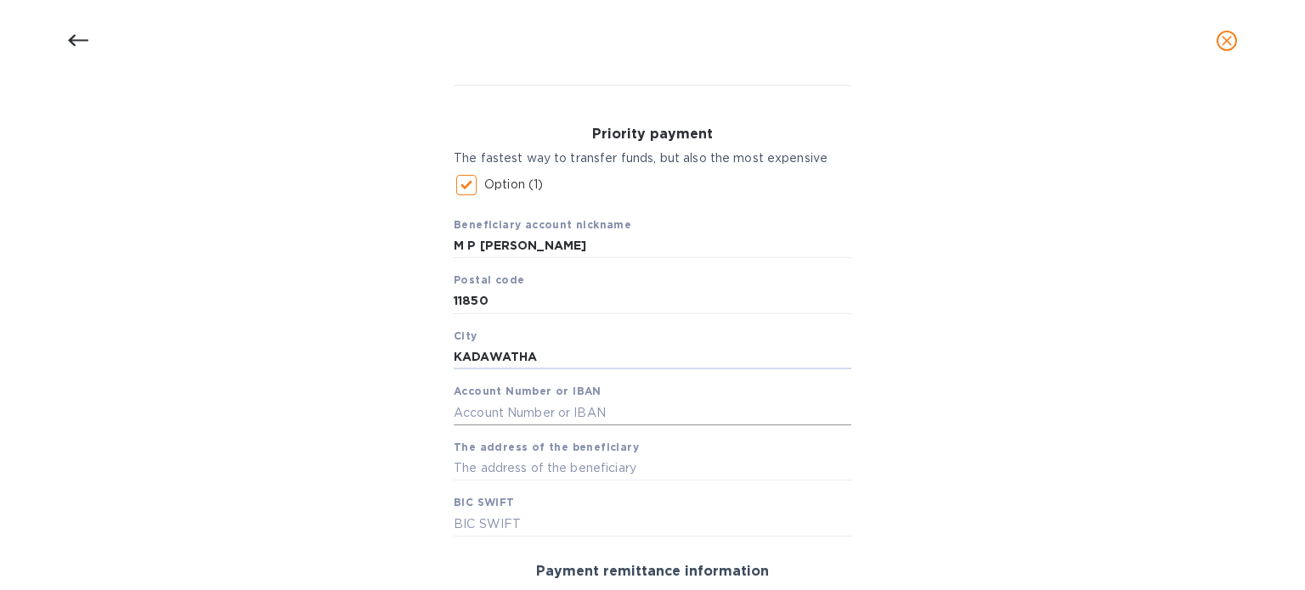
type input "KADAWATHA"
click at [643, 413] on input "text" at bounding box center [653, 412] width 398 height 25
paste input "5000550821"
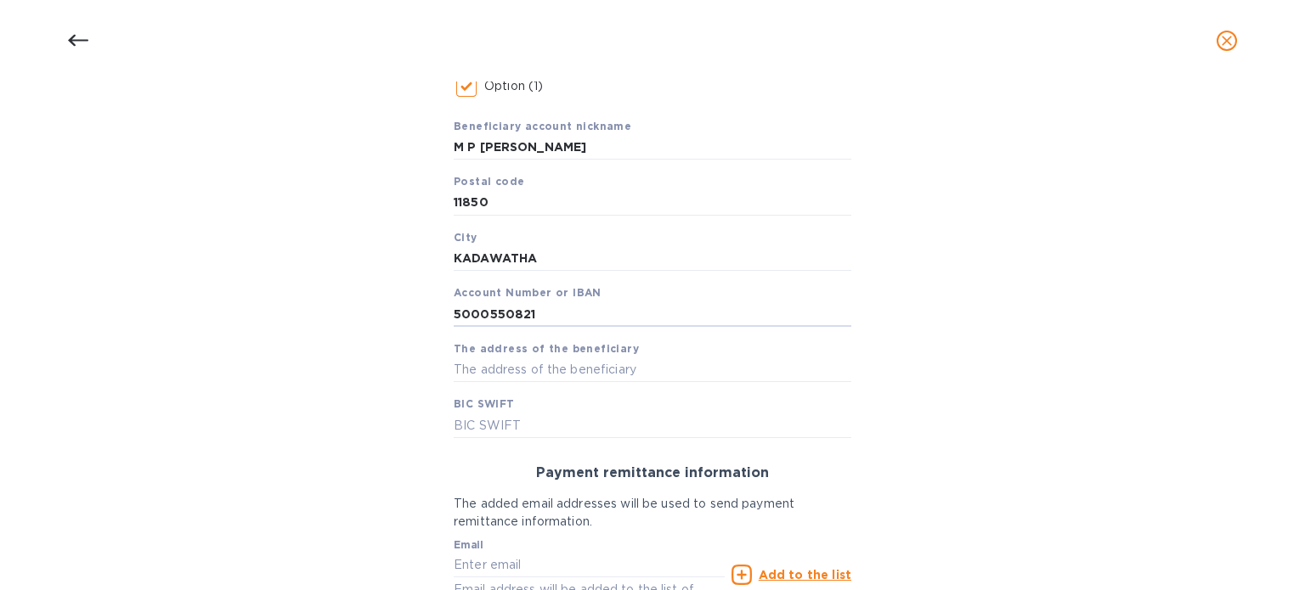
scroll to position [306, 0]
type input "5000550821"
click at [573, 366] on input "text" at bounding box center [653, 369] width 398 height 25
type input "[STREET_ADDRESS]"
click at [983, 383] on div "Bank account holder name [PERSON_NAME] Priority payment The fastest way to tran…" at bounding box center [652, 321] width 1261 height 802
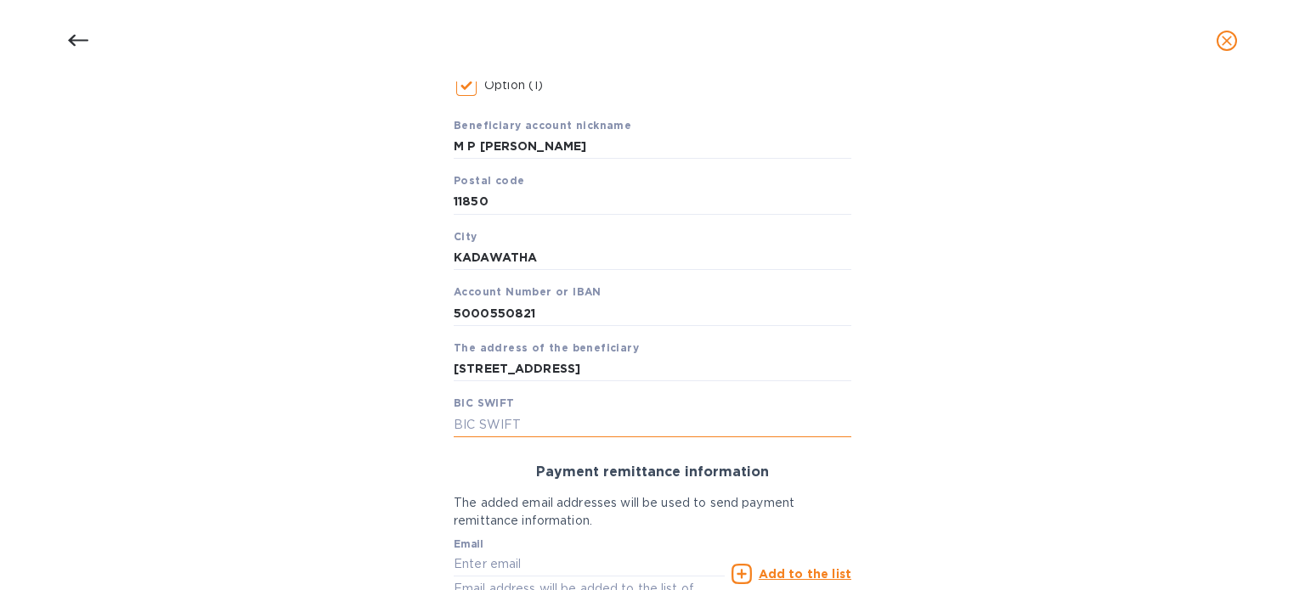
click at [541, 426] on input "text" at bounding box center [653, 424] width 398 height 25
paste input "[SWIFT_CODE]"
type input "[SWIFT_CODE]"
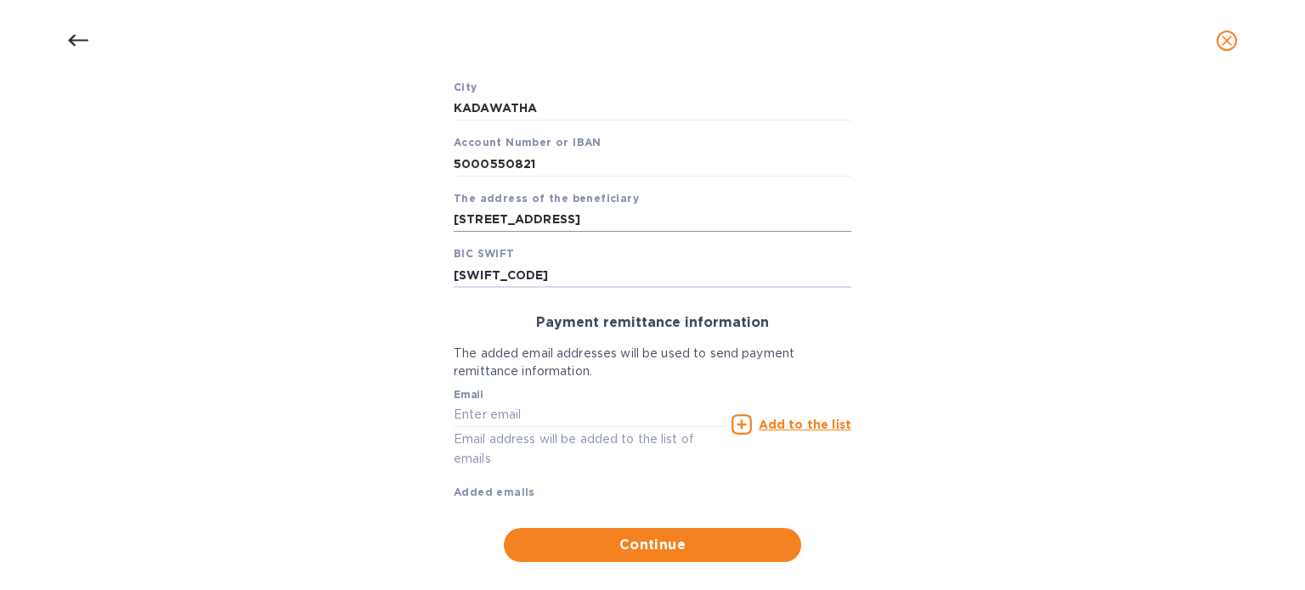
scroll to position [458, 0]
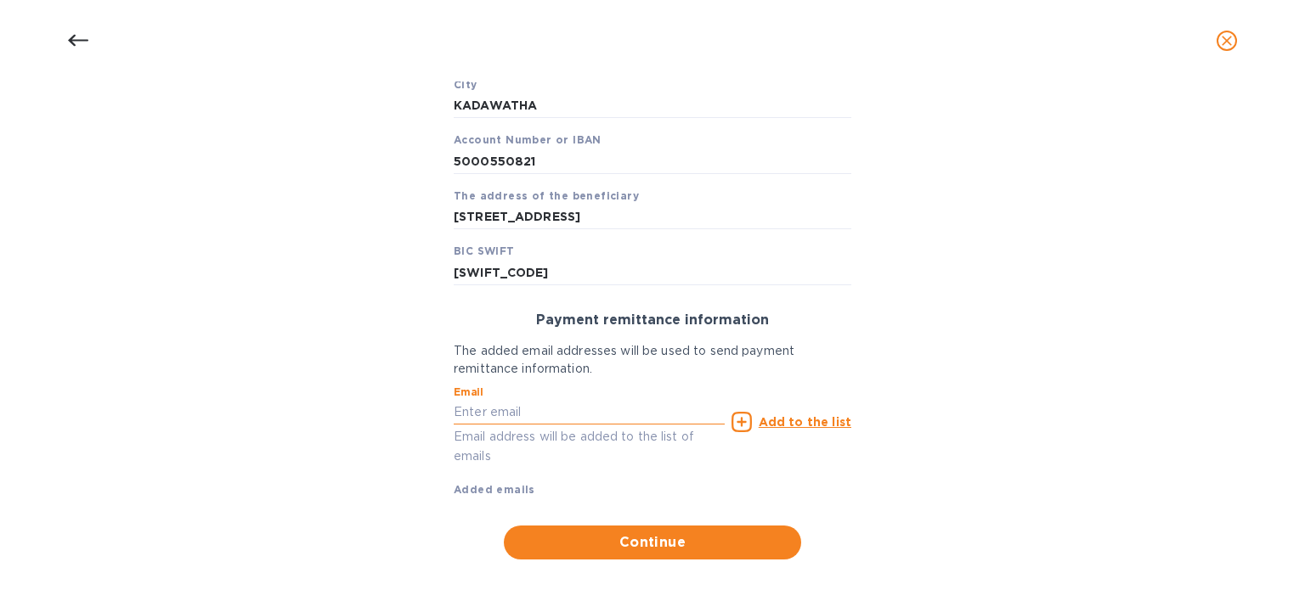
click at [579, 404] on input "text" at bounding box center [589, 412] width 271 height 25
type input "[EMAIL_ADDRESS][DOMAIN_NAME]"
click at [792, 417] on u "Add to the list" at bounding box center [805, 422] width 93 height 14
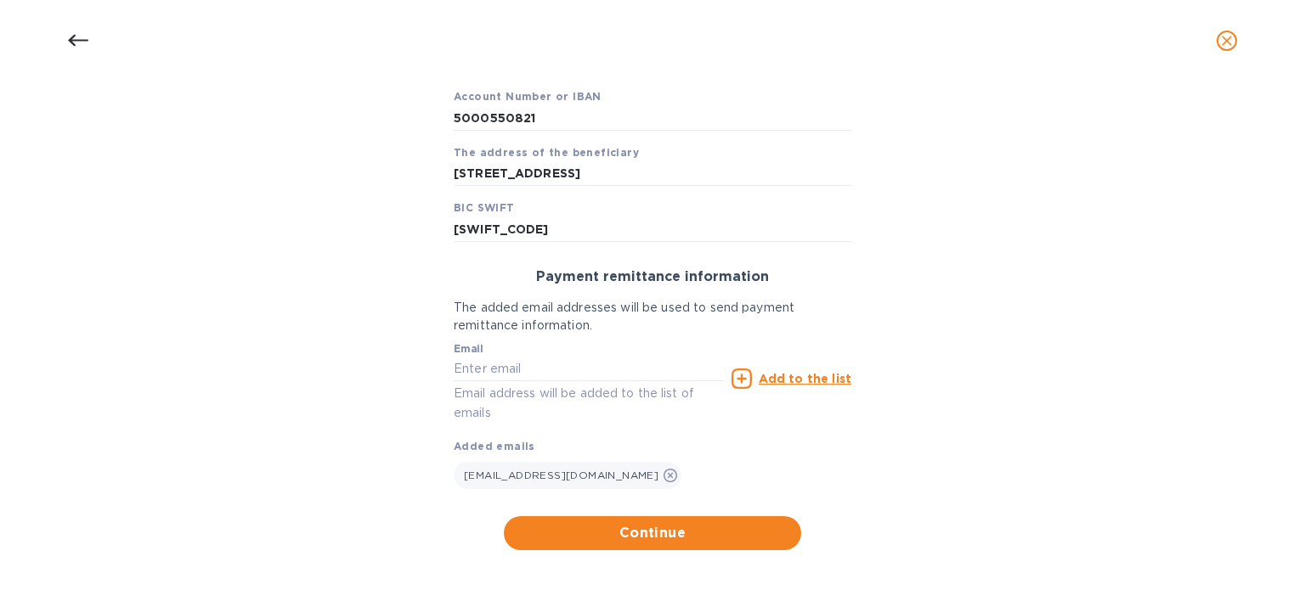
scroll to position [502, 0]
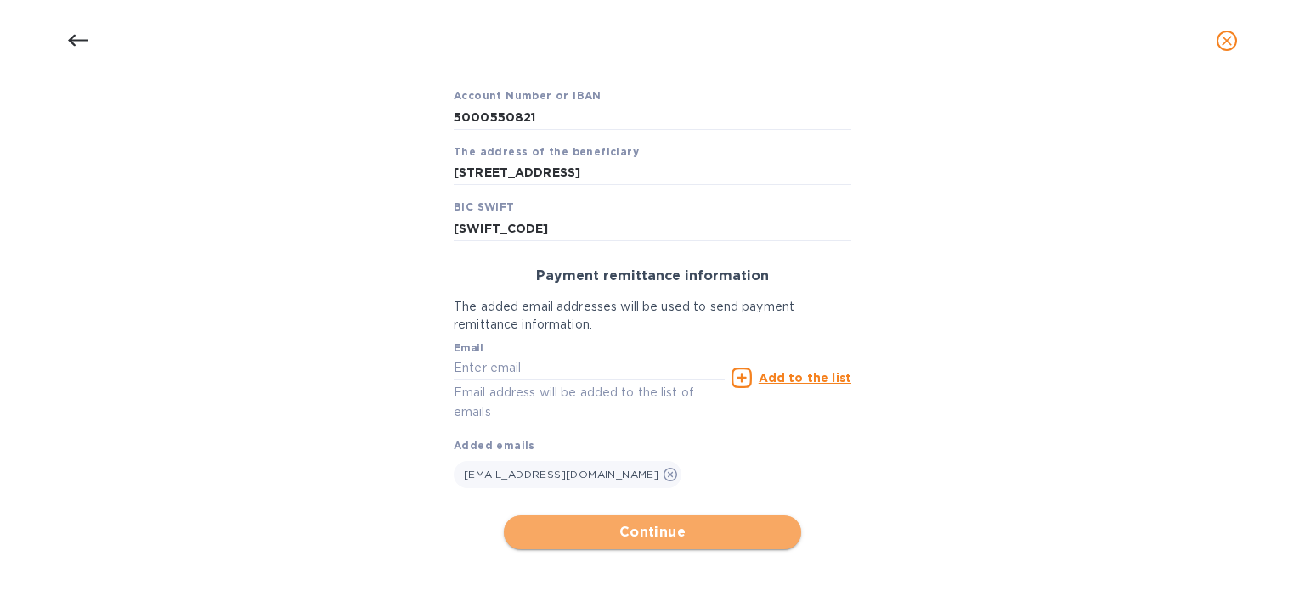
click at [673, 533] on span "Continue" at bounding box center [652, 532] width 270 height 20
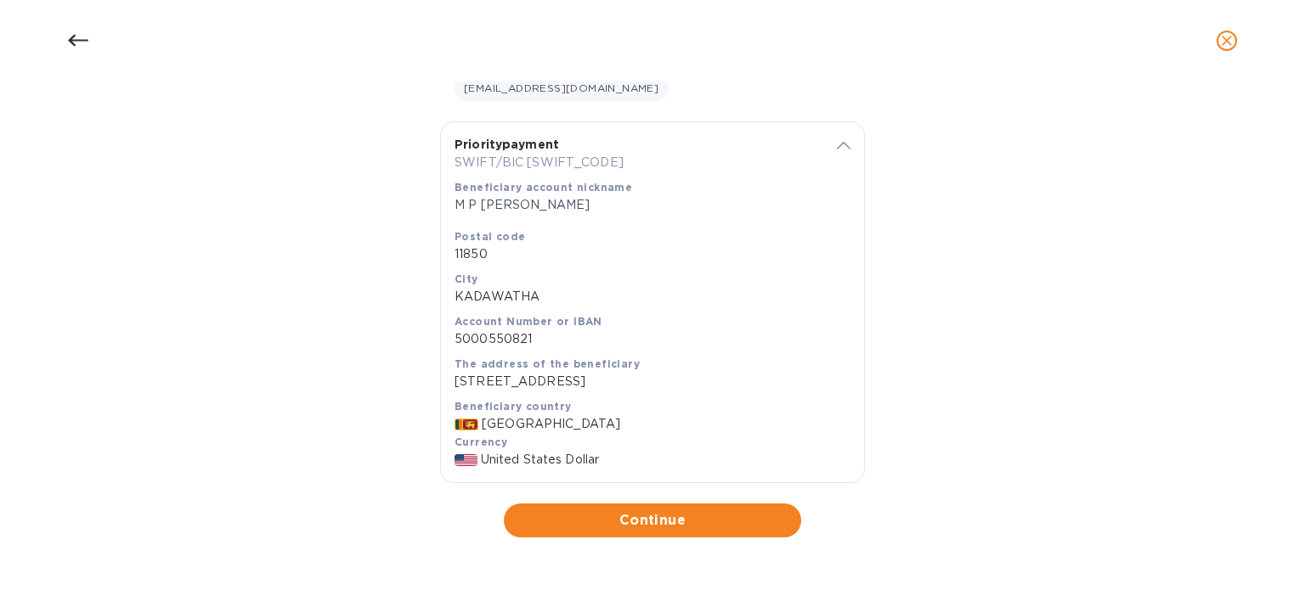
scroll to position [313, 0]
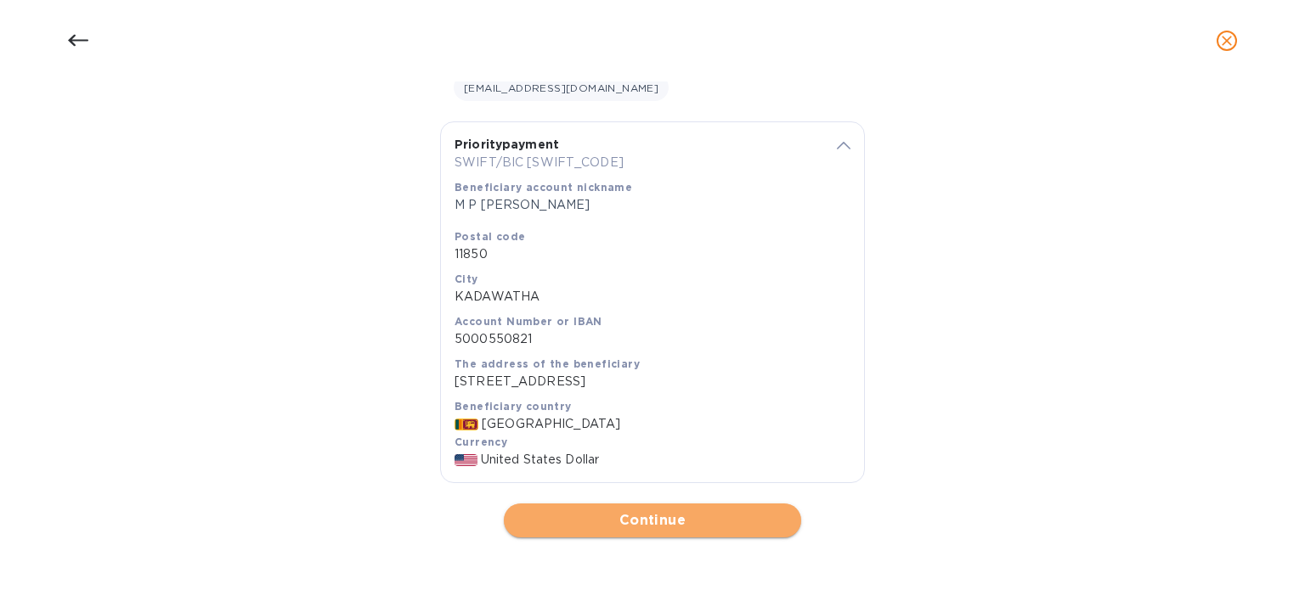
click at [678, 518] on span "Continue" at bounding box center [652, 521] width 270 height 20
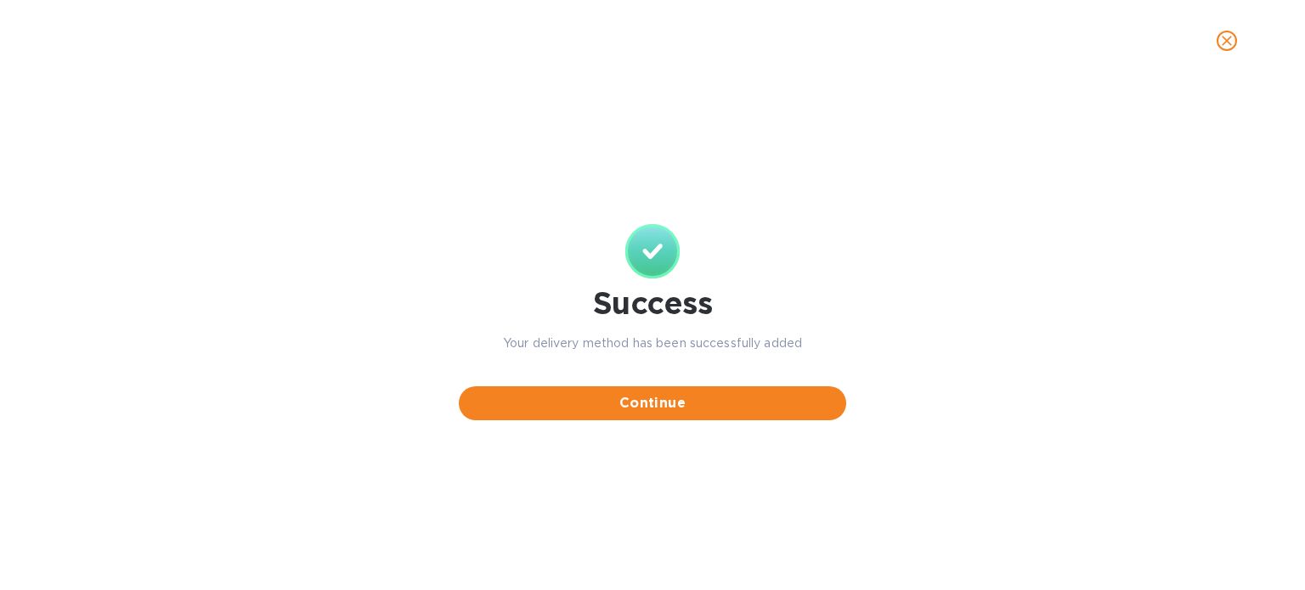
scroll to position [0, 0]
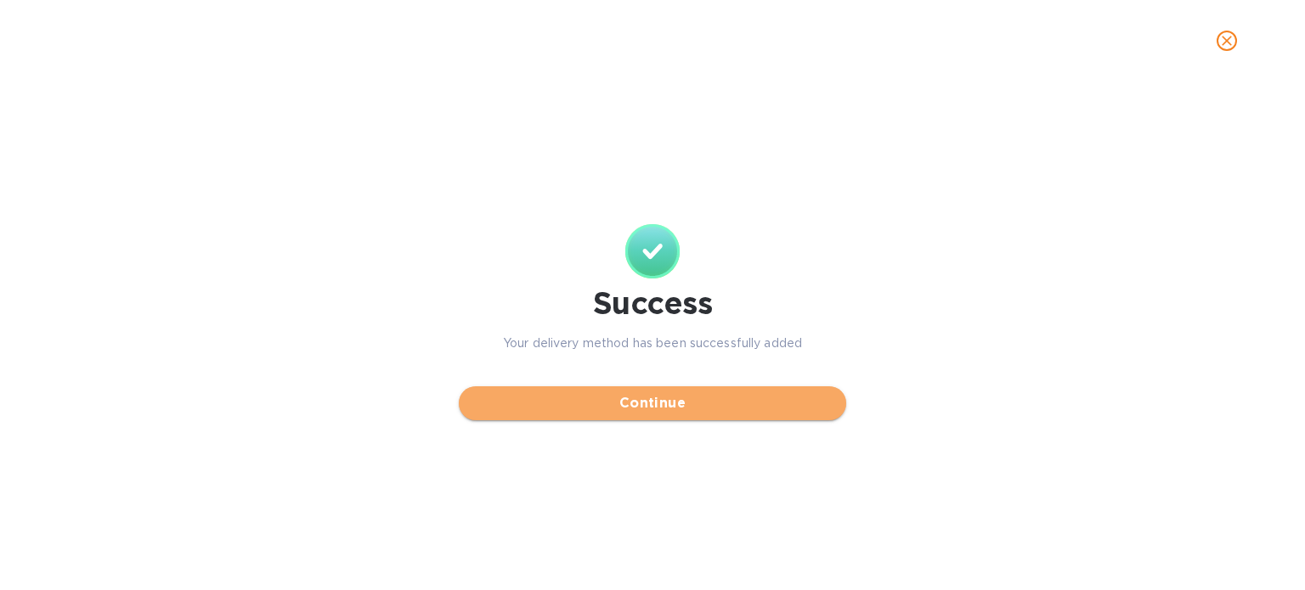
click at [684, 404] on span "Continue" at bounding box center [652, 403] width 360 height 20
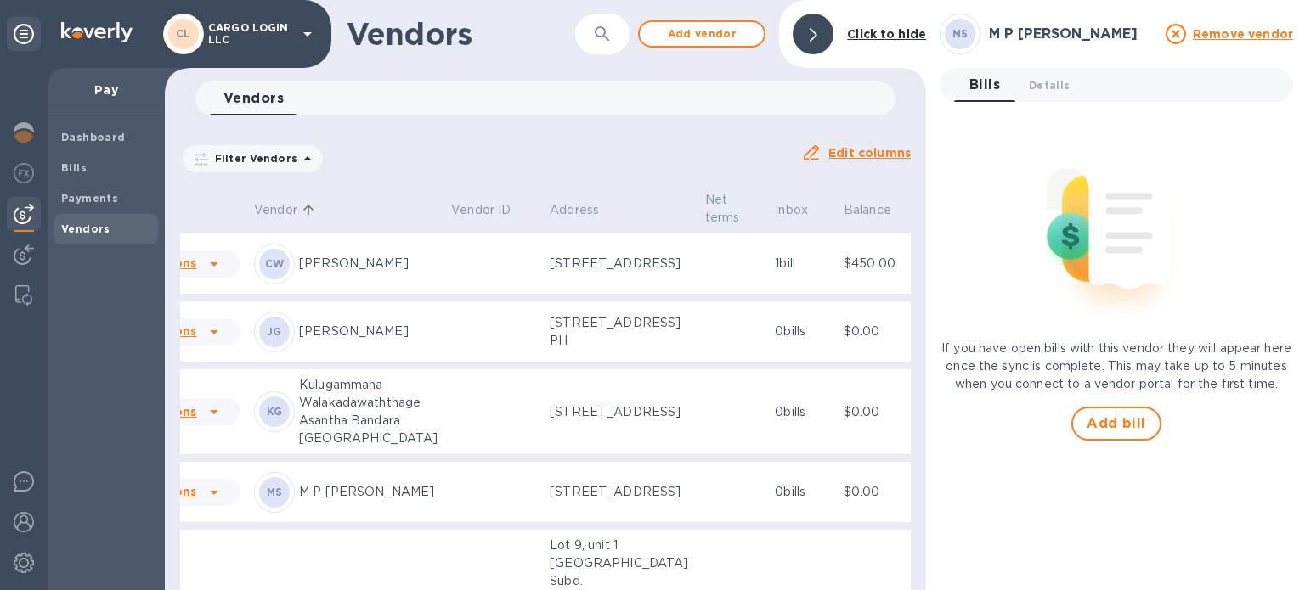
scroll to position [0, 80]
click at [24, 34] on icon at bounding box center [24, 34] width 20 height 20
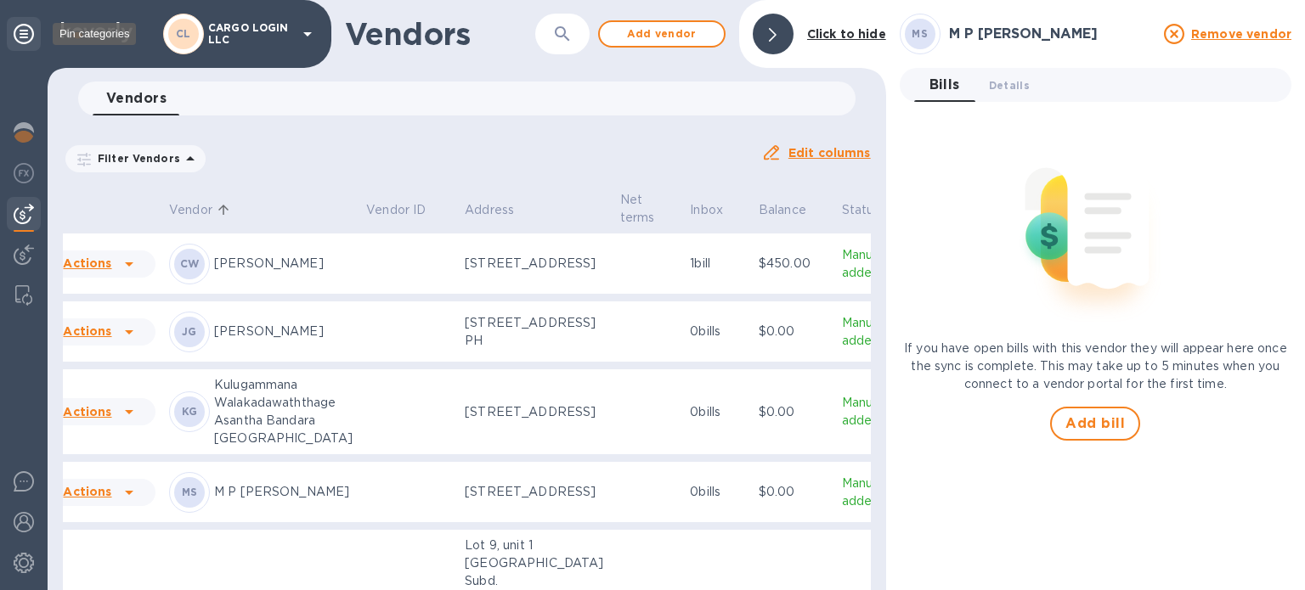
click at [24, 34] on icon at bounding box center [24, 34] width 20 height 20
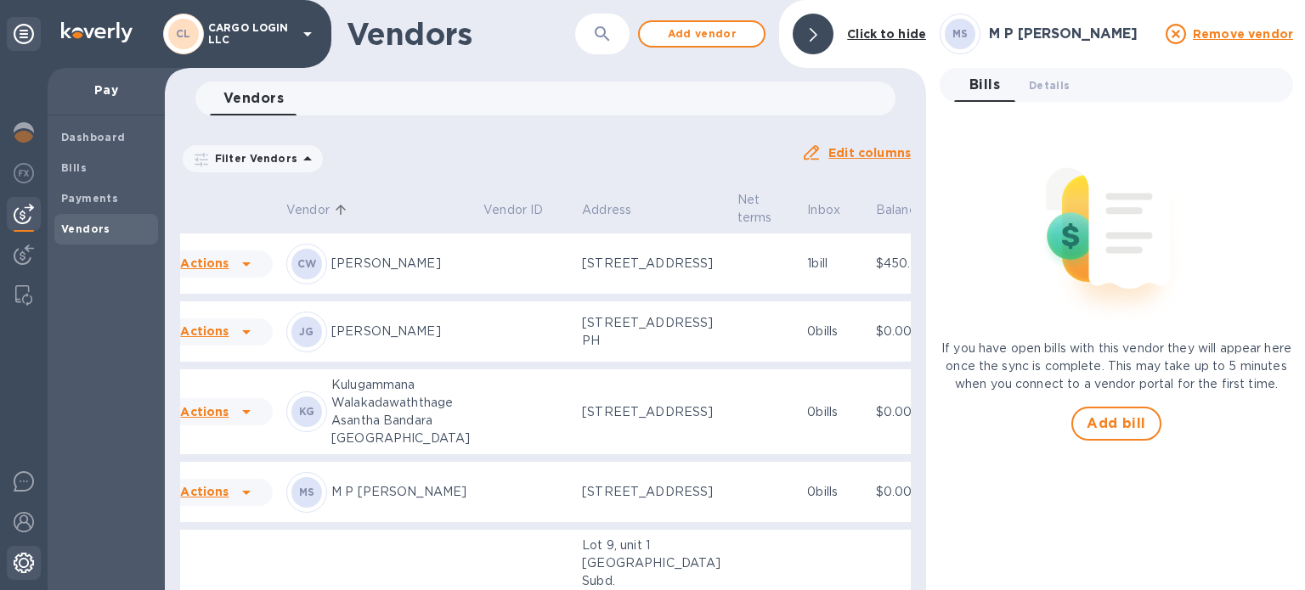
click at [28, 573] on div at bounding box center [24, 564] width 34 height 37
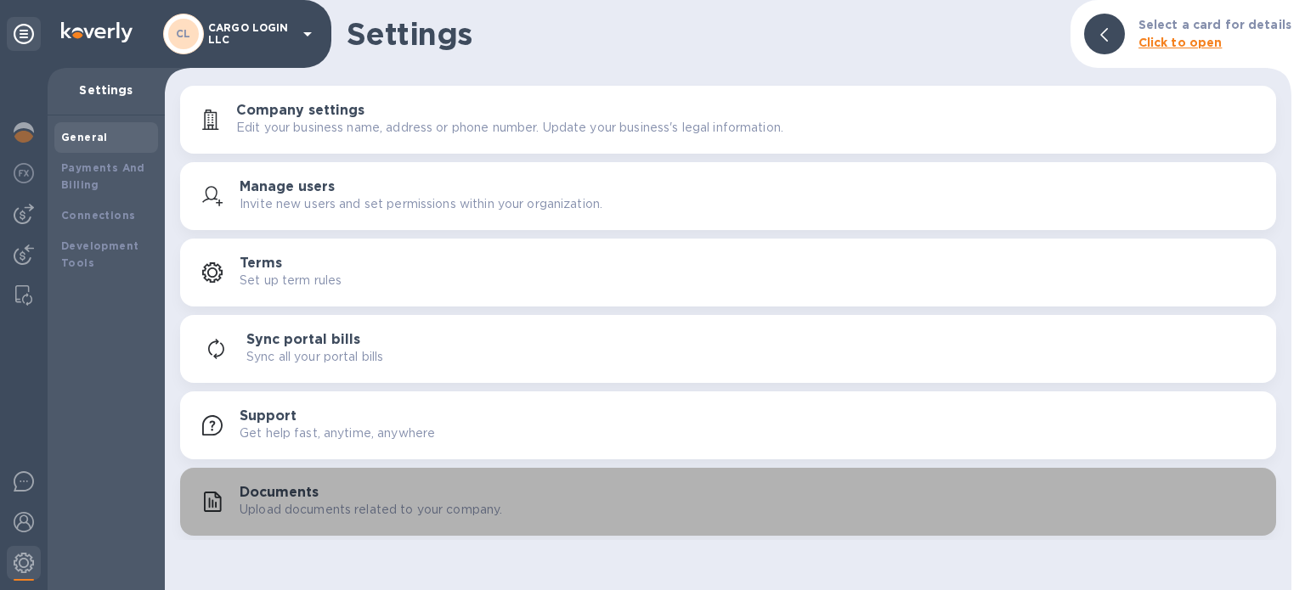
click at [350, 512] on p "Upload documents related to your company." at bounding box center [371, 510] width 263 height 18
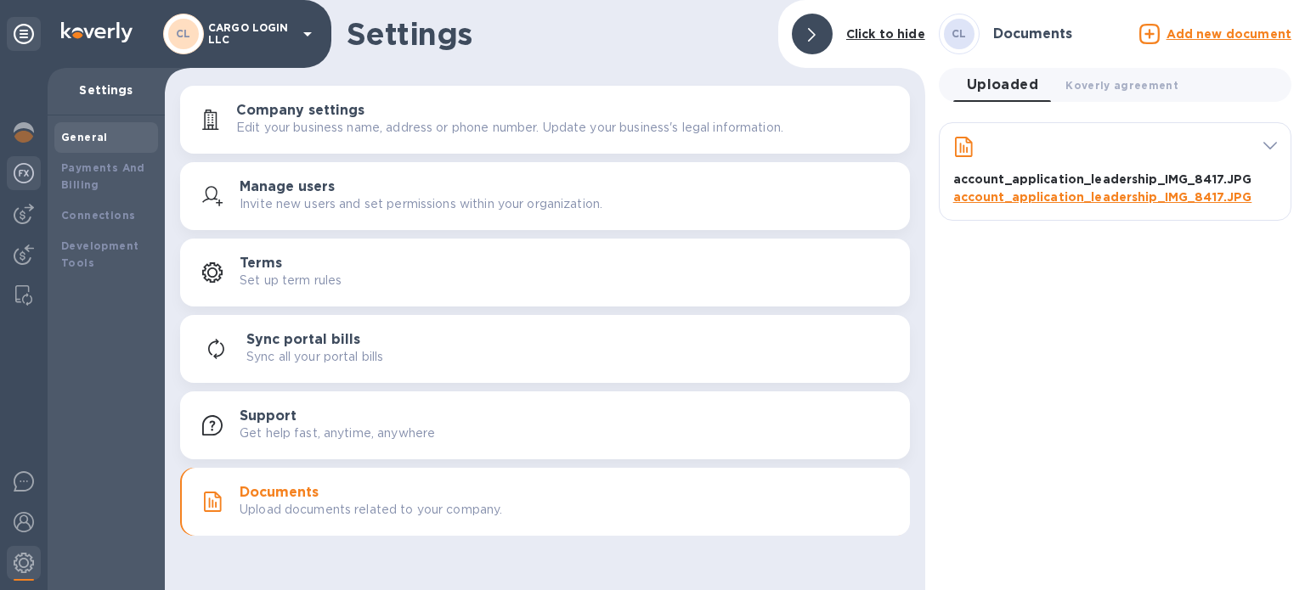
click at [28, 170] on img at bounding box center [24, 173] width 20 height 20
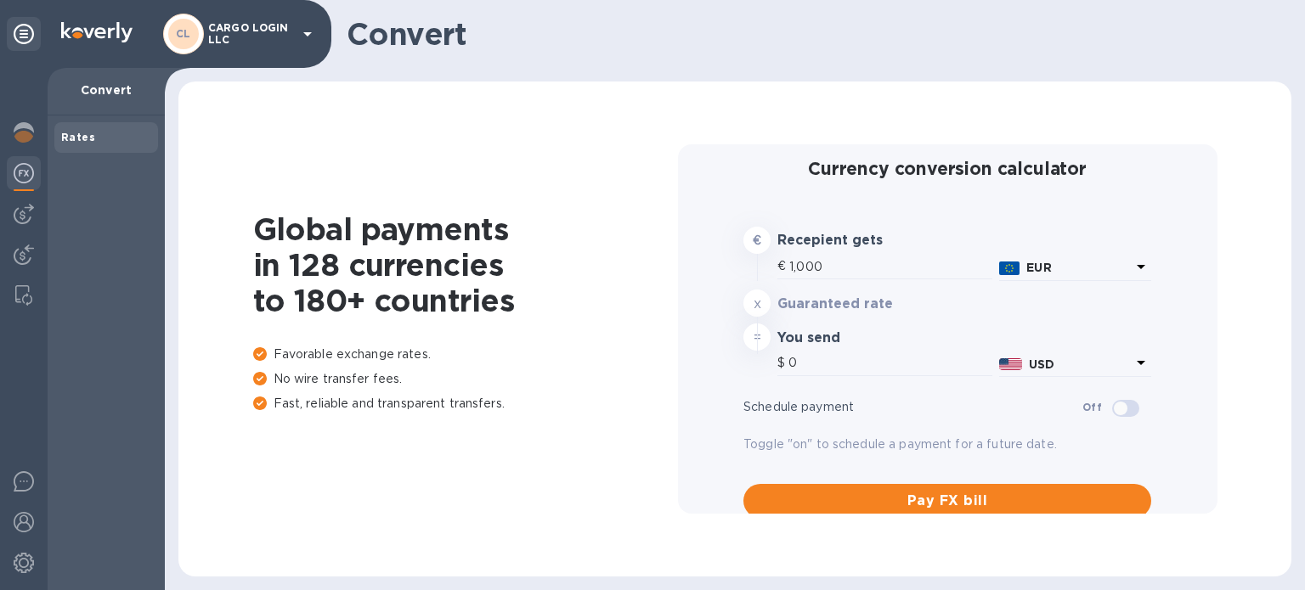
type input "1,178.38"
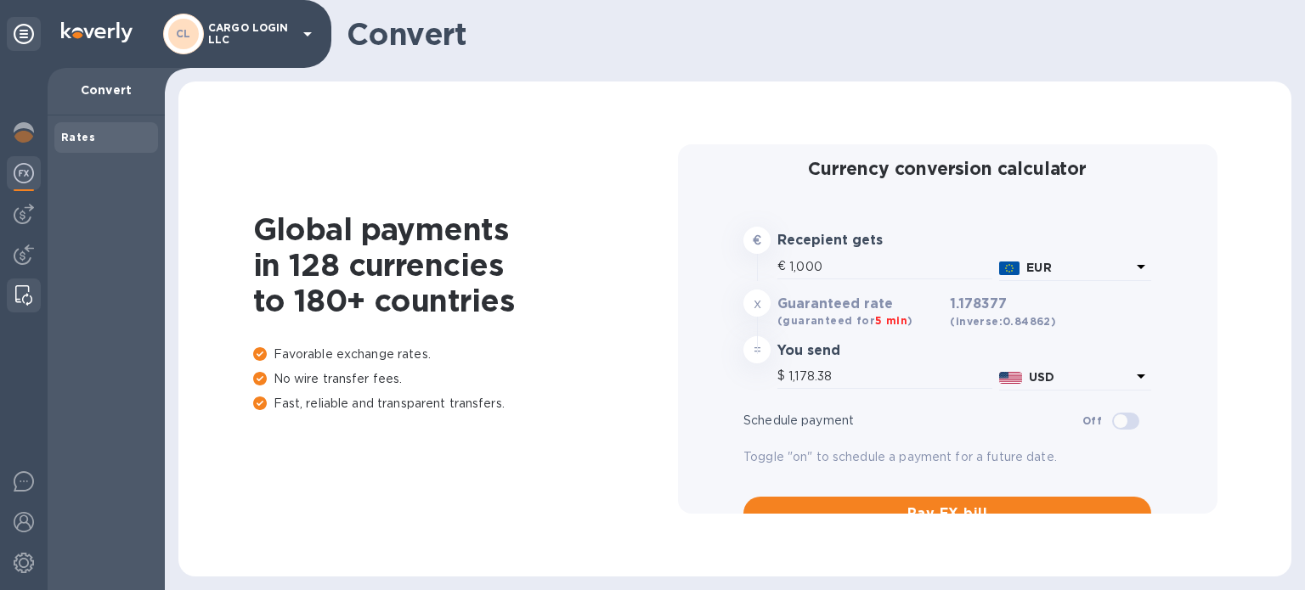
click at [27, 293] on img at bounding box center [23, 295] width 17 height 20
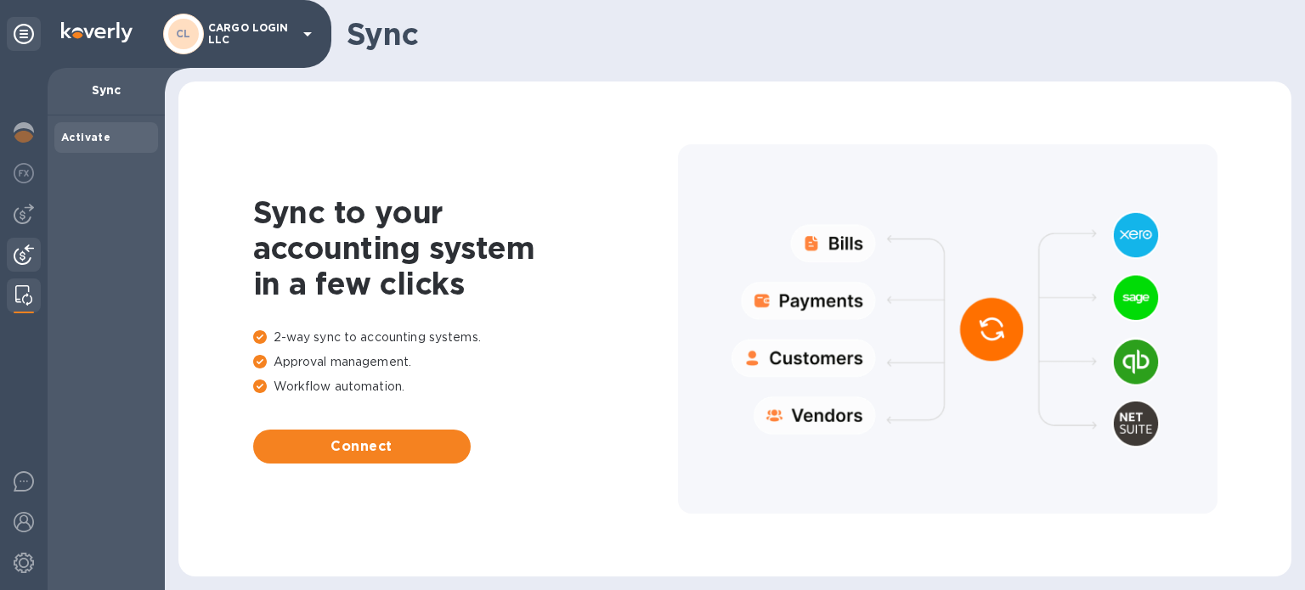
click at [19, 251] on img at bounding box center [24, 255] width 20 height 20
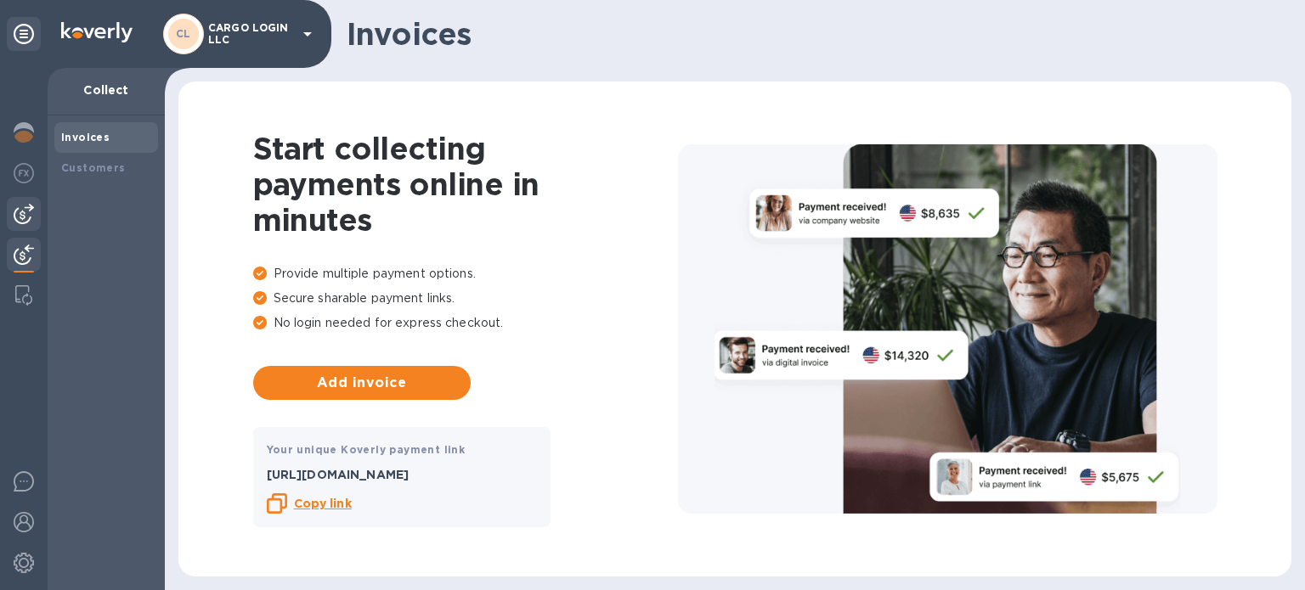
click at [25, 217] on img at bounding box center [24, 214] width 20 height 20
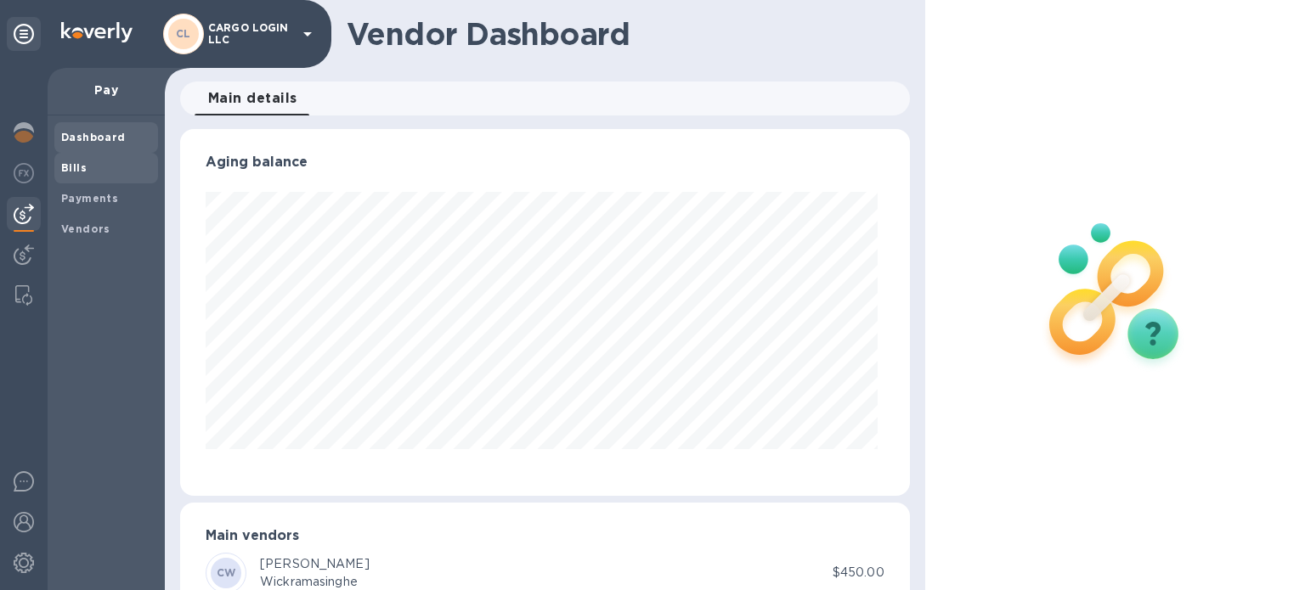
click at [102, 164] on span "Bills" at bounding box center [106, 168] width 90 height 17
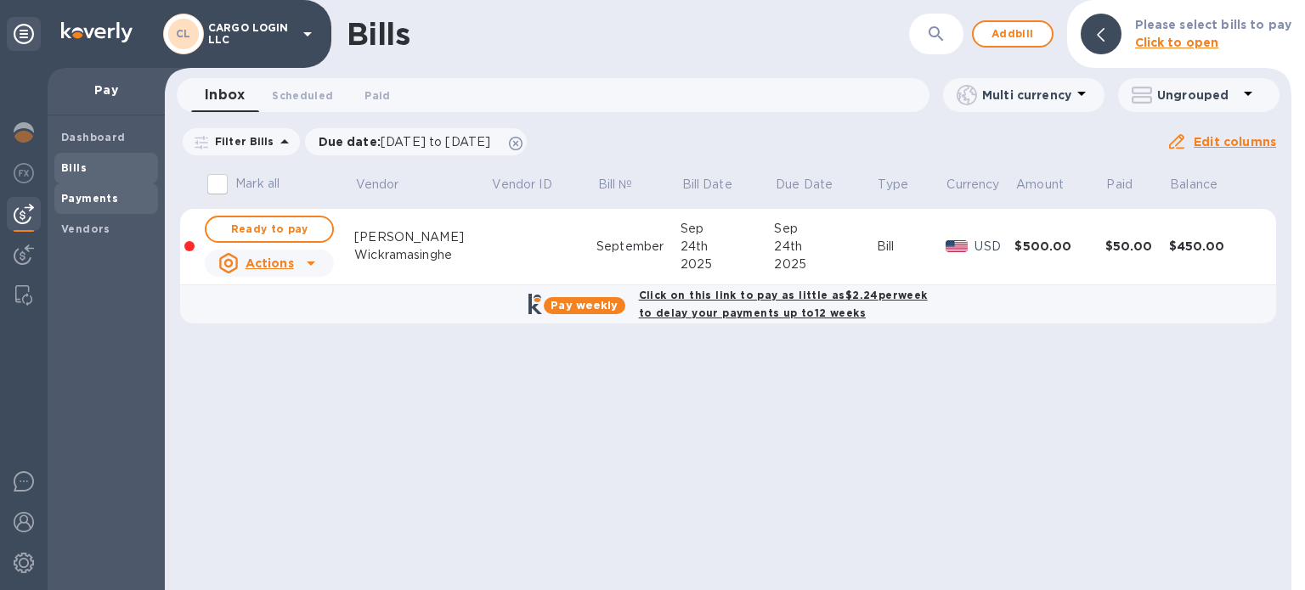
click at [88, 193] on b "Payments" at bounding box center [89, 198] width 57 height 13
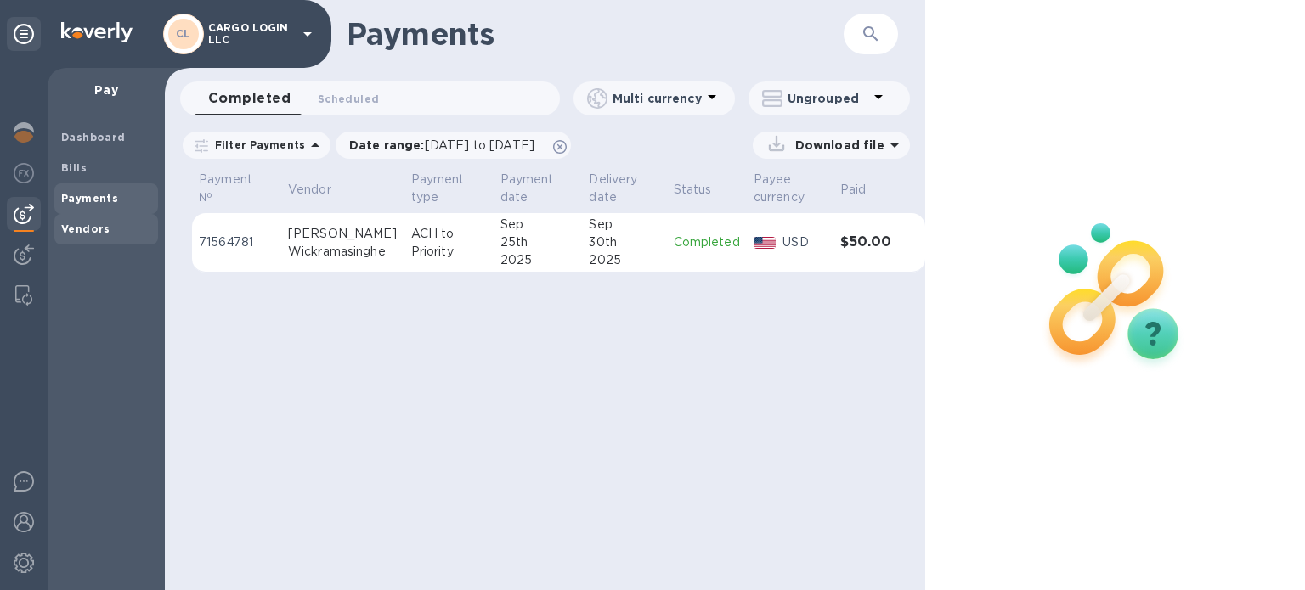
click at [86, 227] on b "Vendors" at bounding box center [85, 229] width 49 height 13
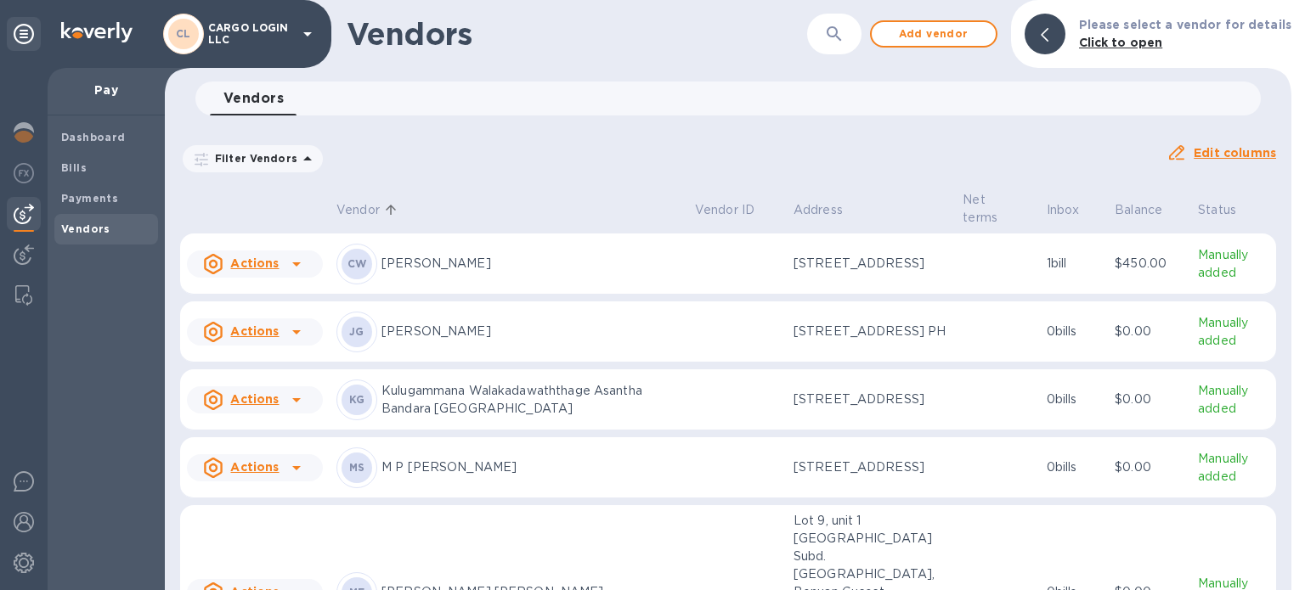
drag, startPoint x: 490, startPoint y: 342, endPoint x: 382, endPoint y: 345, distance: 107.9
click at [382, 341] on p "[PERSON_NAME]" at bounding box center [531, 332] width 300 height 18
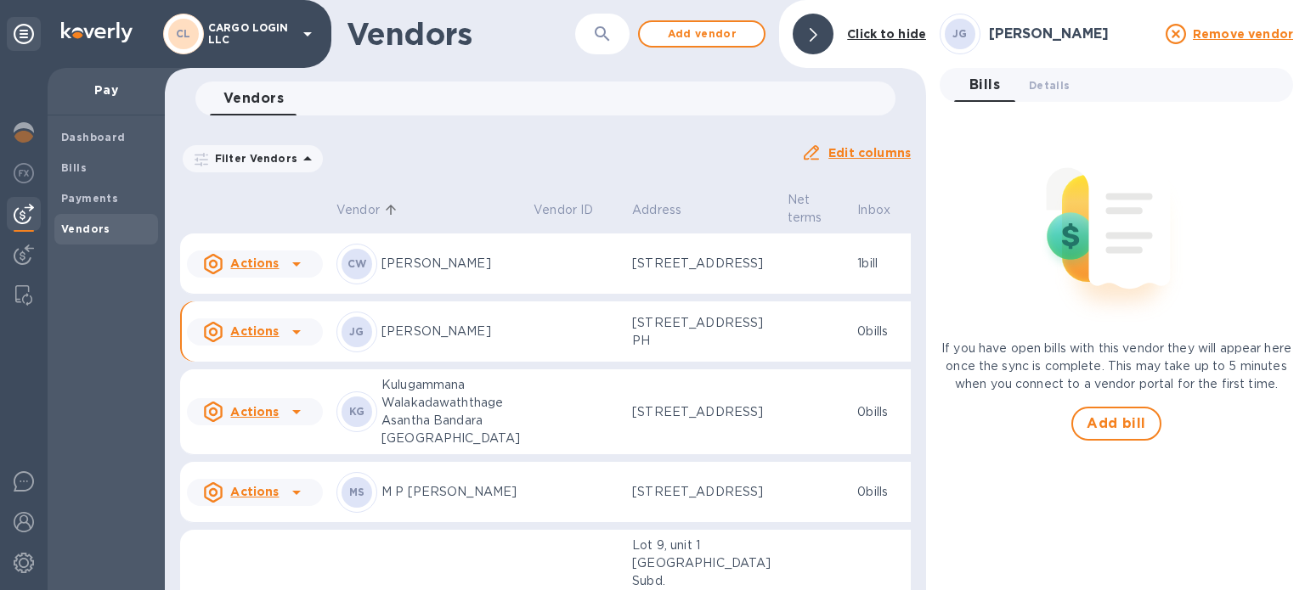
click at [656, 148] on div "Filter Vendors Auto pay: All" at bounding box center [483, 159] width 607 height 32
click at [803, 35] on div at bounding box center [813, 34] width 41 height 41
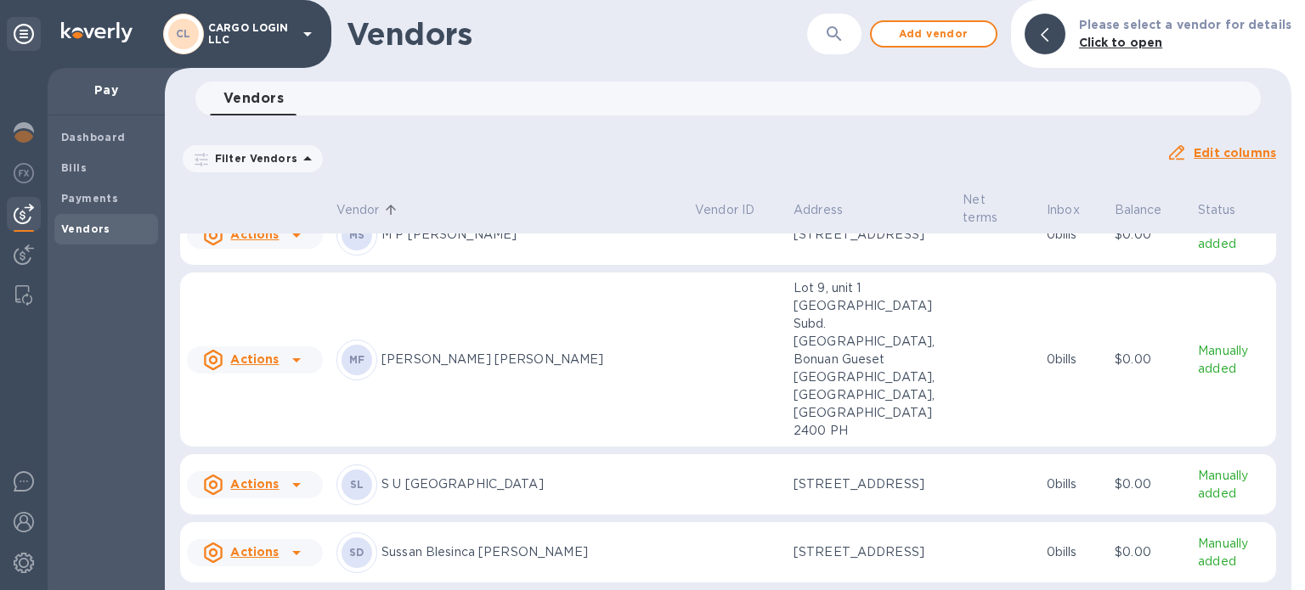
scroll to position [283, 0]
